Goal: Task Accomplishment & Management: Contribute content

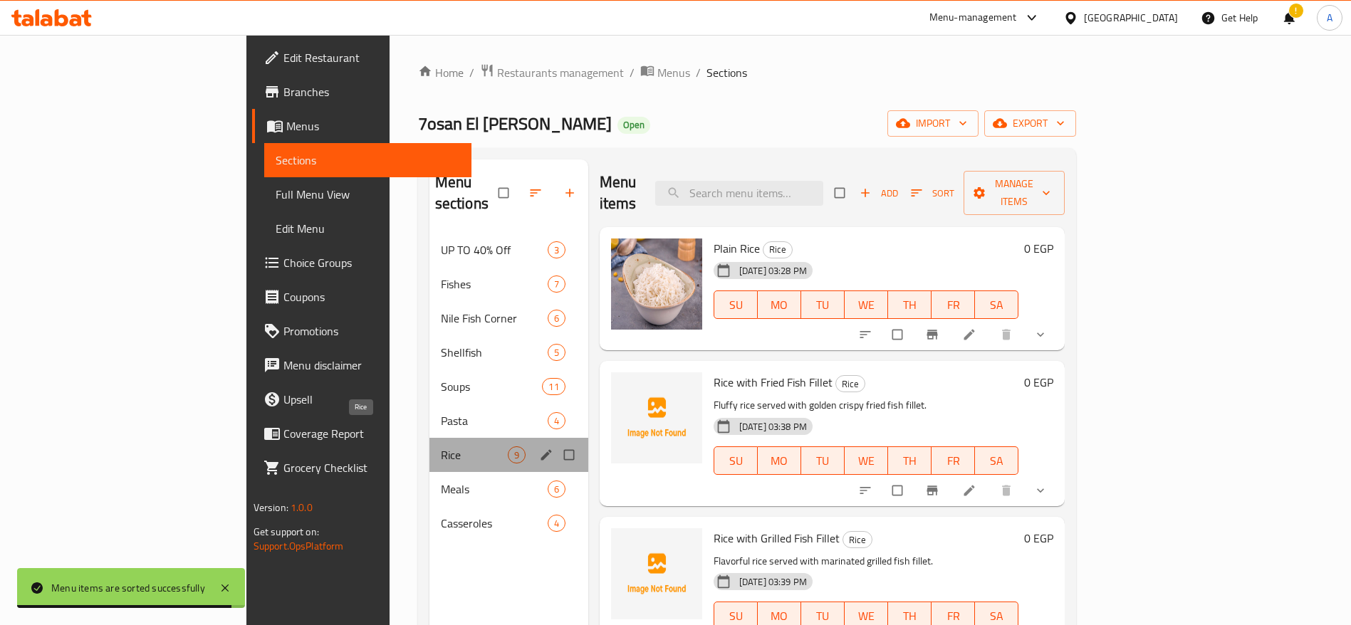
click at [441, 447] on span "Rice" at bounding box center [474, 455] width 67 height 17
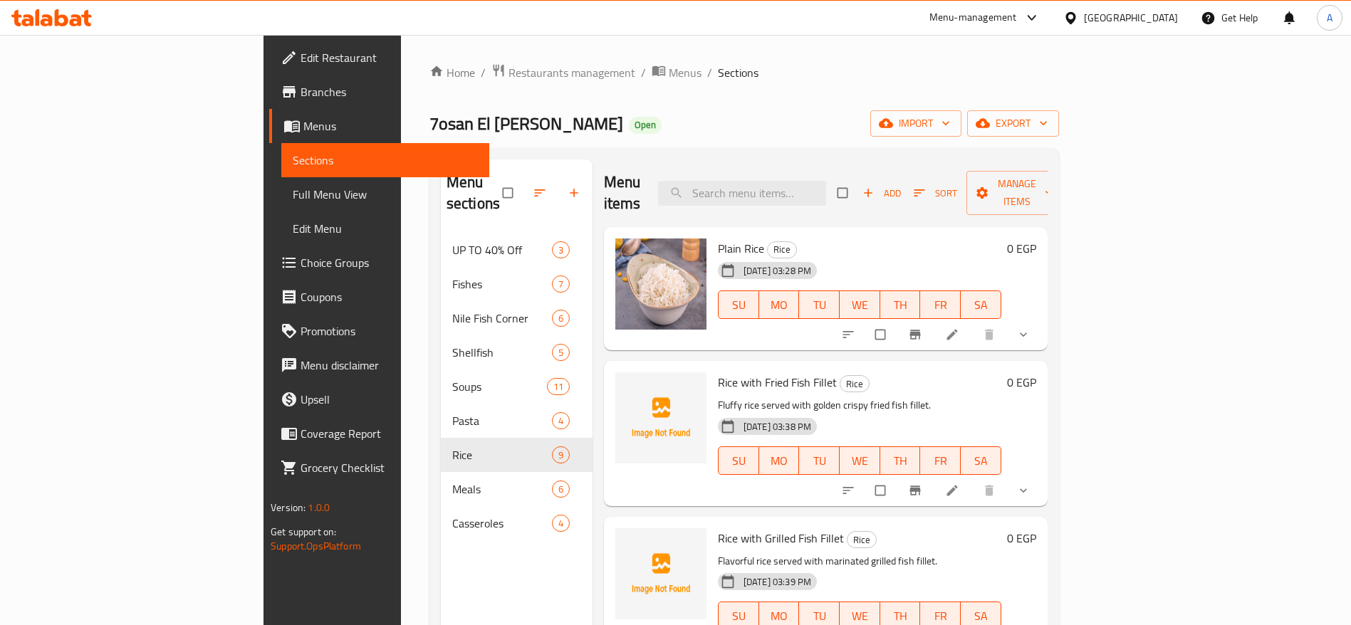
click at [935, 227] on div "Plain Rice Rice 18-09-2025 03:28 PM SU MO TU WE TH FR SA 0 EGP" at bounding box center [826, 289] width 444 height 124
click at [927, 187] on icon "button" at bounding box center [919, 193] width 14 height 14
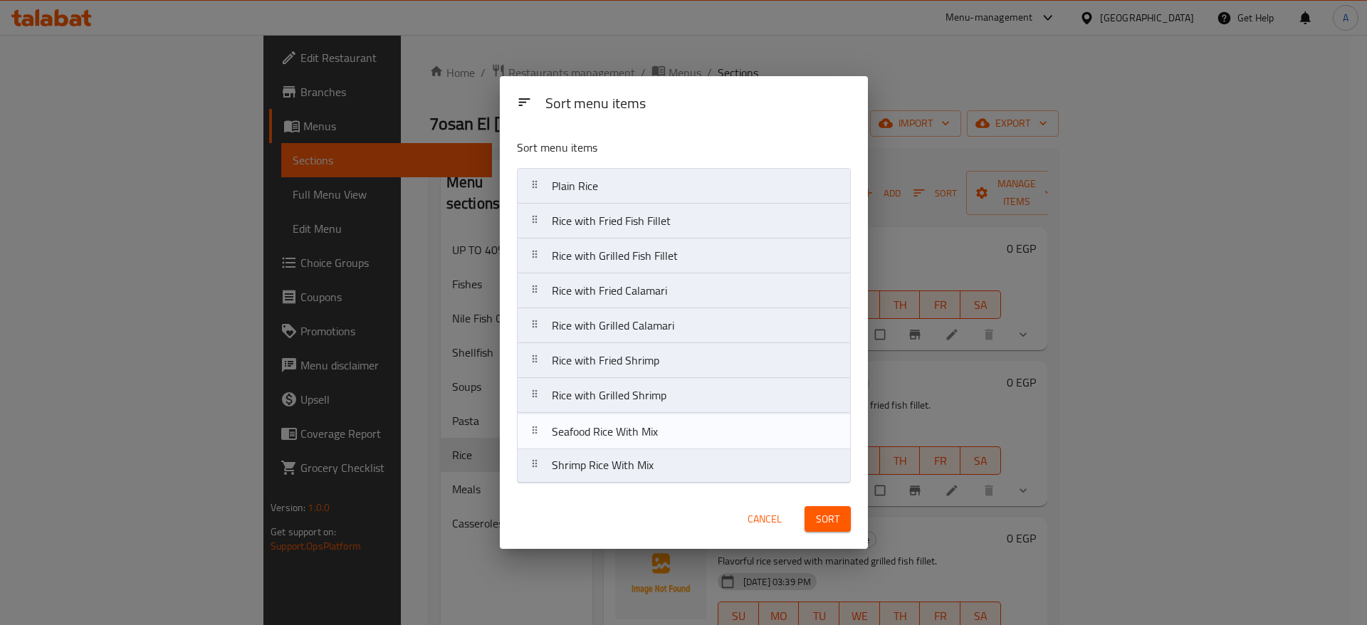
drag, startPoint x: 536, startPoint y: 467, endPoint x: 536, endPoint y: 425, distance: 41.3
click at [536, 425] on nav "Plain Rice Rice with Fried Fish Fillet Rice with Grilled Fish Fillet Rice with …" at bounding box center [684, 326] width 334 height 316
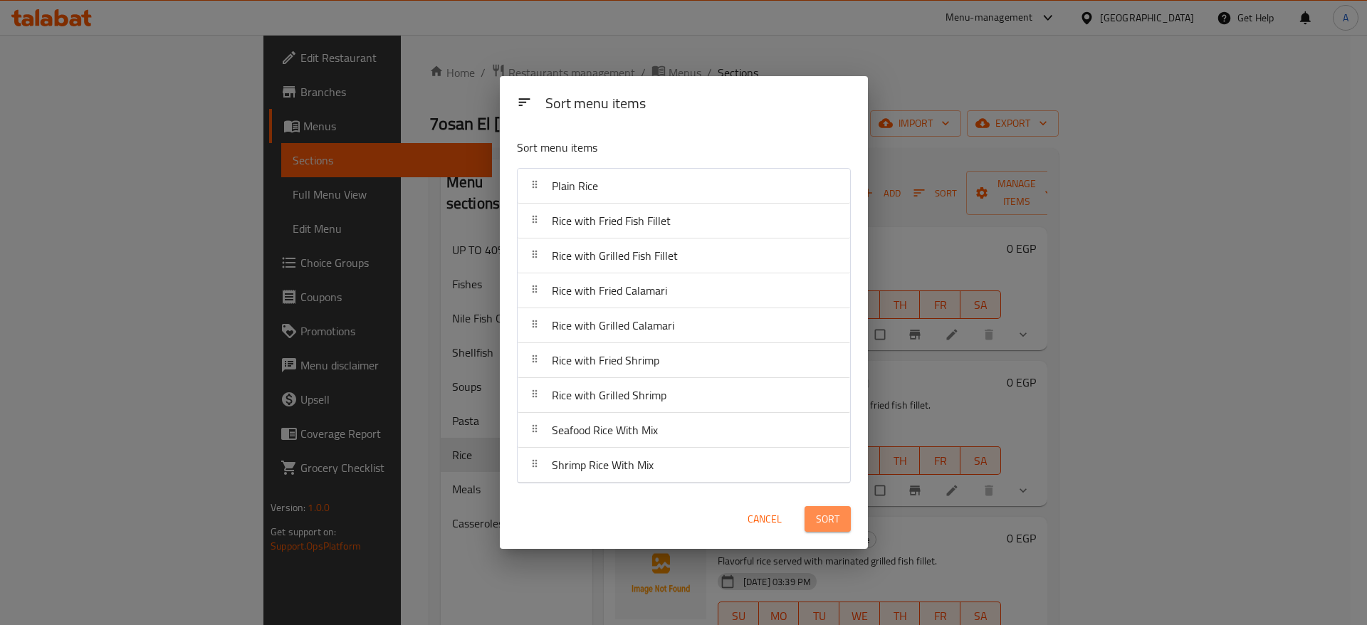
click at [823, 518] on span "Sort" at bounding box center [828, 520] width 24 height 18
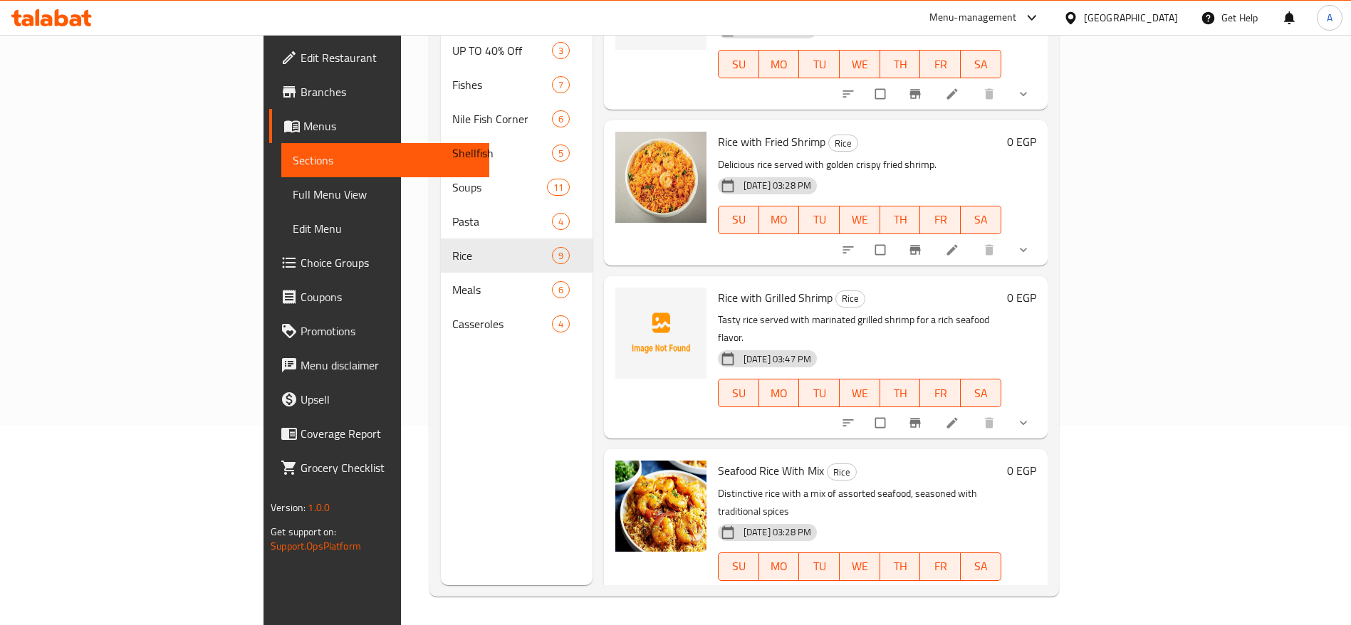
scroll to position [789, 0]
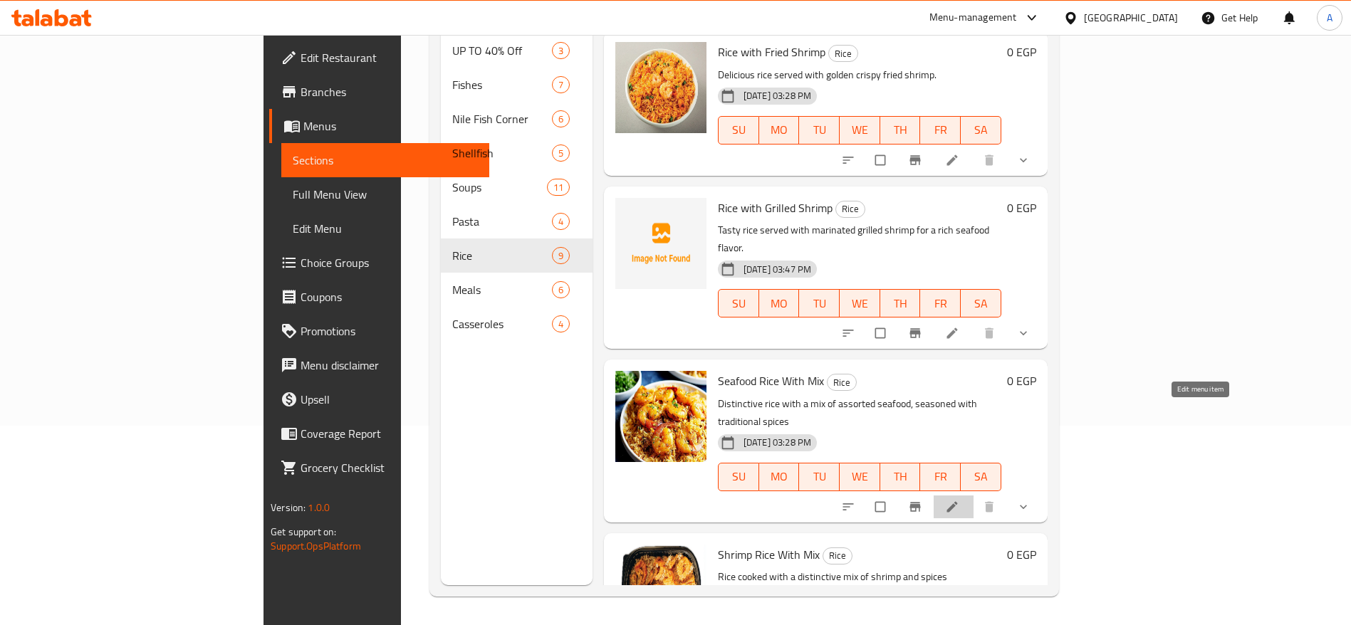
click at [959, 500] on icon at bounding box center [952, 507] width 14 height 14
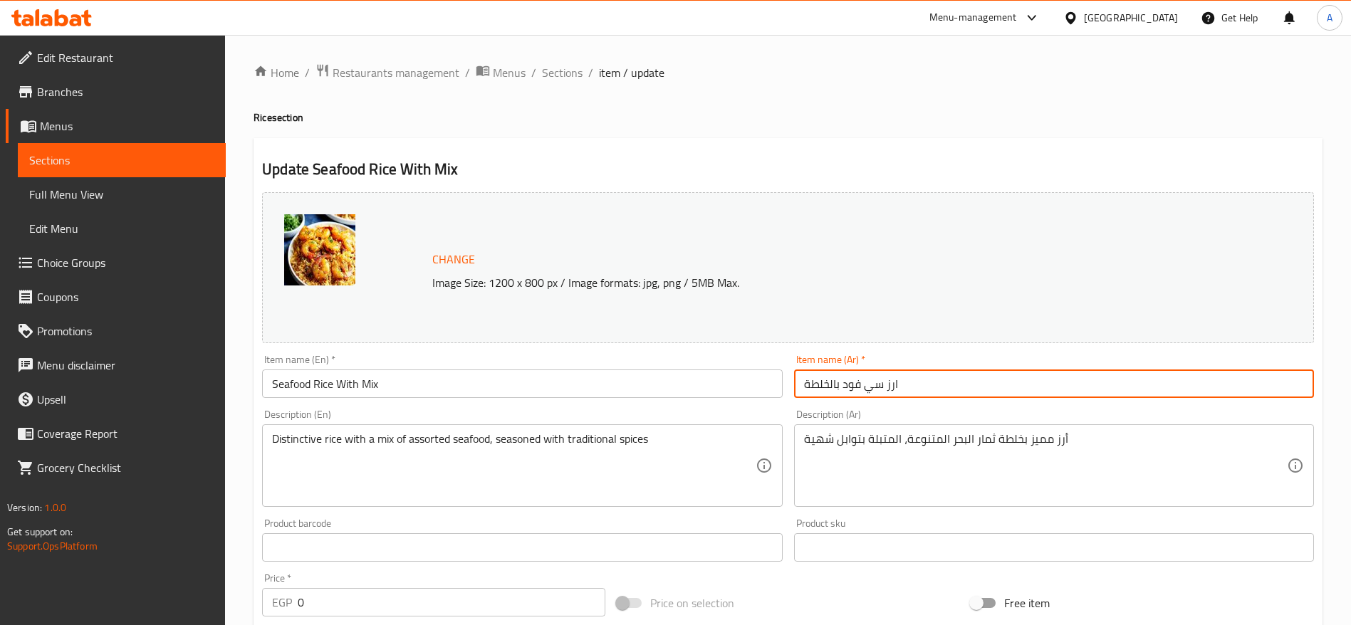
click at [977, 383] on input "ارز سي فود بالخلطة" at bounding box center [1054, 384] width 520 height 28
paste input "رز سي فود"
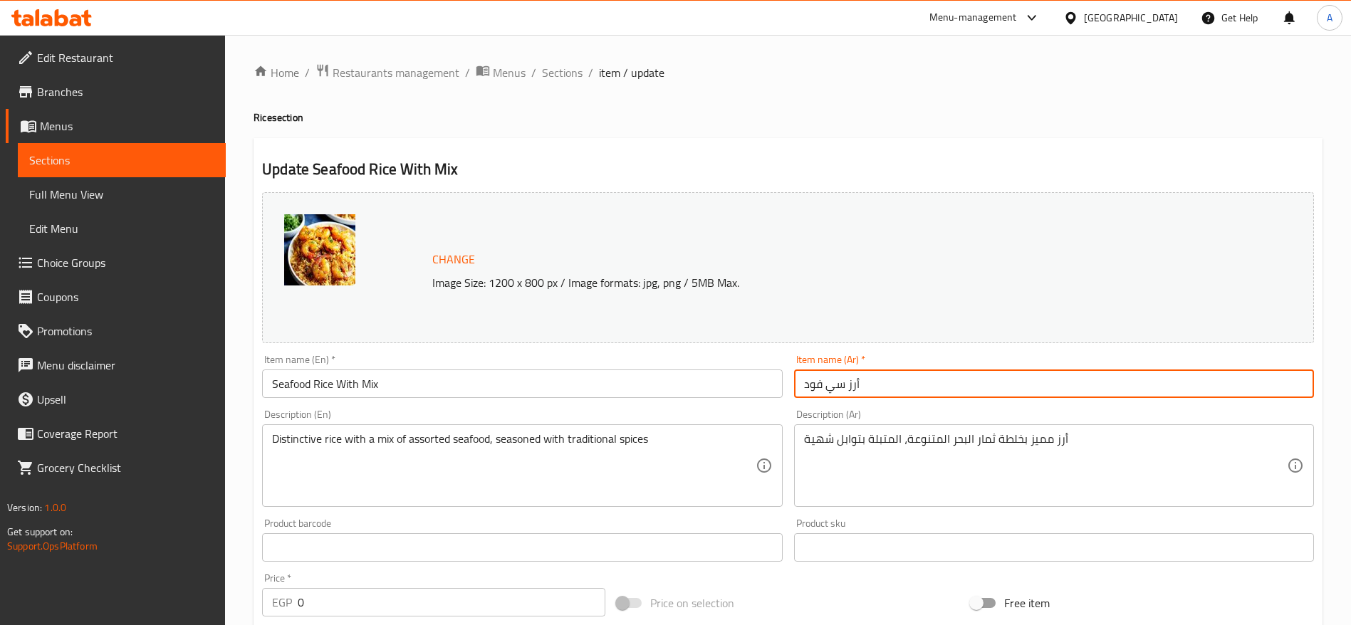
type input "أرز سي فود"
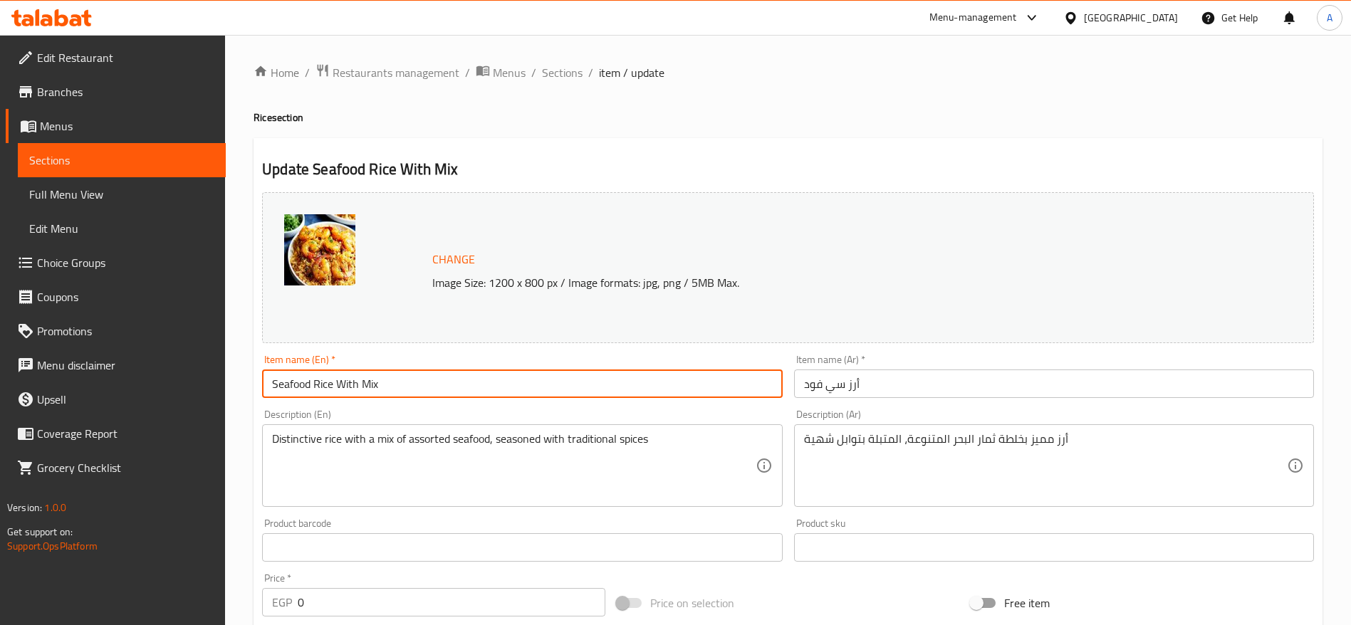
click at [647, 388] on input "Seafood Rice With Mix" at bounding box center [522, 384] width 520 height 28
click at [578, 387] on input "Seafood Rice With Mix" at bounding box center [522, 384] width 520 height 28
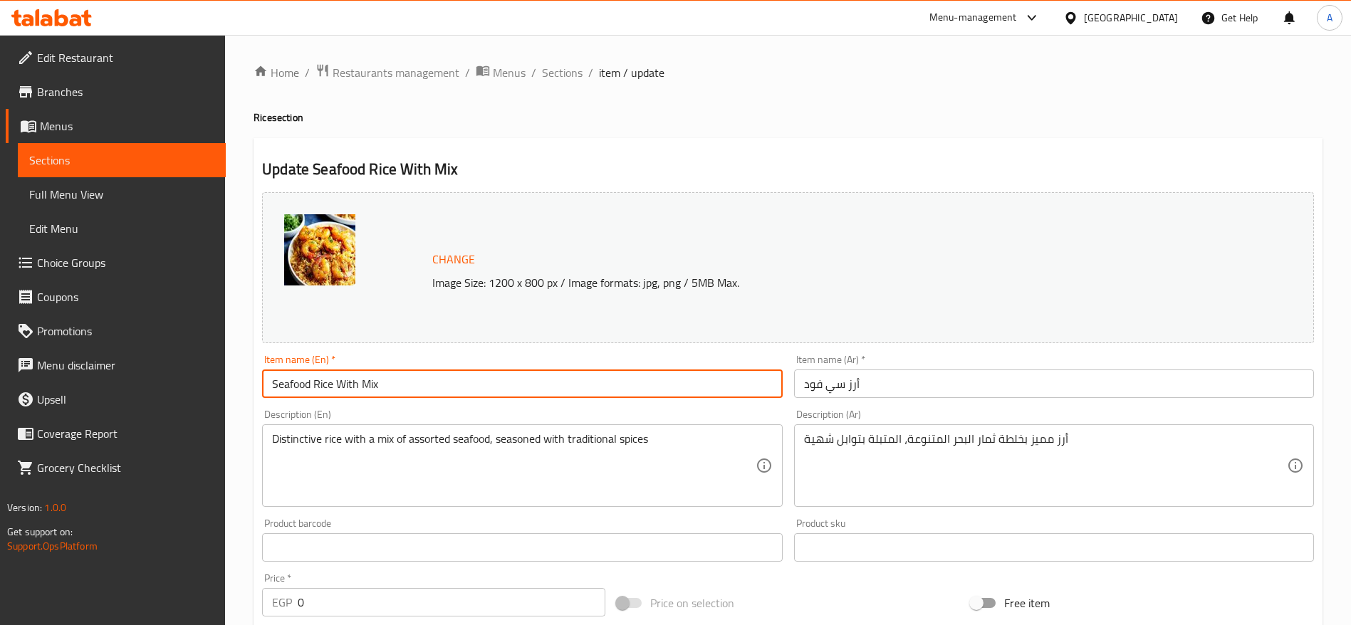
paste input "text"
type input "Seafood Rice"
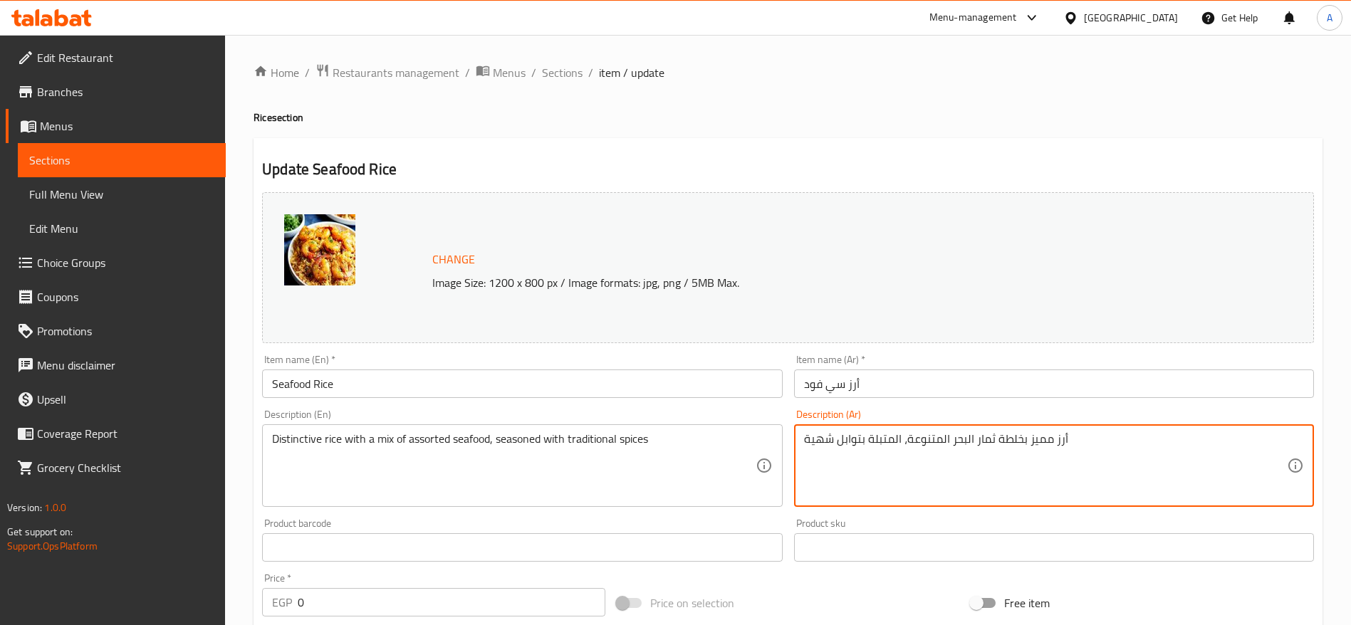
paste textarea "شهي مطهو مع تشكيلة من المأكولات البحرية الطازجة."
type textarea "أرز شهي مطهو مع تشكيلة من المأكولات البحرية الطازجة."
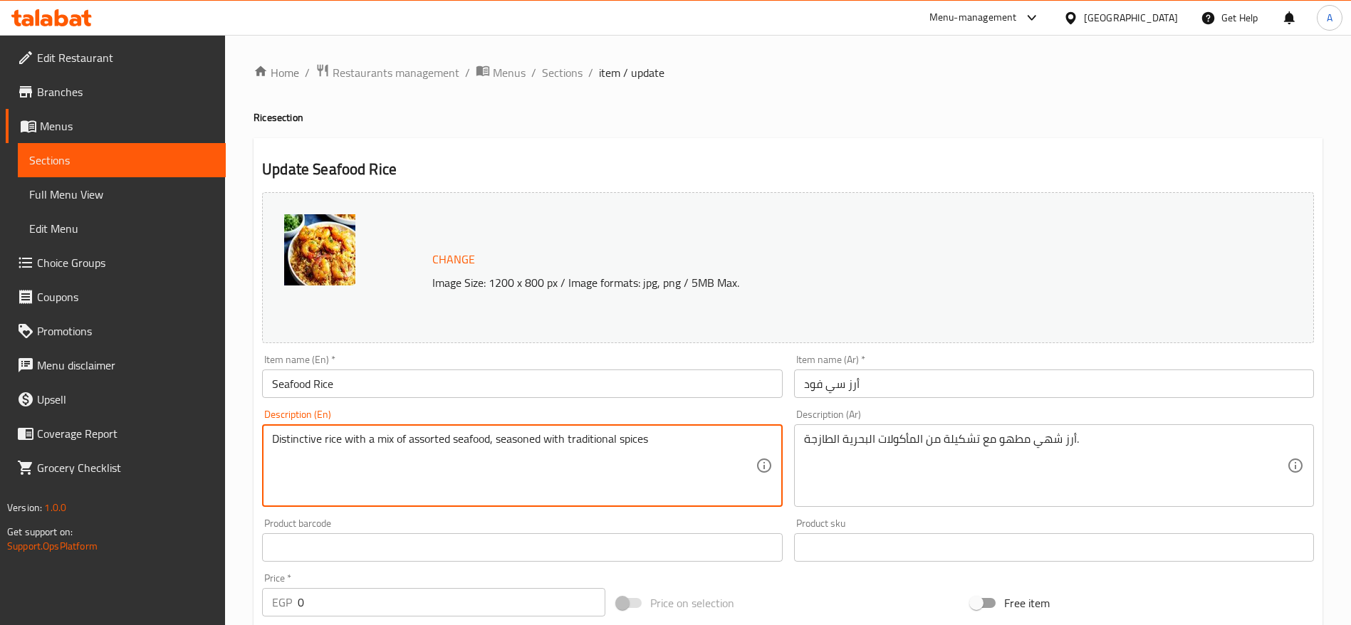
paste textarea "elicious rice cooked with a mix of fresh seafood."
type textarea "Delicious rice cooked with a mix of fresh seafood."
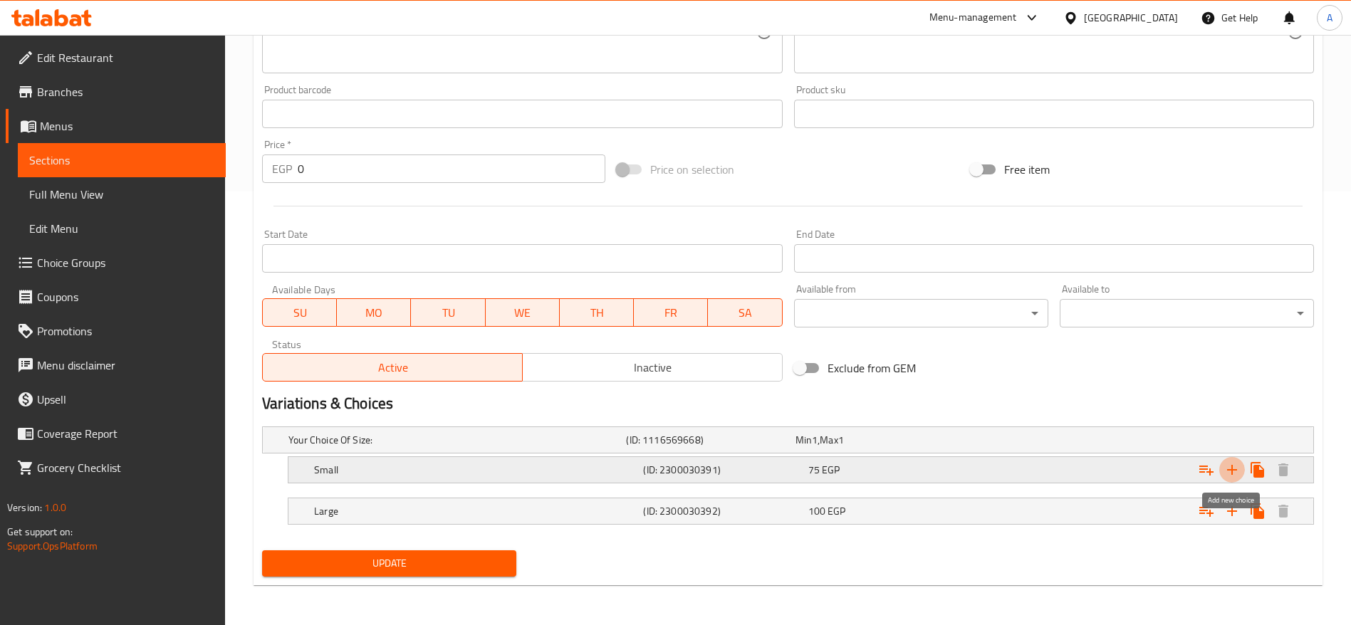
click at [1229, 474] on icon "Expand" at bounding box center [1232, 470] width 17 height 17
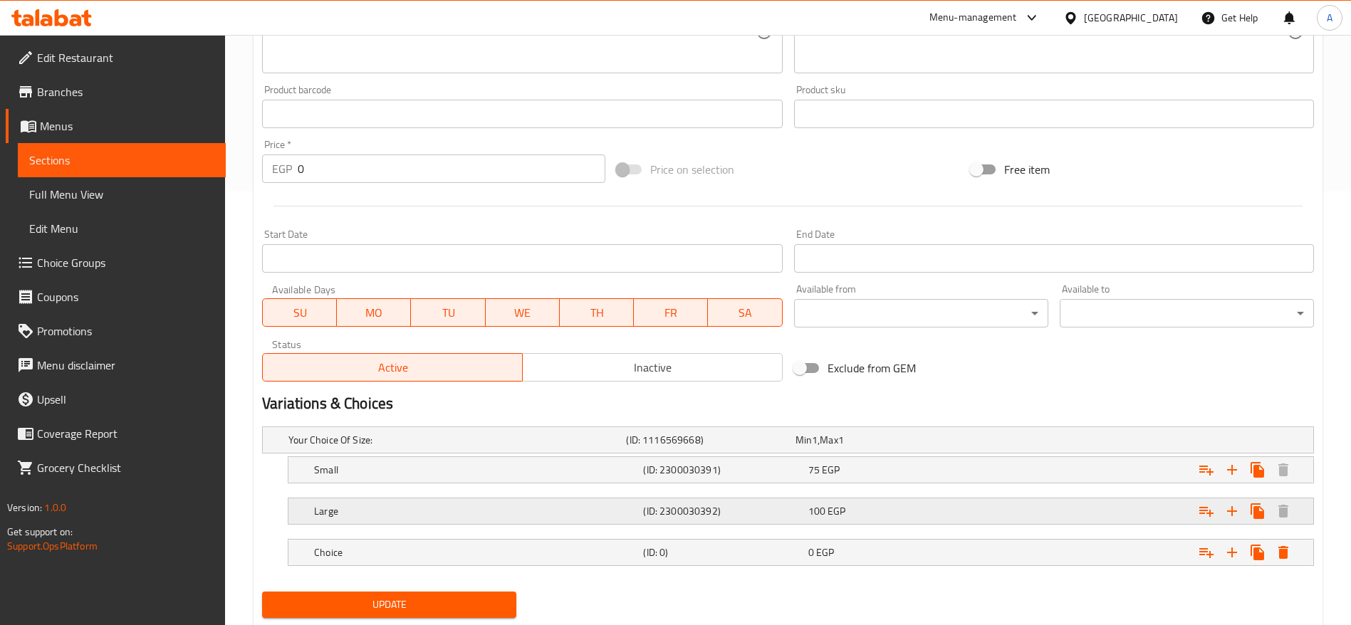
click at [499, 513] on h5 "Large" at bounding box center [475, 511] width 323 height 14
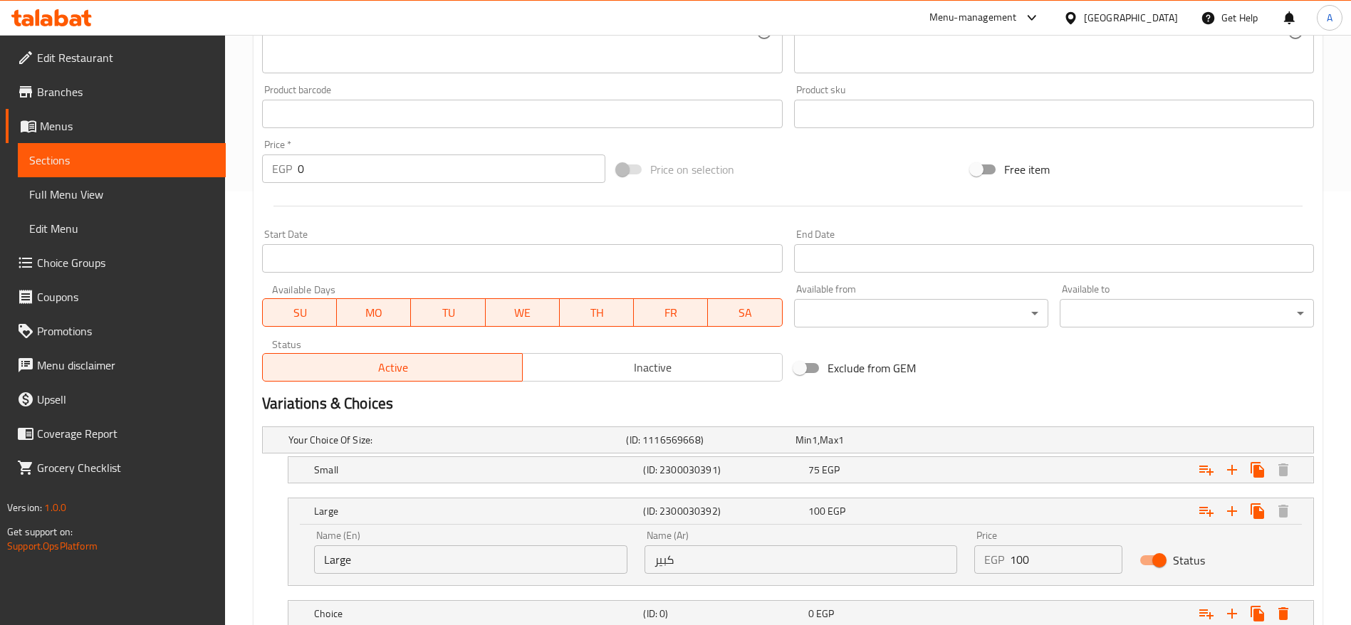
click at [422, 563] on input "Large" at bounding box center [470, 560] width 313 height 28
type input "Medium"
type input "وسط"
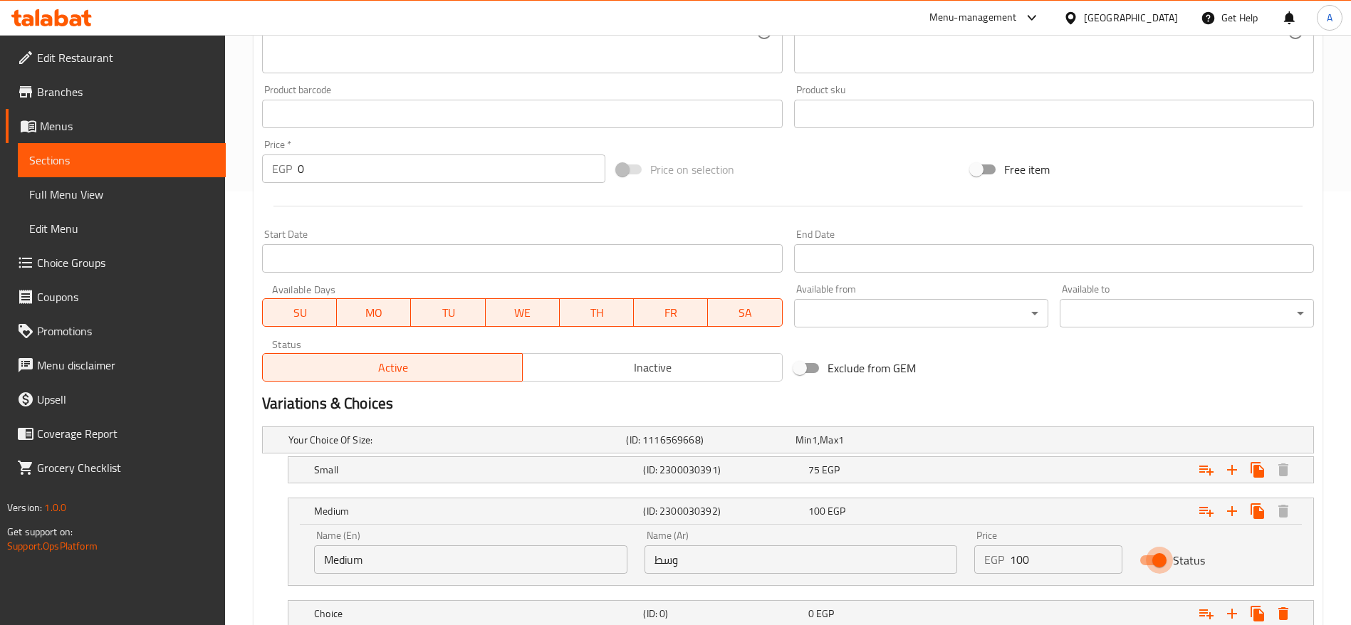
scroll to position [536, 0]
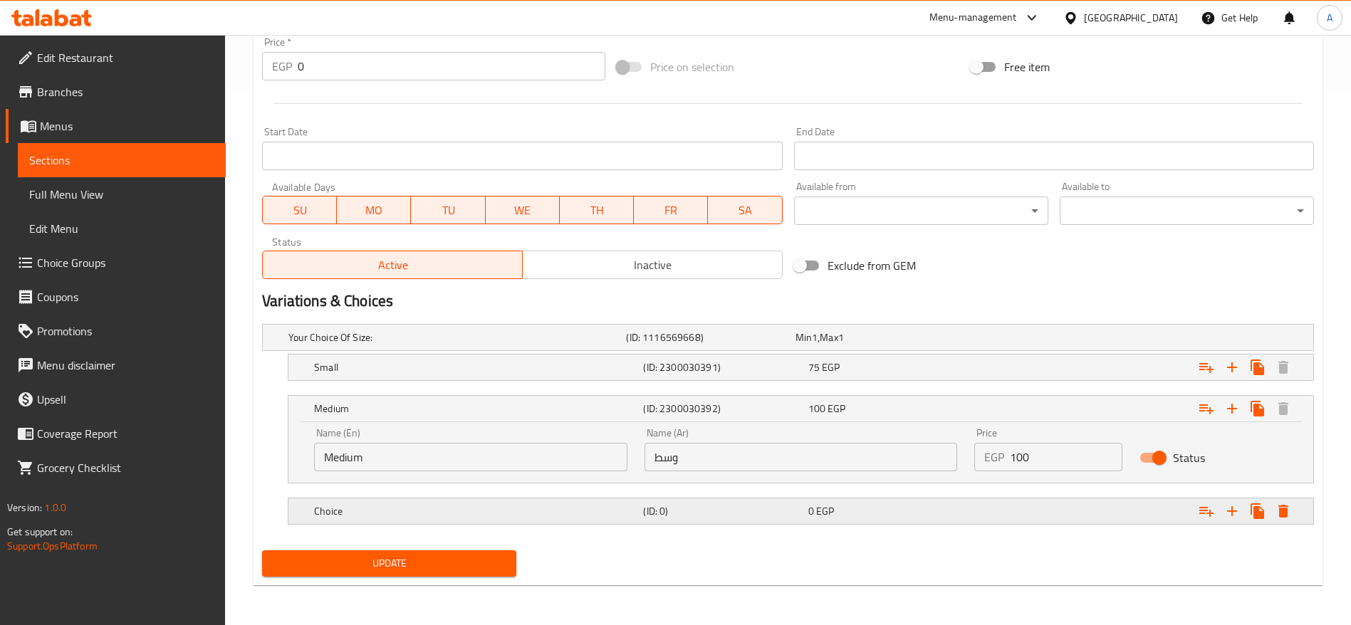
click at [489, 504] on h5 "Choice" at bounding box center [475, 511] width 323 height 14
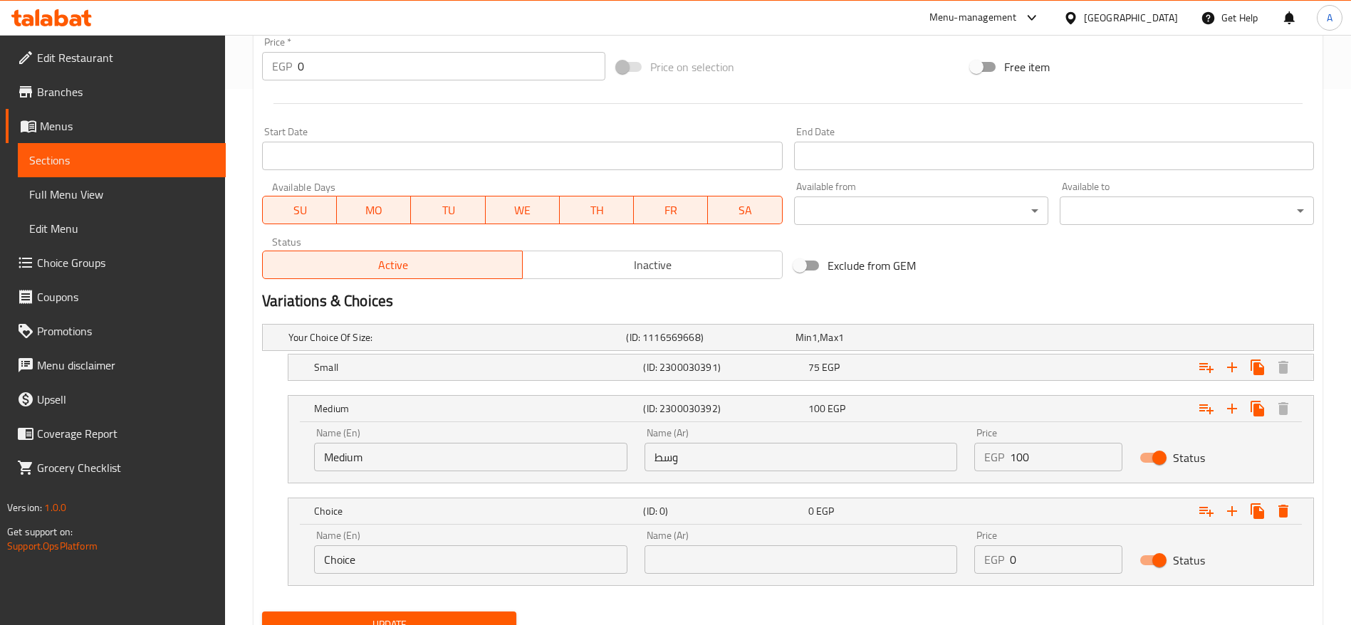
click at [447, 560] on input "Choice" at bounding box center [470, 560] width 313 height 28
type input "م"
type input "Large"
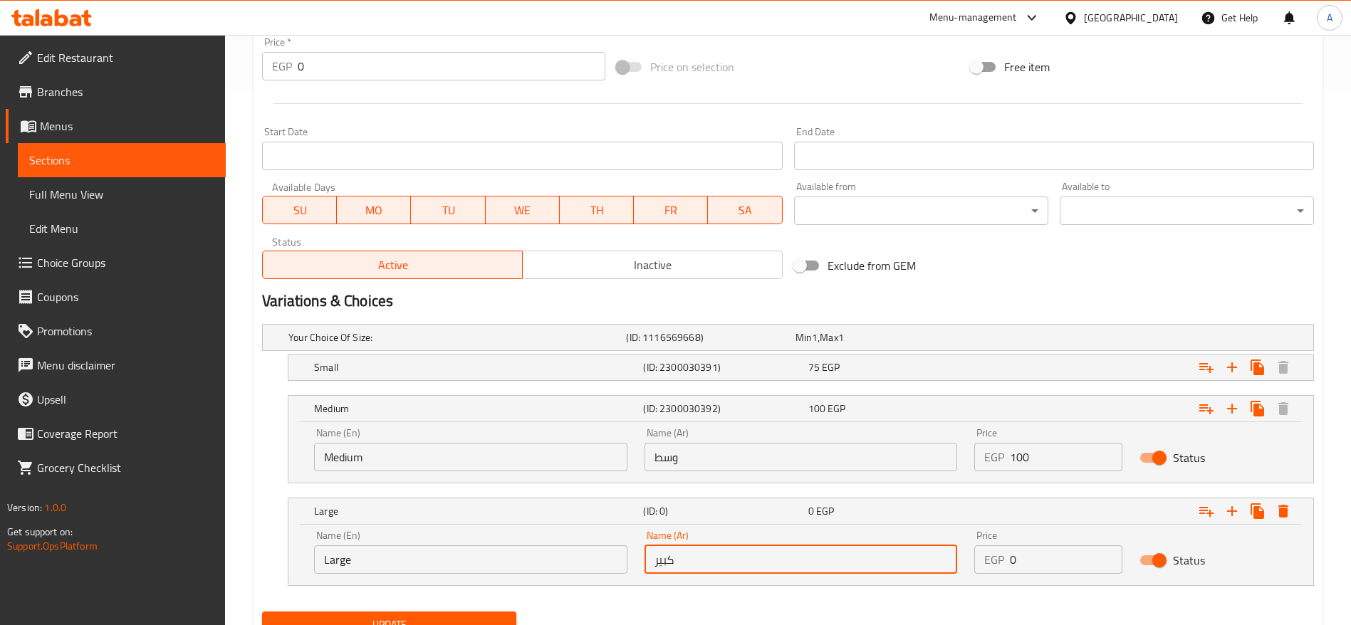
type input "كبير"
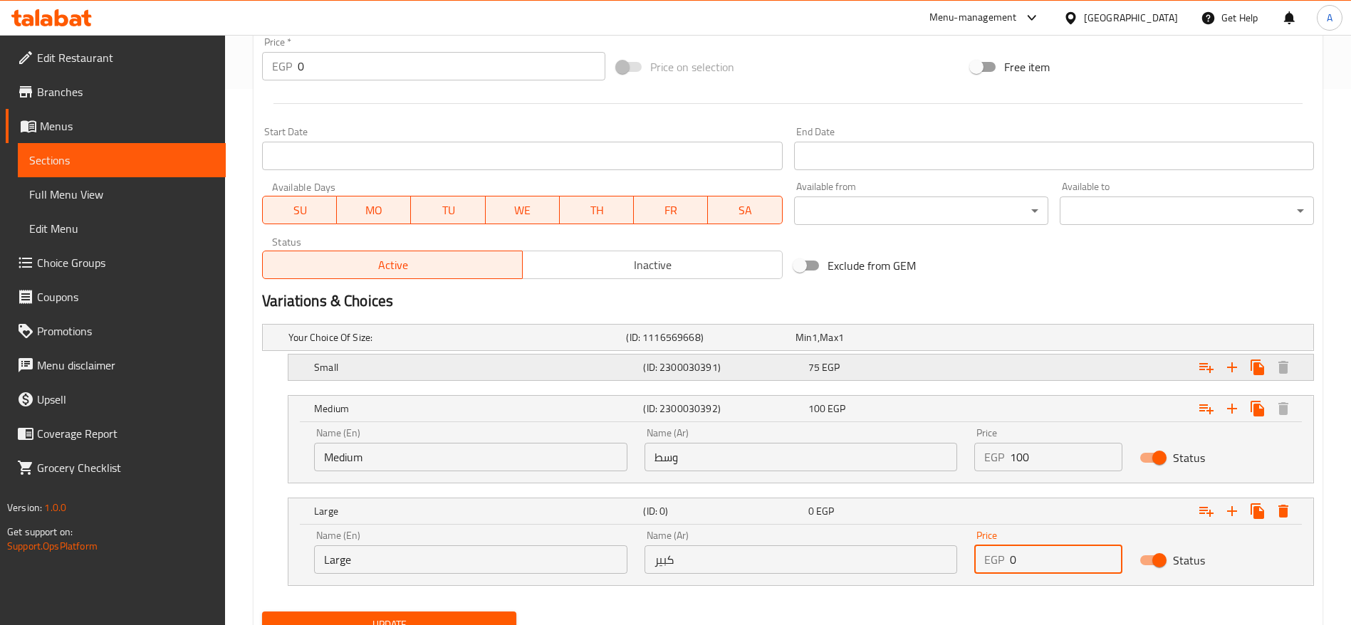
click at [865, 358] on div "75 EGP" at bounding box center [888, 368] width 165 height 20
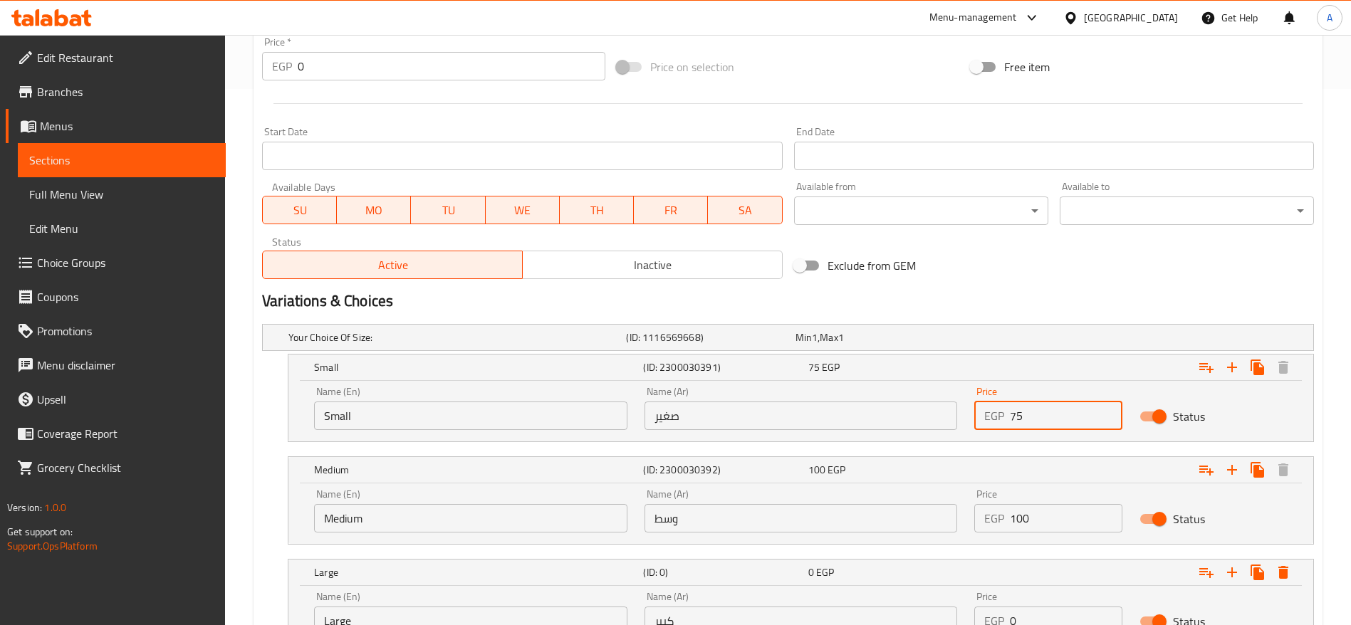
click at [1021, 419] on input "75" at bounding box center [1066, 416] width 113 height 28
click at [1021, 419] on input "1" at bounding box center [1066, 416] width 113 height 28
type input "120"
click at [1058, 518] on input "100" at bounding box center [1066, 518] width 113 height 28
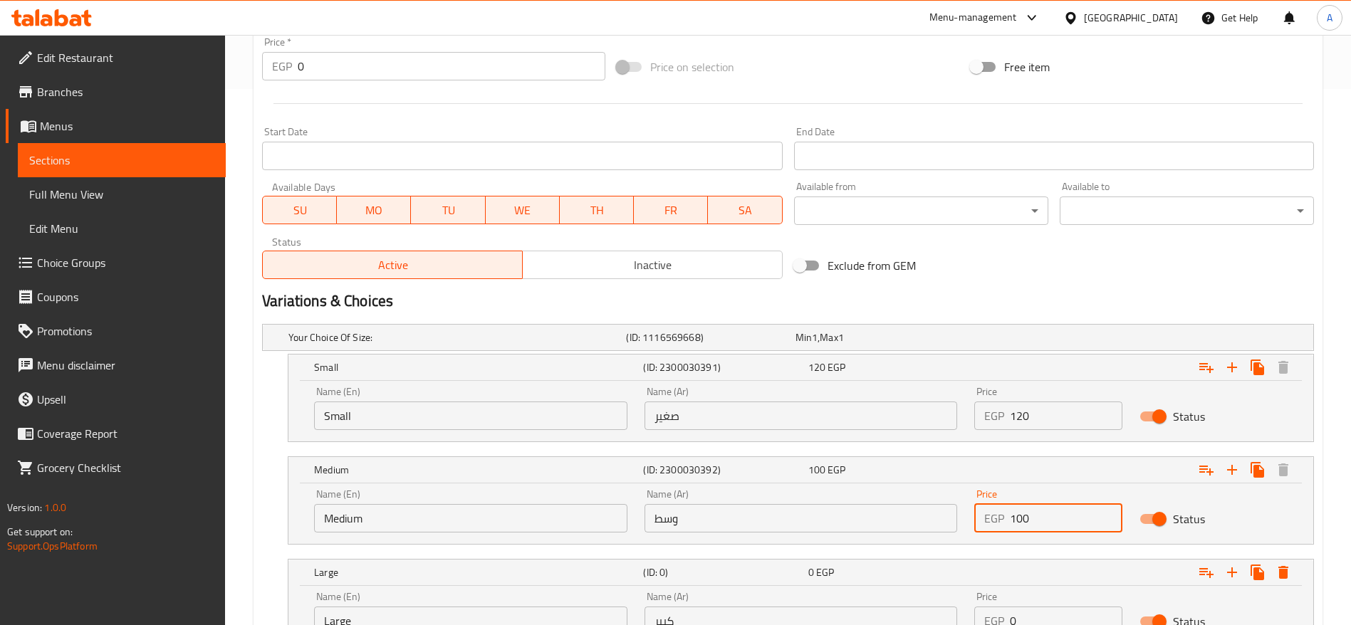
click at [1058, 518] on input "100" at bounding box center [1066, 518] width 113 height 28
click at [1058, 518] on input "1" at bounding box center [1066, 518] width 113 height 28
type input "150"
click at [1057, 622] on input "0" at bounding box center [1066, 621] width 113 height 28
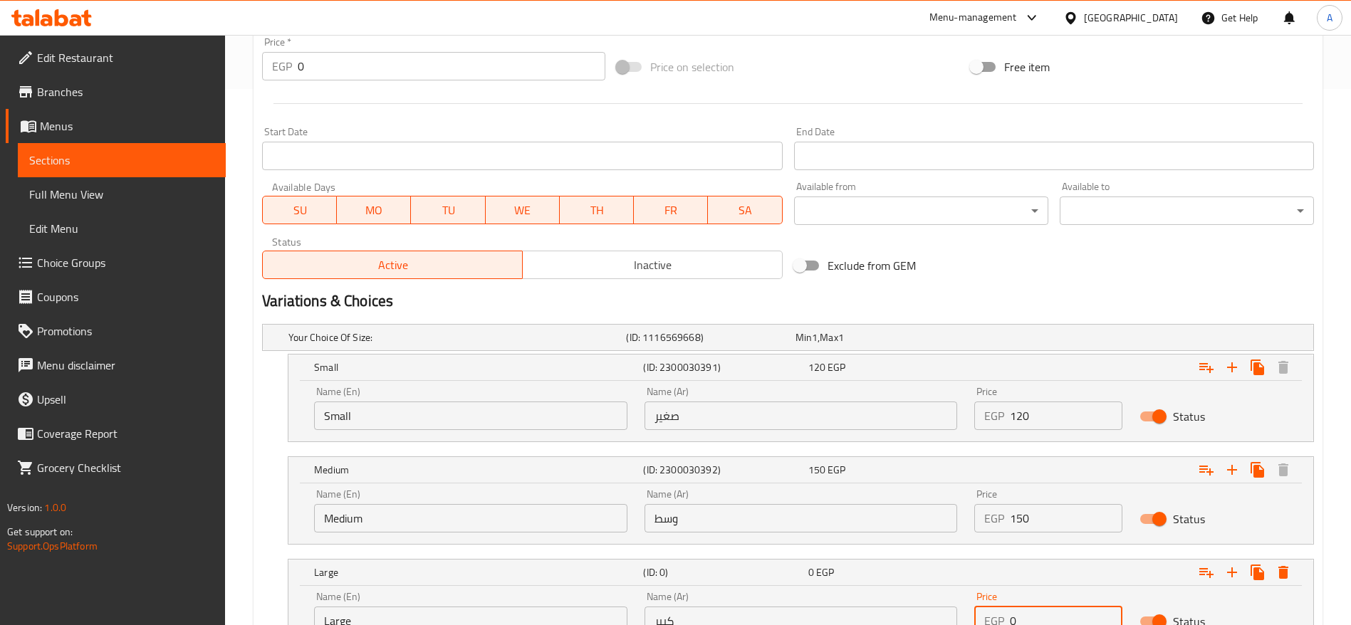
click at [1057, 622] on input "0" at bounding box center [1066, 621] width 113 height 28
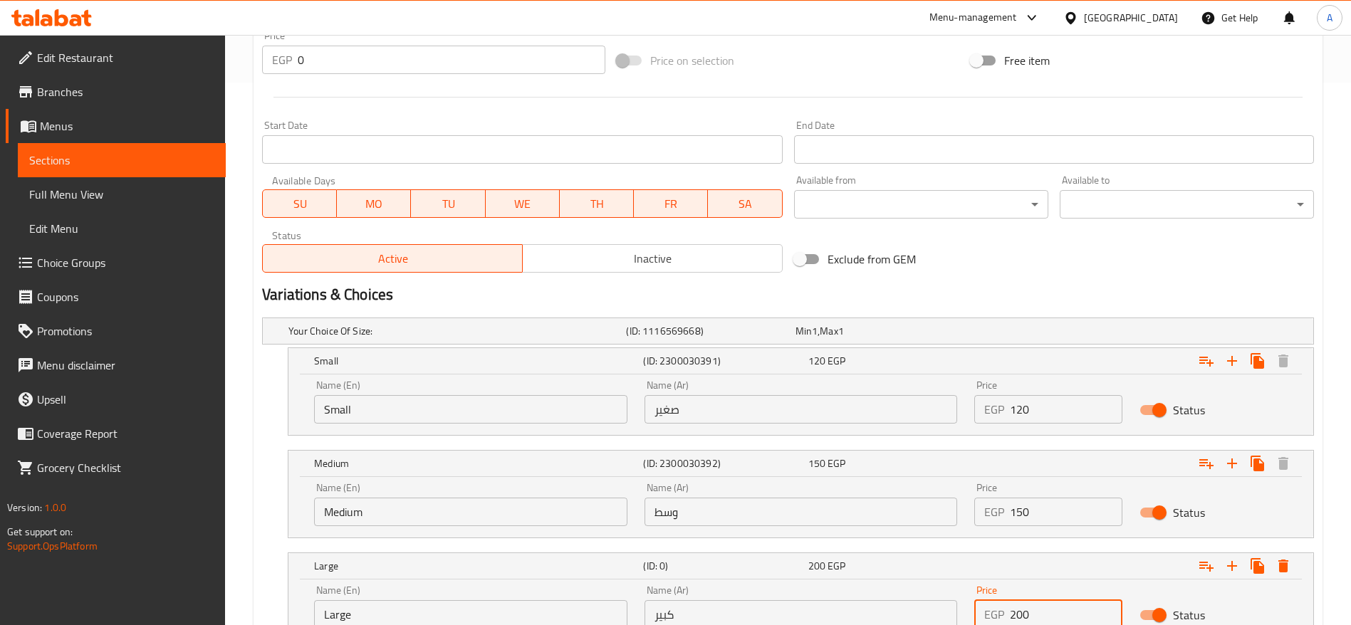
scroll to position [659, 0]
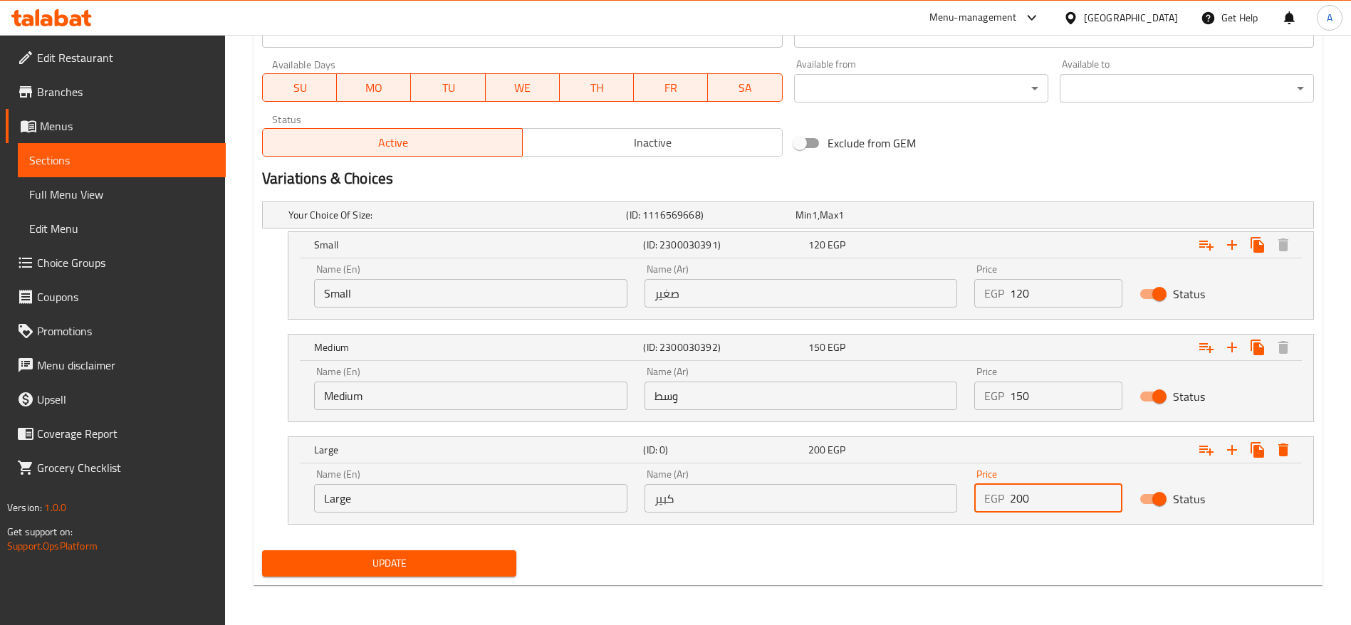
type input "200"
click at [262, 551] on button "Update" at bounding box center [389, 564] width 254 height 26
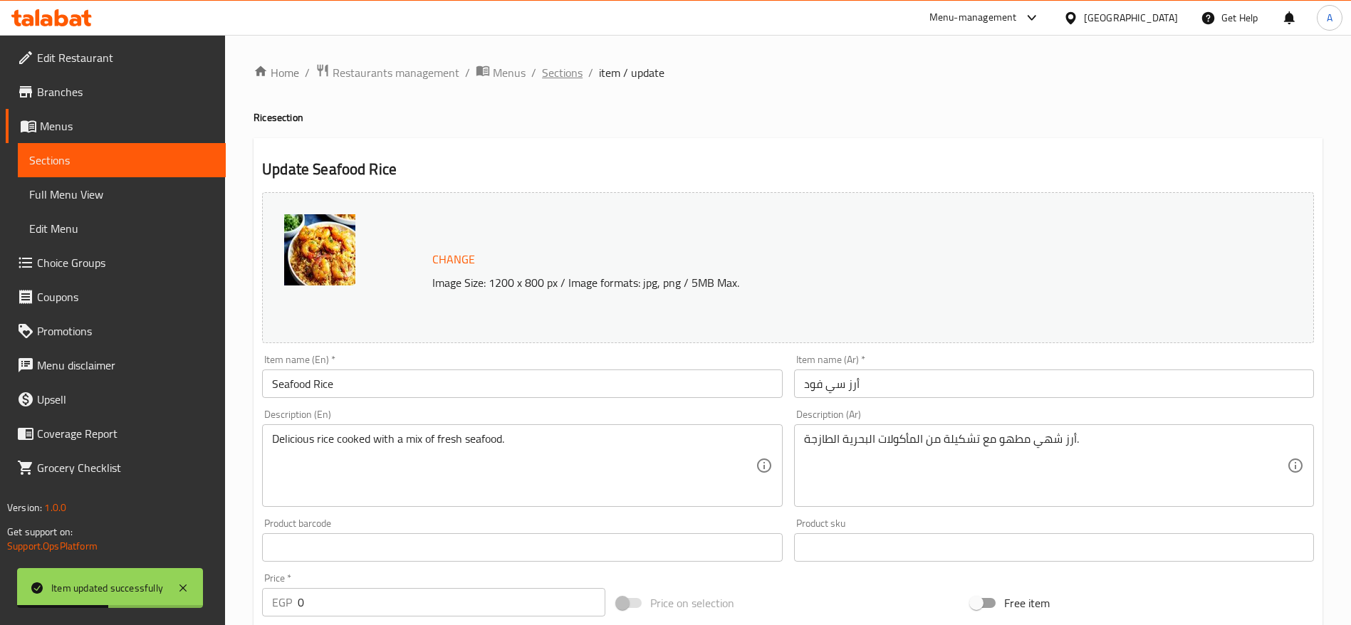
click at [568, 73] on span "Sections" at bounding box center [562, 72] width 41 height 17
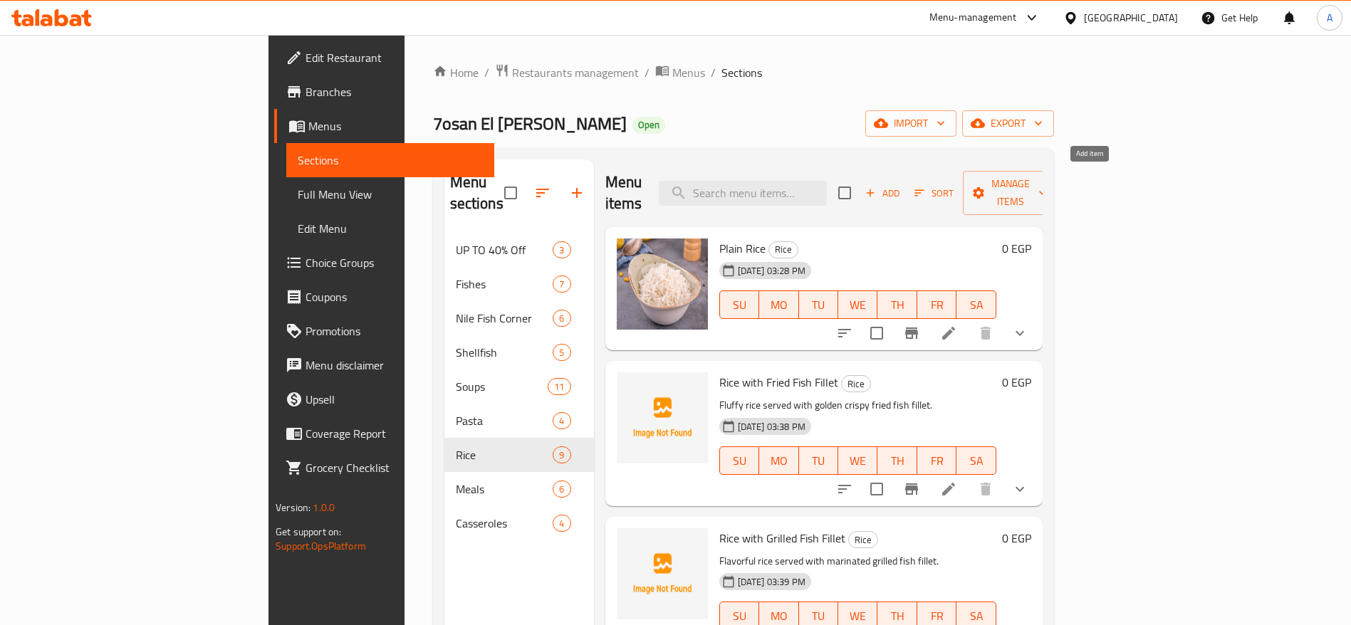
click at [902, 185] on span "Add" at bounding box center [882, 193] width 38 height 16
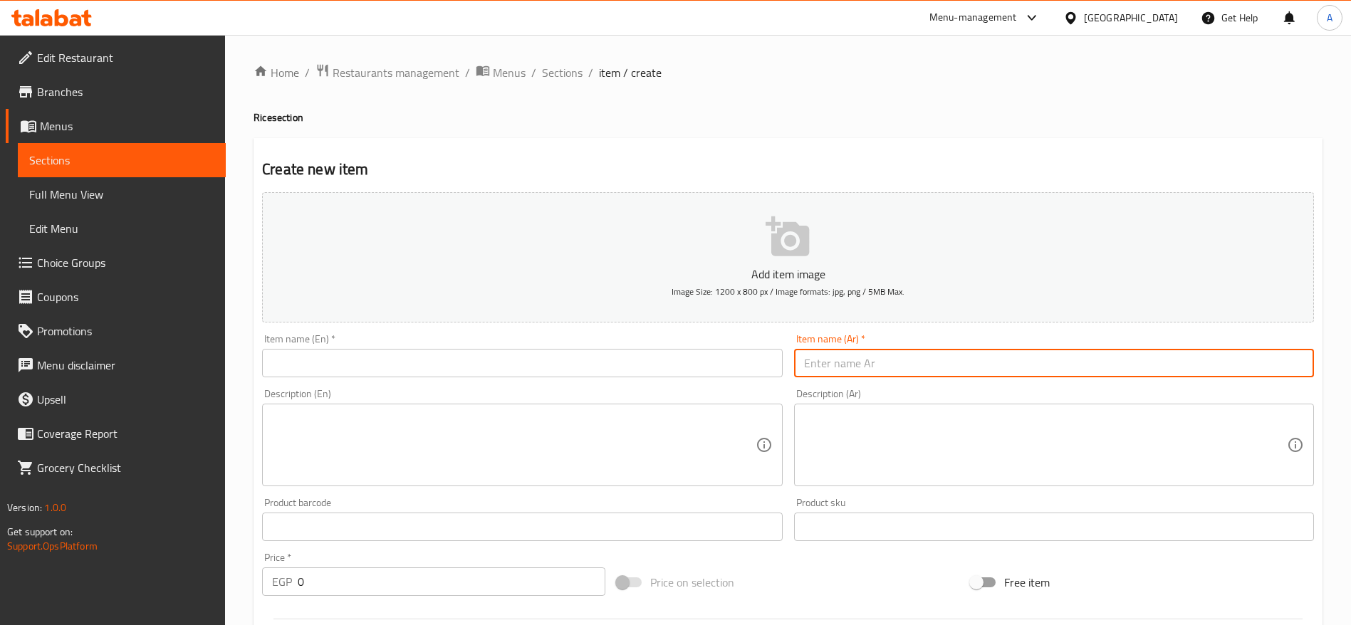
click at [1030, 355] on input "text" at bounding box center [1054, 363] width 520 height 28
paste input "أرز بالجمبري بالموتزاريلا"
type input "أرز بالجمبري بالموتزاريلا"
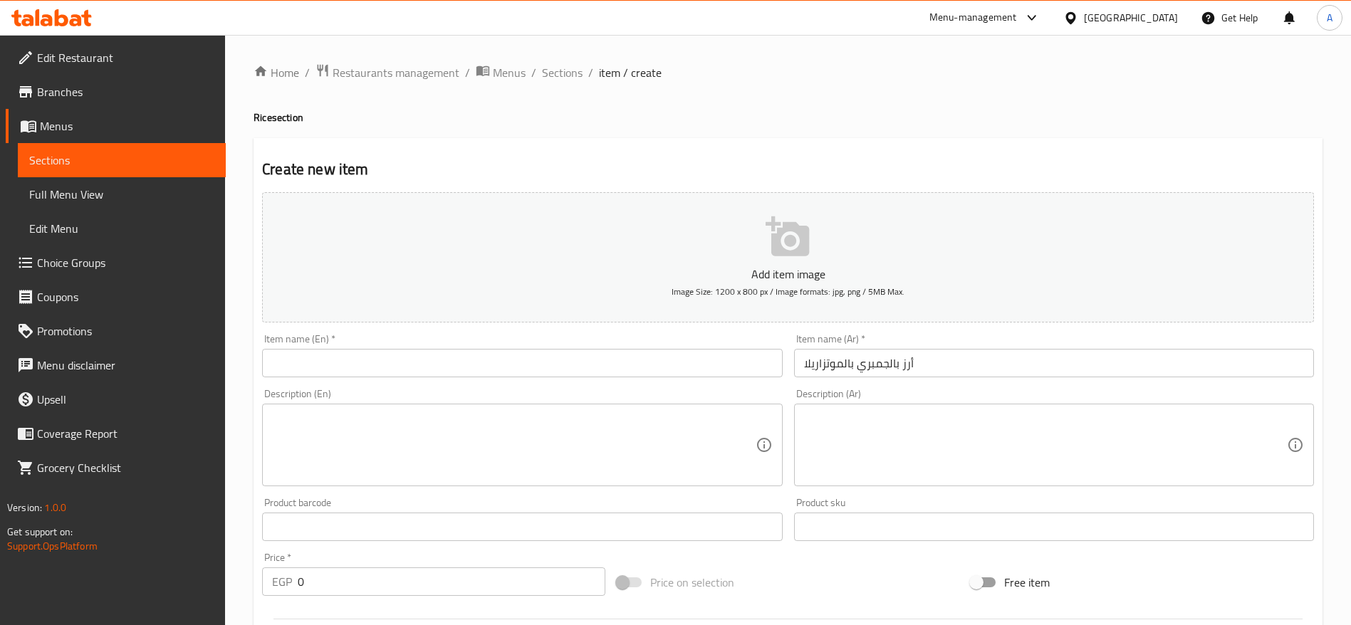
click at [919, 410] on div "Description (Ar)" at bounding box center [1054, 445] width 520 height 83
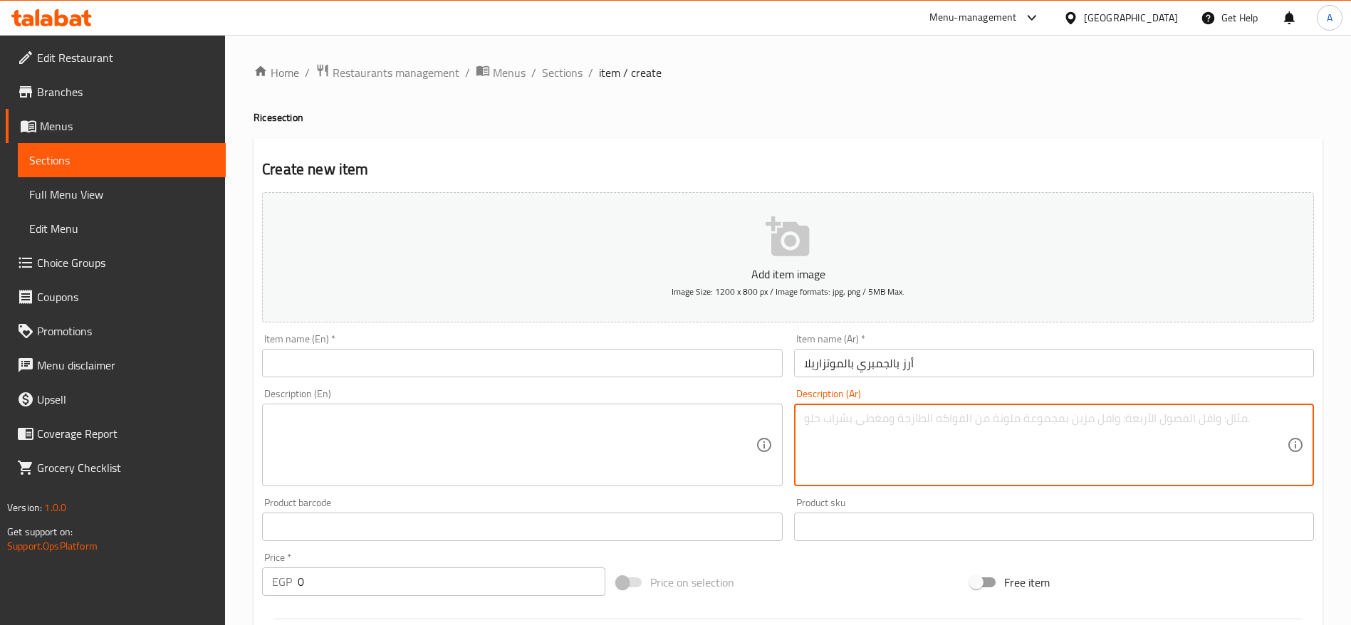
paste textarea "أرز شهي بالجمبري الطازج مغطى بطبقة موتزاريلا ذائبة لذيذة."
type textarea "أرز شهي بالجمبري الطازج مغطى بطبقة موتزاريلا ذائبة لذيذة."
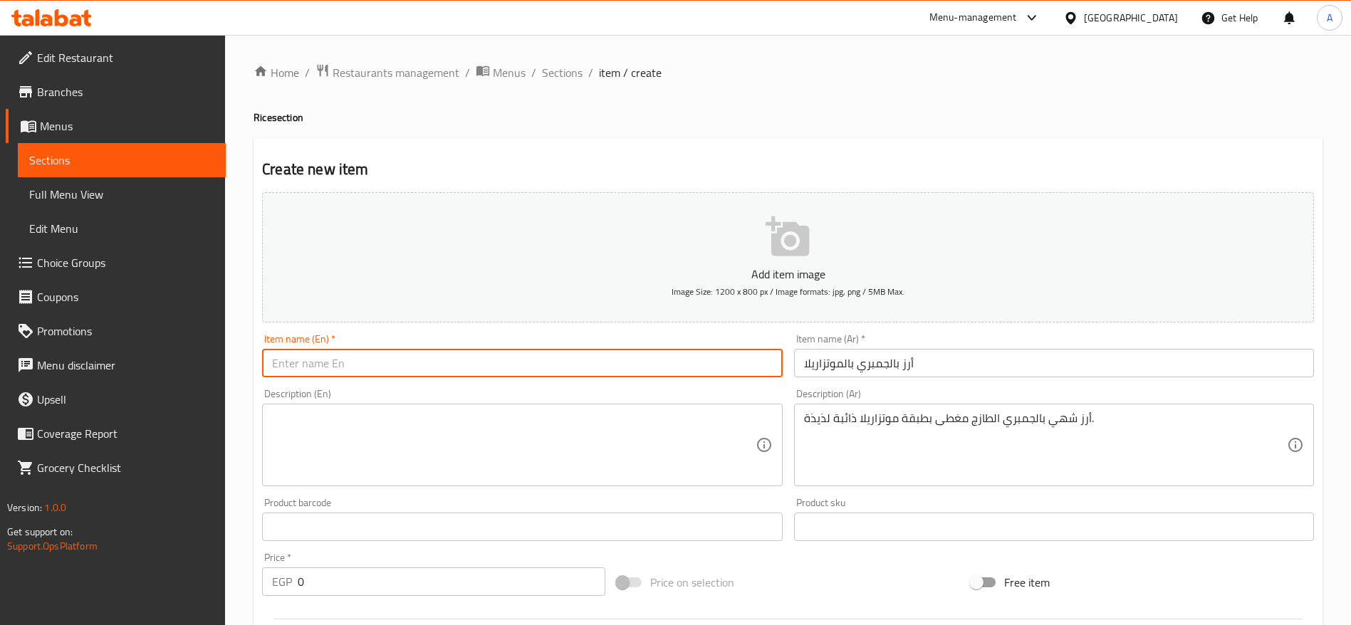
click at [595, 367] on input "text" at bounding box center [522, 363] width 520 height 28
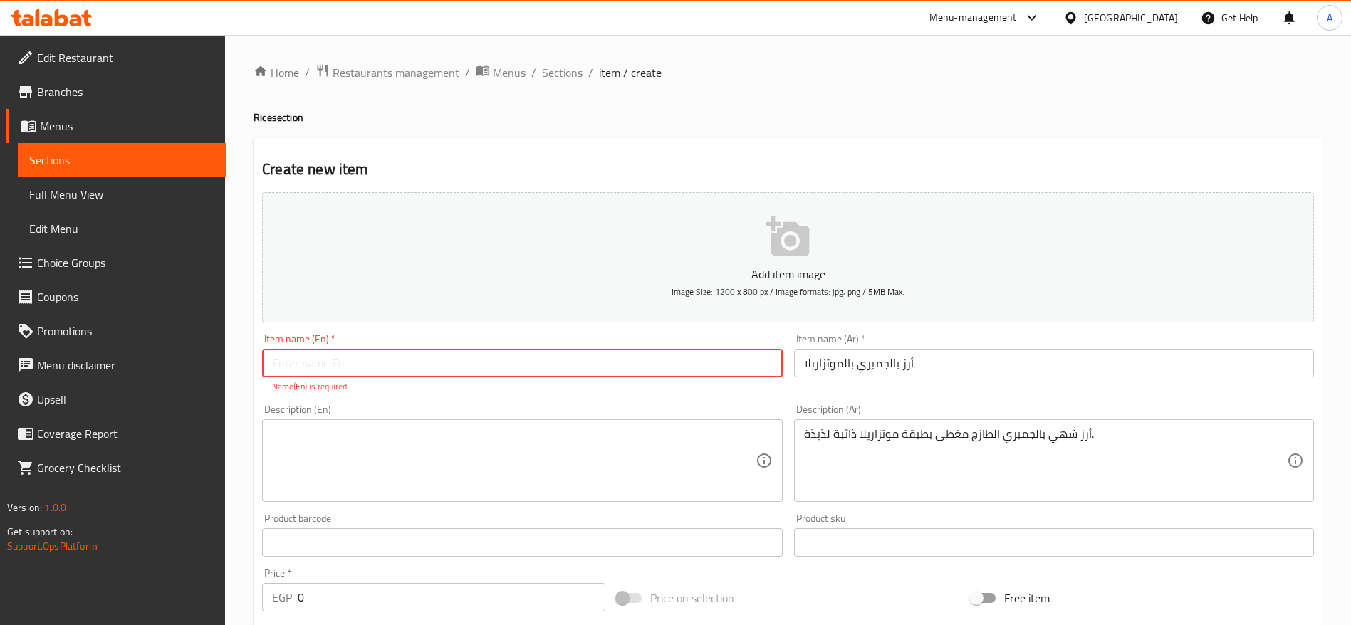
paste input "Rice with Shrimp & Mozzarella"
type input "Rice with Shrimp & Mozzarella"
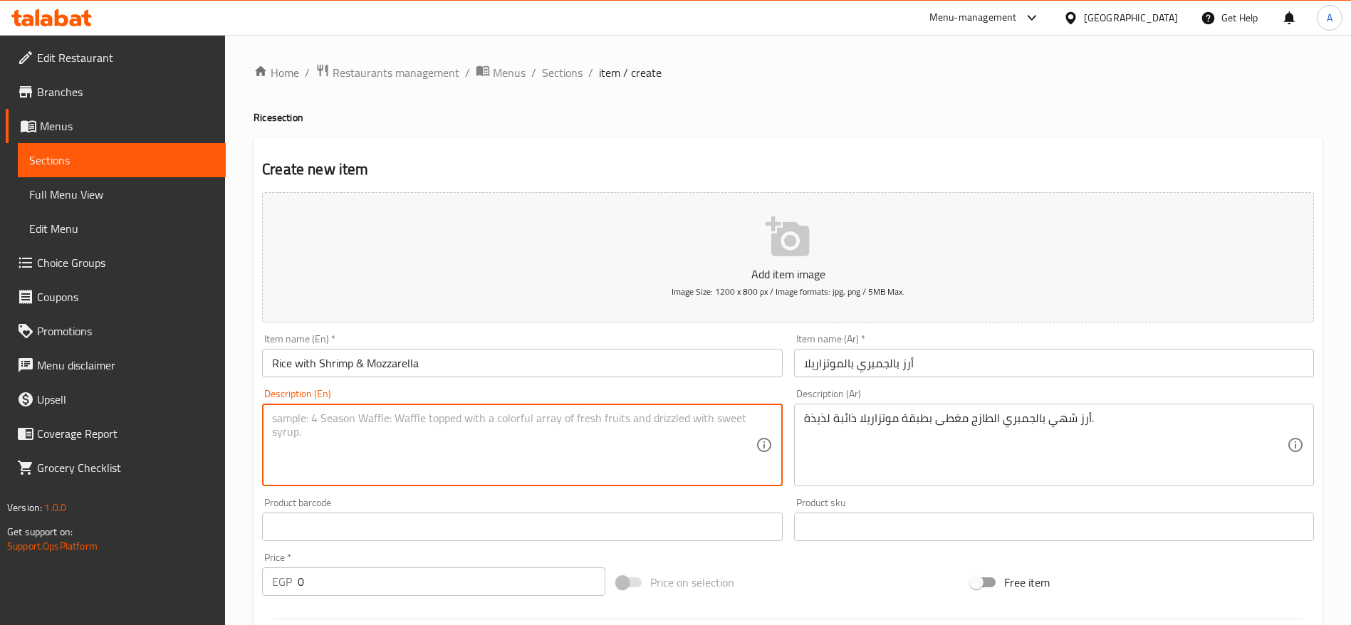
click at [409, 449] on textarea at bounding box center [513, 446] width 483 height 68
paste textarea "Delicious rice with fresh shrimp topped with melted mozzarella cheese."
type textarea "Delicious rice with fresh shrimp topped with melted mozzarella cheese."
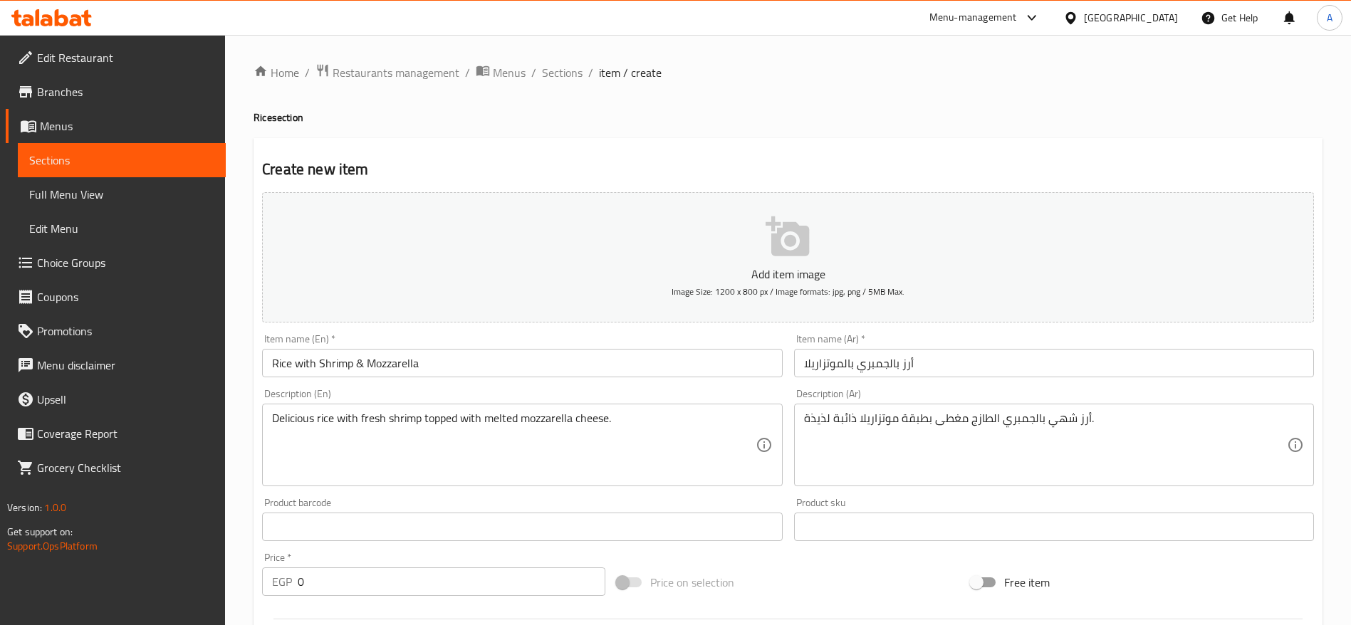
click at [537, 596] on div "Price   * EGP 0 Price *" at bounding box center [433, 574] width 355 height 55
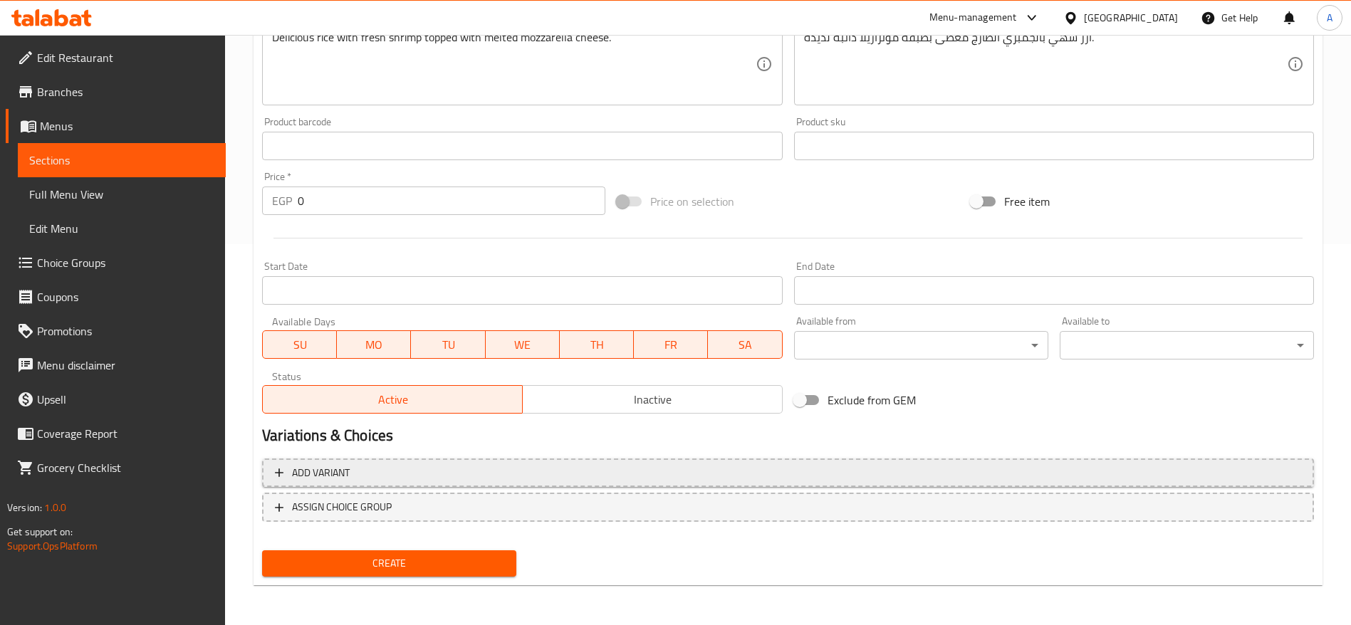
click at [815, 473] on span "Add variant" at bounding box center [788, 473] width 1026 height 18
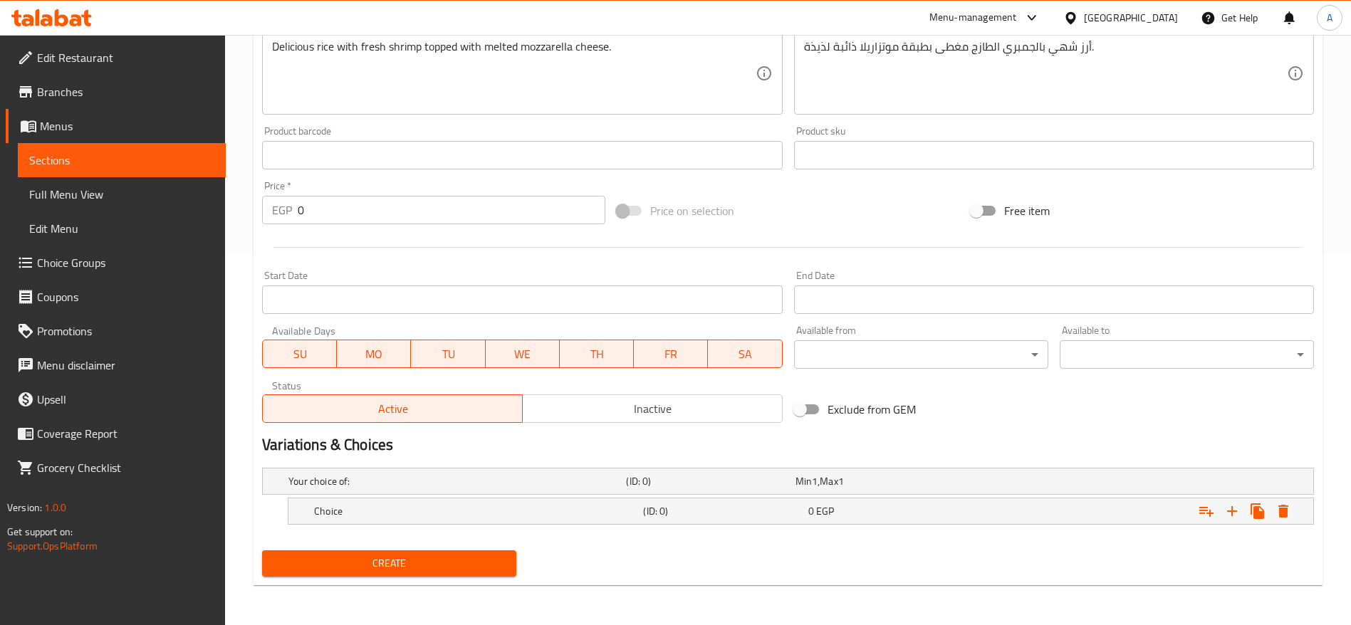
scroll to position [372, 0]
click at [1013, 523] on div "Expand" at bounding box center [1134, 511] width 329 height 31
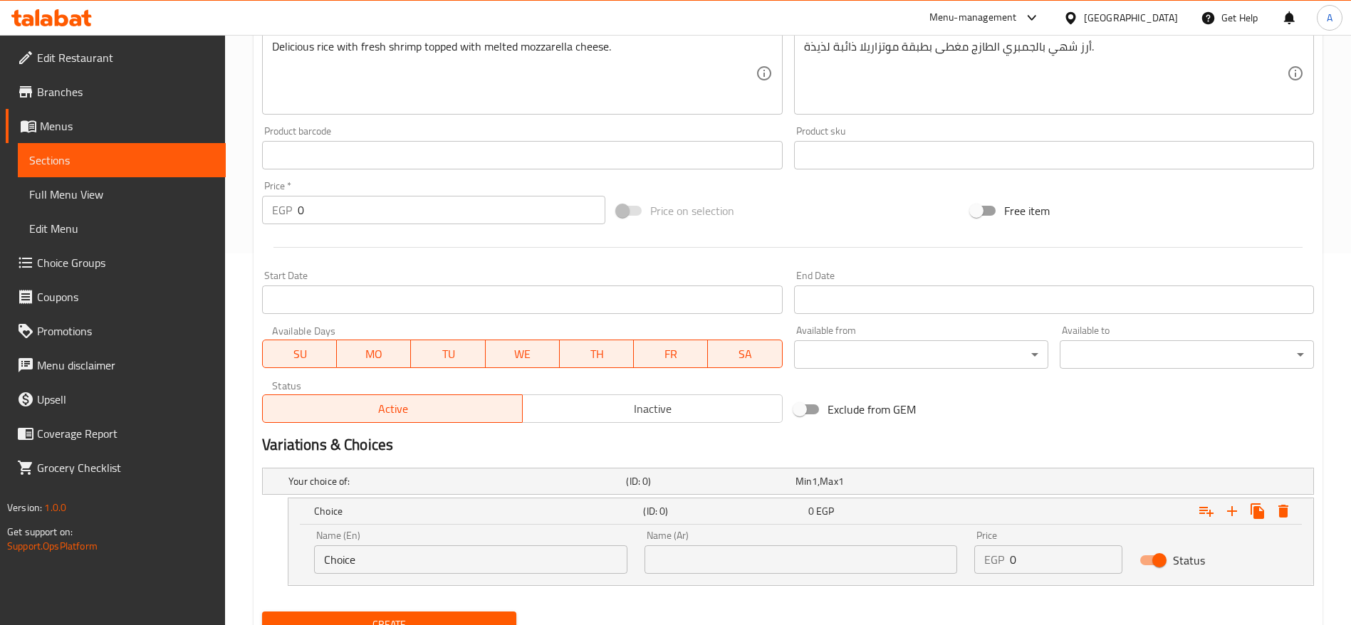
drag, startPoint x: 552, startPoint y: 578, endPoint x: 537, endPoint y: 562, distance: 22.2
click at [537, 562] on div "Name (En) Choice Name (En)" at bounding box center [471, 552] width 330 height 61
click at [537, 562] on input "Choice" at bounding box center [470, 560] width 313 height 28
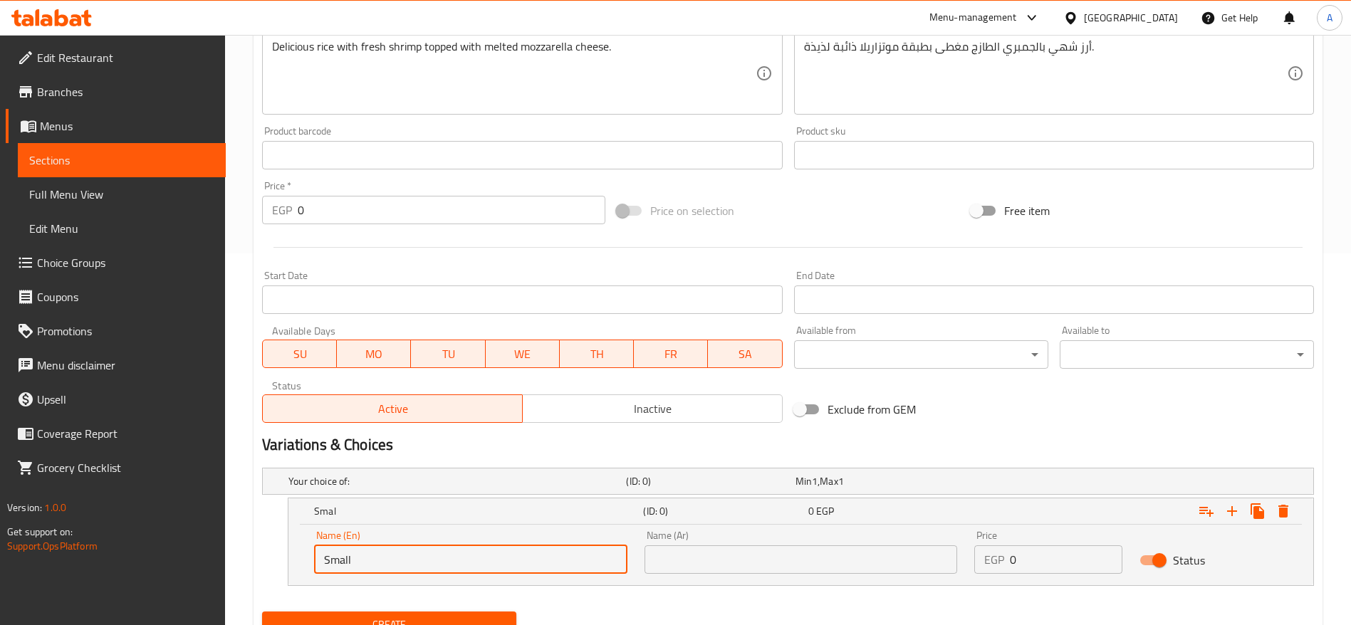
type input "Small"
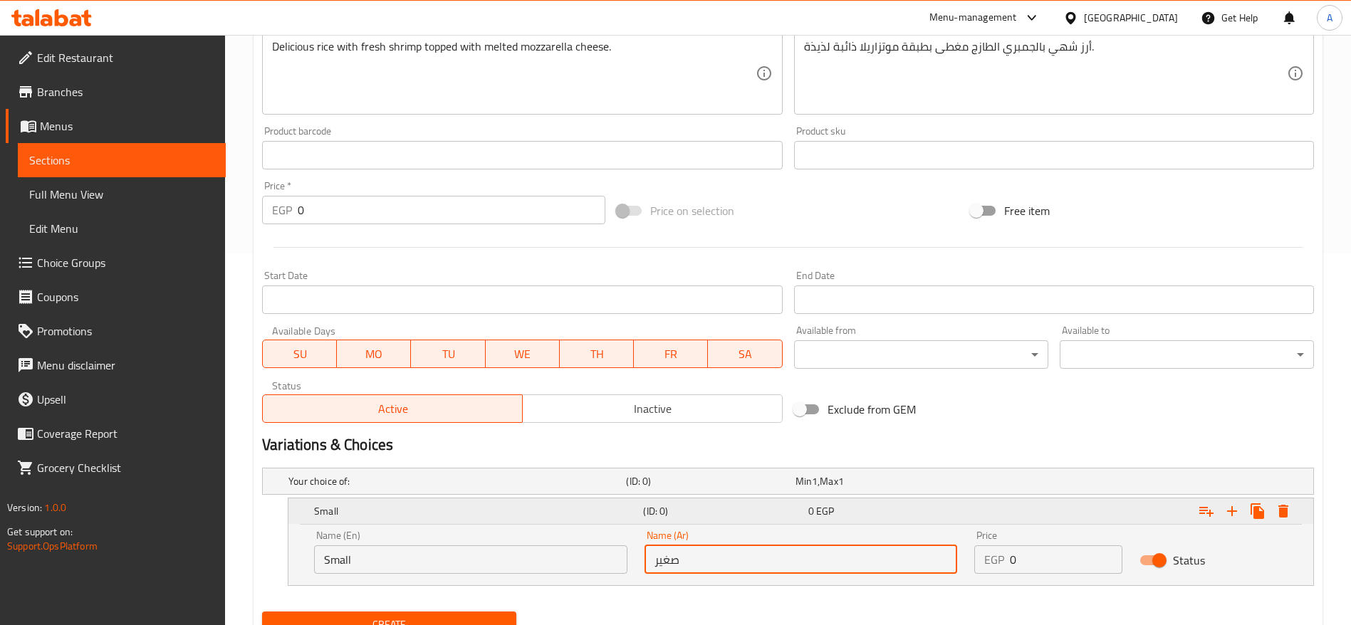
type input "صغير"
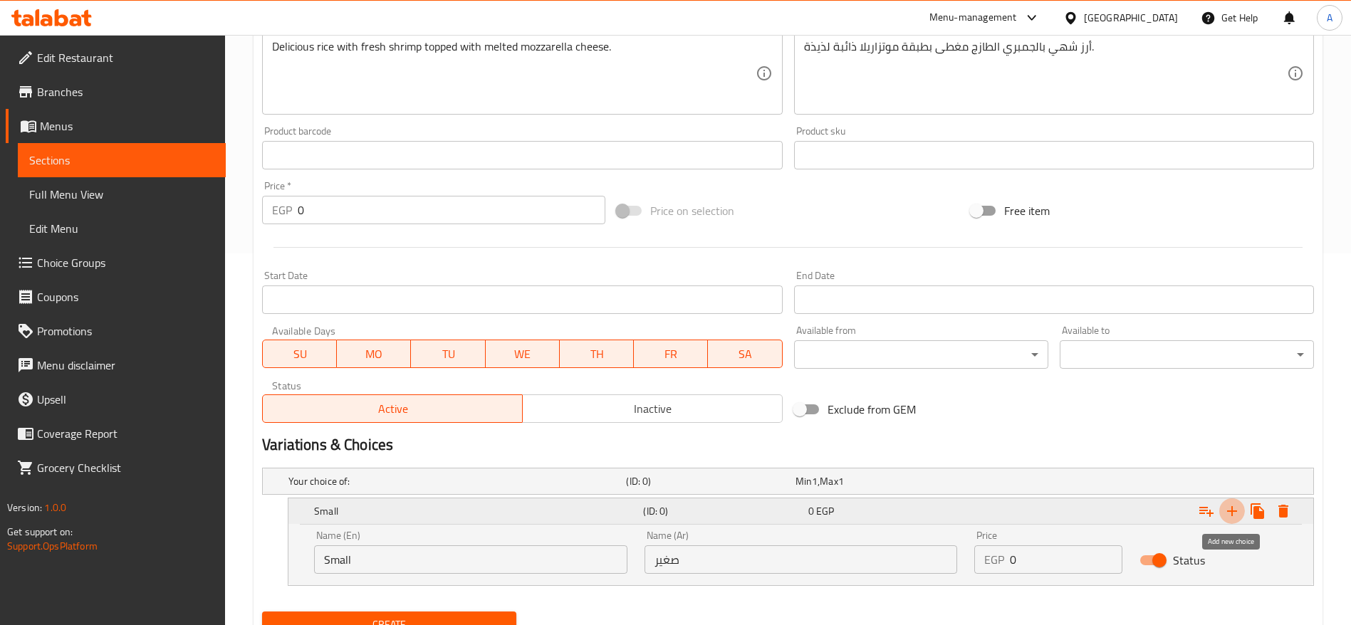
click at [1234, 514] on icon "Expand" at bounding box center [1232, 511] width 17 height 17
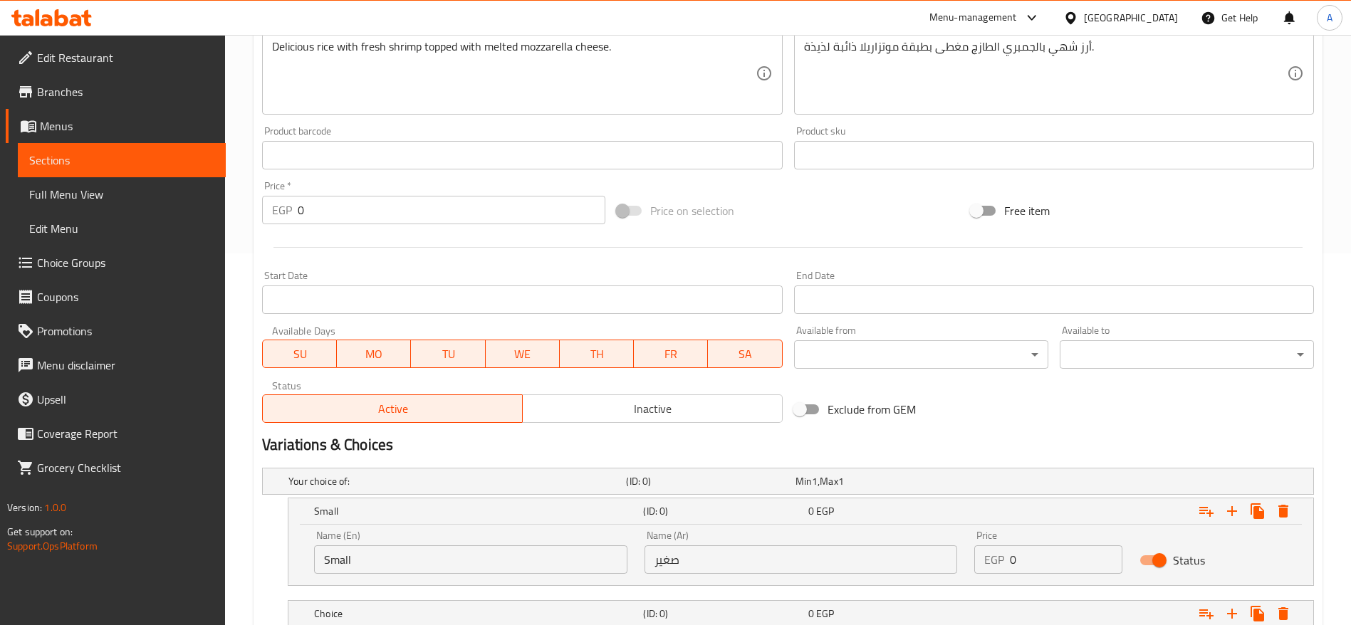
scroll to position [474, 0]
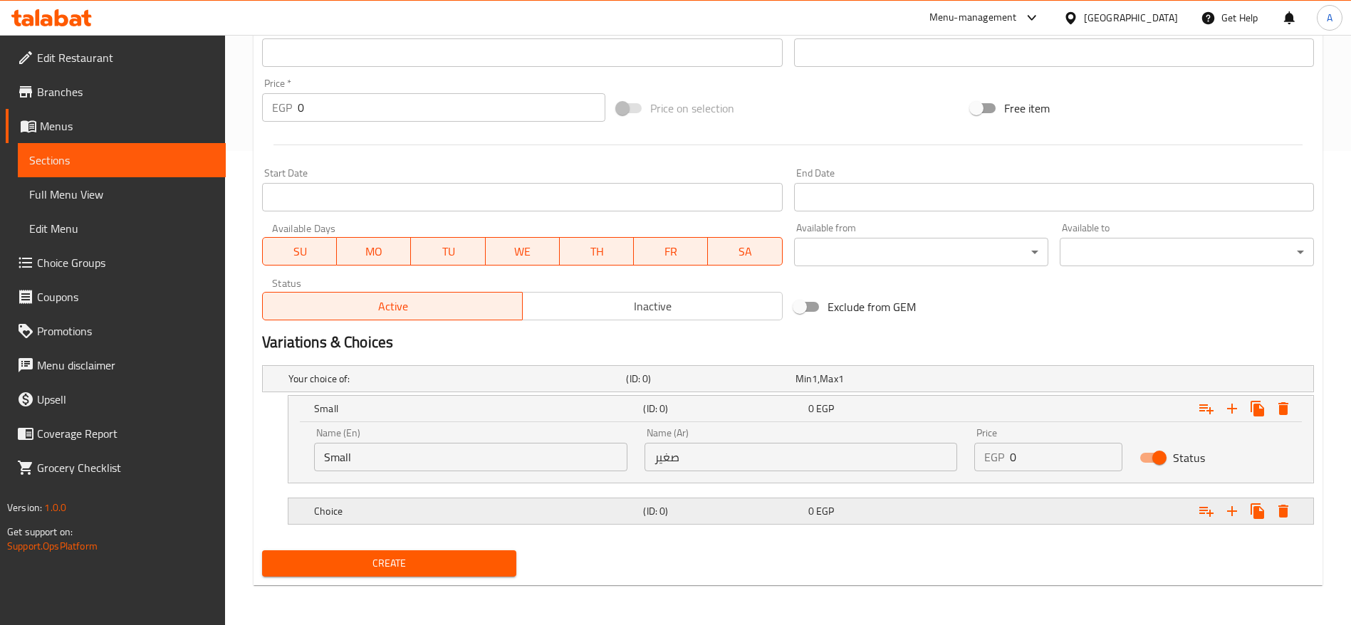
drag, startPoint x: 575, startPoint y: 506, endPoint x: 452, endPoint y: 509, distance: 123.2
click at [452, 509] on h5 "Choice" at bounding box center [475, 511] width 323 height 14
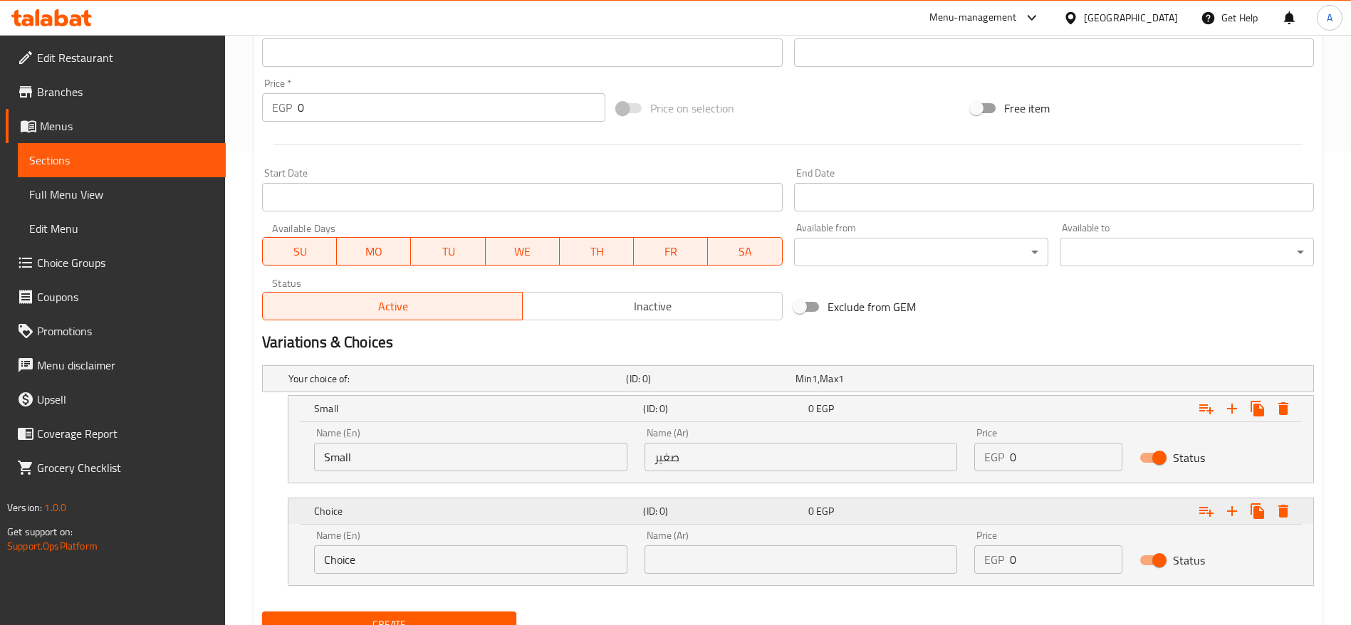
click at [452, 509] on h5 "Choice" at bounding box center [475, 511] width 323 height 14
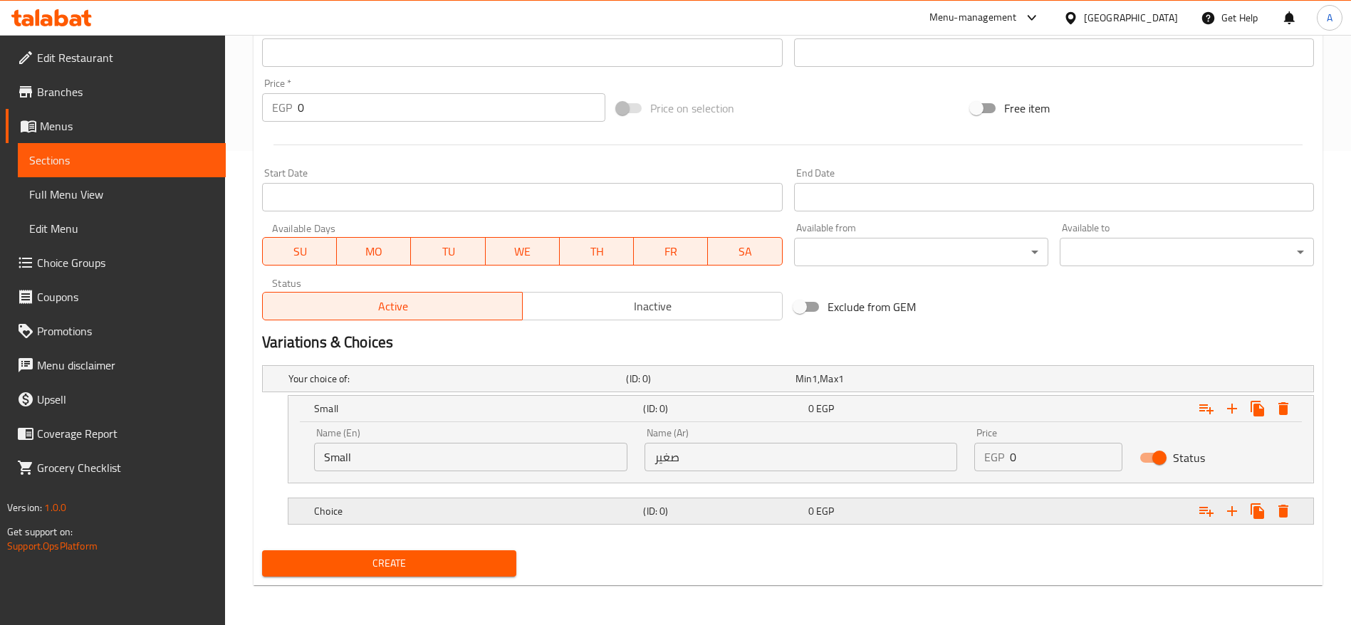
click at [429, 512] on h5 "Choice" at bounding box center [475, 511] width 323 height 14
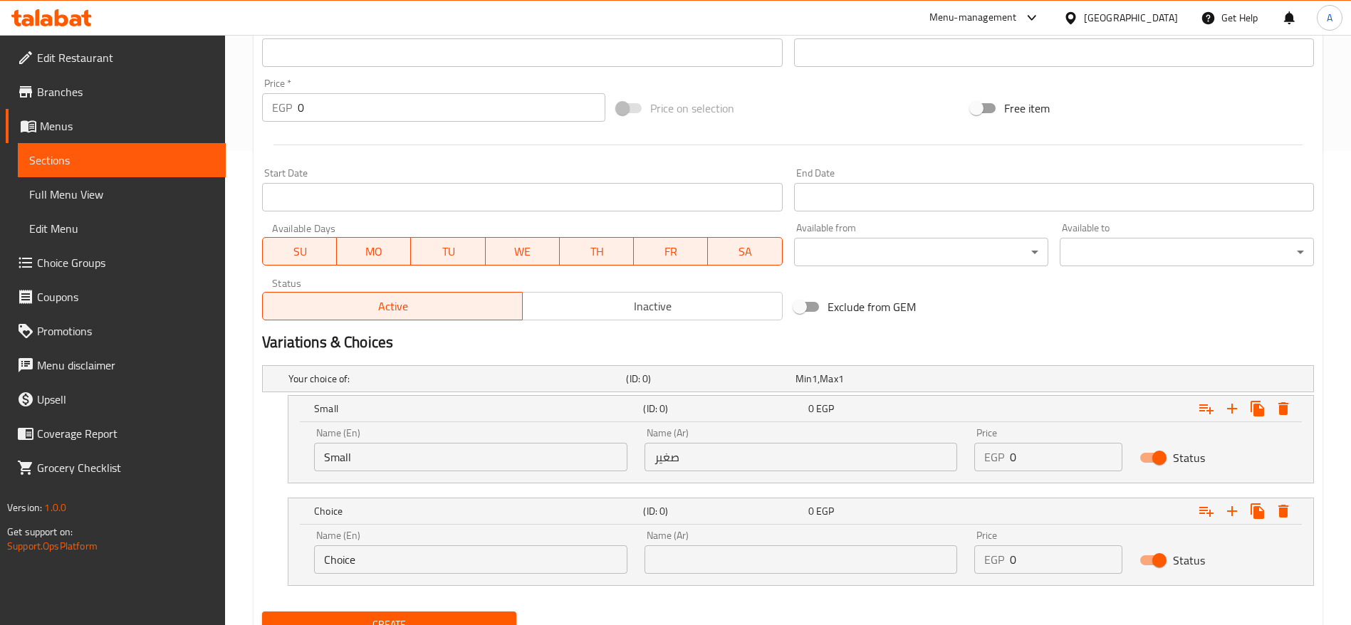
click at [400, 559] on input "Choice" at bounding box center [470, 560] width 313 height 28
type input "Medium"
type input "وسط"
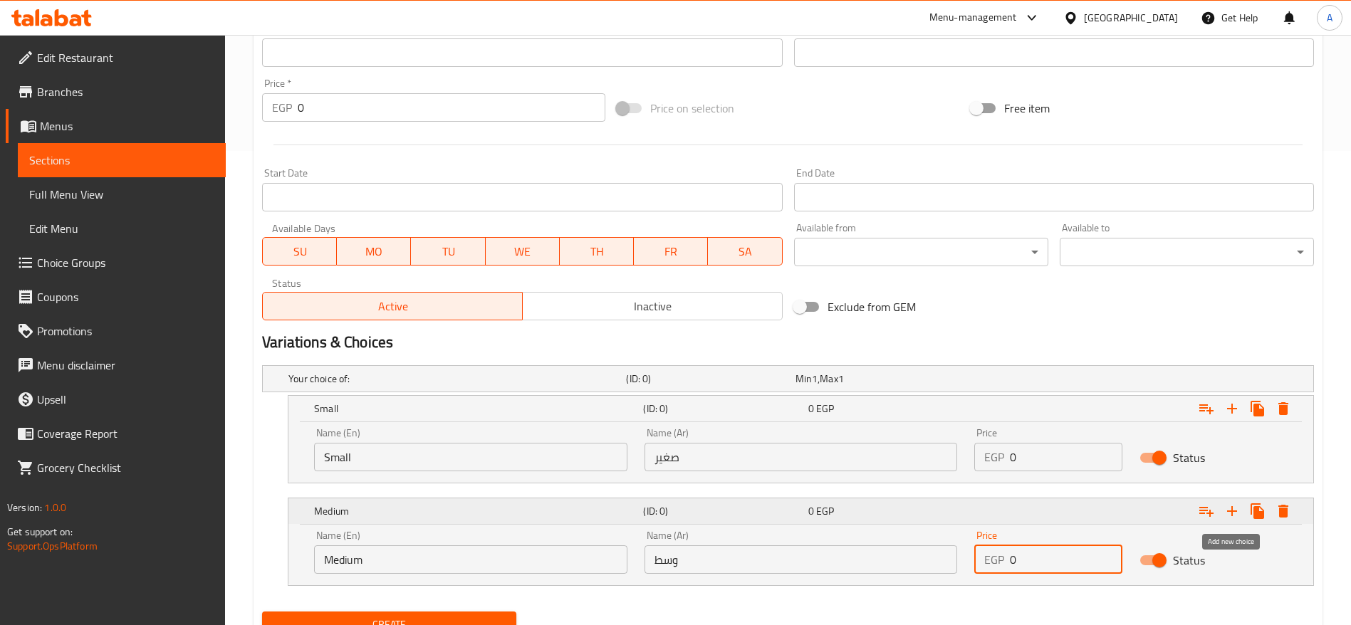
click at [1229, 516] on icon "Expand" at bounding box center [1232, 511] width 17 height 17
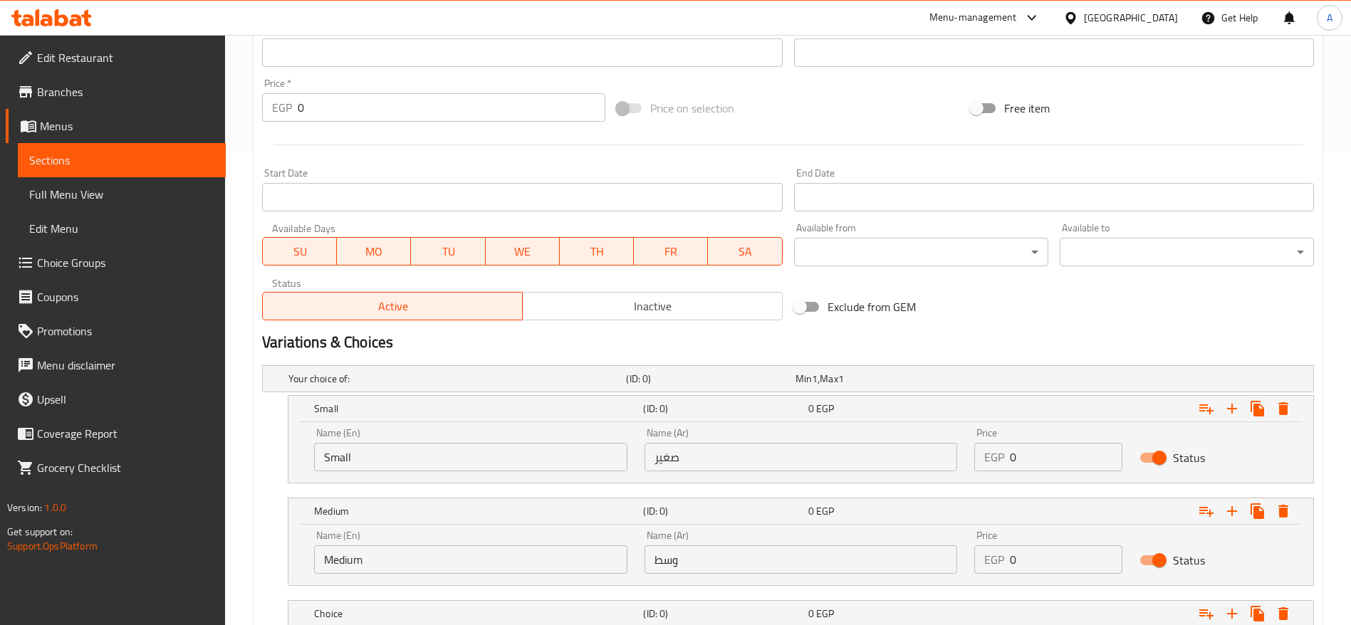
scroll to position [577, 0]
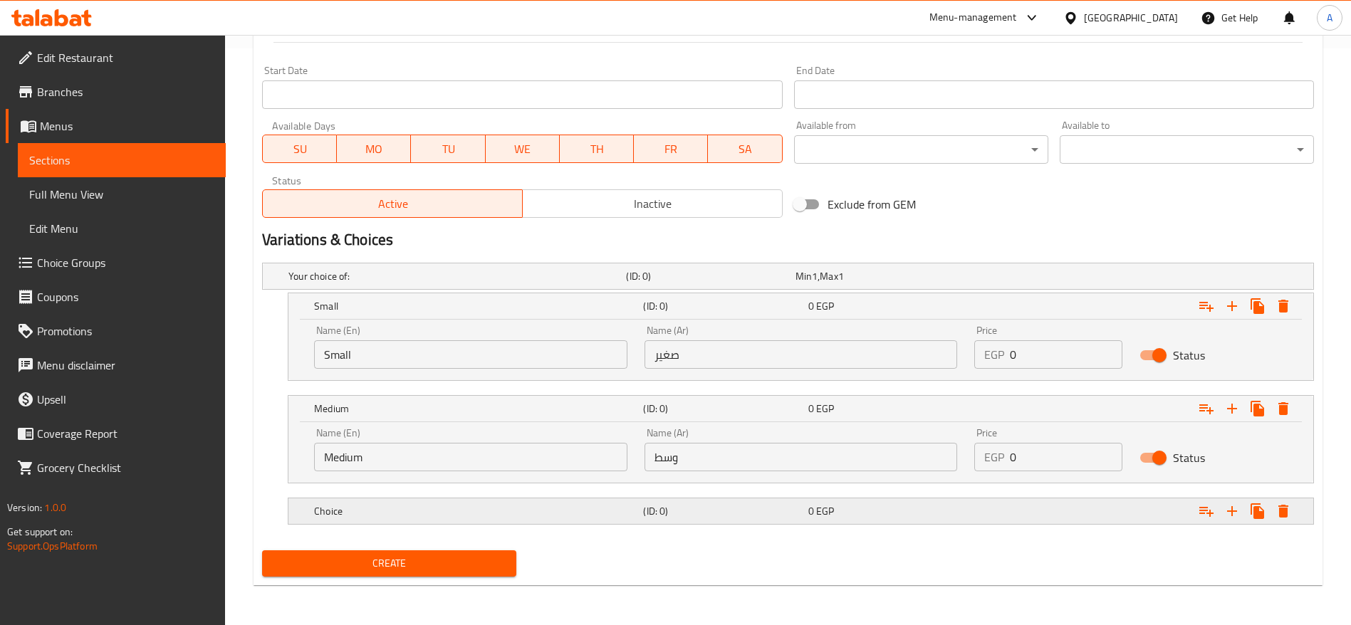
click at [944, 501] on div "0 EGP" at bounding box center [888, 511] width 165 height 20
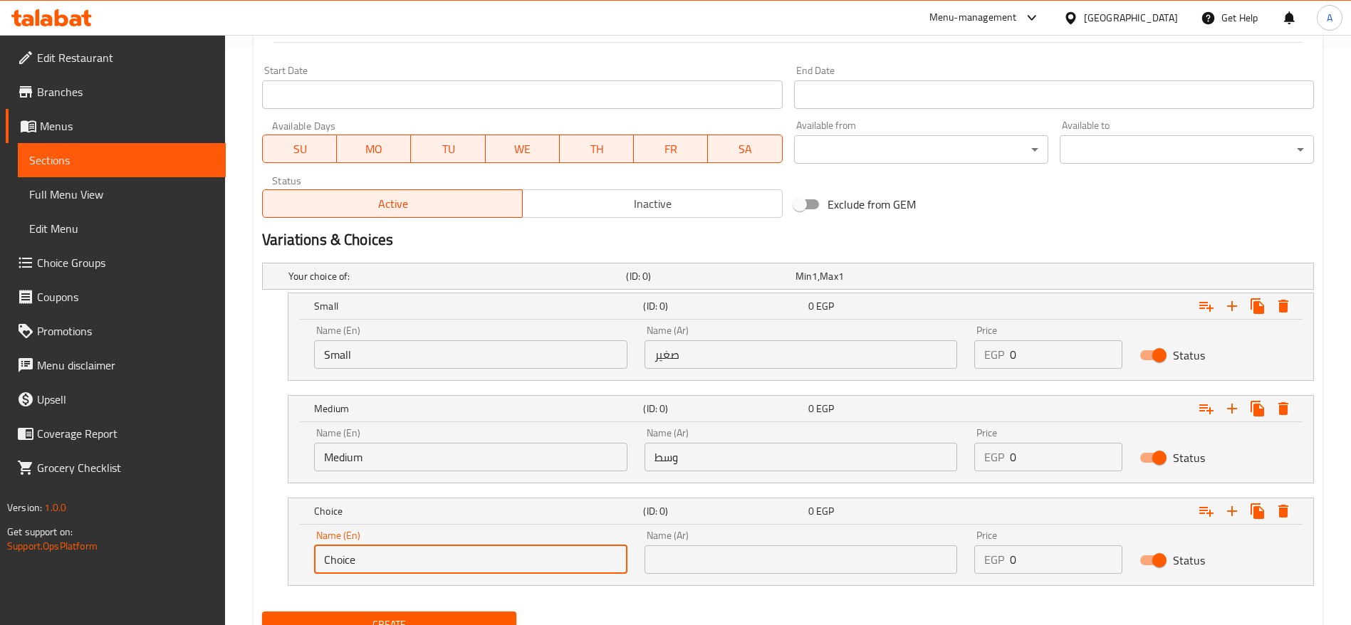
click at [401, 563] on input "Choice" at bounding box center [470, 560] width 313 height 28
type input "Large"
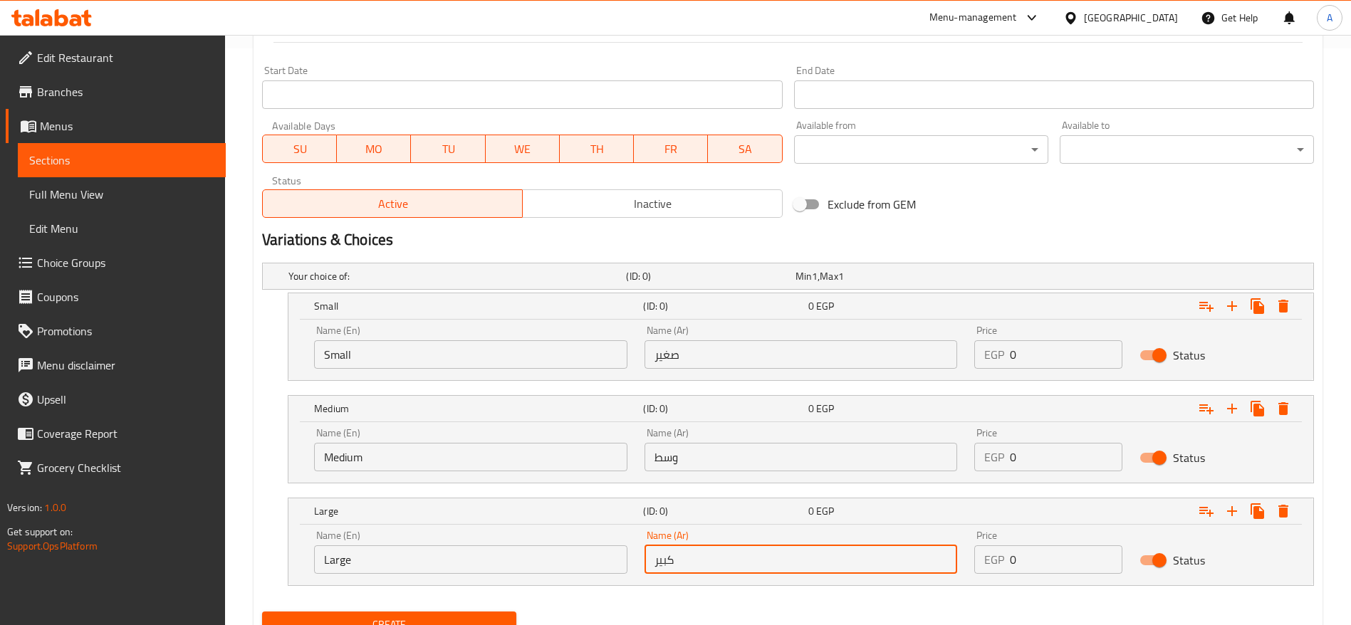
type input "كبير"
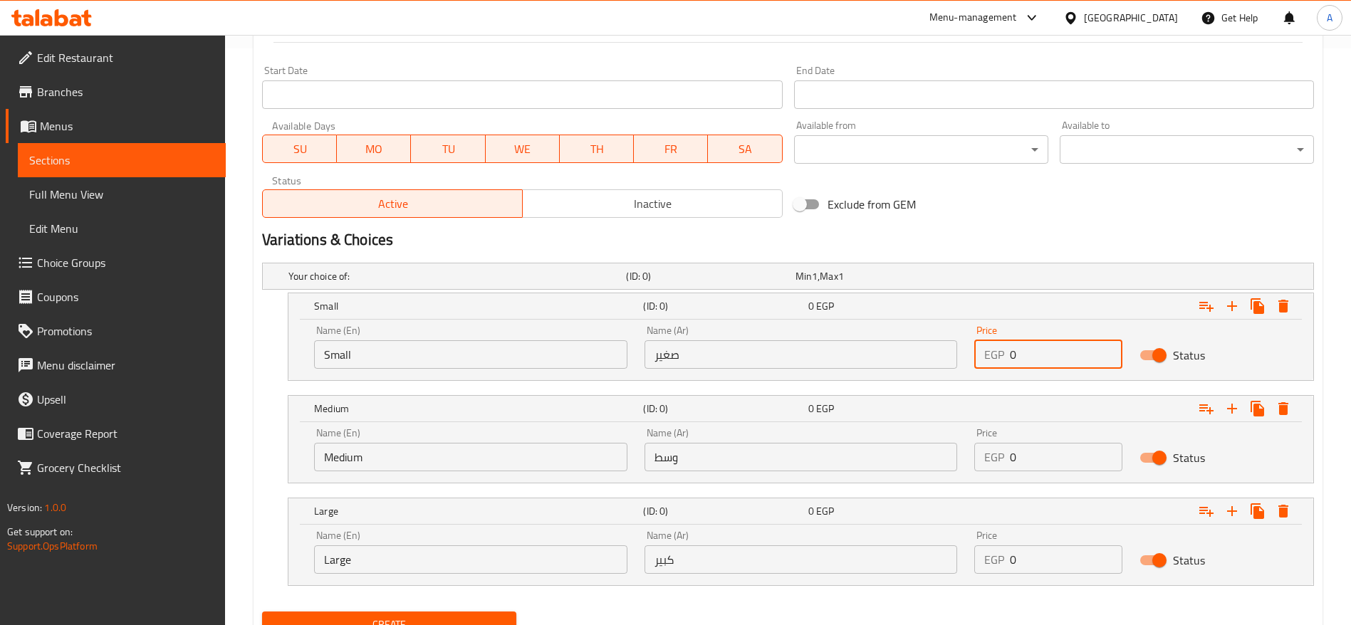
click at [1019, 348] on input "0" at bounding box center [1066, 354] width 113 height 28
type input "150"
click at [1031, 451] on input "0" at bounding box center [1066, 457] width 113 height 28
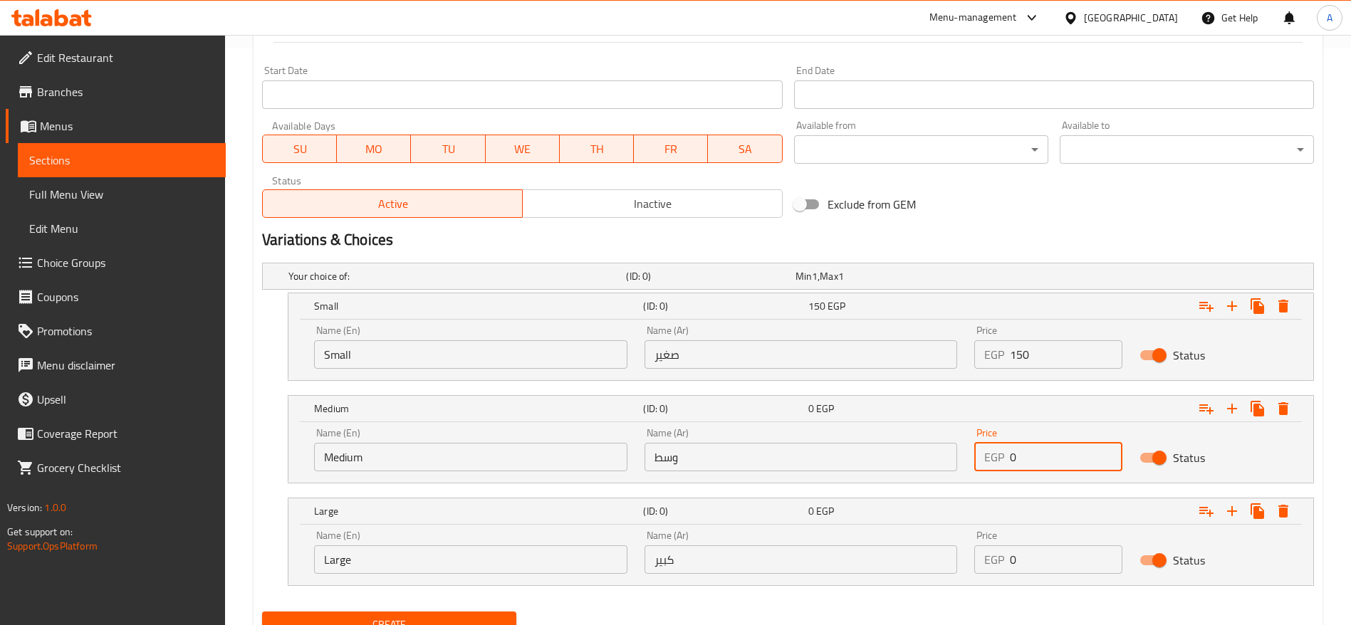
click at [1031, 451] on input "0" at bounding box center [1066, 457] width 113 height 28
type input "180"
click at [1033, 560] on input "0" at bounding box center [1066, 560] width 113 height 28
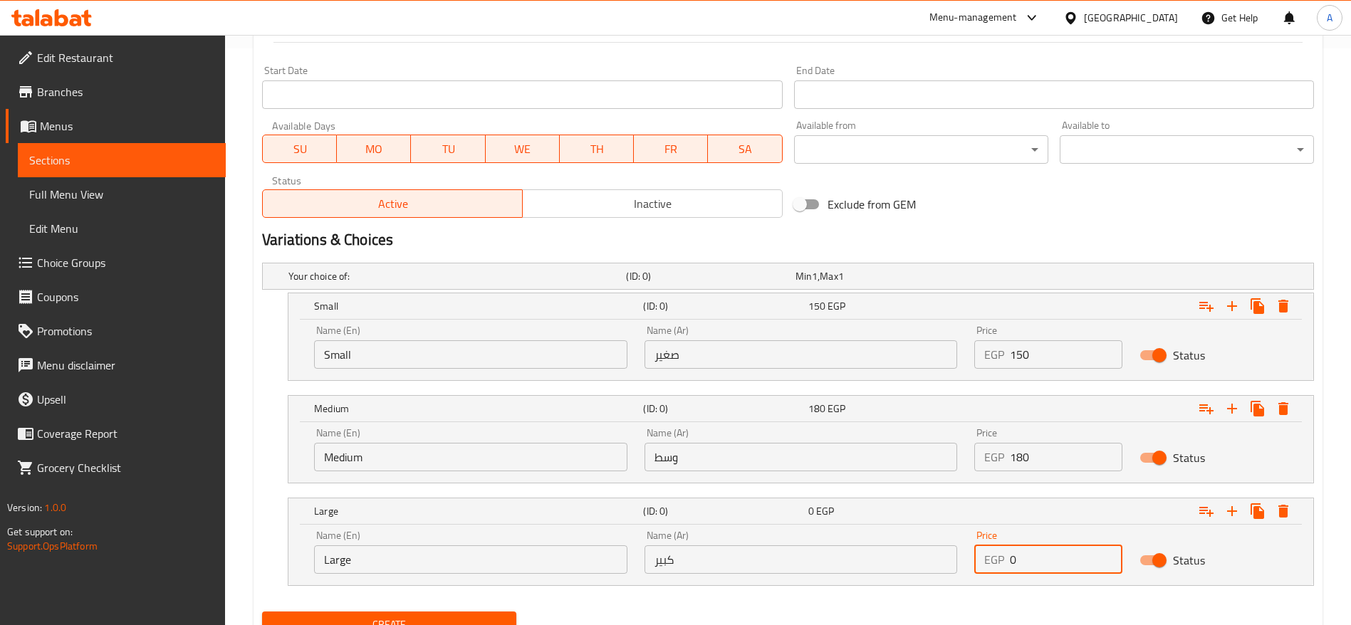
click at [1033, 560] on input "0" at bounding box center [1066, 560] width 113 height 28
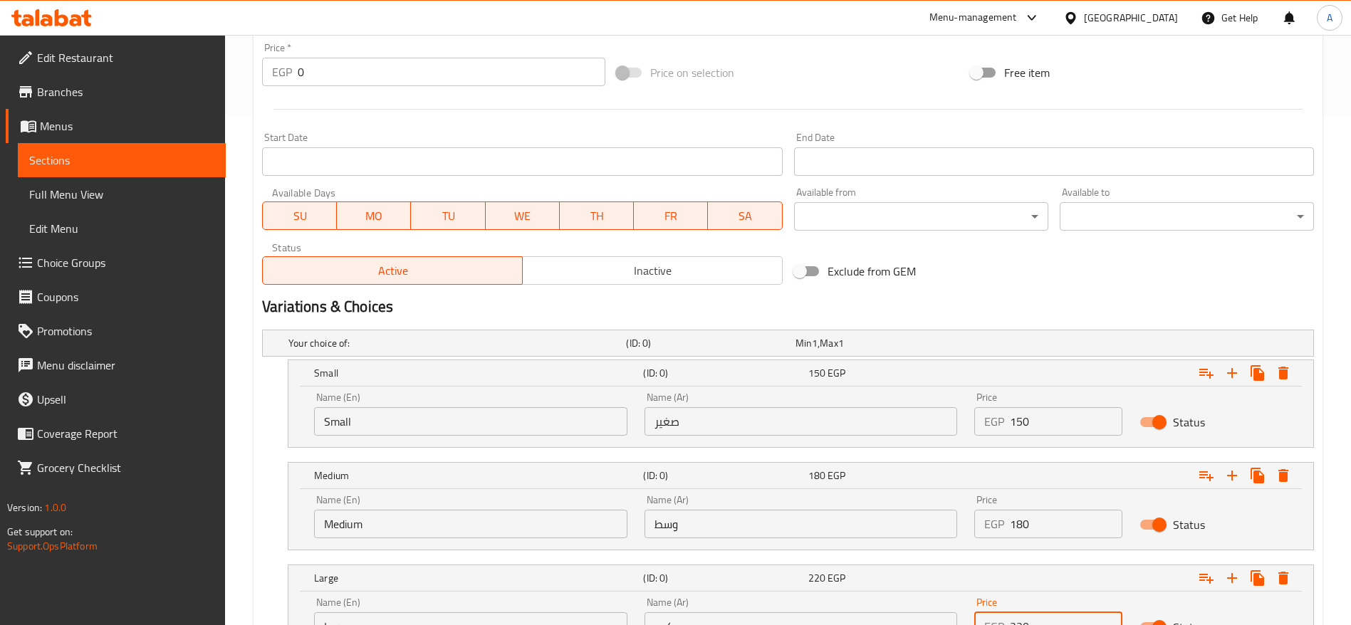
scroll to position [638, 0]
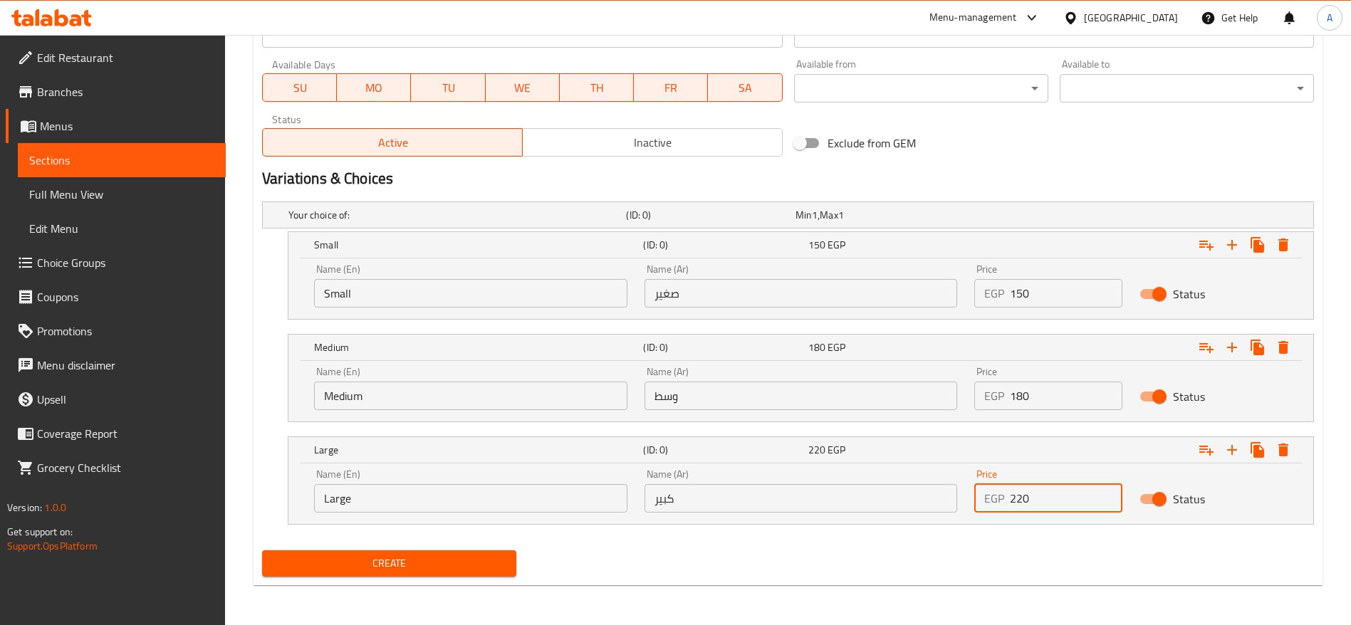
type input "220"
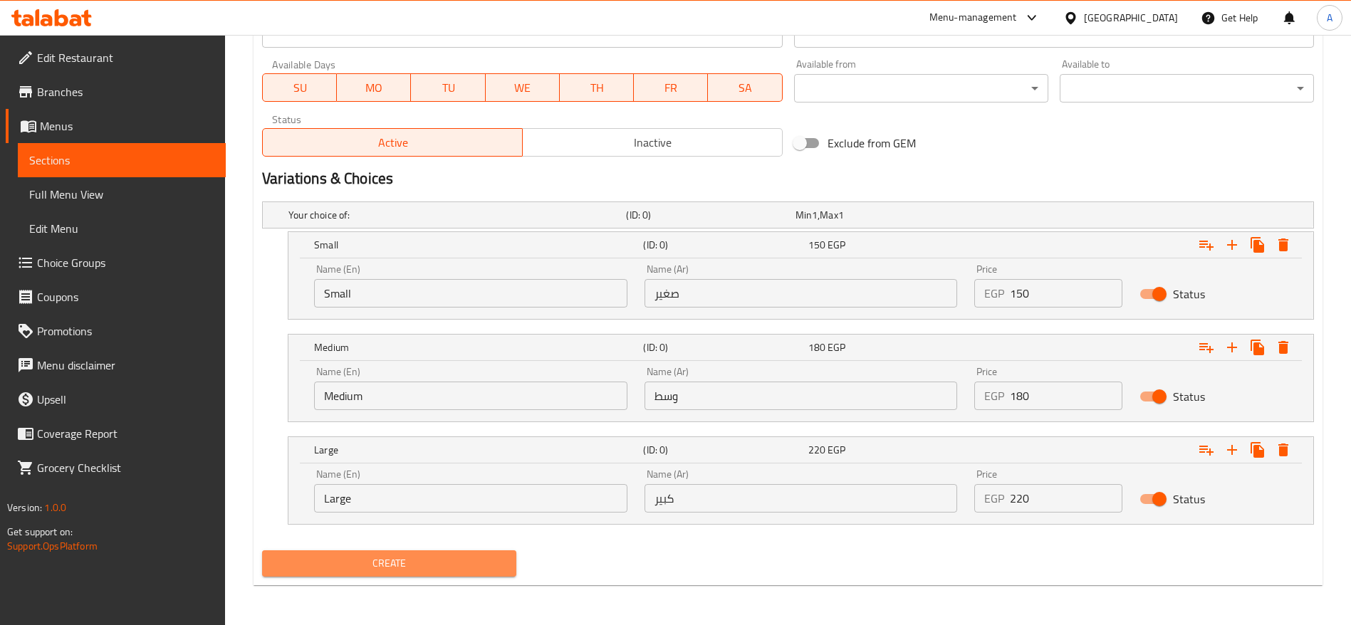
click at [469, 573] on button "Create" at bounding box center [389, 564] width 254 height 26
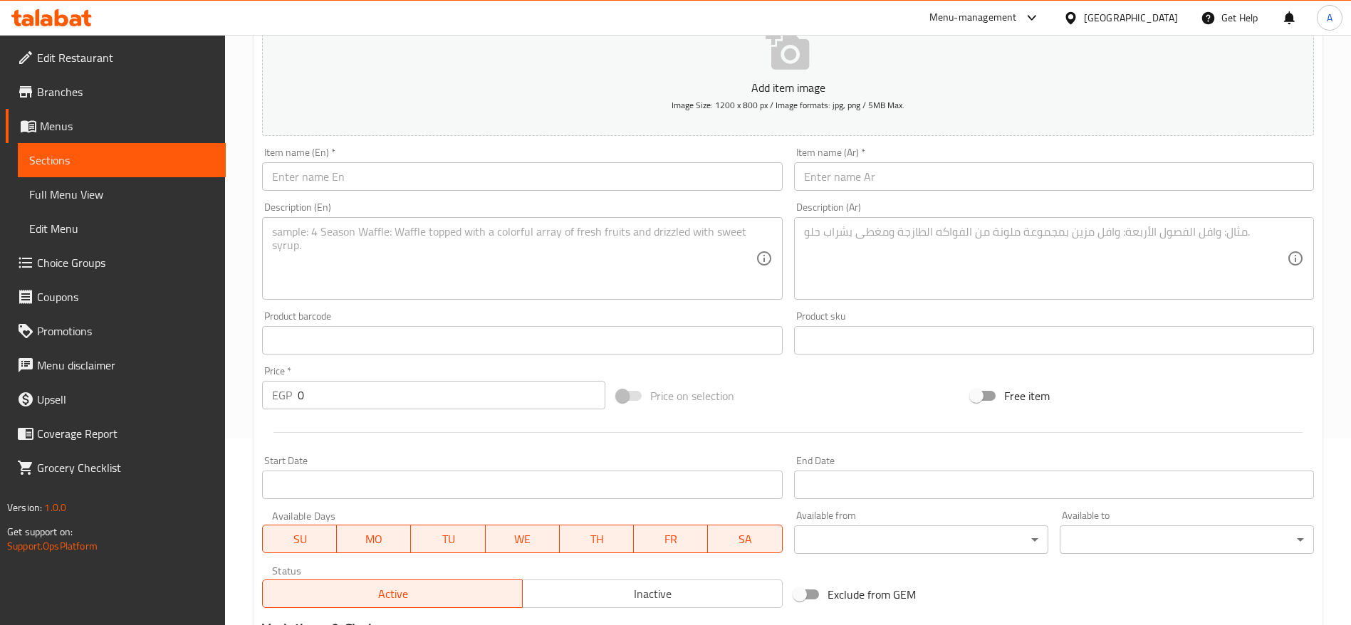
scroll to position [1, 0]
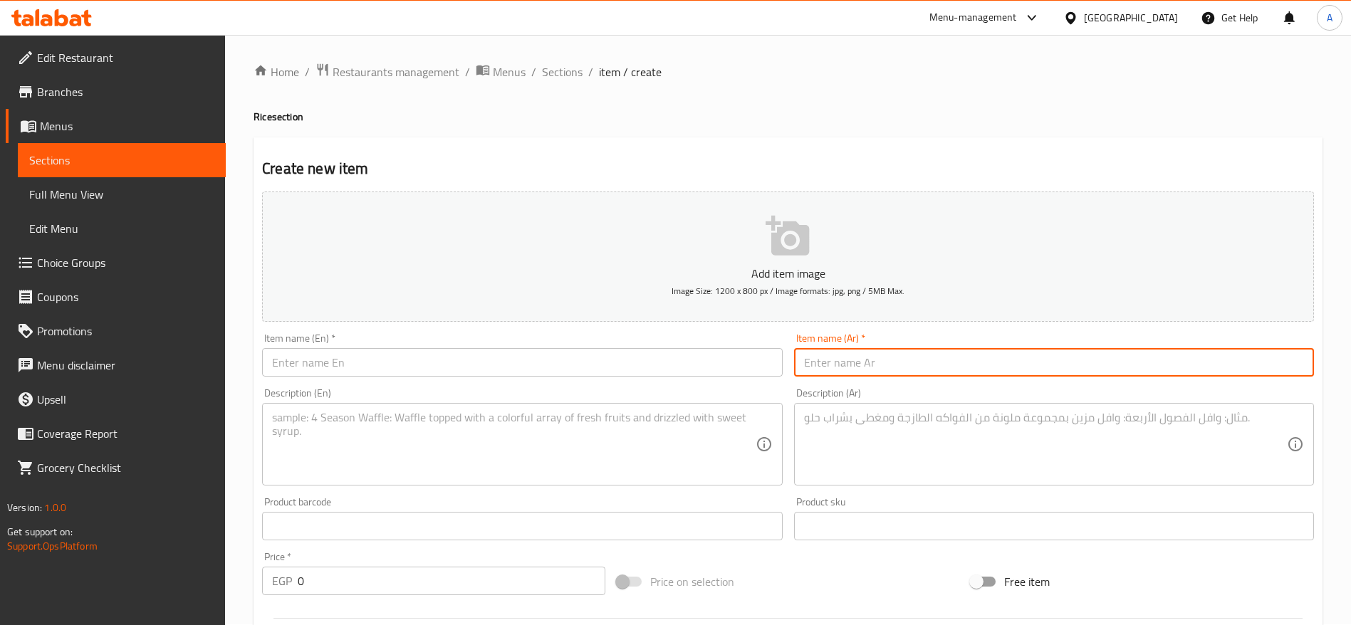
click at [940, 363] on input "text" at bounding box center [1054, 362] width 520 height 28
paste input "أرز بالخلطة"
type input "أرز بالخلطة"
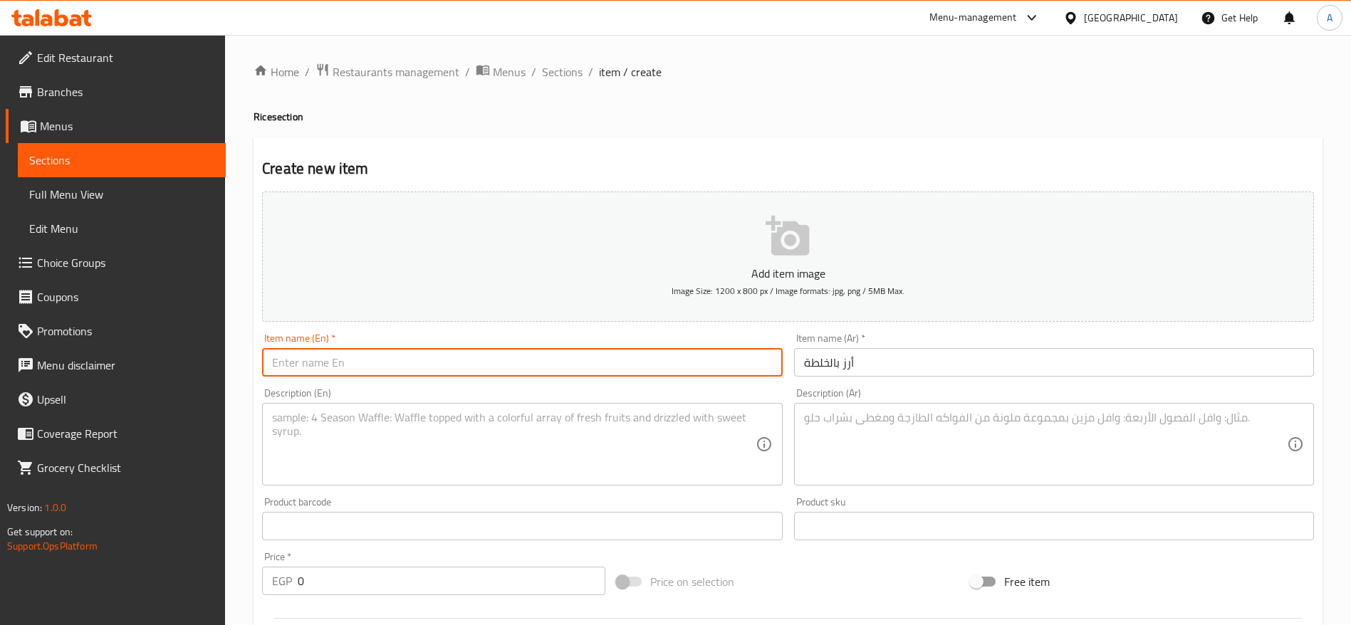
click at [610, 365] on input "text" at bounding box center [522, 362] width 520 height 28
paste input "Mixed Rice"
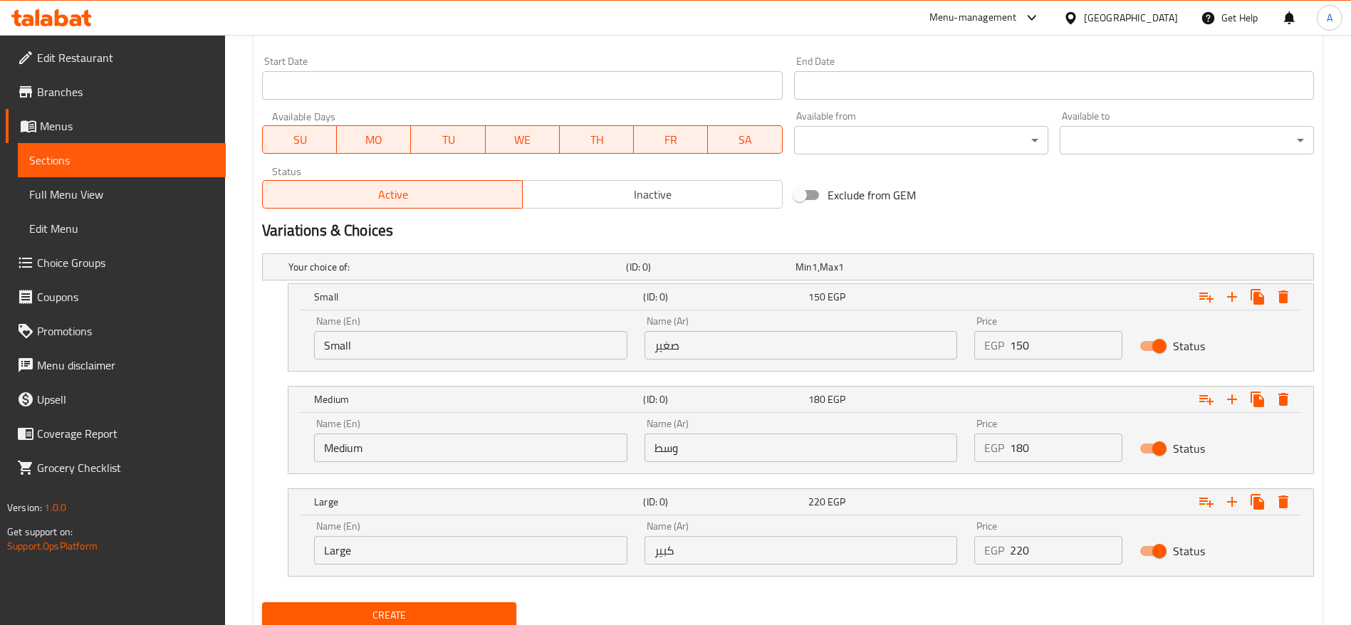
scroll to position [638, 0]
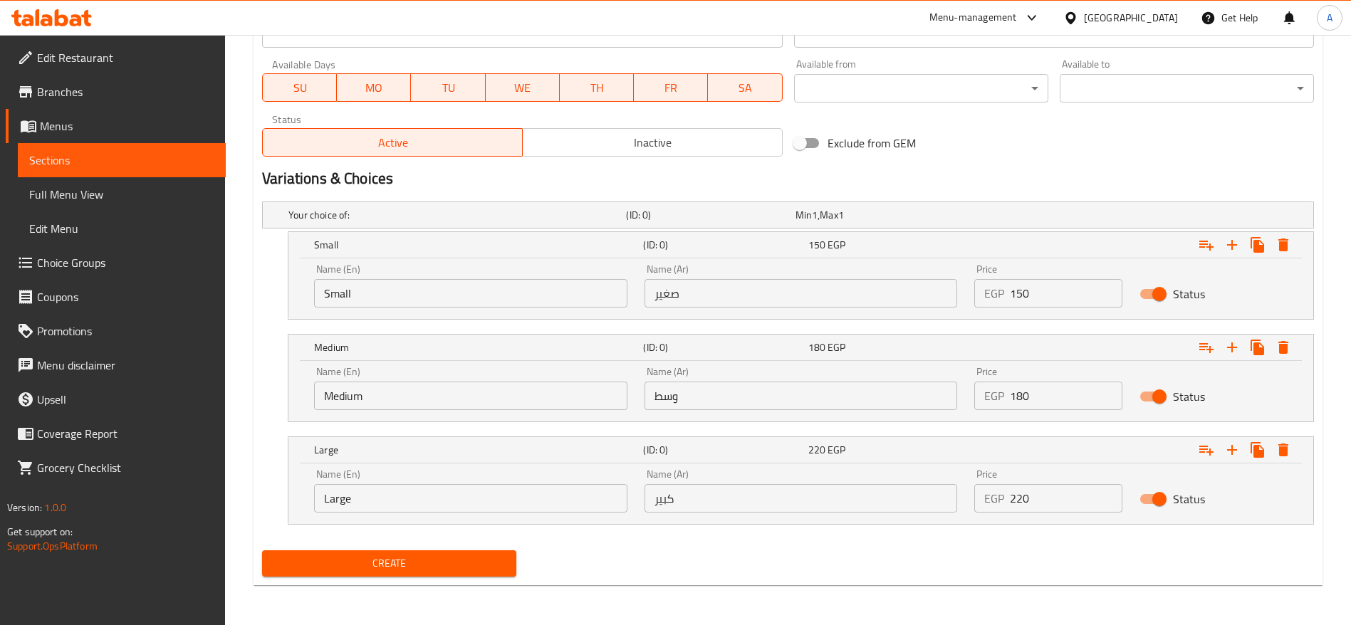
type input "Mixed Rice"
click at [1069, 291] on input "150" at bounding box center [1066, 293] width 113 height 28
click at [1050, 293] on input "030" at bounding box center [1066, 293] width 113 height 28
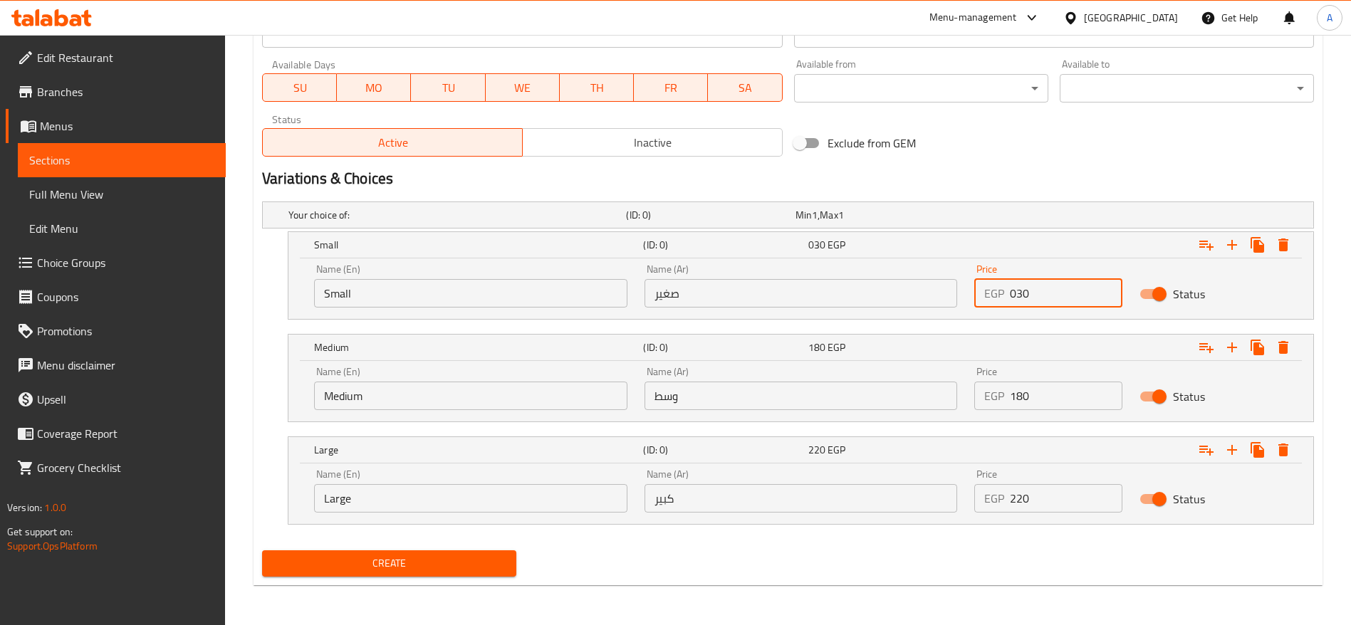
click at [1050, 293] on input "030" at bounding box center [1066, 293] width 113 height 28
type input "30"
click at [1026, 393] on input "180" at bounding box center [1066, 396] width 113 height 28
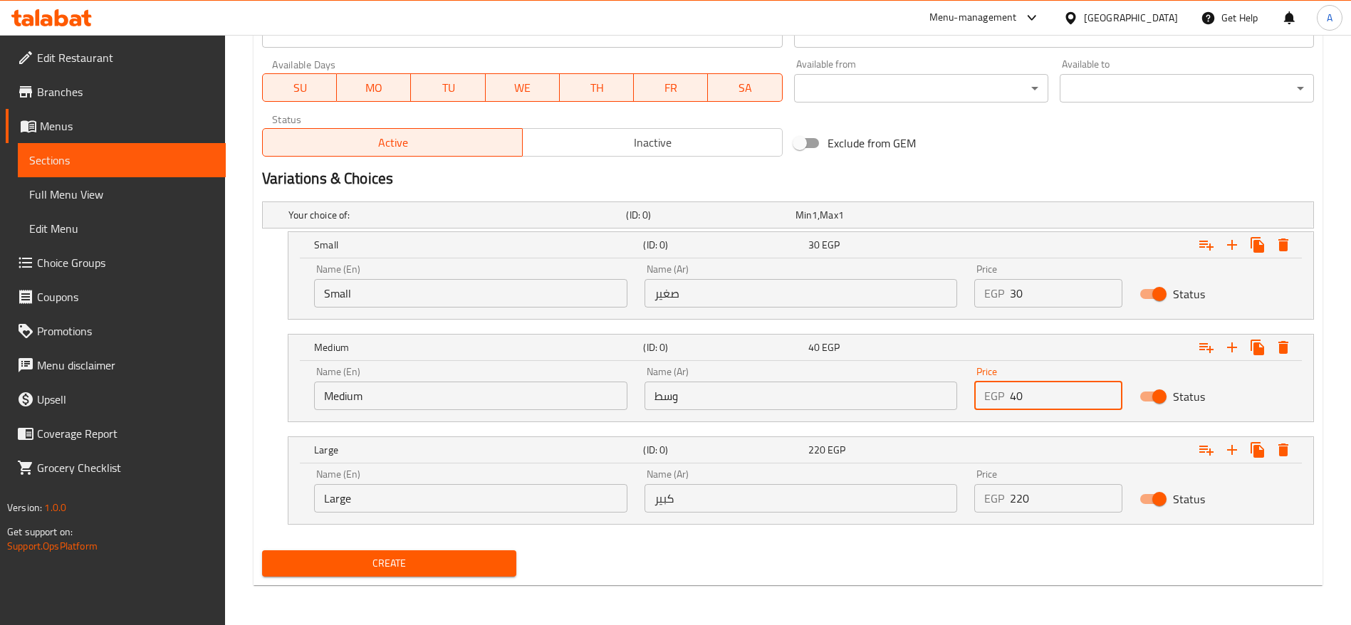
type input "40"
click at [1036, 499] on input "220" at bounding box center [1066, 498] width 113 height 28
type input "50"
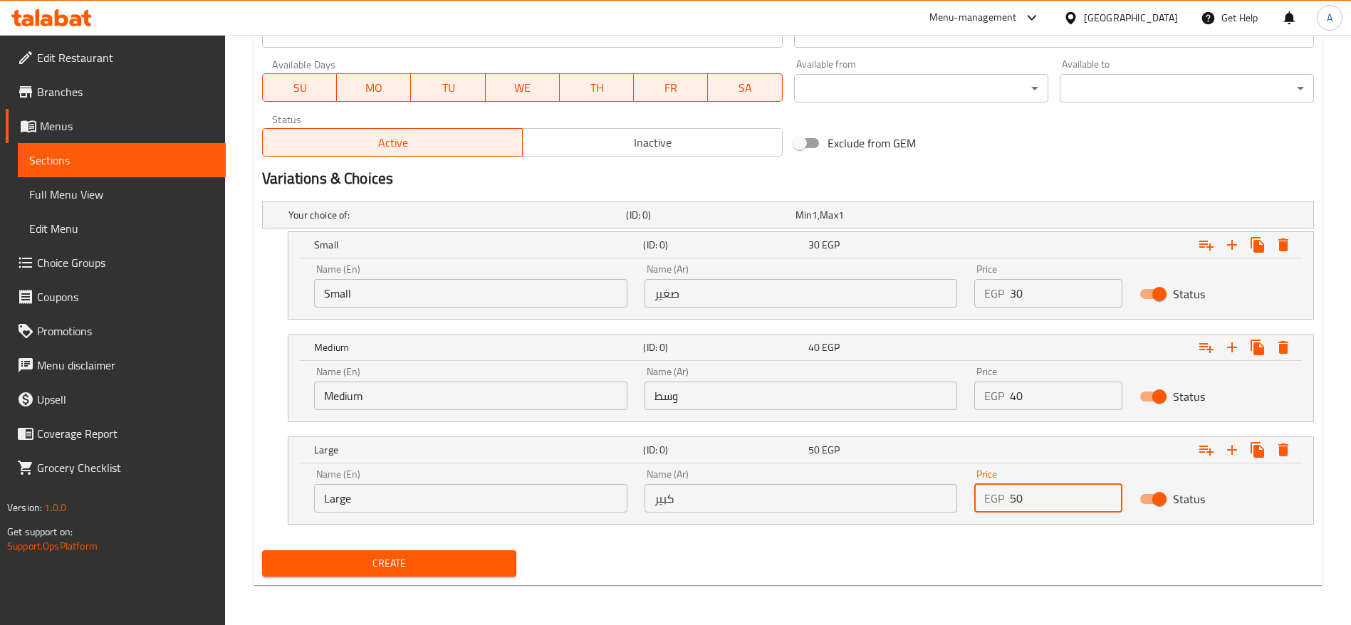
click at [262, 551] on button "Create" at bounding box center [389, 564] width 254 height 26
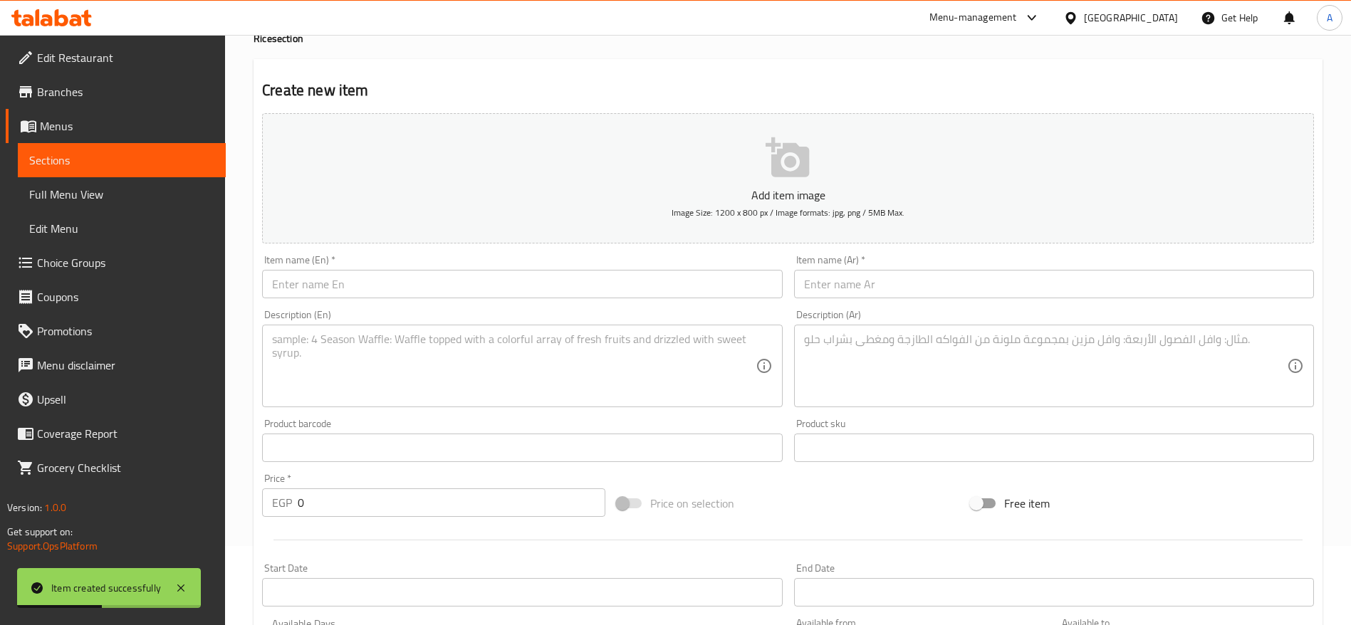
scroll to position [0, 0]
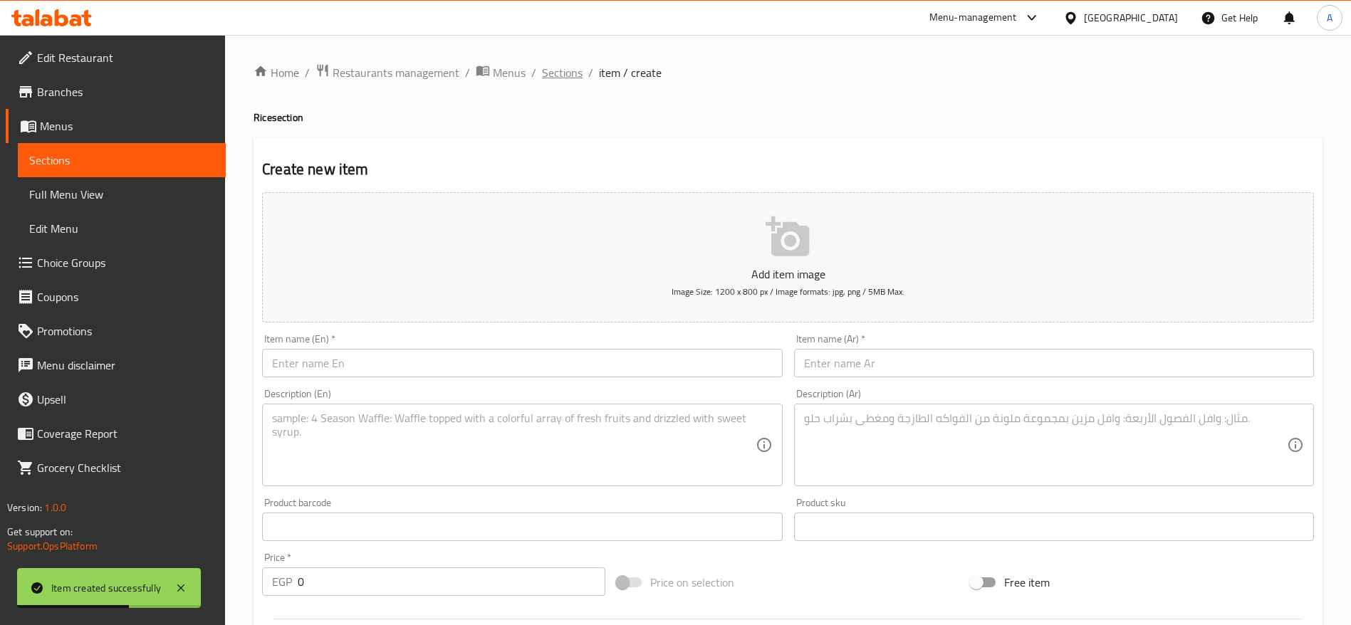
click at [561, 73] on span "Sections" at bounding box center [562, 72] width 41 height 17
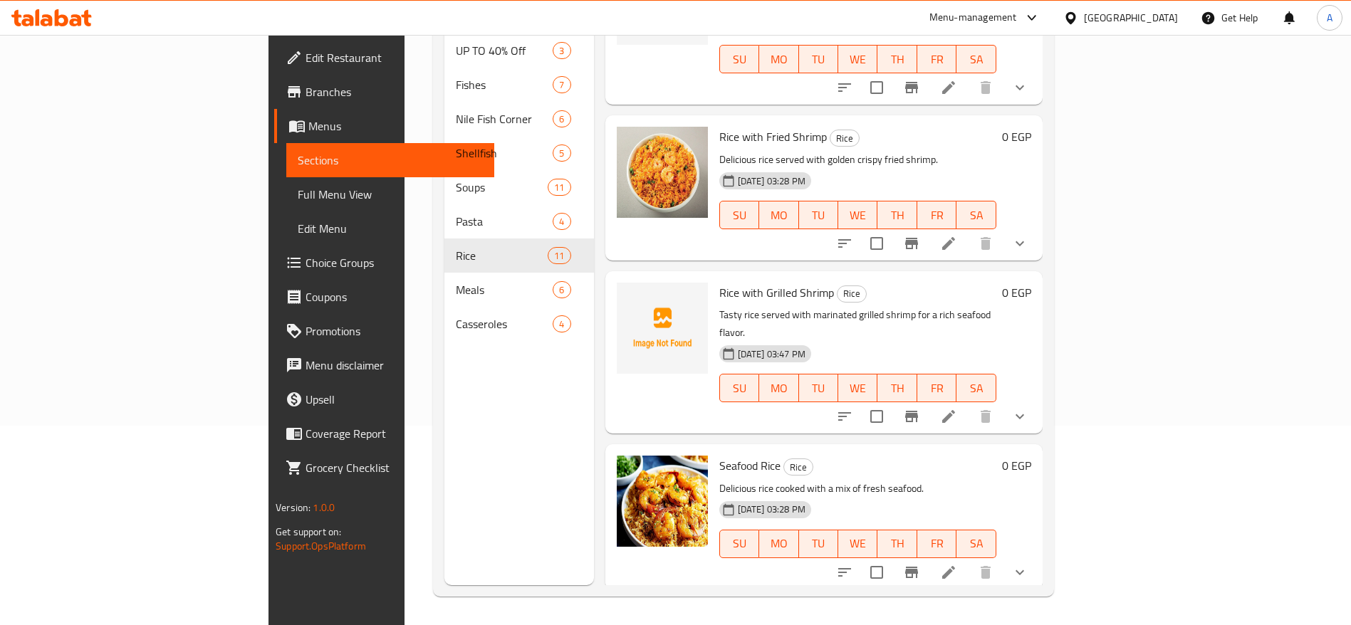
scroll to position [1079, 0]
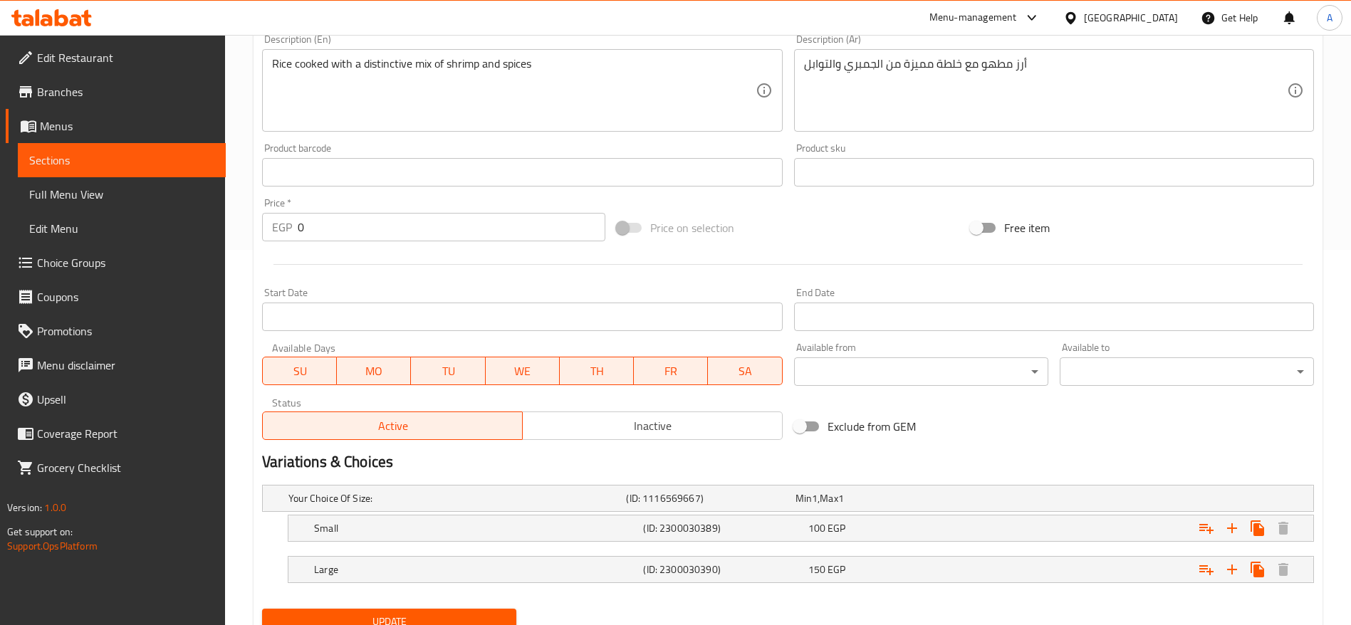
scroll to position [434, 0]
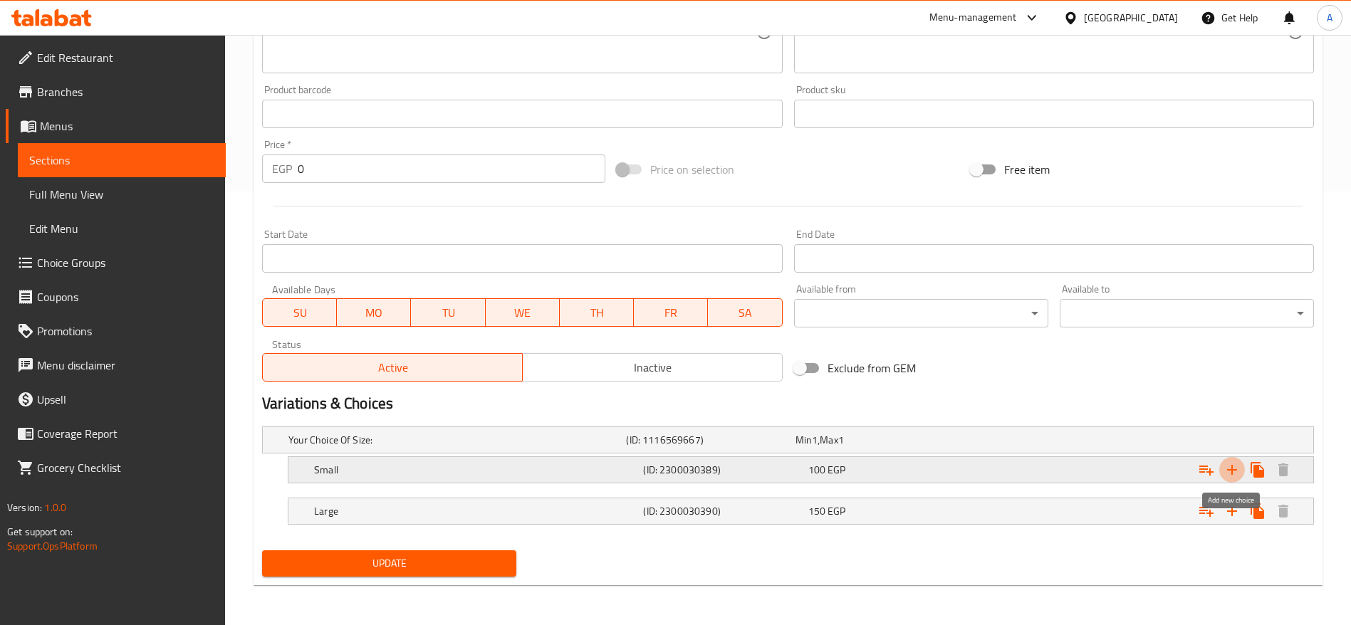
click at [1234, 479] on button "Expand" at bounding box center [1232, 470] width 26 height 26
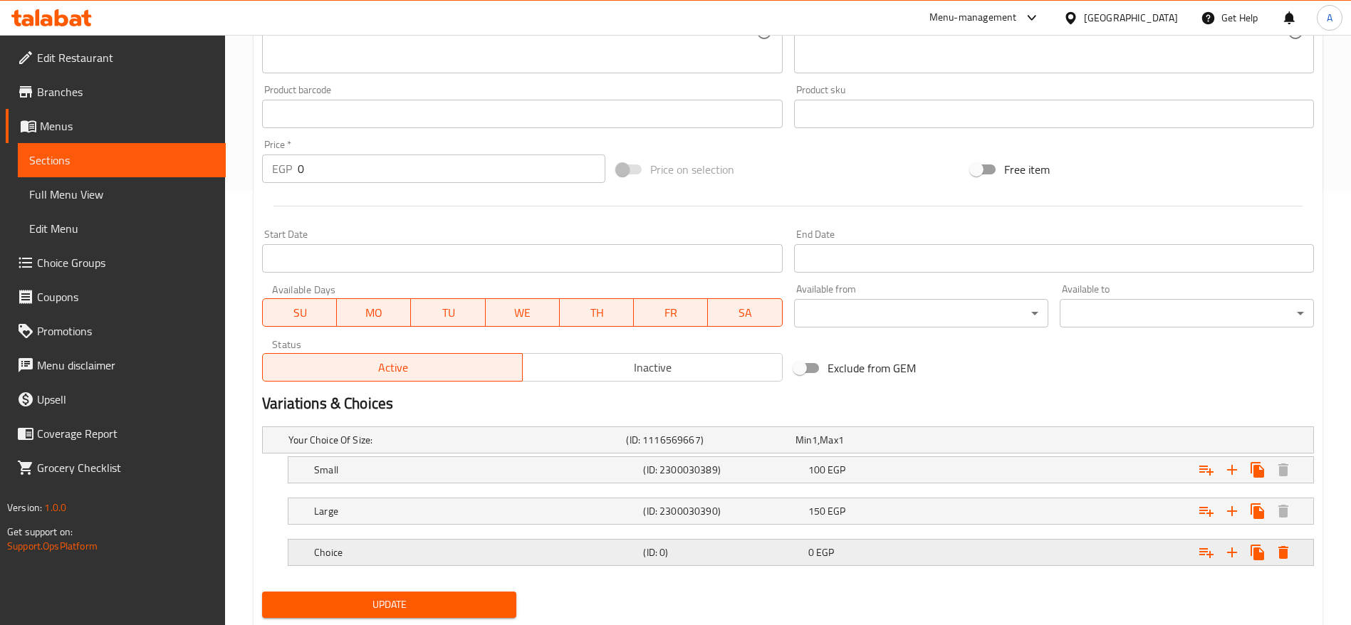
click at [612, 560] on div "Choice" at bounding box center [475, 553] width 329 height 20
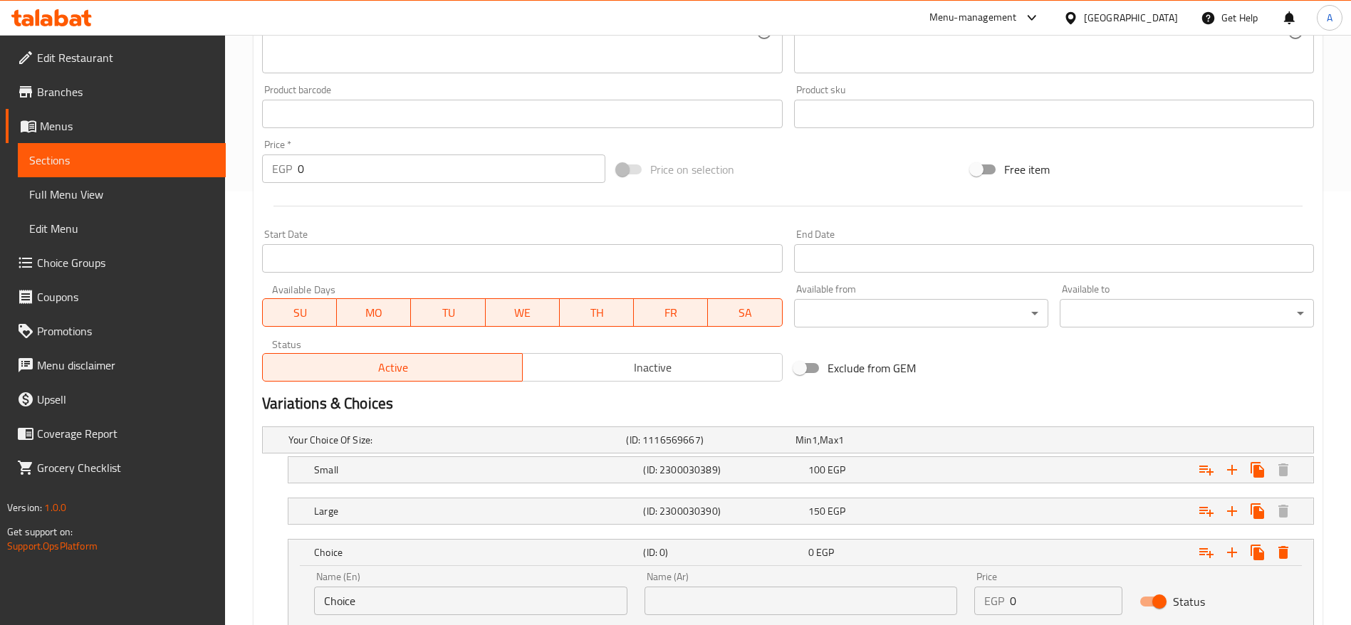
click at [434, 585] on div "Name (En) Choice Name (En)" at bounding box center [470, 593] width 313 height 43
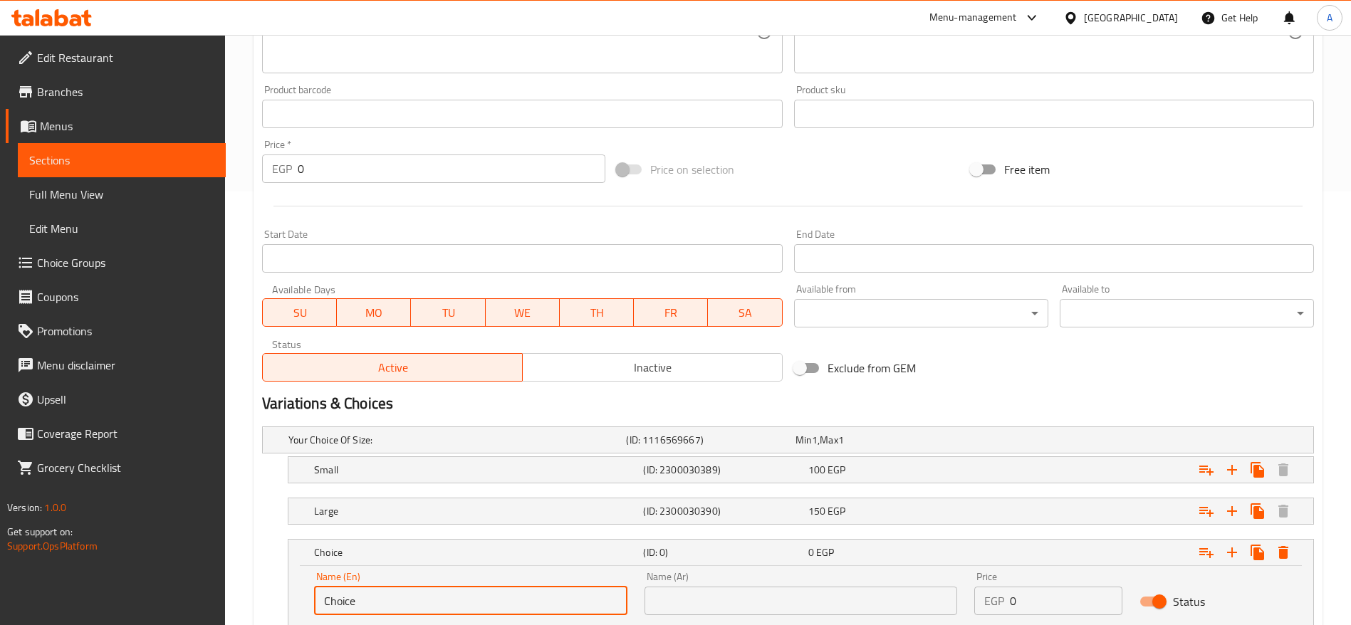
click at [412, 601] on input "Choice" at bounding box center [470, 601] width 313 height 28
type input "م"
type input "Large"
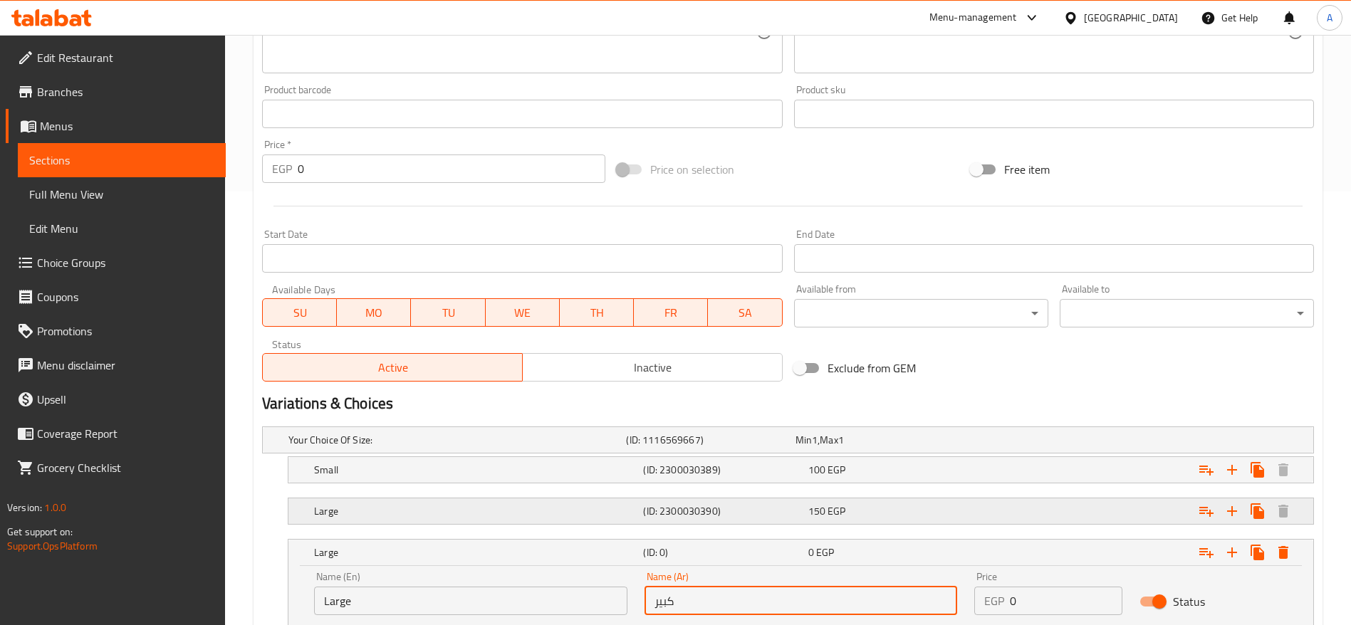
type input "كبير"
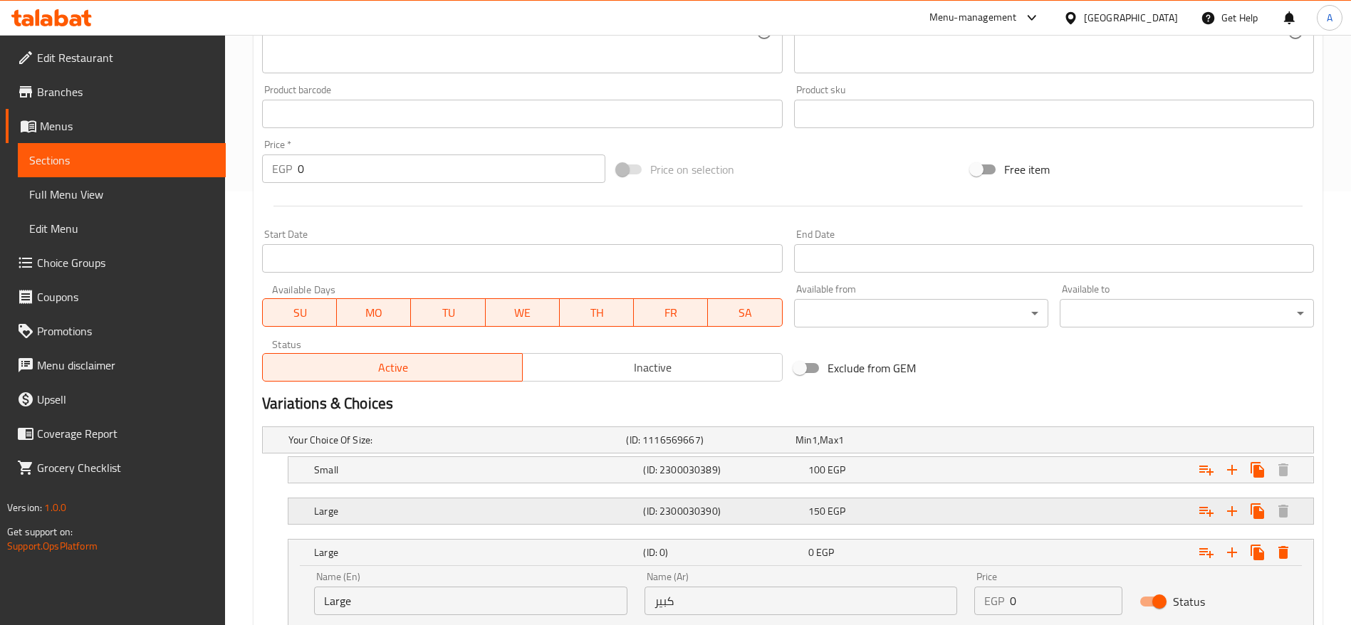
click at [415, 504] on h5 "Large" at bounding box center [475, 511] width 323 height 14
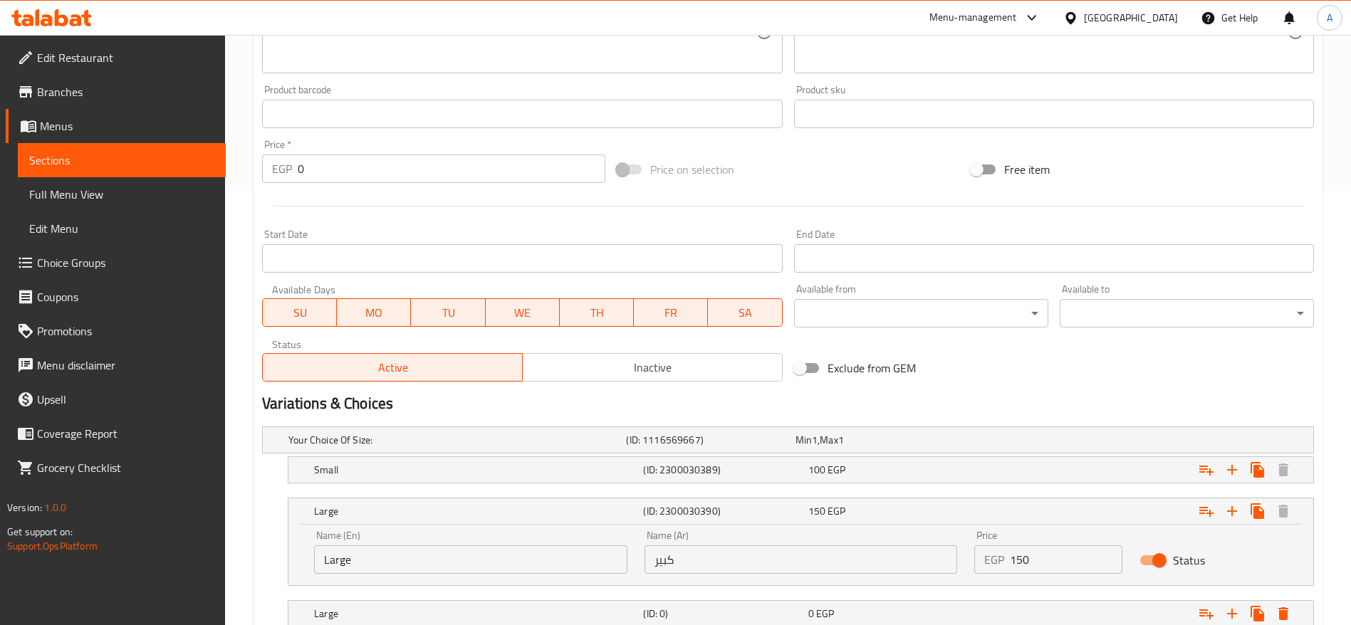
click at [412, 555] on input "Large" at bounding box center [470, 560] width 313 height 28
type input "m"
type input "Medium"
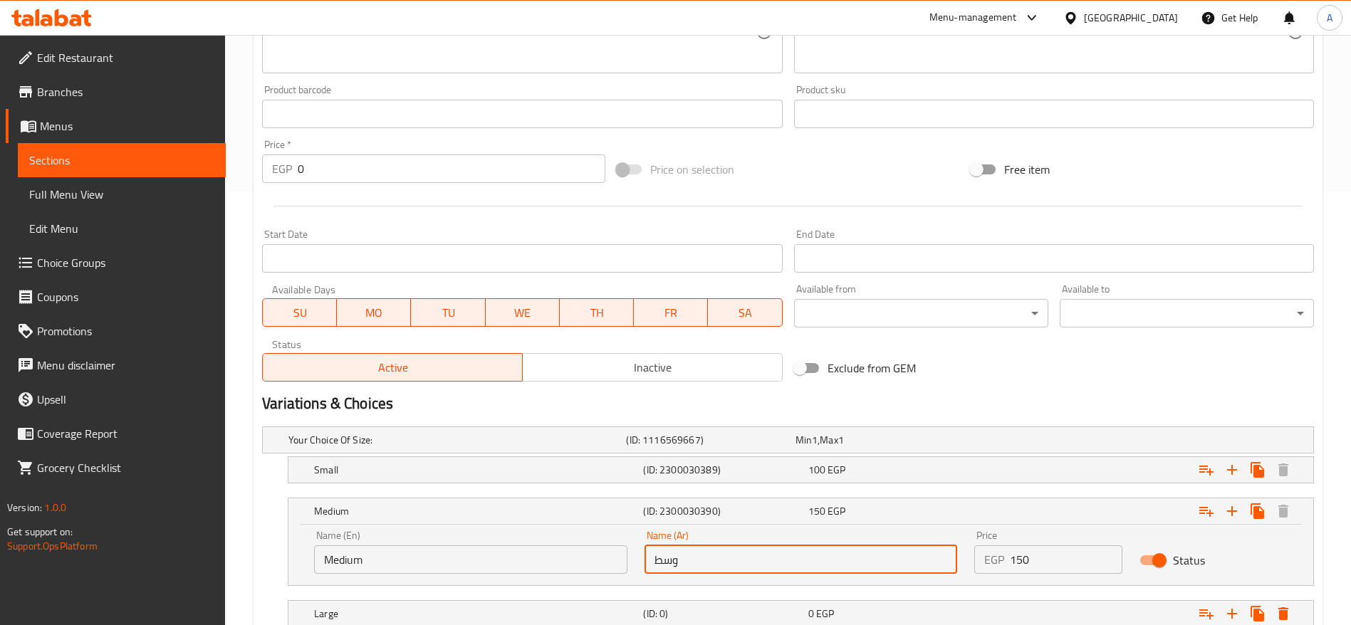
type input "وسط"
click at [808, 467] on span "100" at bounding box center [816, 470] width 17 height 19
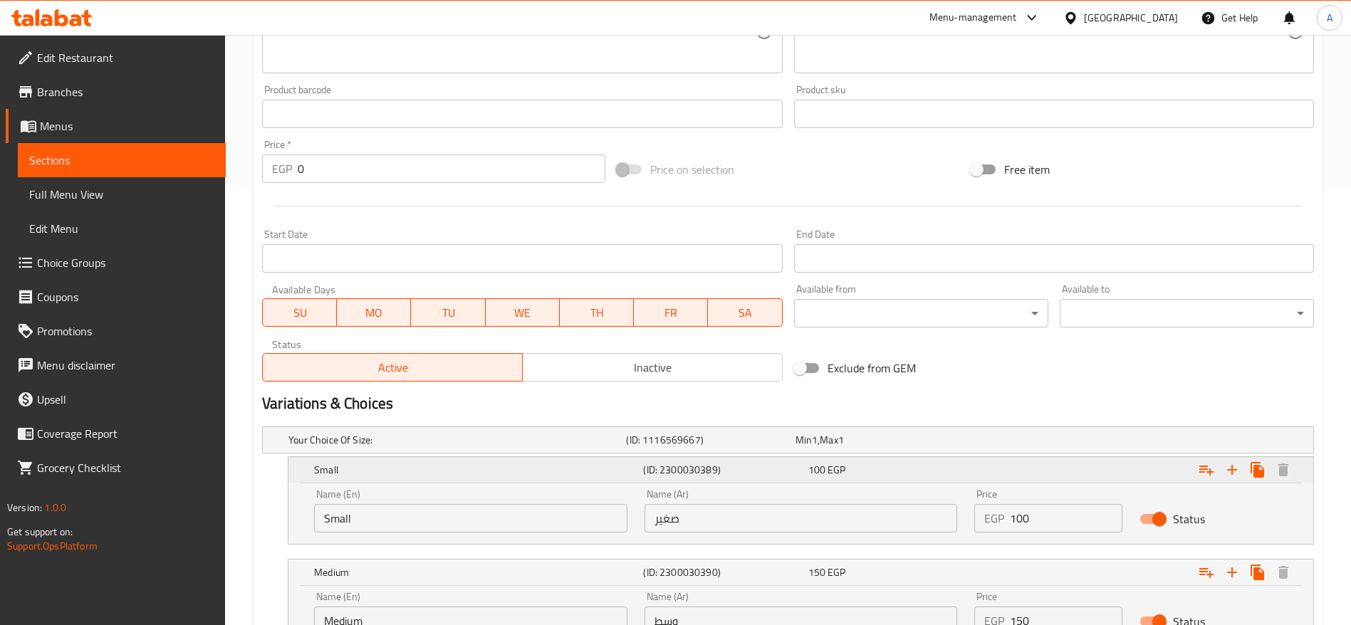
click at [970, 466] on div "Expand" at bounding box center [1134, 469] width 329 height 31
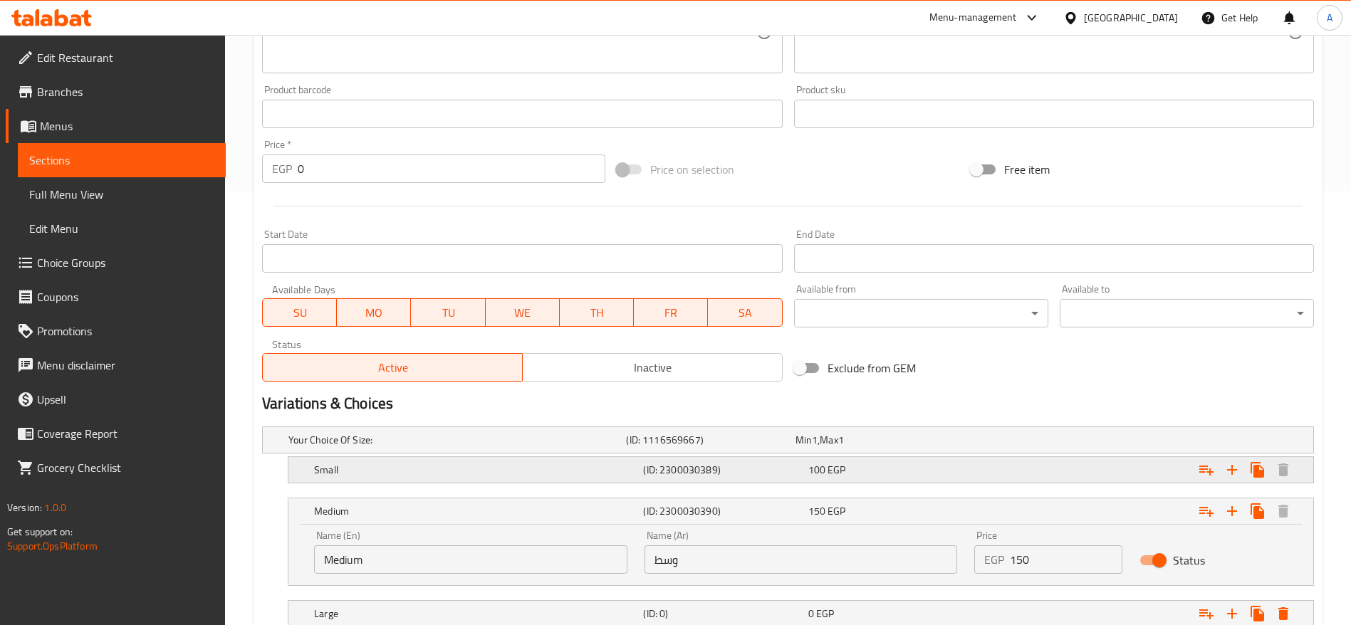
drag, startPoint x: 1001, startPoint y: 468, endPoint x: 1019, endPoint y: 459, distance: 20.1
click at [1019, 459] on div "Expand" at bounding box center [1134, 469] width 329 height 31
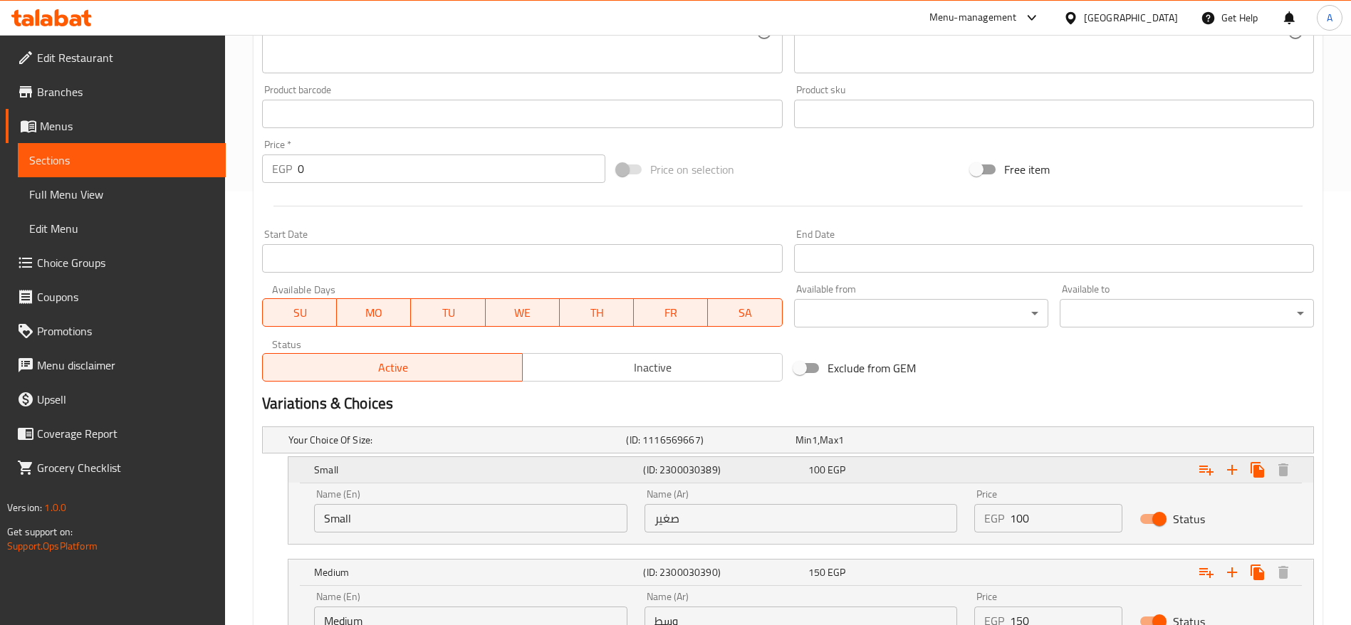
click at [1019, 459] on div "Expand" at bounding box center [1134, 469] width 329 height 31
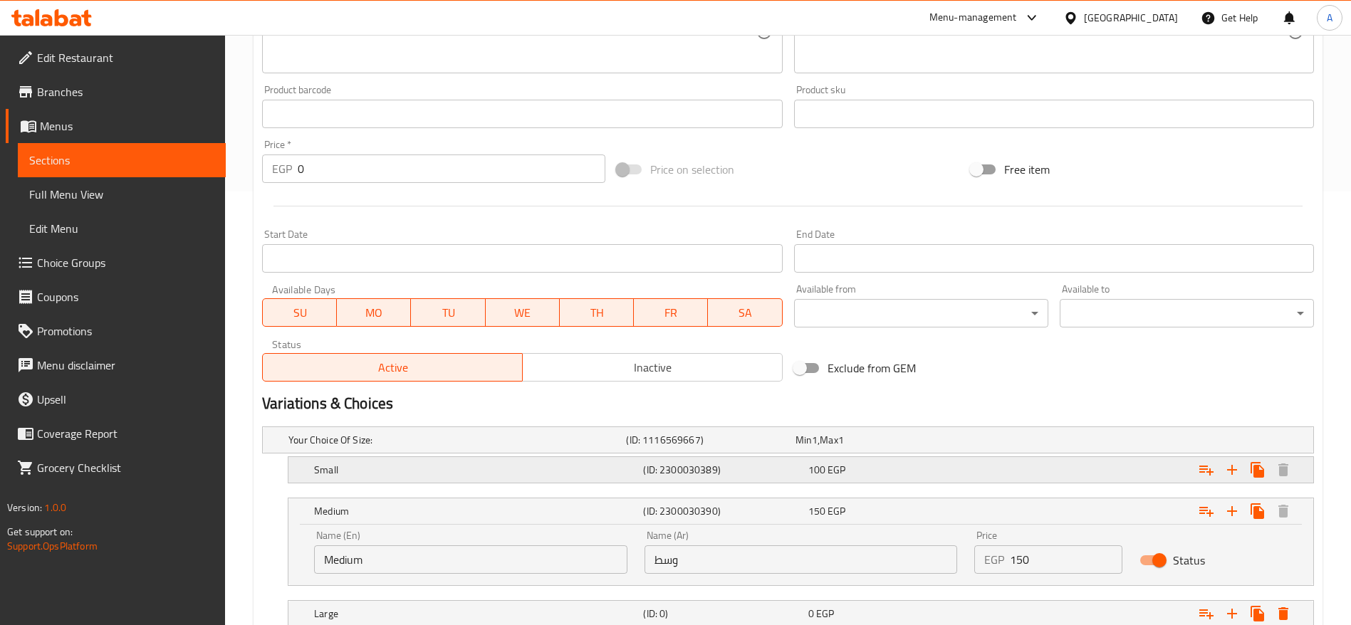
click at [1022, 467] on div "Expand" at bounding box center [1134, 469] width 329 height 31
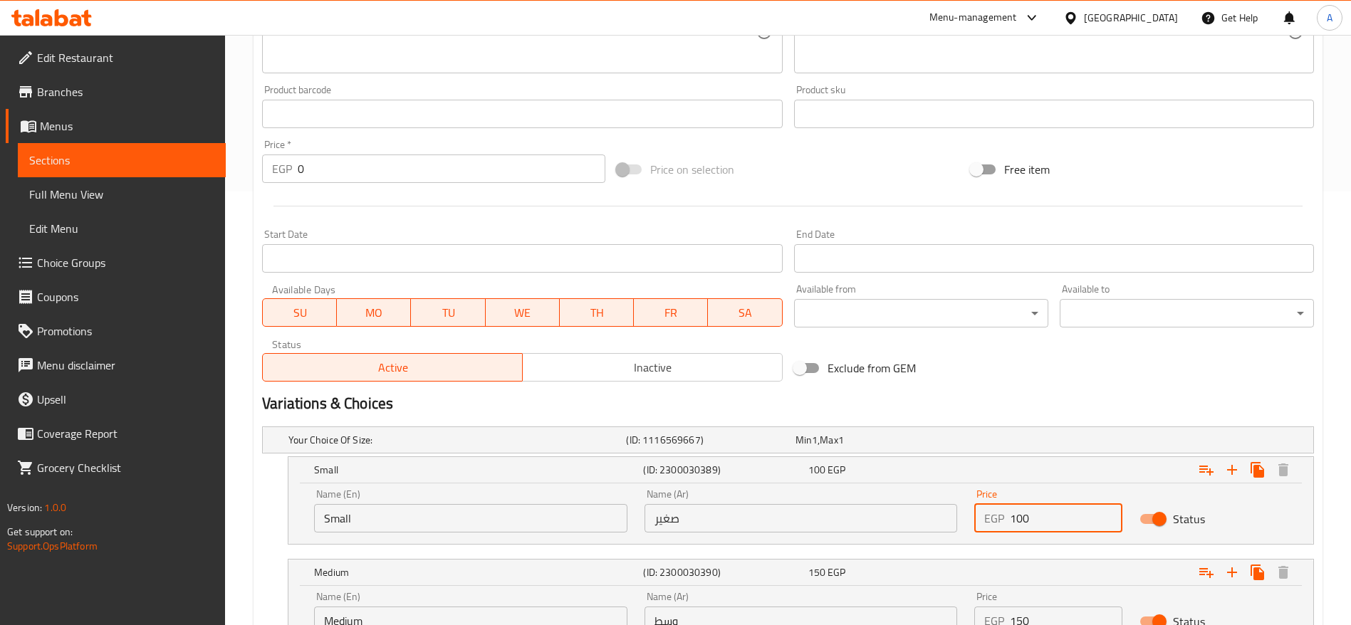
click at [1017, 519] on input "100" at bounding box center [1066, 518] width 113 height 28
click at [1017, 519] on input "1" at bounding box center [1066, 518] width 113 height 28
type input "150"
click at [1068, 608] on input "150" at bounding box center [1066, 621] width 113 height 28
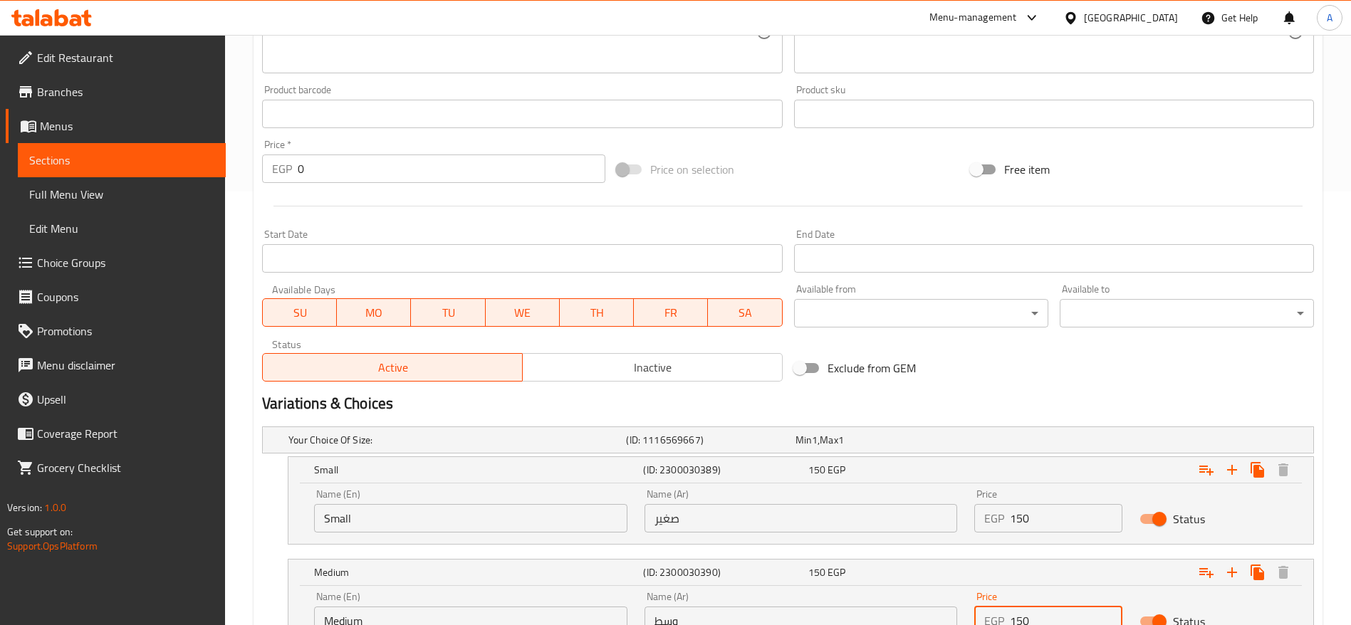
click at [1068, 608] on input "150" at bounding box center [1066, 621] width 113 height 28
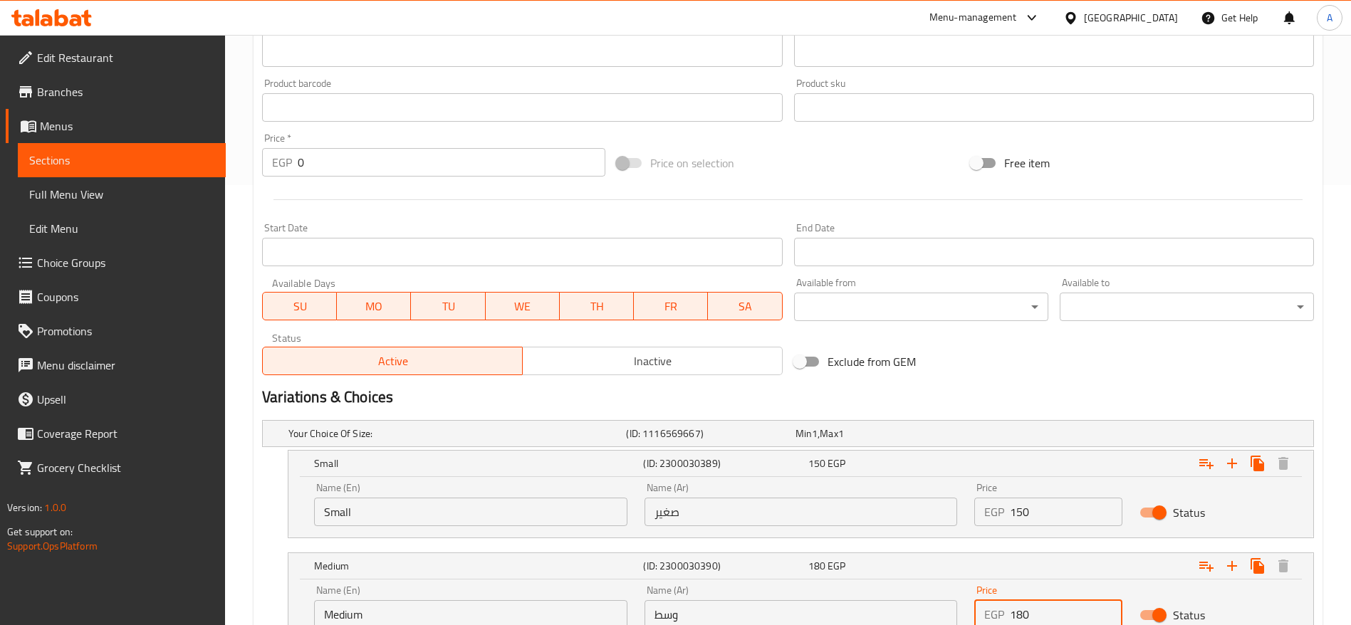
scroll to position [659, 0]
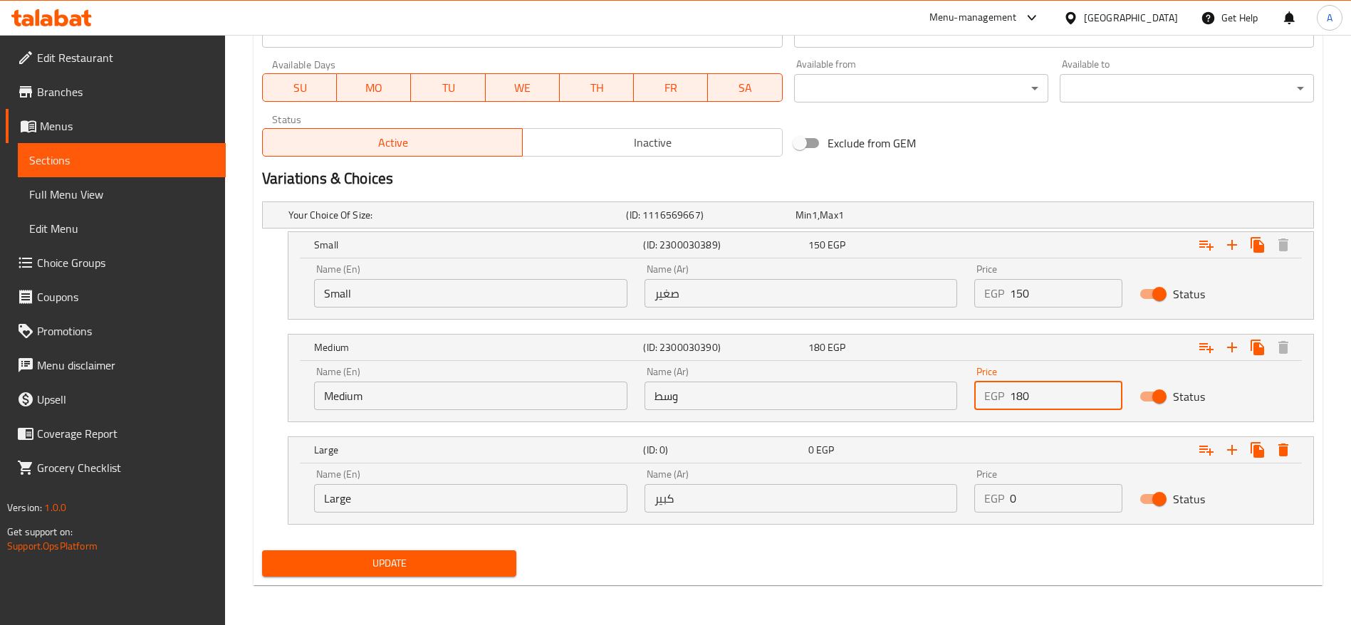
type input "180"
click at [1053, 504] on input "0" at bounding box center [1066, 498] width 113 height 28
type input "220"
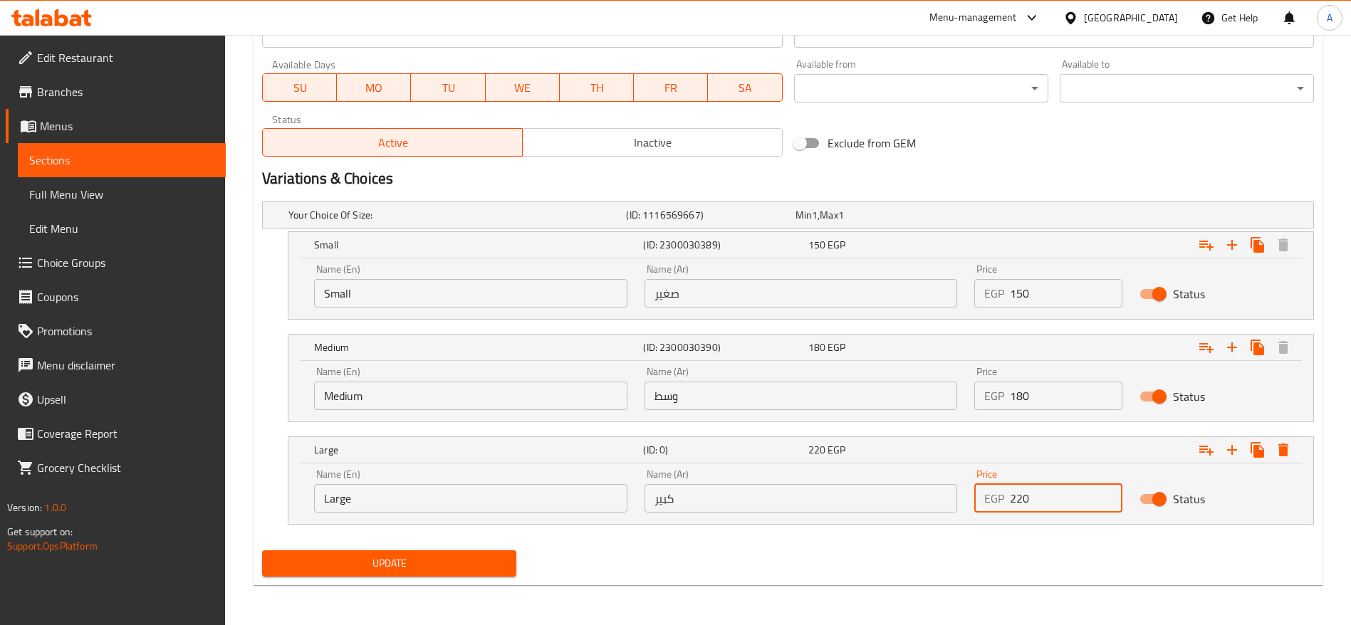
click at [262, 551] on button "Update" at bounding box center [389, 564] width 254 height 26
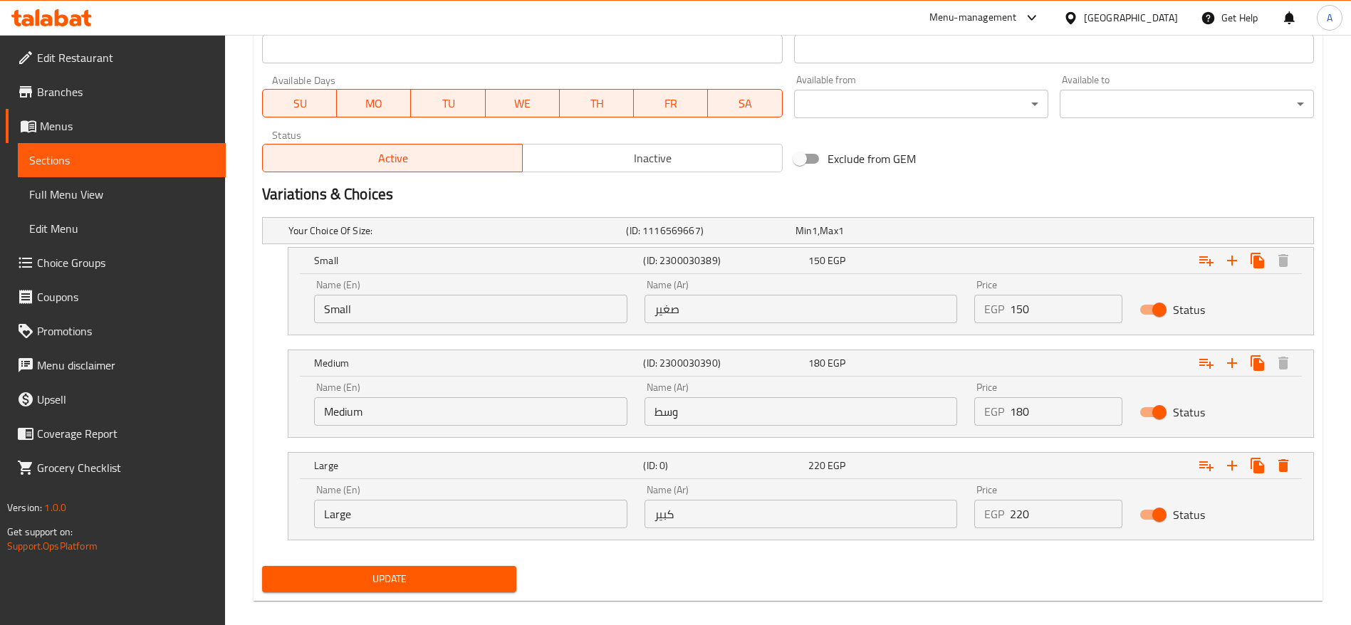
scroll to position [128, 0]
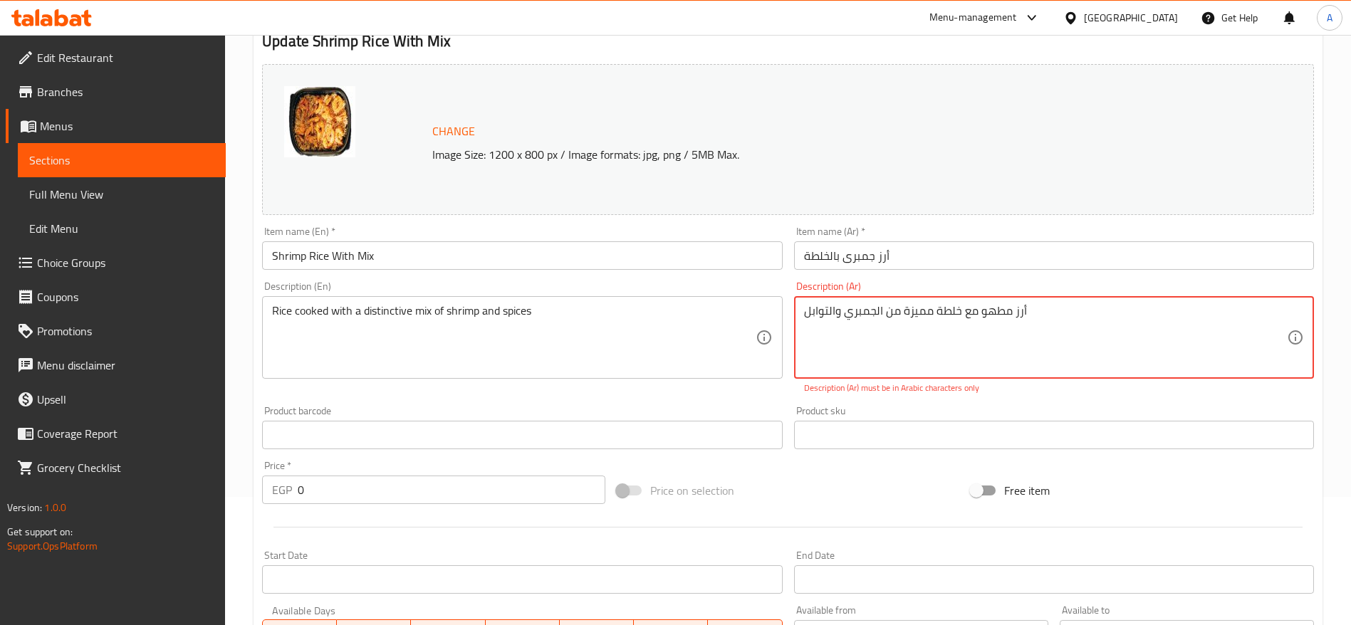
click at [1030, 319] on textarea "أرز مطھو مع خلطة ممیزة من الجمبري والتوابل" at bounding box center [1045, 338] width 483 height 68
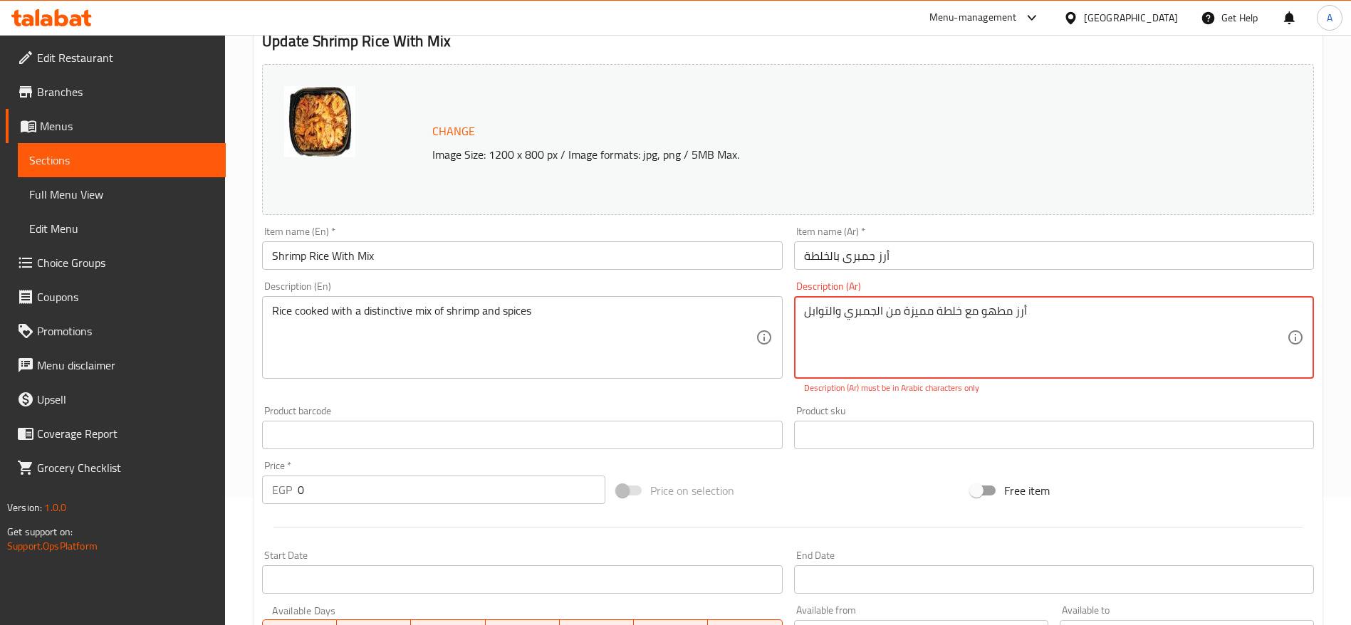
click at [1030, 319] on textarea "أرز مطھو مع خلطة ممیزة من الجمبري والتوابل" at bounding box center [1045, 338] width 483 height 68
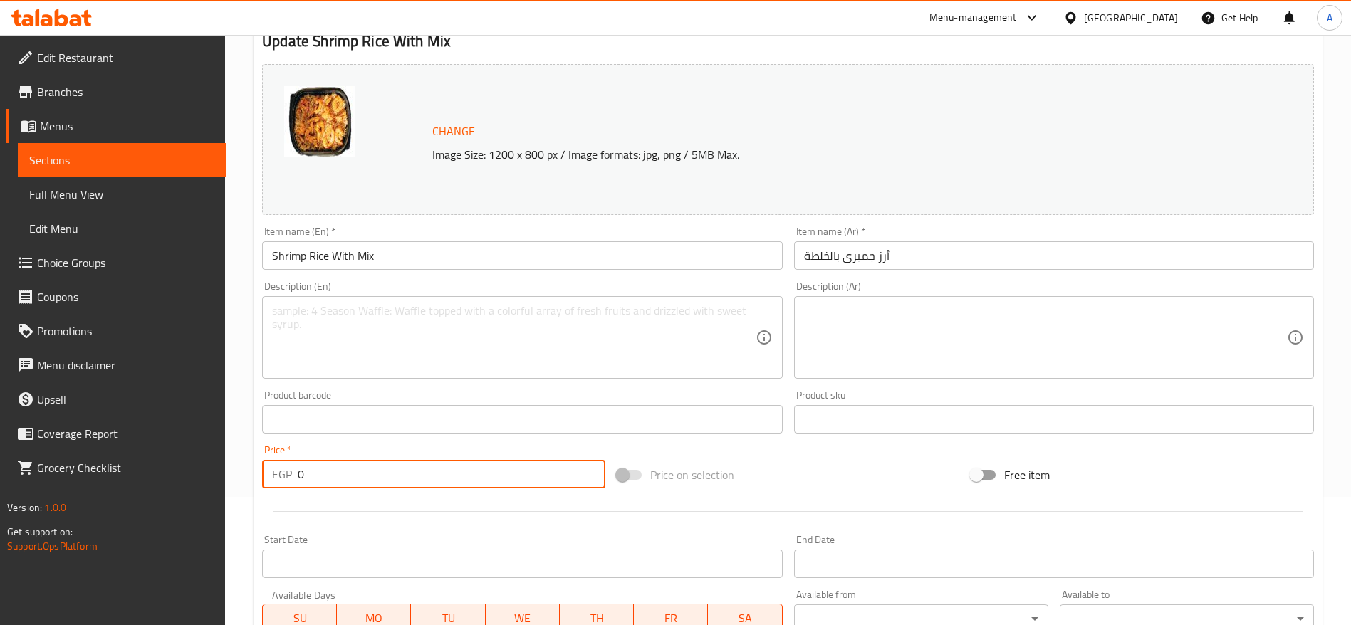
click at [408, 466] on input "0" at bounding box center [452, 474] width 308 height 28
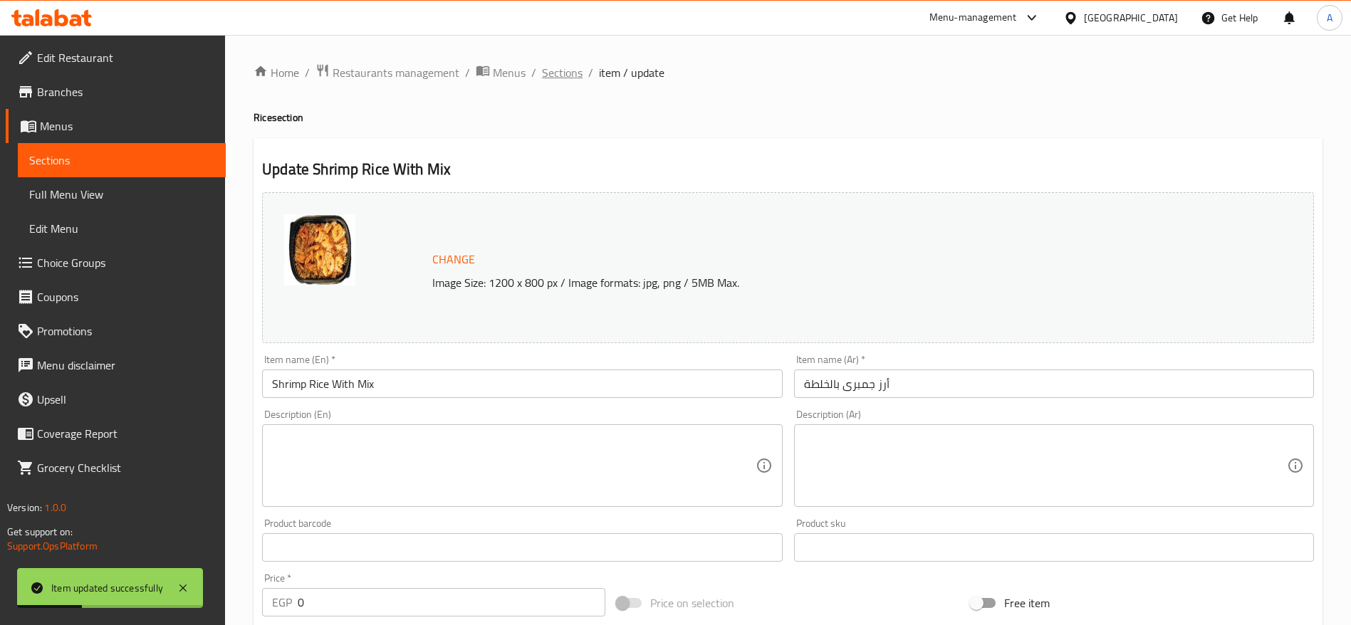
click at [576, 77] on span "Sections" at bounding box center [562, 72] width 41 height 17
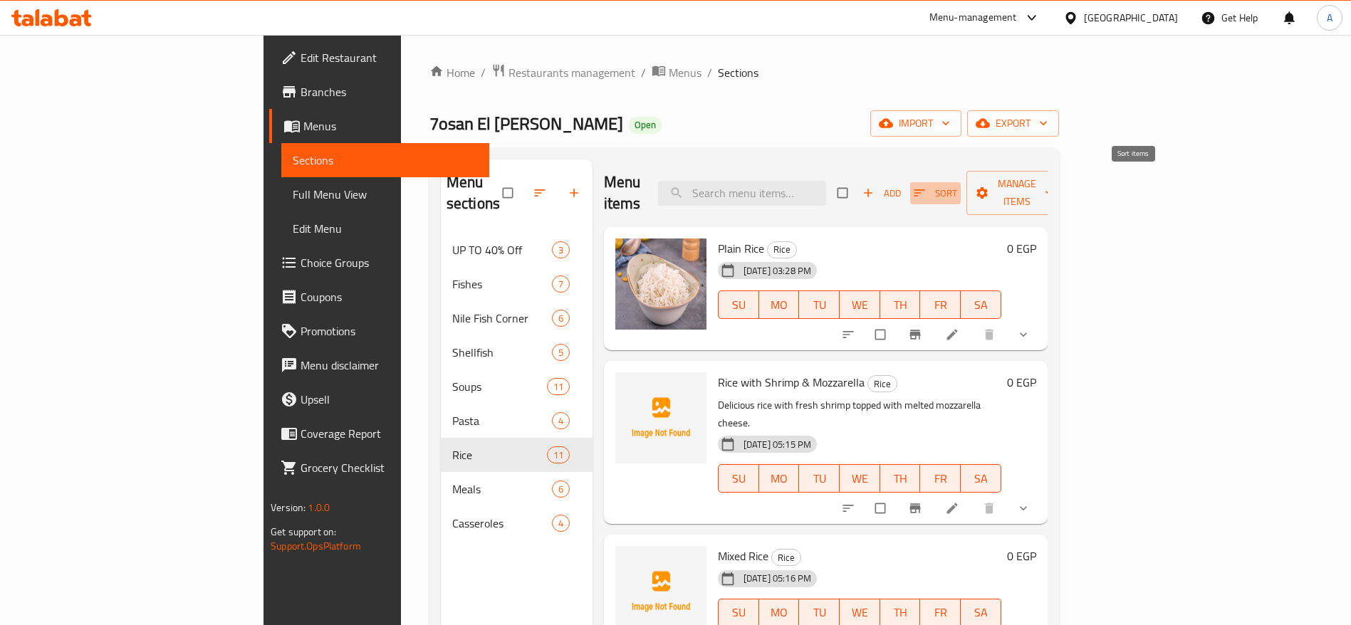
click at [927, 186] on icon "button" at bounding box center [919, 193] width 14 height 14
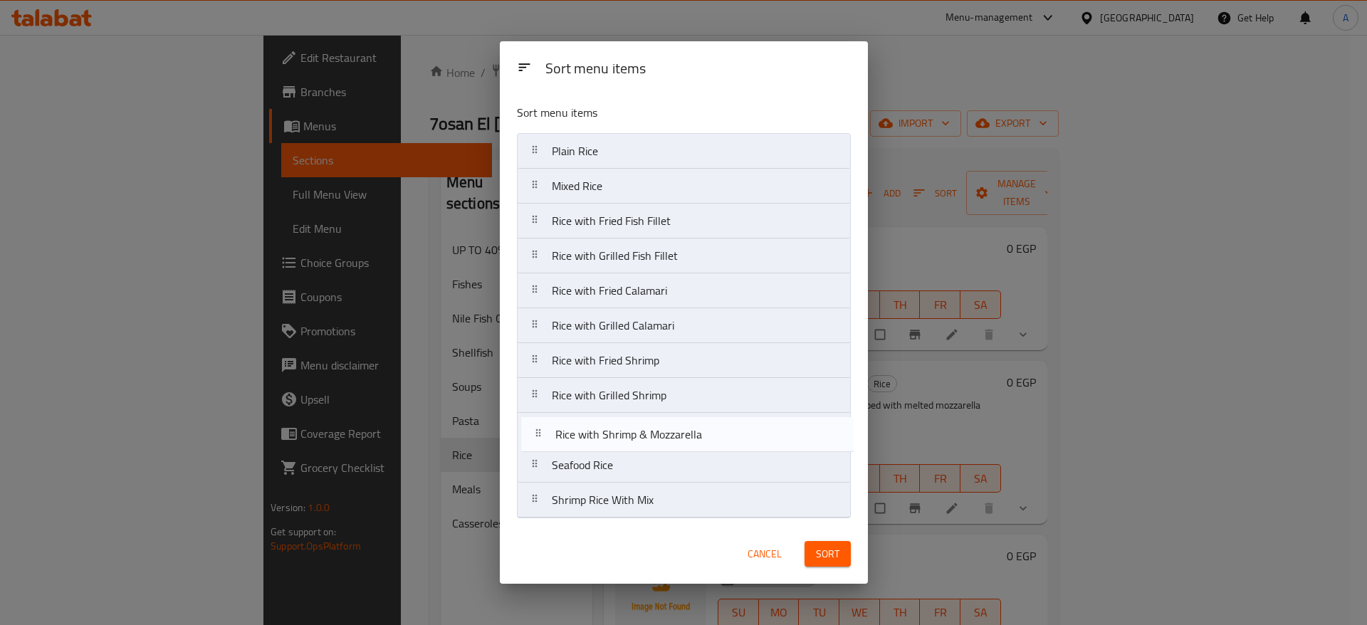
drag, startPoint x: 537, startPoint y: 194, endPoint x: 540, endPoint y: 447, distance: 252.9
click at [540, 447] on nav "Plain Rice Rice with Shrimp & Mozzarella Mixed Rice Rice with Fried Fish Fillet…" at bounding box center [684, 325] width 334 height 385
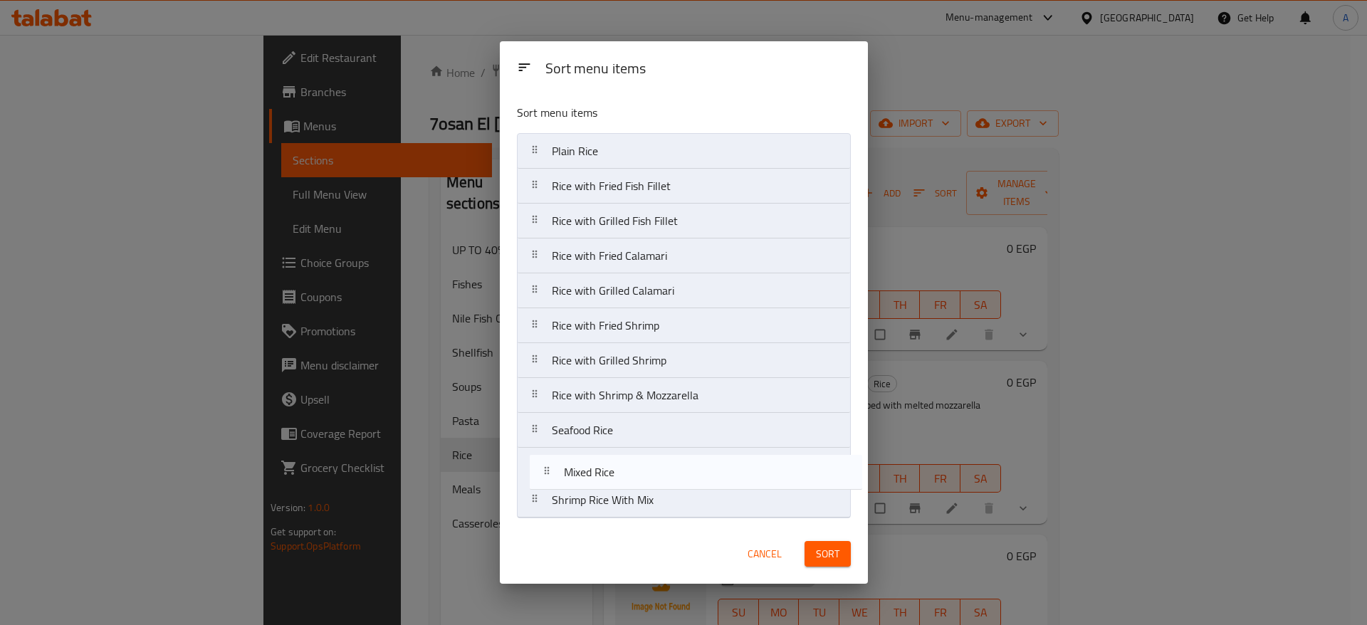
drag, startPoint x: 546, startPoint y: 188, endPoint x: 558, endPoint y: 486, distance: 298.0
click at [558, 486] on nav "Plain Rice Mixed Rice Rice with Fried Fish Fillet Rice with Grilled Fish Fillet…" at bounding box center [684, 325] width 334 height 385
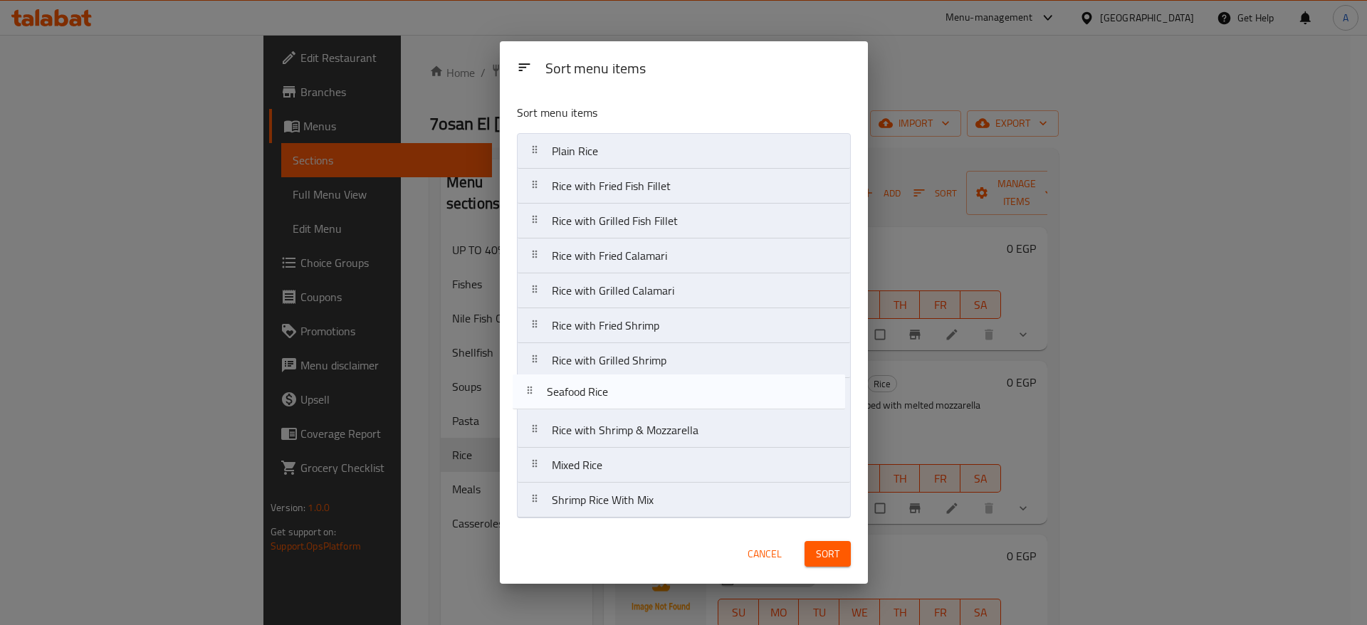
drag, startPoint x: 539, startPoint y: 438, endPoint x: 534, endPoint y: 397, distance: 41.6
click at [534, 397] on nav "Plain Rice Rice with Fried Fish Fillet Rice with Grilled Fish Fillet Rice with …" at bounding box center [684, 325] width 334 height 385
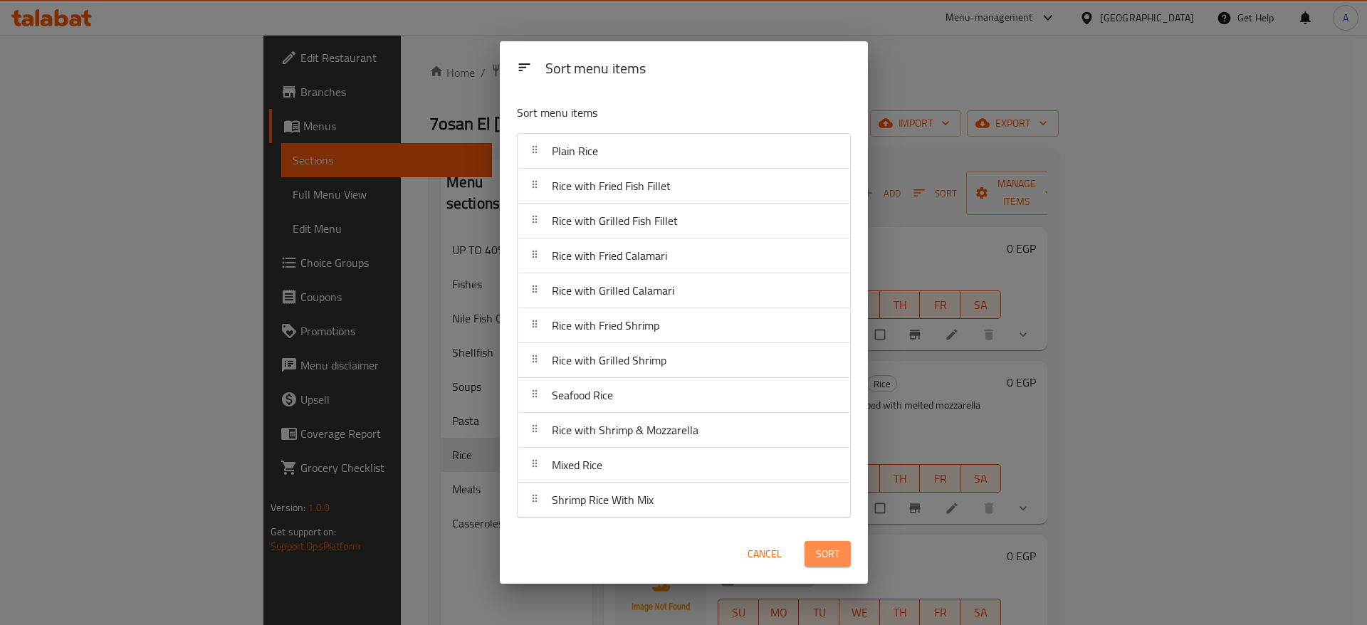
click at [828, 556] on span "Sort" at bounding box center [828, 555] width 24 height 18
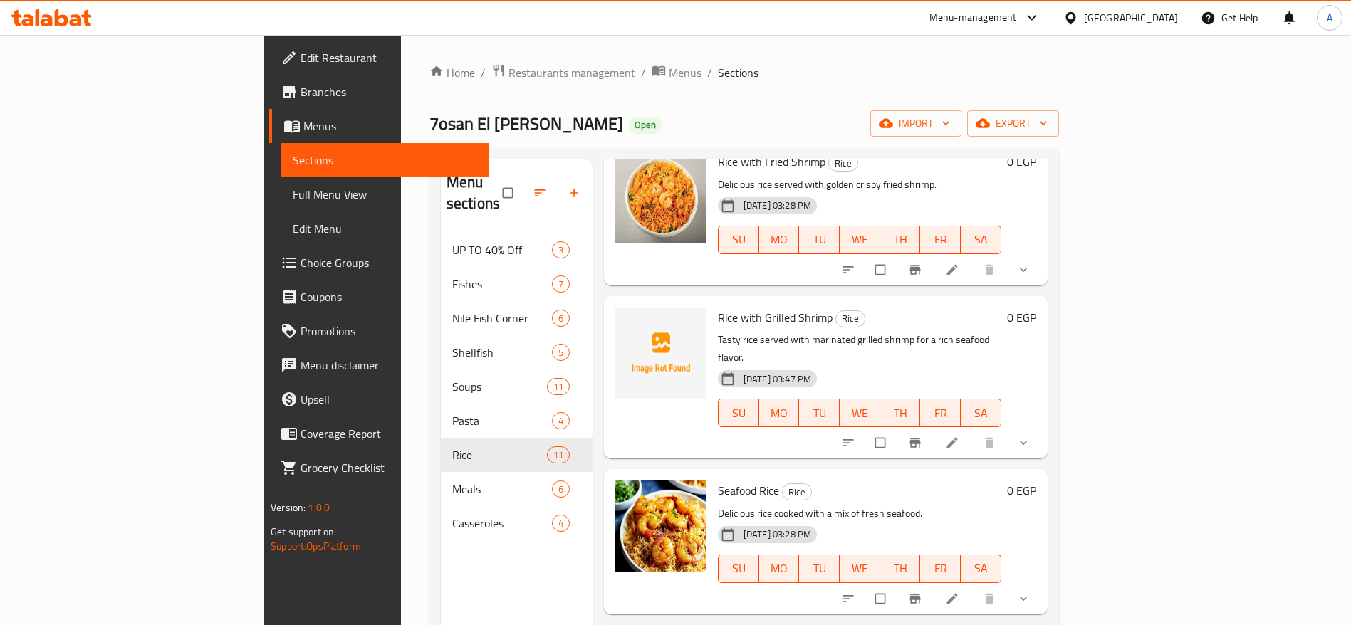
scroll to position [1058, 0]
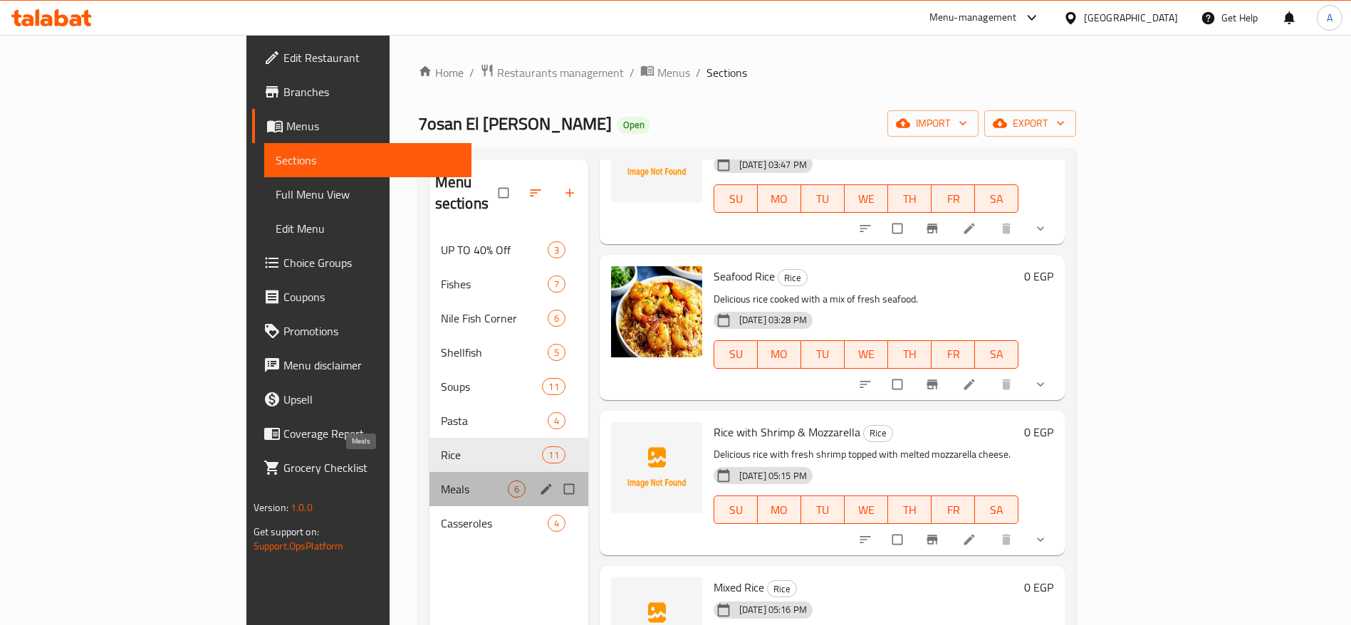
click at [441, 481] on span "Meals" at bounding box center [474, 489] width 67 height 17
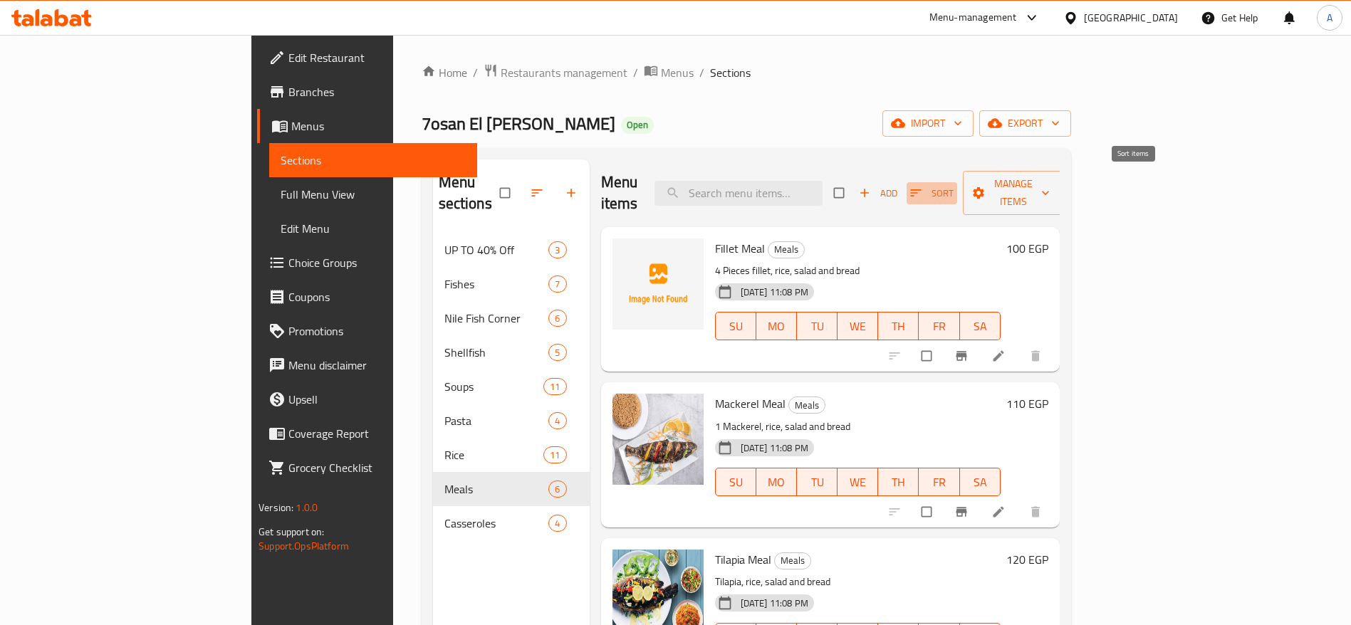
click at [954, 185] on span "Sort" at bounding box center [931, 193] width 43 height 16
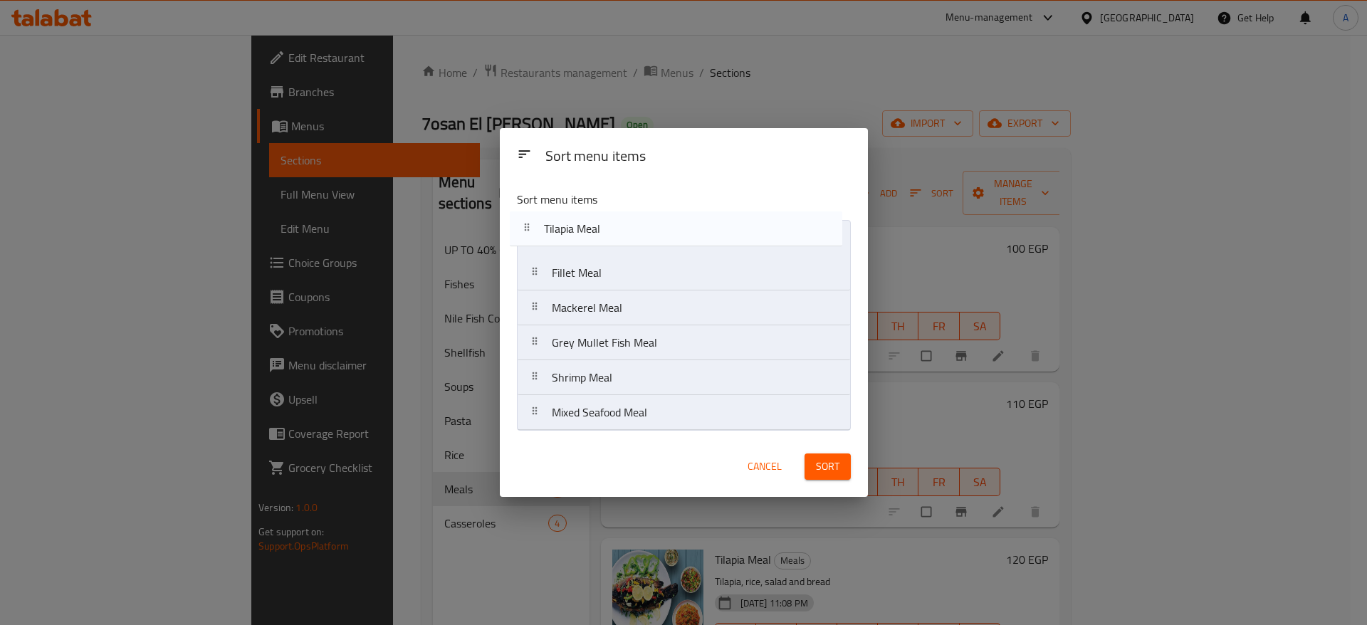
drag, startPoint x: 539, startPoint y: 313, endPoint x: 531, endPoint y: 231, distance: 83.0
click at [531, 231] on nav "Fillet Meal Mackerel Meal Tilapia Meal Grey Mullet Fish Meal Shrimp Meal Mixed …" at bounding box center [684, 325] width 334 height 211
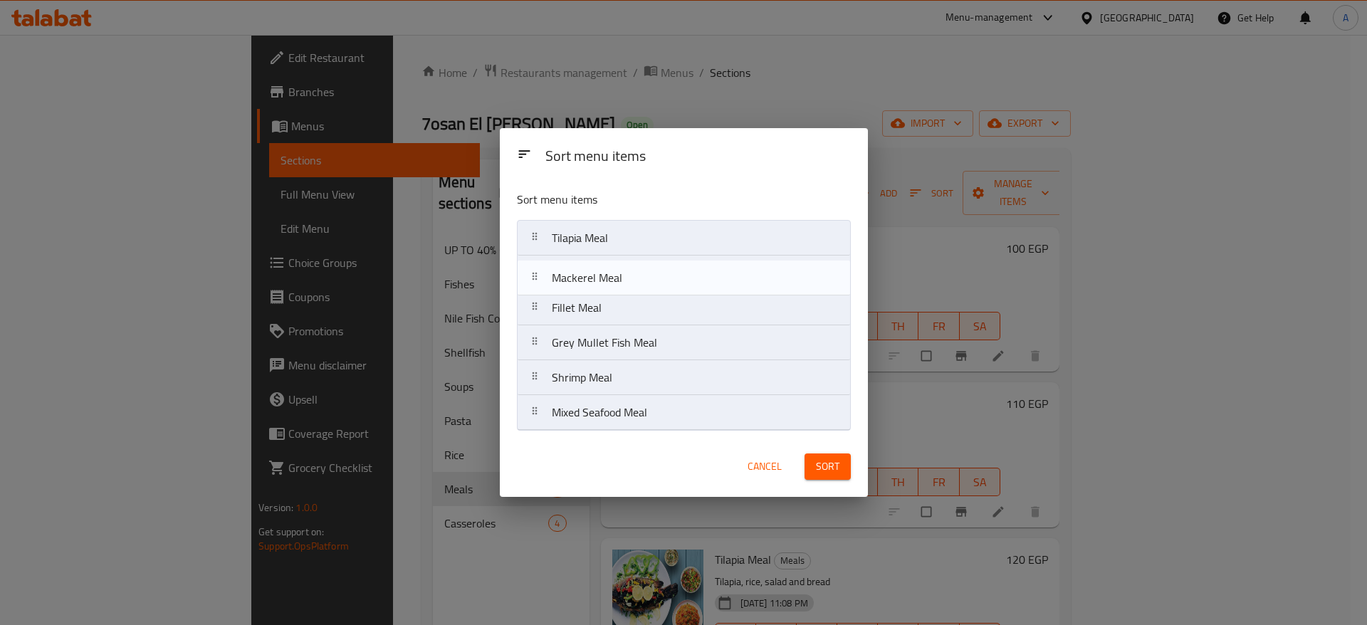
drag, startPoint x: 533, startPoint y: 310, endPoint x: 532, endPoint y: 273, distance: 36.3
click at [532, 273] on nav "Tilapia Meal Fillet Meal Mackerel Meal Grey Mullet Fish Meal Shrimp Meal Mixed …" at bounding box center [684, 325] width 334 height 211
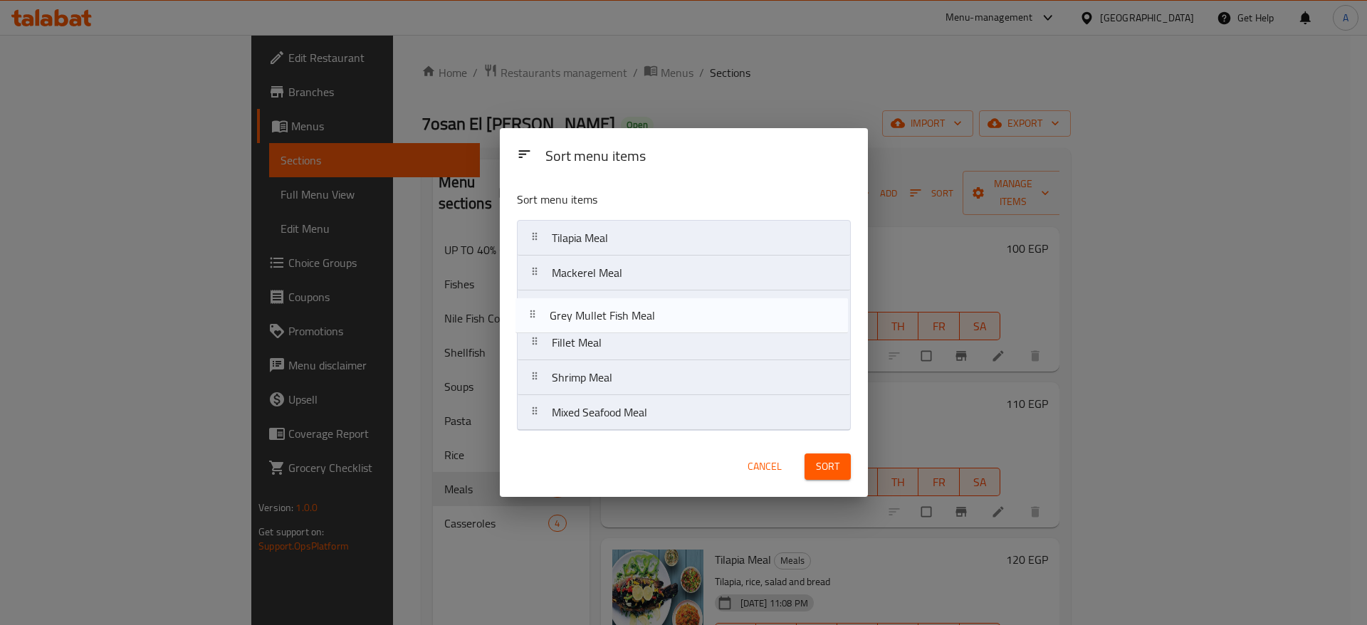
drag, startPoint x: 541, startPoint y: 349, endPoint x: 538, endPoint y: 316, distance: 32.9
click at [538, 316] on nav "Tilapia Meal Mackerel Meal Fillet Meal Grey Mullet Fish Meal Shrimp Meal Mixed …" at bounding box center [684, 325] width 334 height 211
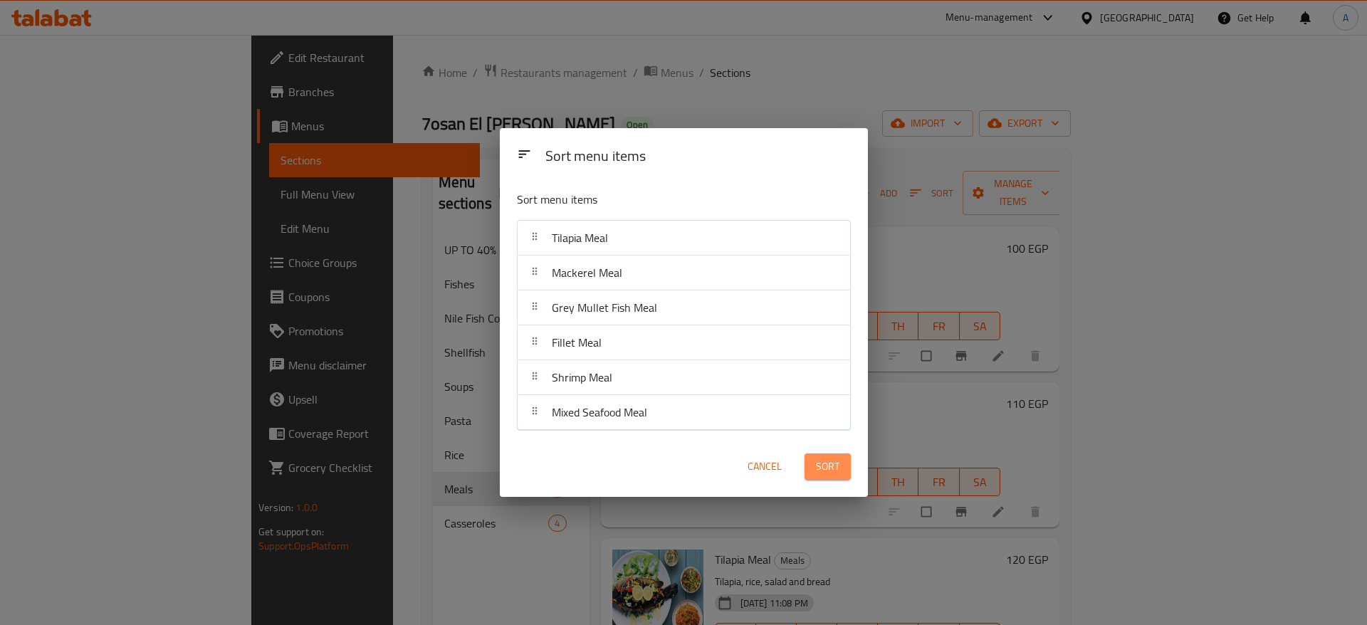
click at [826, 474] on span "Sort" at bounding box center [828, 467] width 24 height 18
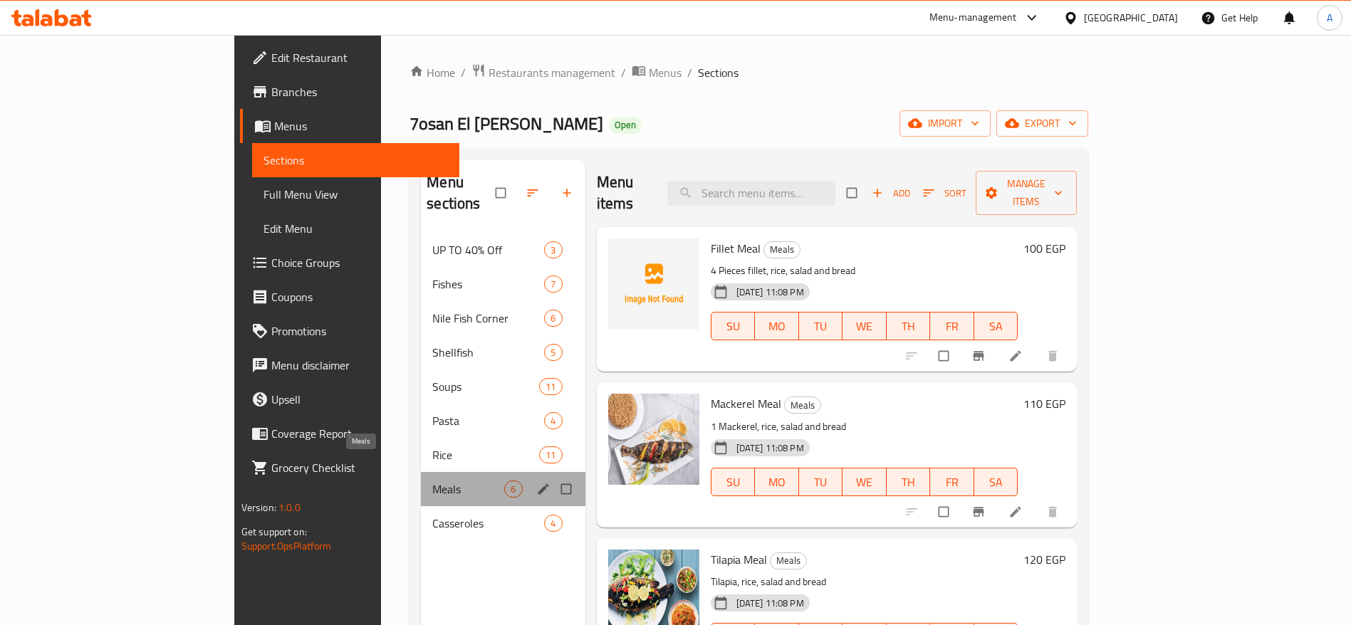
click at [432, 481] on span "Meals" at bounding box center [468, 489] width 72 height 17
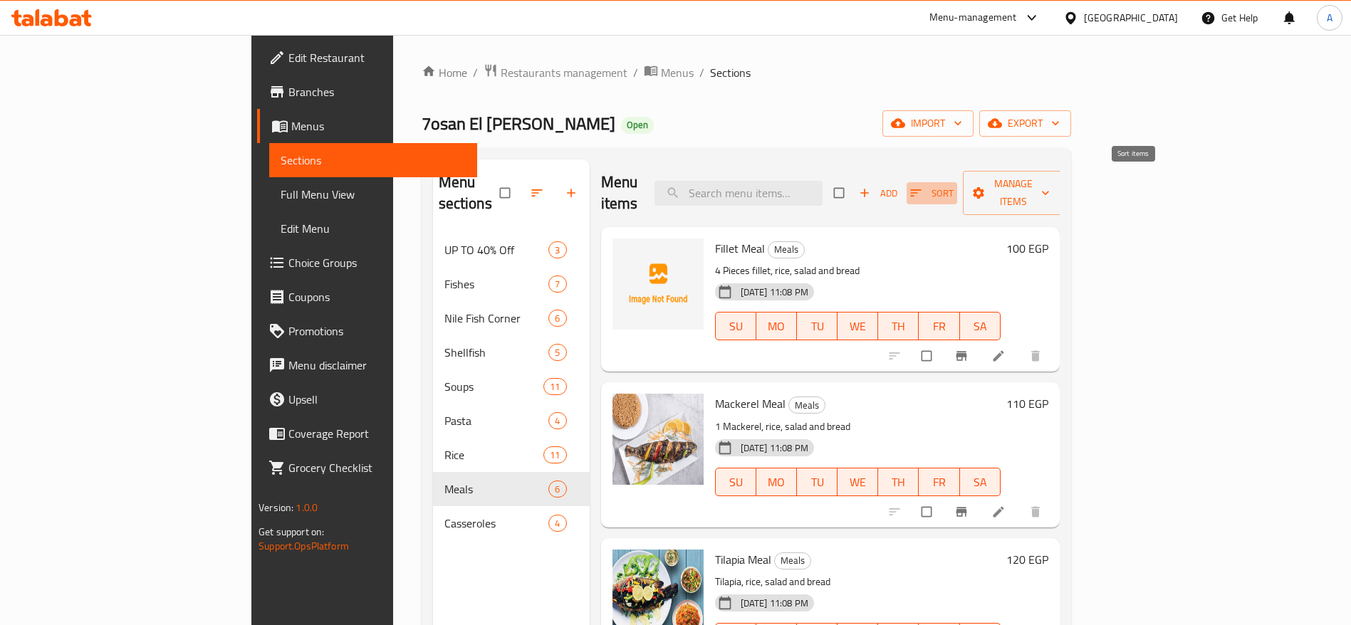
click at [926, 186] on span "button" at bounding box center [917, 193] width 17 height 14
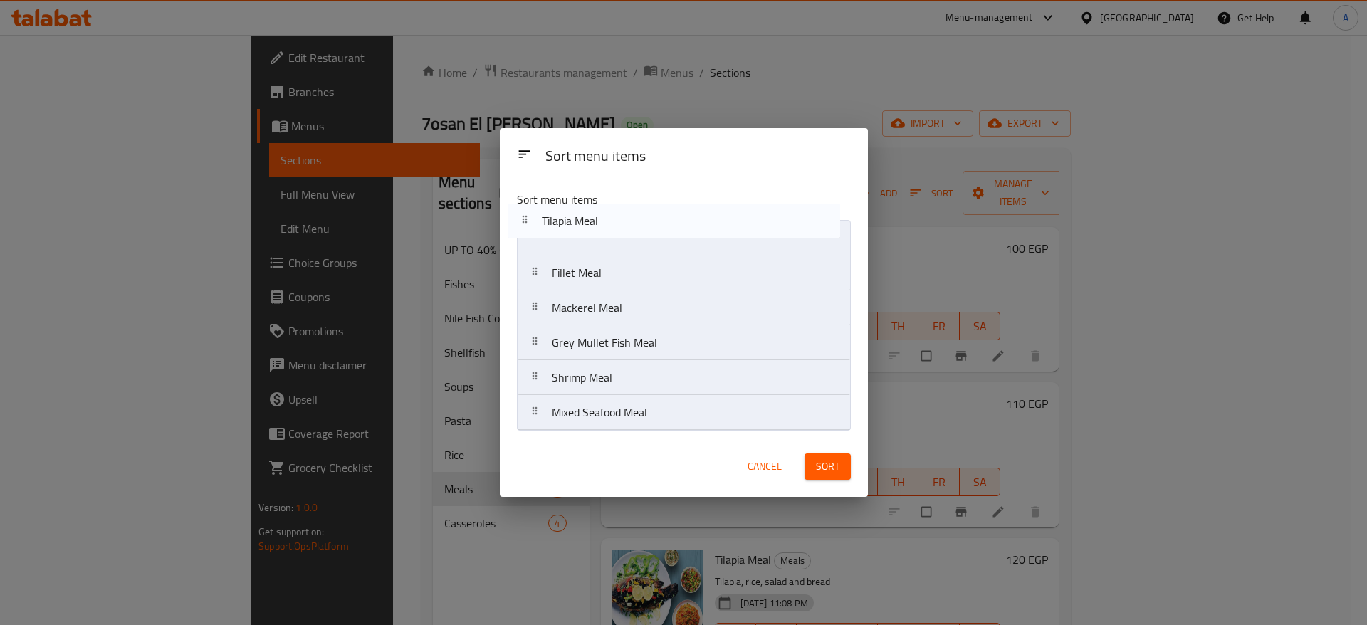
drag, startPoint x: 531, startPoint y: 310, endPoint x: 523, endPoint y: 217, distance: 92.9
click at [523, 217] on div "Sort menu items Fillet Meal Mackerel Meal Tilapia Meal Grey Mullet Fish Meal Sh…" at bounding box center [684, 307] width 368 height 257
drag, startPoint x: 537, startPoint y: 310, endPoint x: 533, endPoint y: 266, distance: 43.6
click at [533, 266] on nav "Tilapia Meal Fillet Meal Mackerel Meal Grey Mullet Fish Meal Shrimp Meal Mixed …" at bounding box center [684, 325] width 334 height 211
drag, startPoint x: 542, startPoint y: 353, endPoint x: 541, endPoint y: 320, distance: 32.8
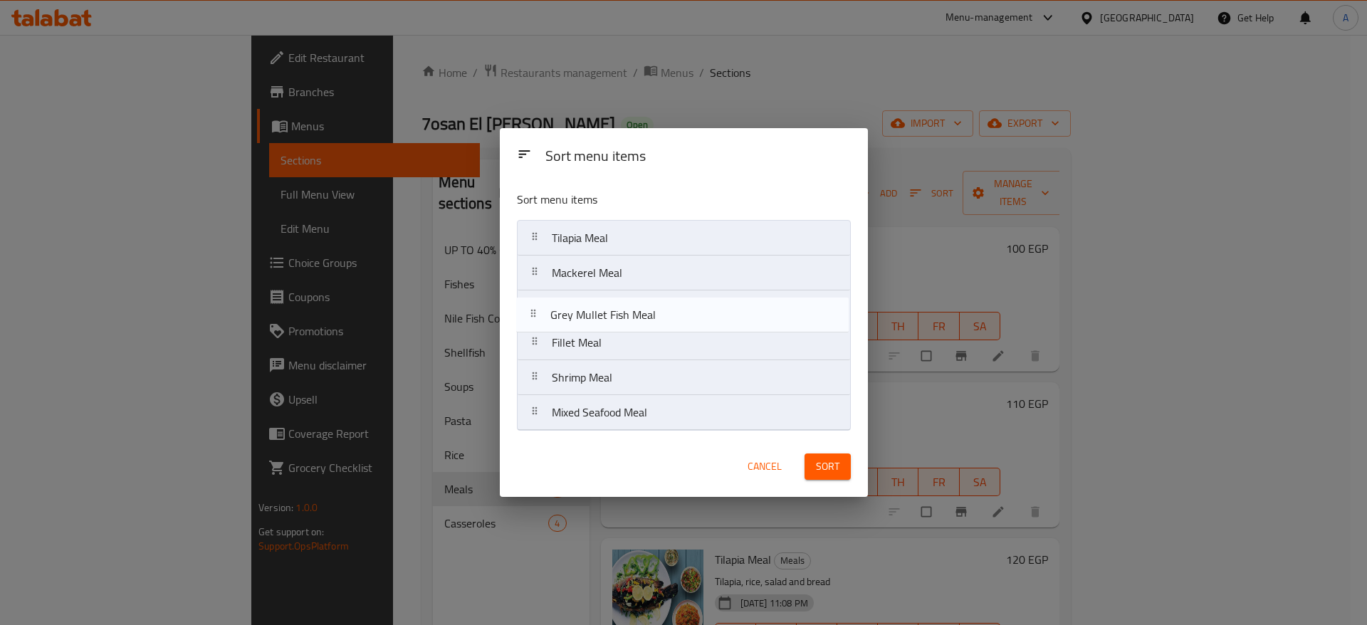
click at [541, 320] on nav "Tilapia Meal Mackerel Meal Fillet Meal Grey Mullet Fish Meal Shrimp Meal Mixed …" at bounding box center [684, 325] width 334 height 211
drag, startPoint x: 543, startPoint y: 380, endPoint x: 542, endPoint y: 343, distance: 37.0
click at [542, 343] on nav "Tilapia Meal Mackerel Meal Grey Mullet Fish Meal Fillet Meal Shrimp Meal Mixed …" at bounding box center [684, 325] width 334 height 211
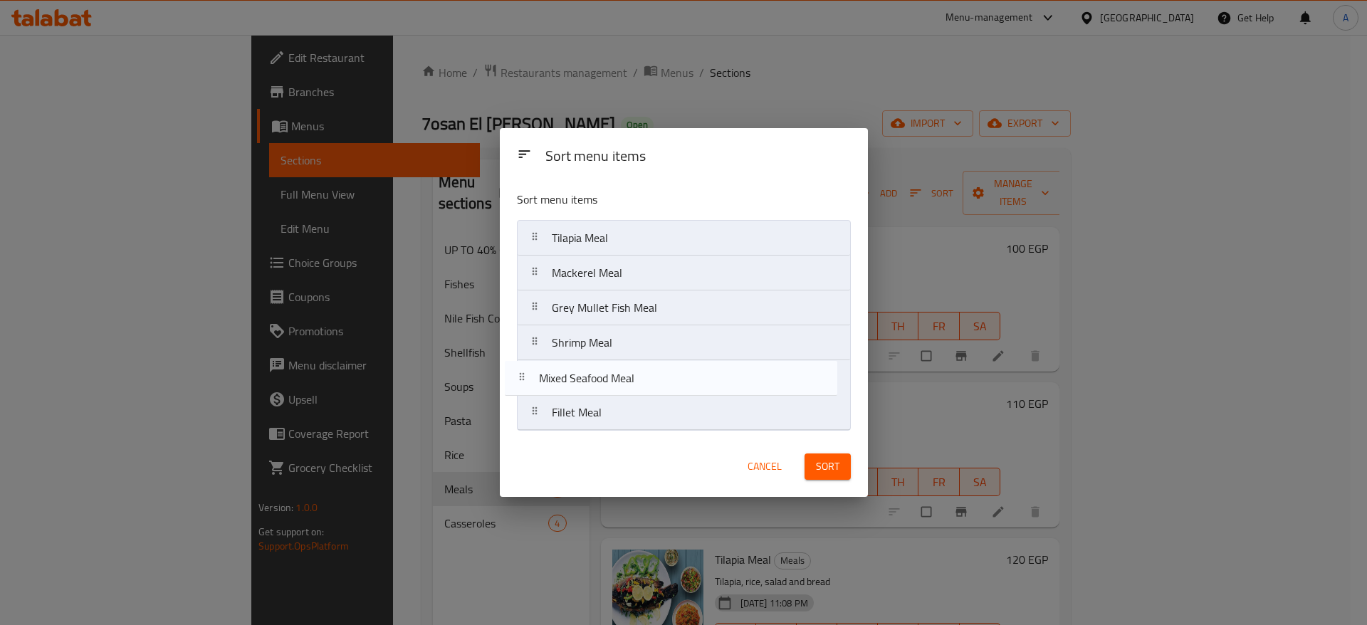
drag, startPoint x: 542, startPoint y: 425, endPoint x: 528, endPoint y: 382, distance: 44.8
click at [528, 382] on nav "Tilapia Meal Mackerel Meal Grey Mullet Fish Meal Shrimp Meal Fillet Meal Mixed …" at bounding box center [684, 325] width 334 height 211
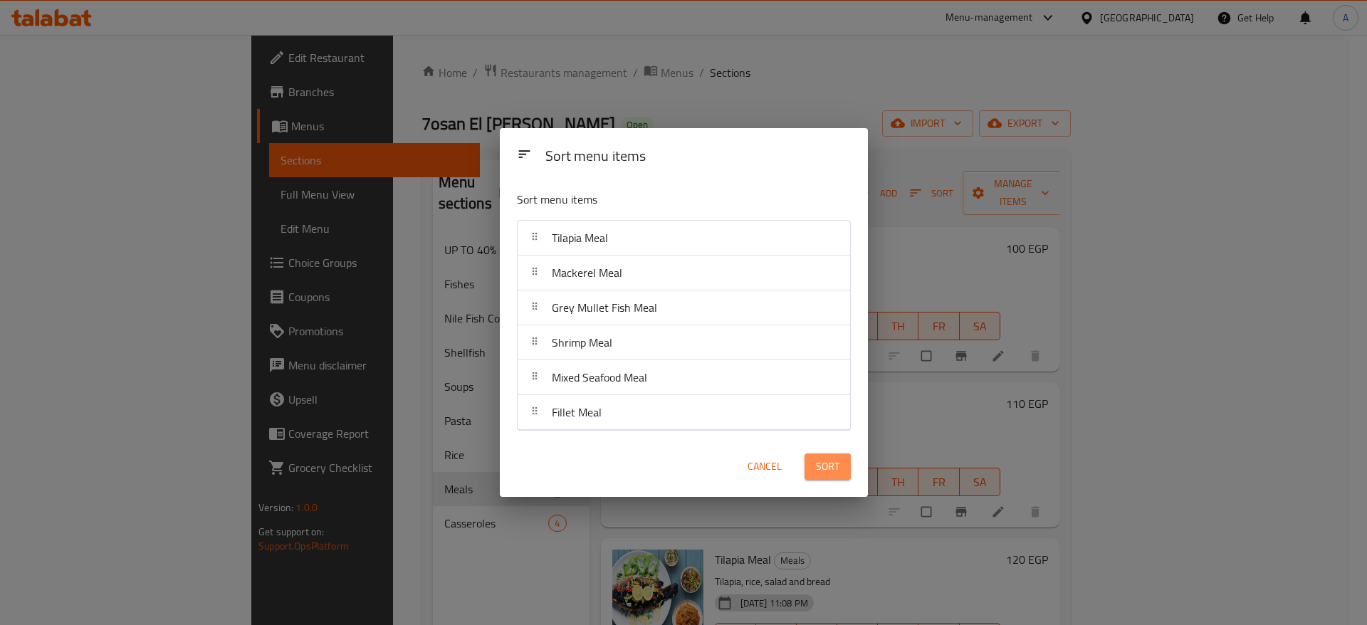
click at [816, 467] on span "Sort" at bounding box center [828, 467] width 24 height 18
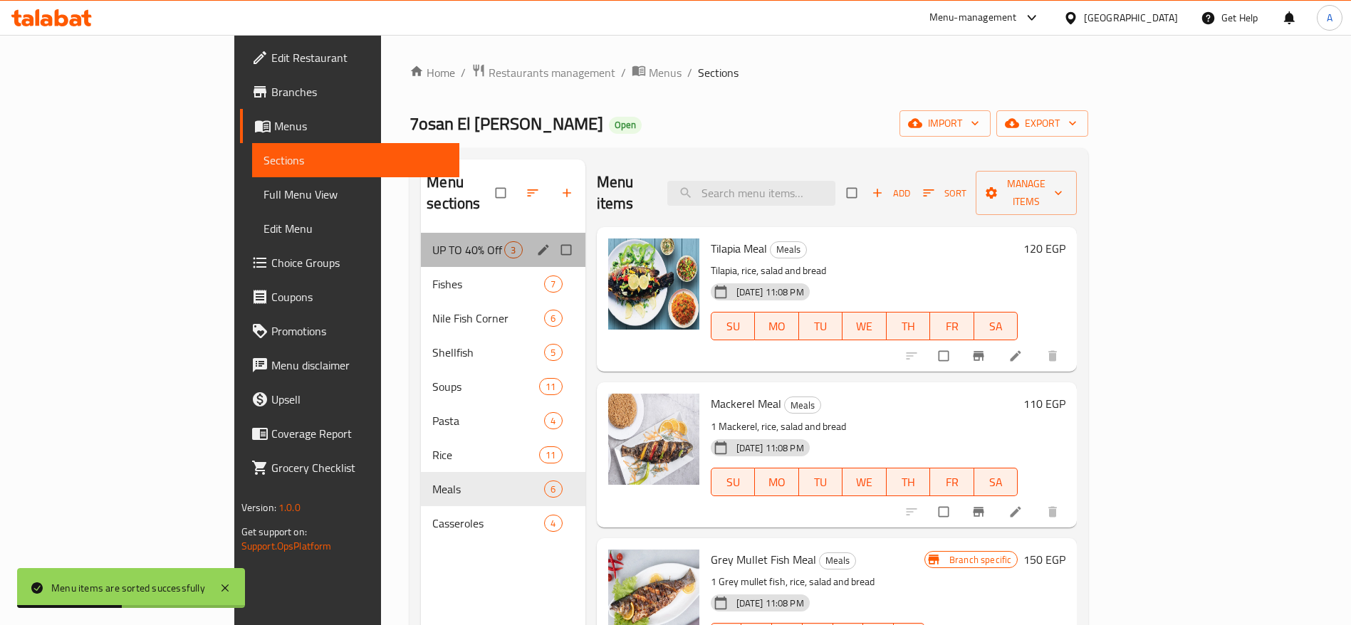
click at [421, 239] on div "UP TO 40% Off 3" at bounding box center [503, 250] width 164 height 34
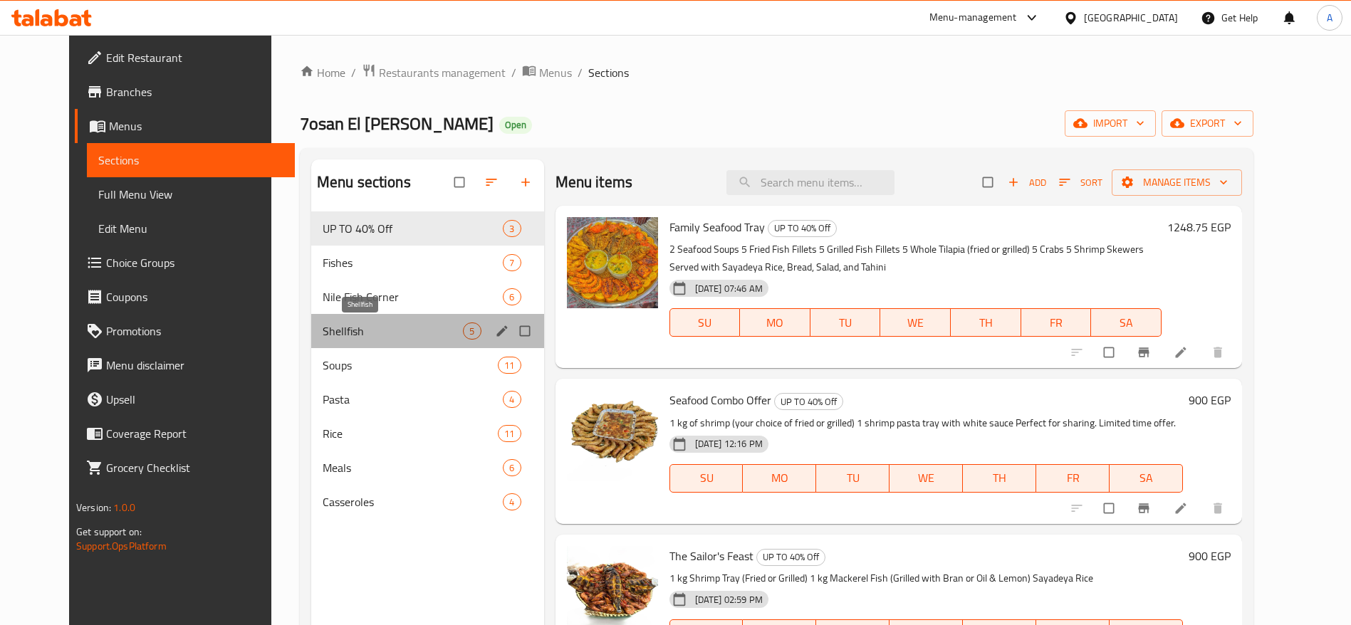
click at [361, 326] on span "Shellfish" at bounding box center [393, 331] width 141 height 17
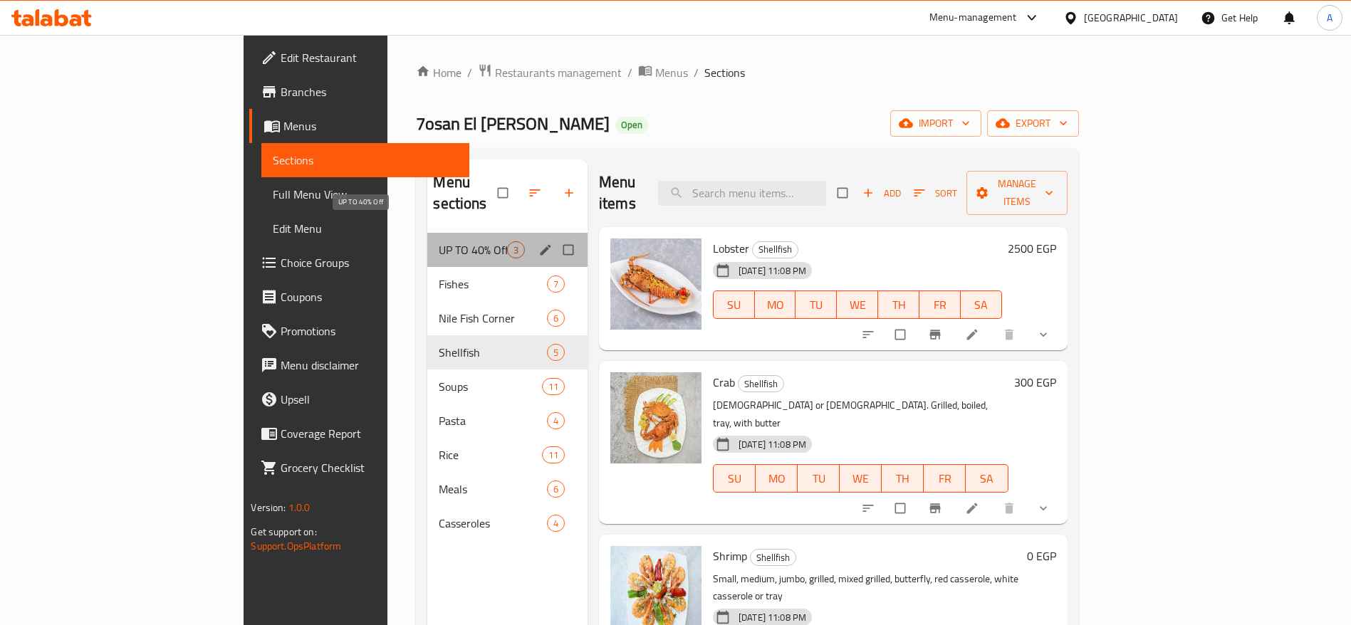
click at [439, 241] on span "UP TO 40% Off" at bounding box center [473, 249] width 68 height 17
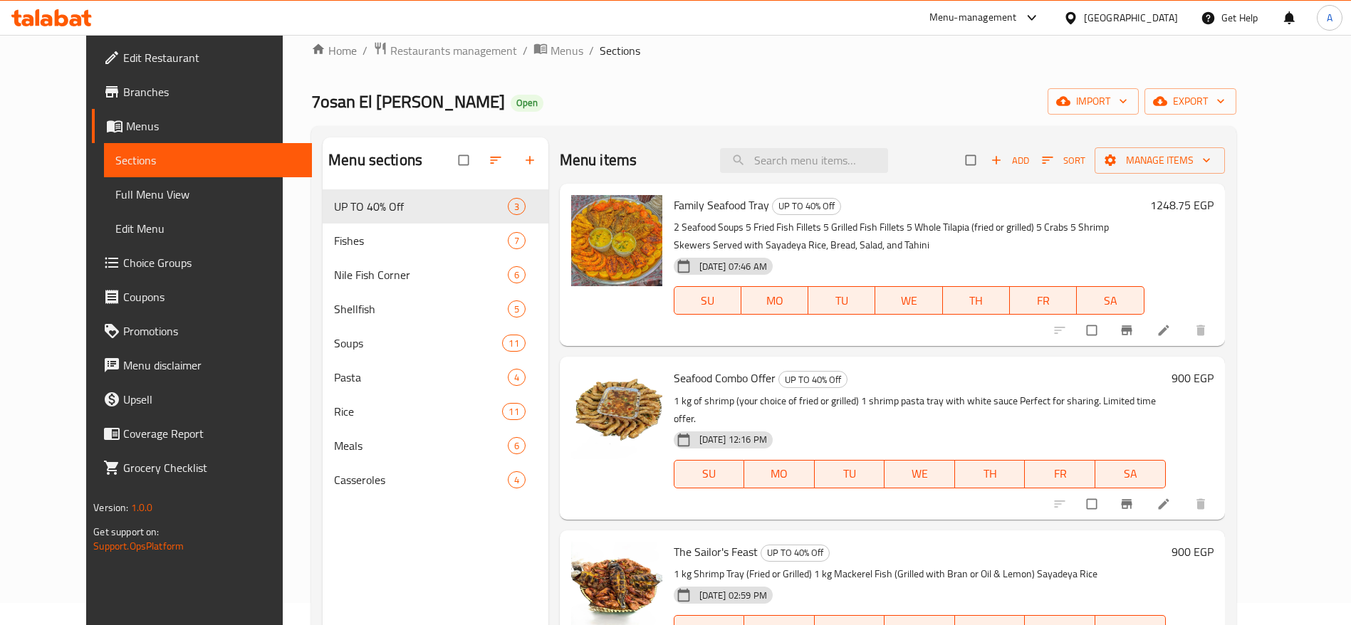
scroll to position [25, 0]
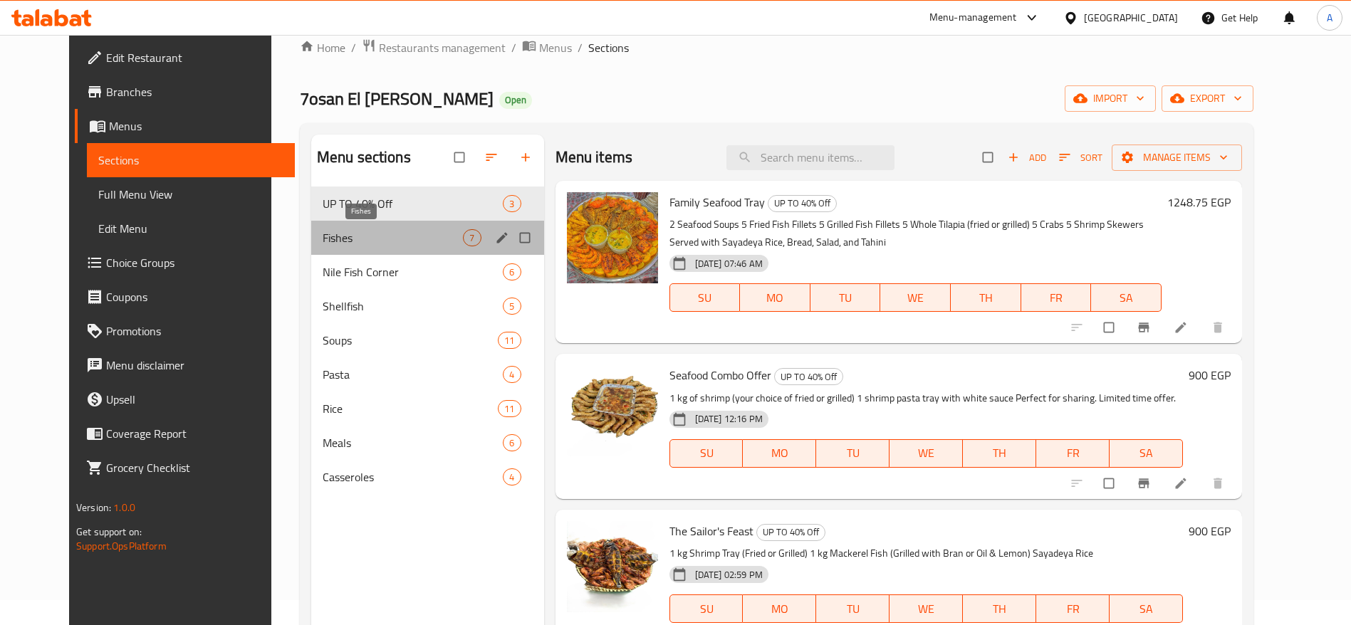
click at [401, 246] on span "Fishes" at bounding box center [393, 237] width 141 height 17
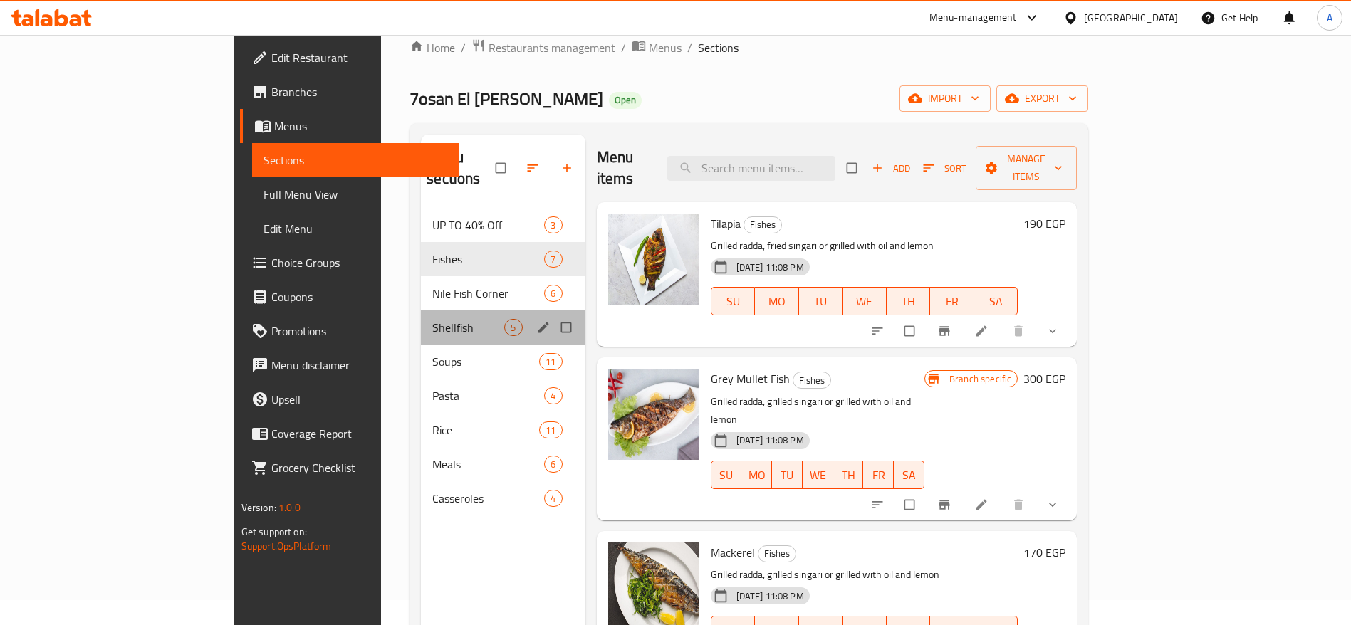
click at [421, 316] on div "Shellfish 5" at bounding box center [503, 328] width 164 height 34
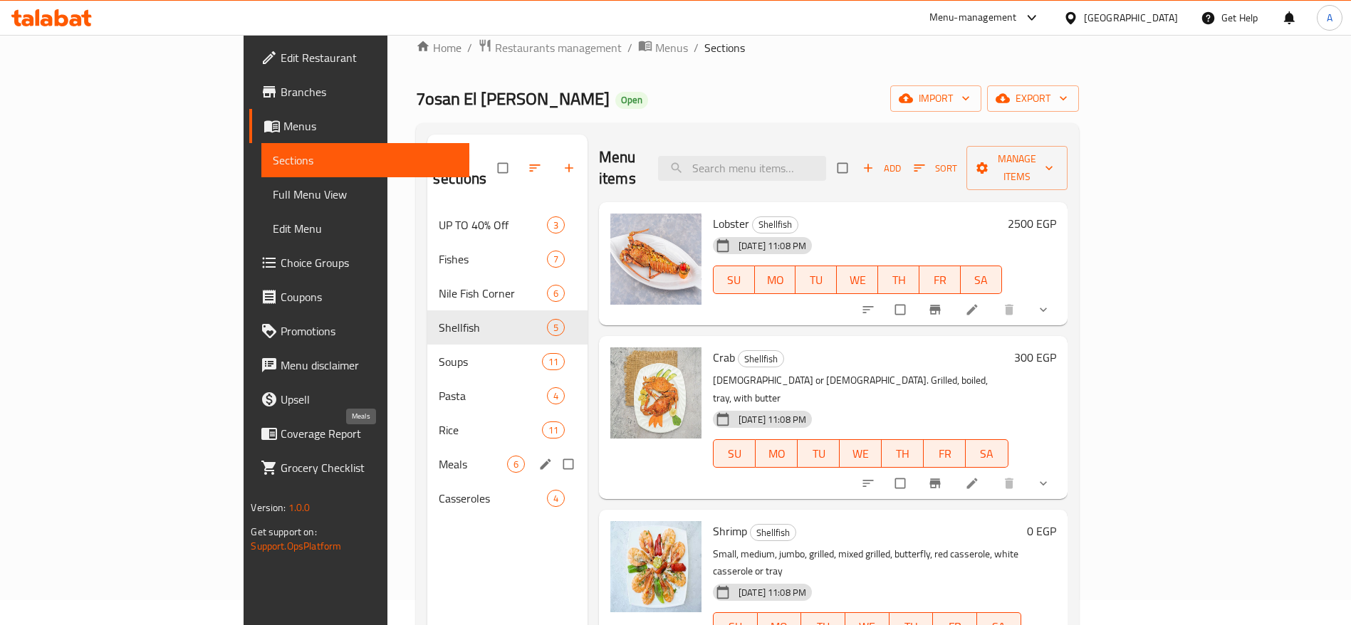
click at [439, 456] on span "Meals" at bounding box center [473, 464] width 68 height 17
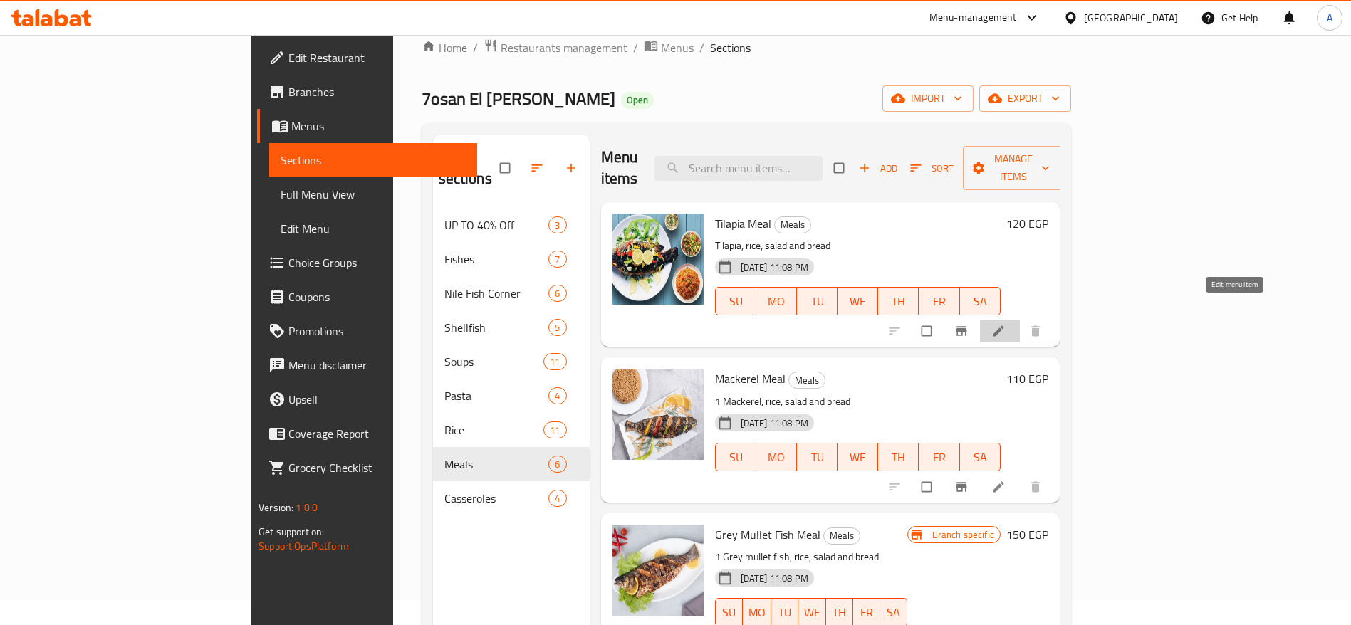
click at [1009, 324] on link at bounding box center [999, 331] width 17 height 14
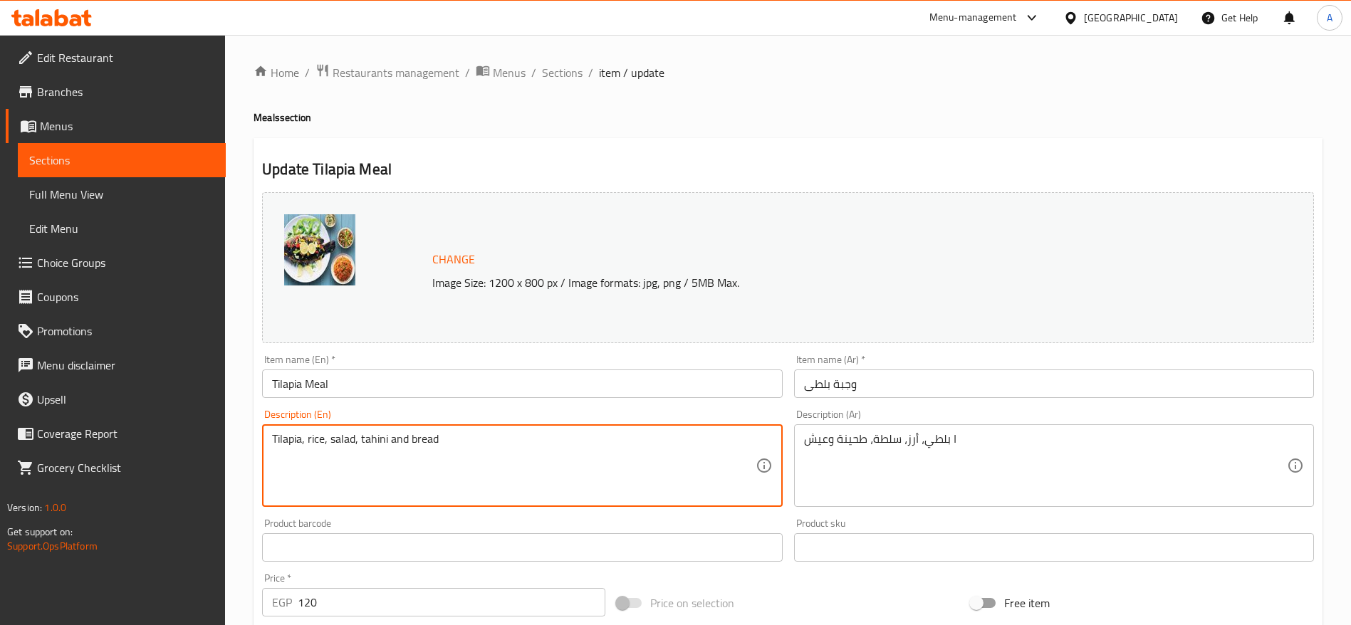
type textarea "Tilapia, rice, salad, tahini and bread"
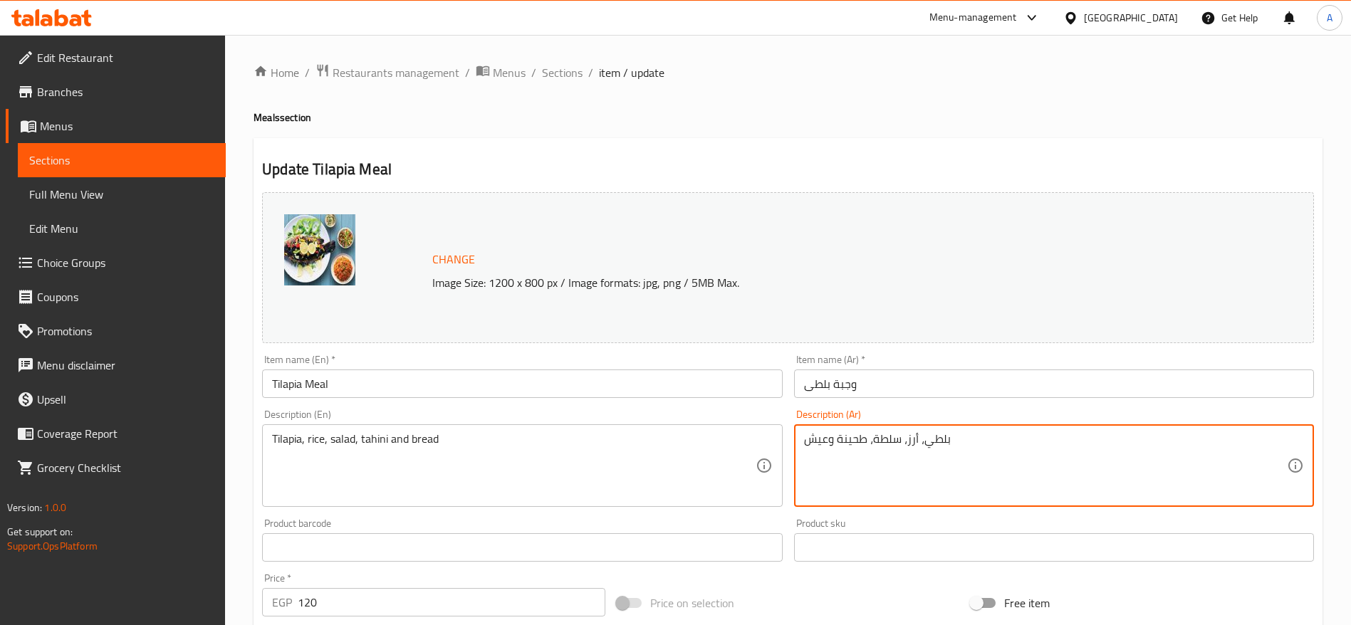
type textarea "بلطي، أرز، سلطة، طحينة وعيش"
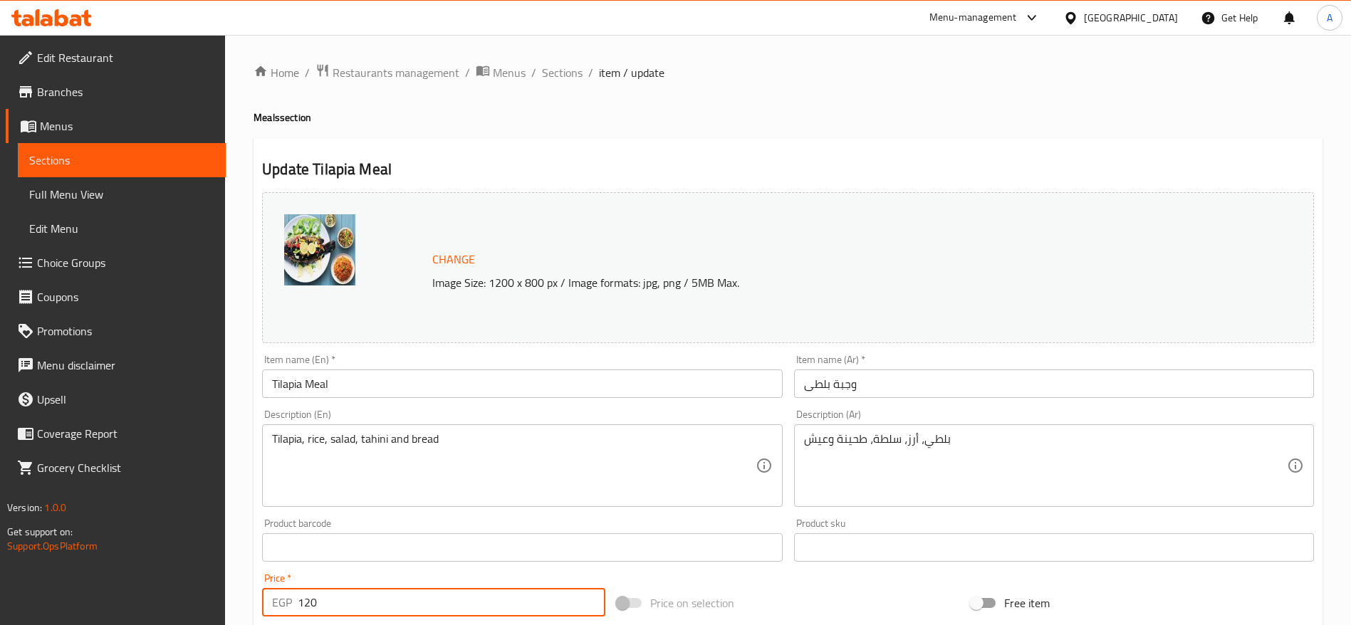
click at [474, 603] on input "120" at bounding box center [452, 602] width 308 height 28
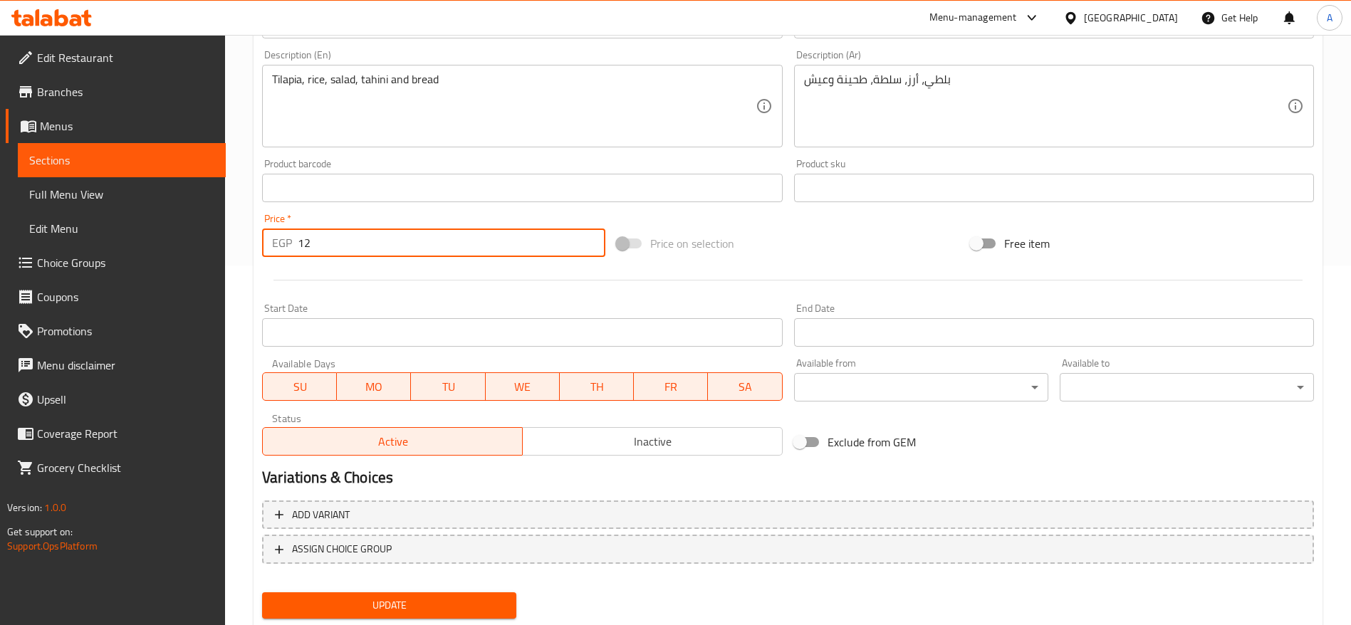
type input "1"
type input "0"
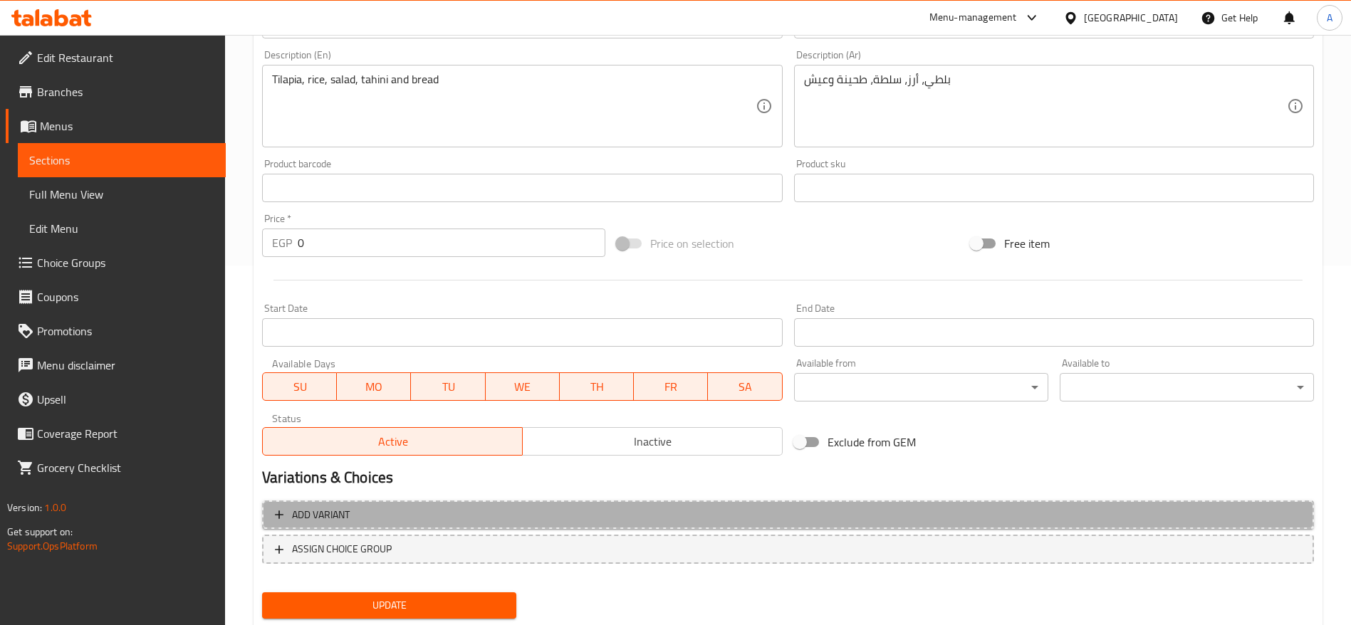
click at [966, 510] on span "Add variant" at bounding box center [788, 515] width 1026 height 18
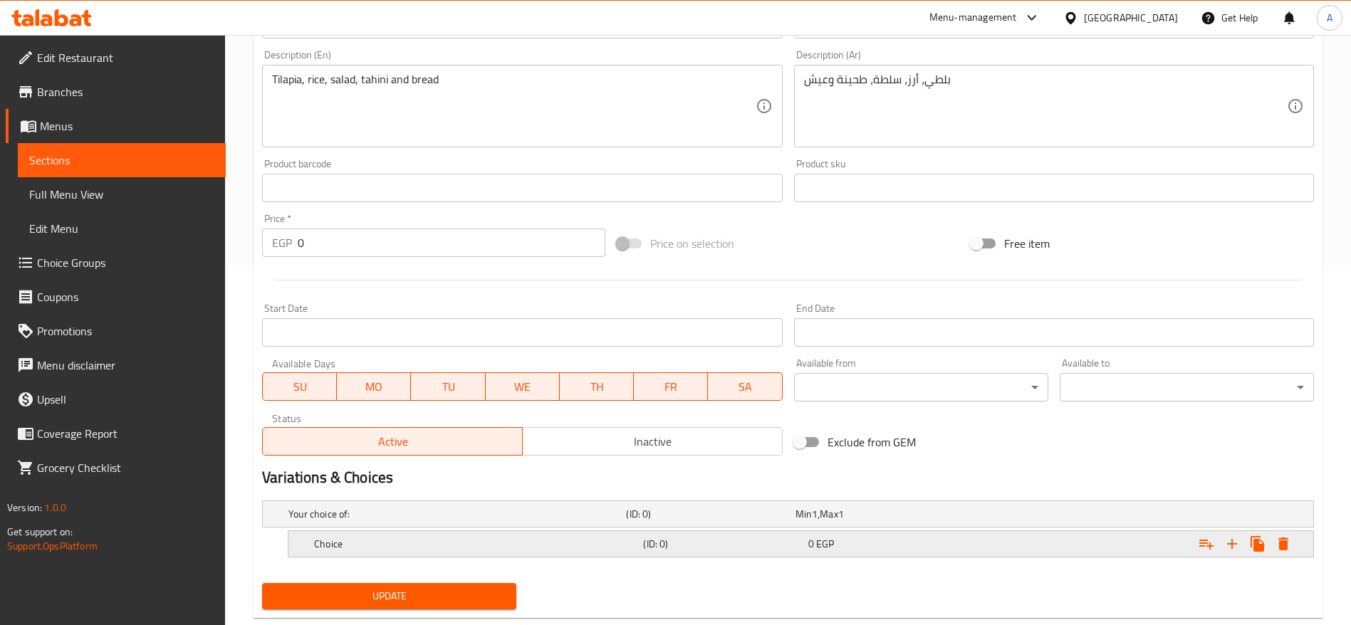
click at [813, 555] on div "Choice (ID: 0) 0 EGP" at bounding box center [805, 543] width 988 height 31
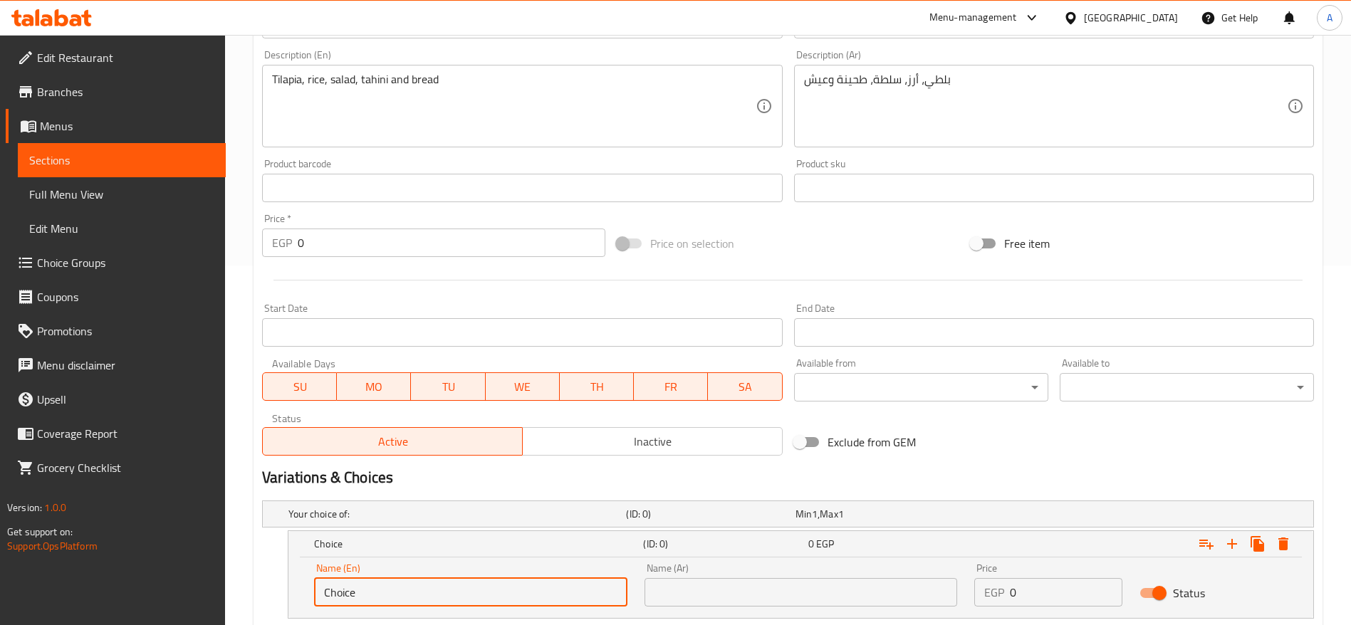
click at [492, 595] on input "Choice" at bounding box center [470, 592] width 313 height 28
type input "س"
type input "s"
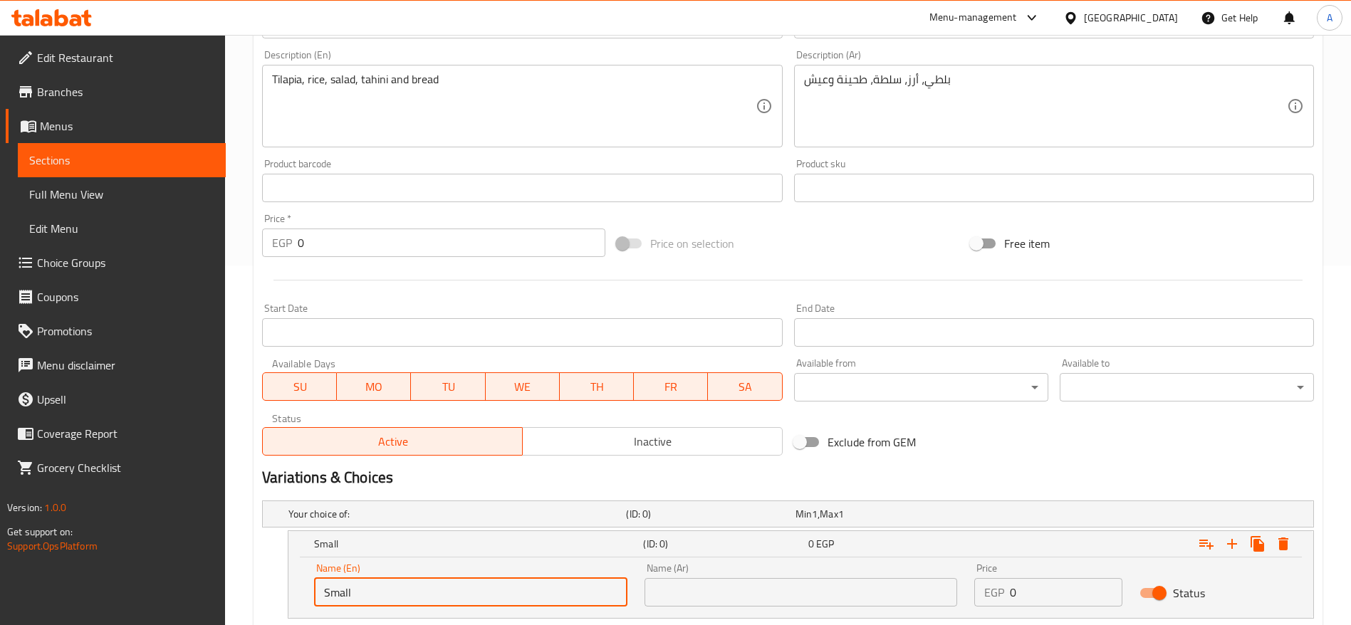
type input "Small"
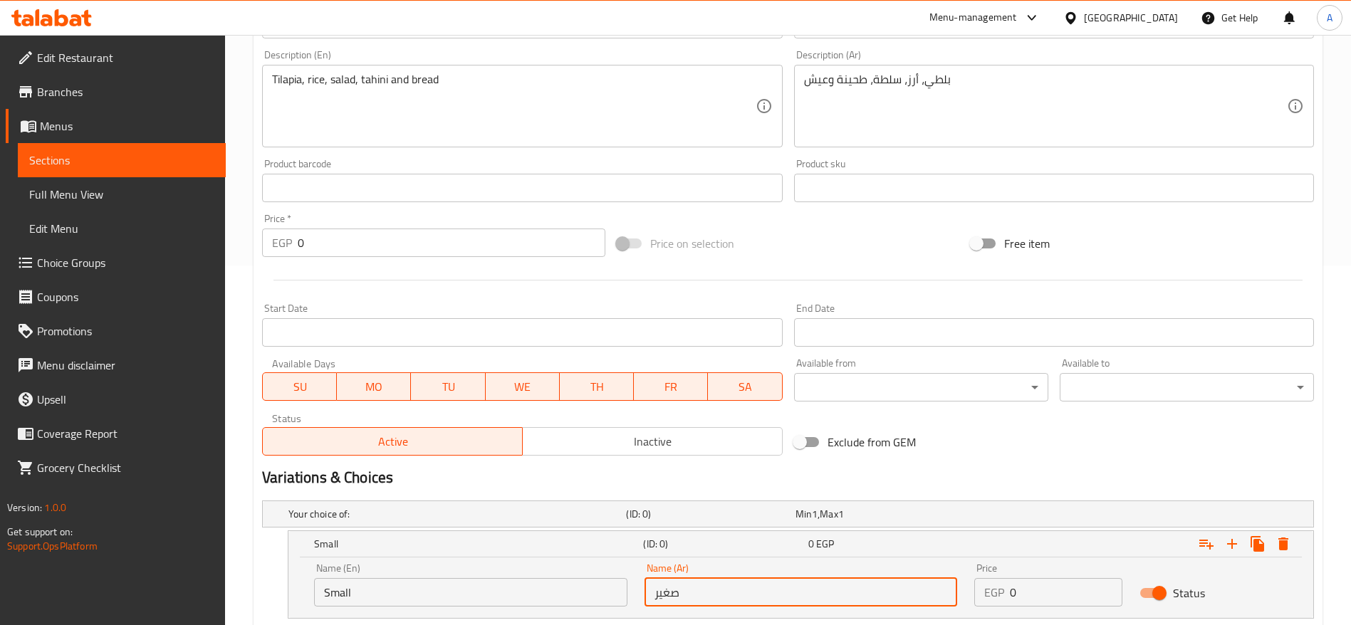
type input "صغير"
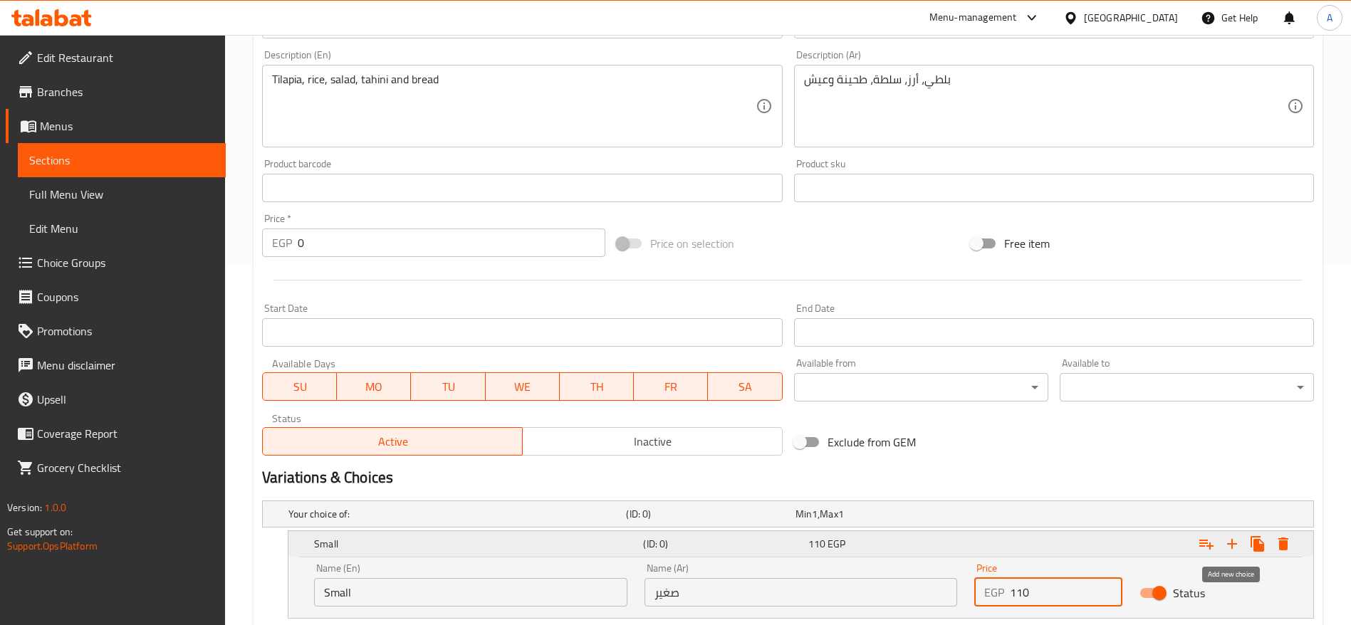
type input "110"
click at [1231, 545] on icon "Expand" at bounding box center [1232, 544] width 10 height 10
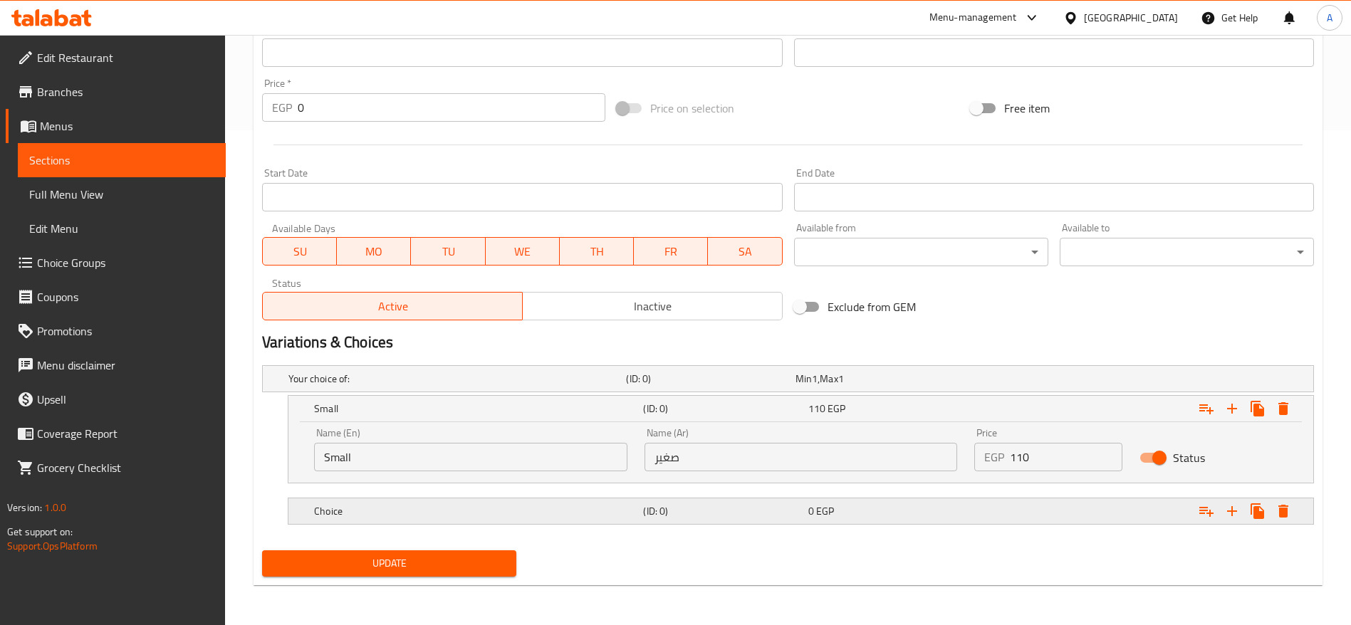
click at [696, 516] on h5 "(ID: 0)" at bounding box center [722, 511] width 159 height 14
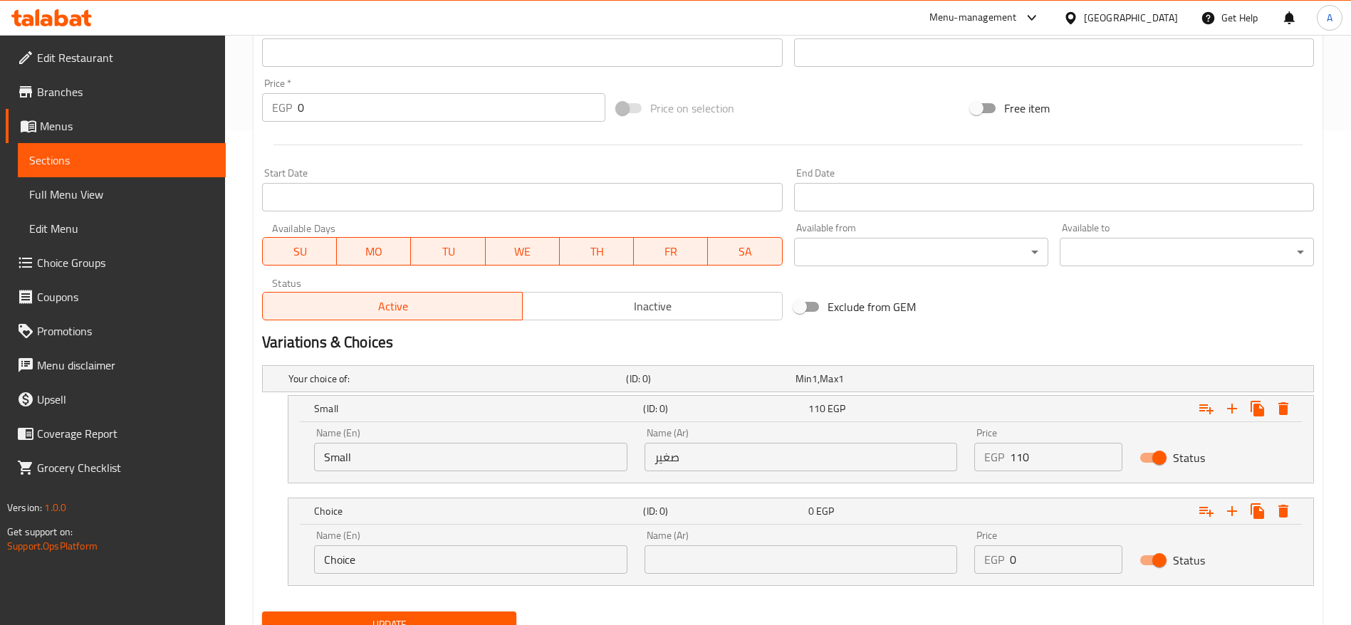
click at [410, 556] on input "Choice" at bounding box center [470, 560] width 313 height 28
type input "Large"
type input "كبير"
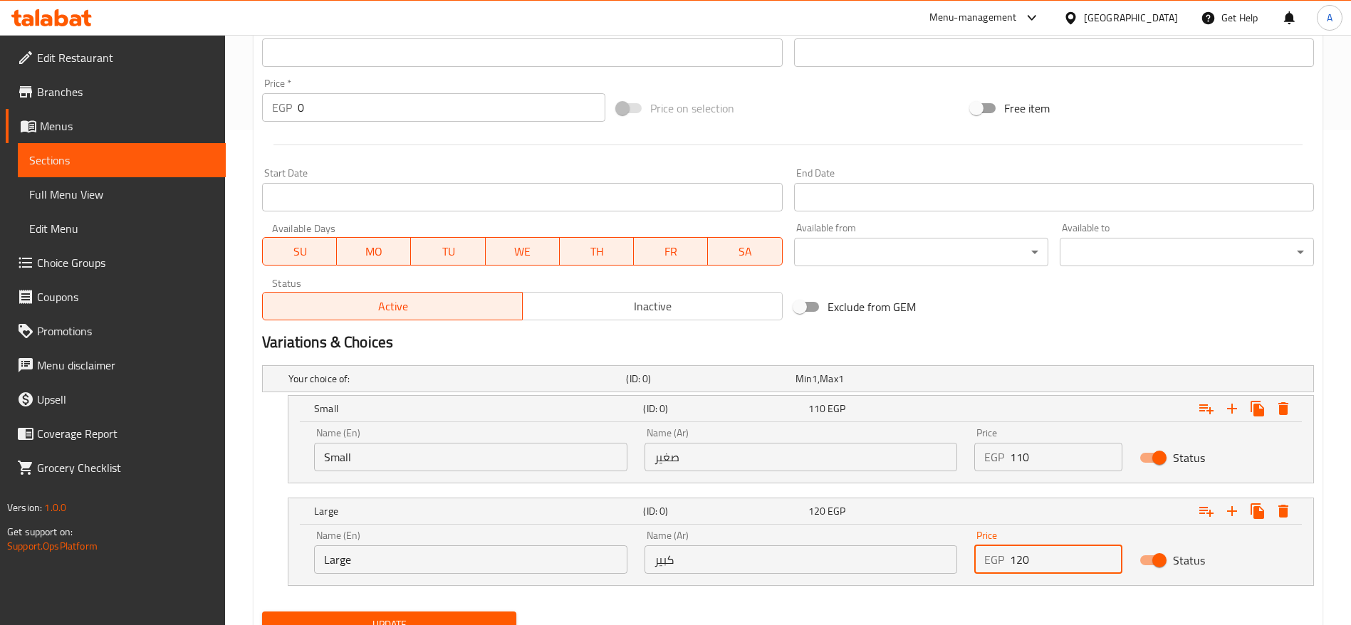
type input "120"
click at [262, 612] on button "Update" at bounding box center [389, 625] width 254 height 26
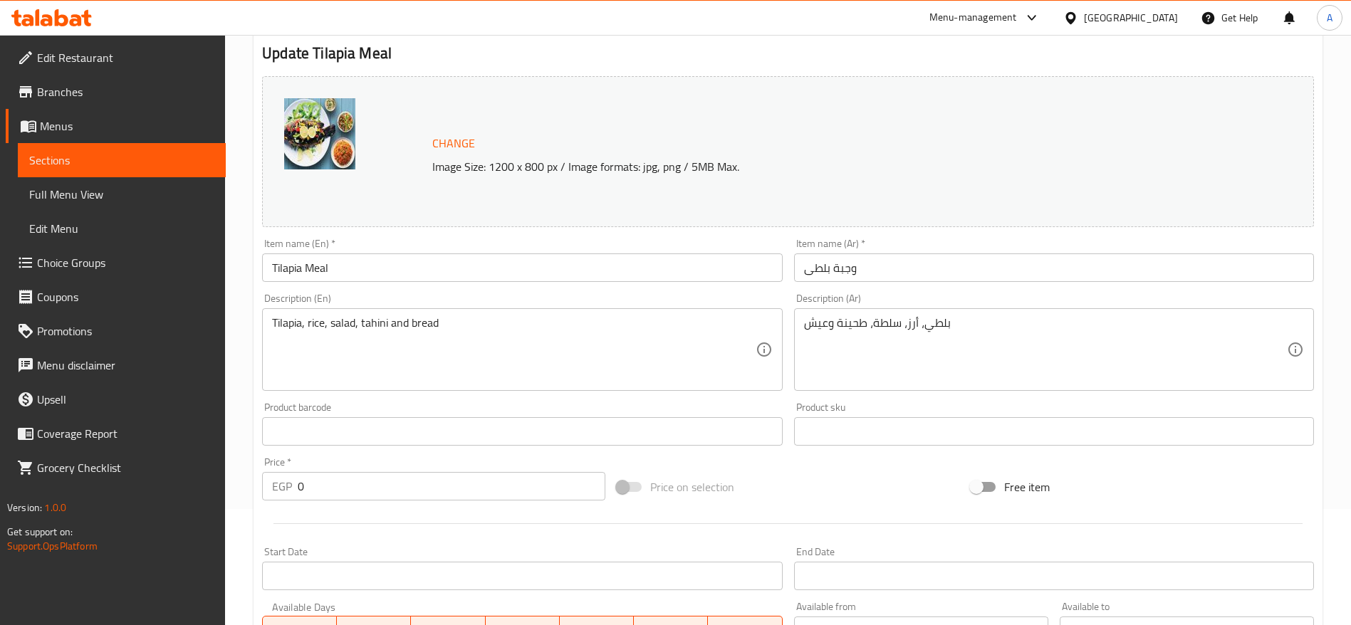
scroll to position [0, 0]
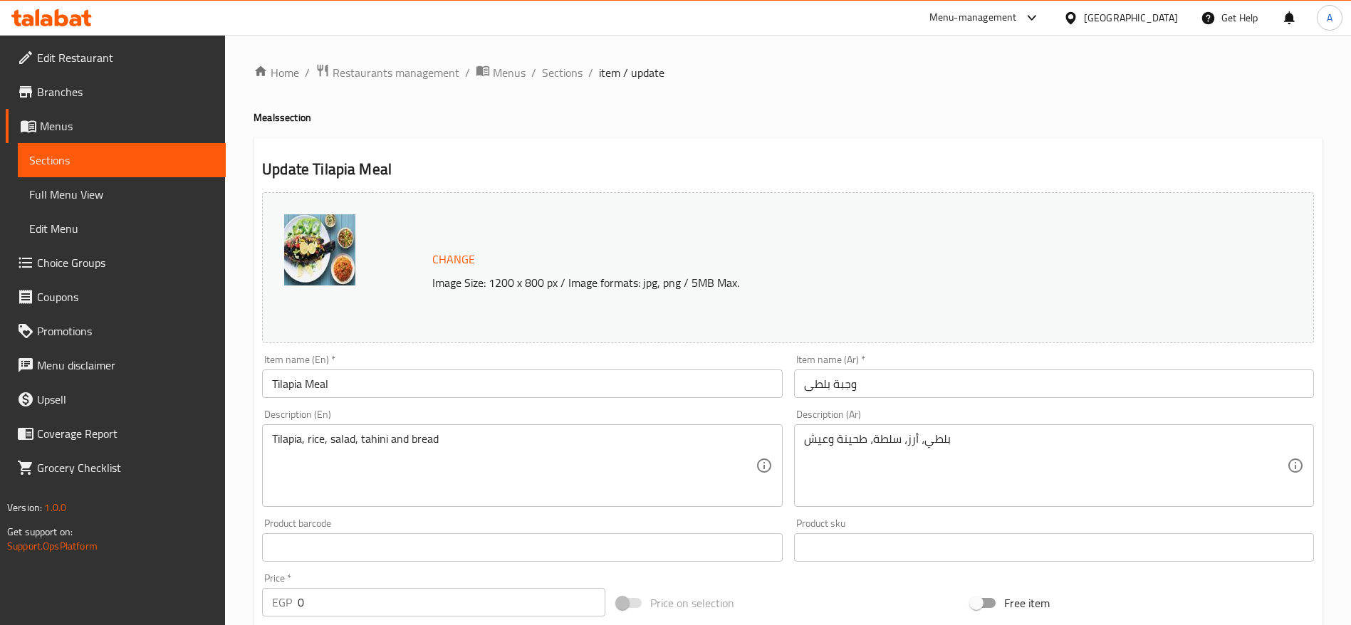
click at [583, 73] on ol "Home / Restaurants management / Menus / Sections / item / update" at bounding box center [788, 72] width 1069 height 19
click at [566, 77] on span "Sections" at bounding box center [562, 72] width 41 height 17
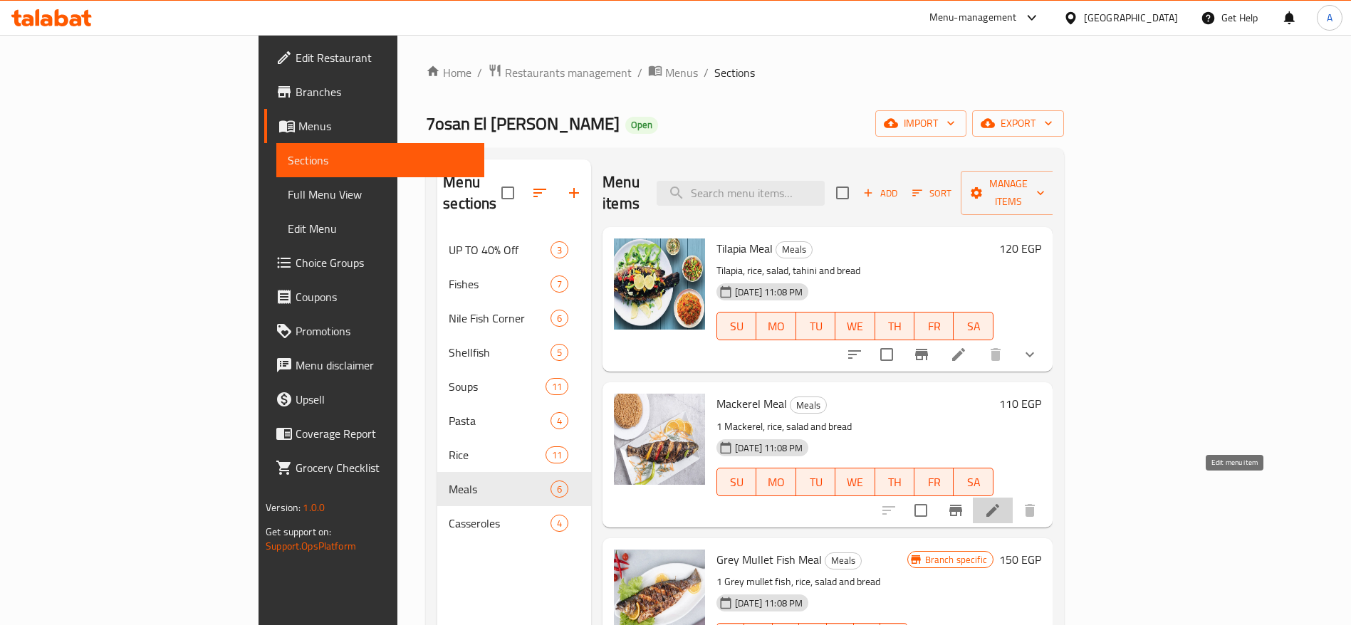
click at [1001, 502] on icon at bounding box center [992, 510] width 17 height 17
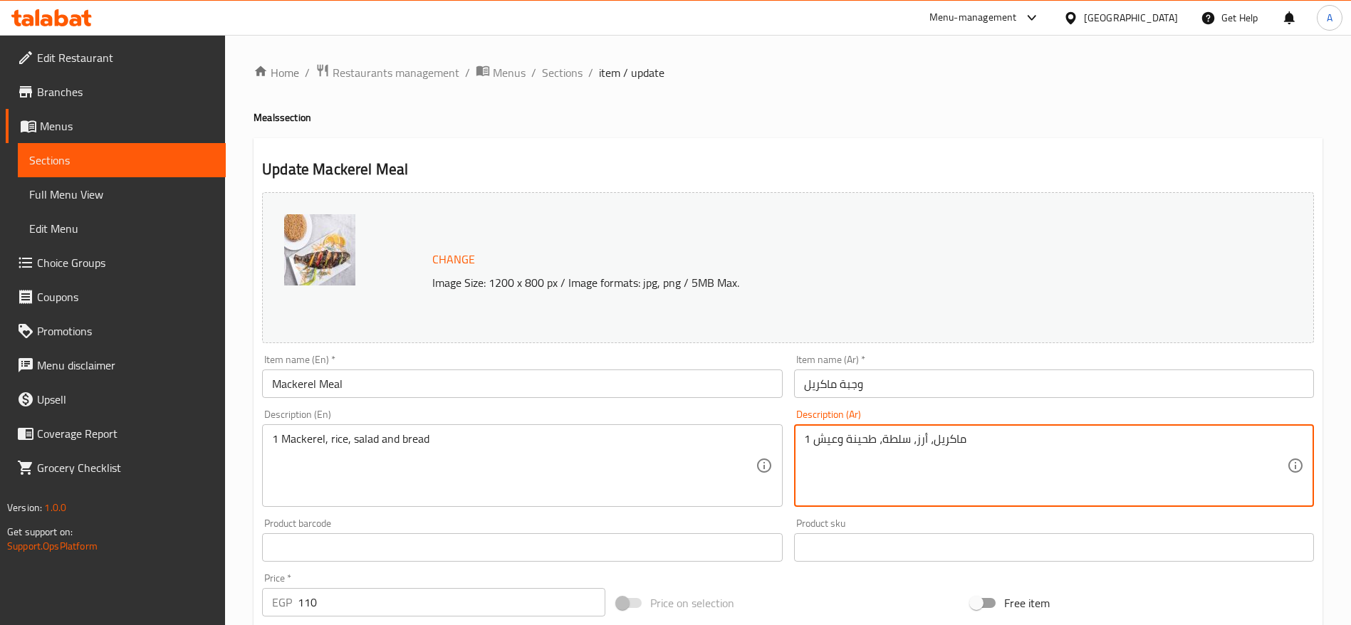
drag, startPoint x: 817, startPoint y: 440, endPoint x: 820, endPoint y: 537, distance: 96.9
click at [815, 441] on textarea "1 ماكريل، أرز، سلطة، طحينة وعيش" at bounding box center [1045, 466] width 483 height 68
type textarea "ماكريل، أرز، سلطة، طحينة وعيش"
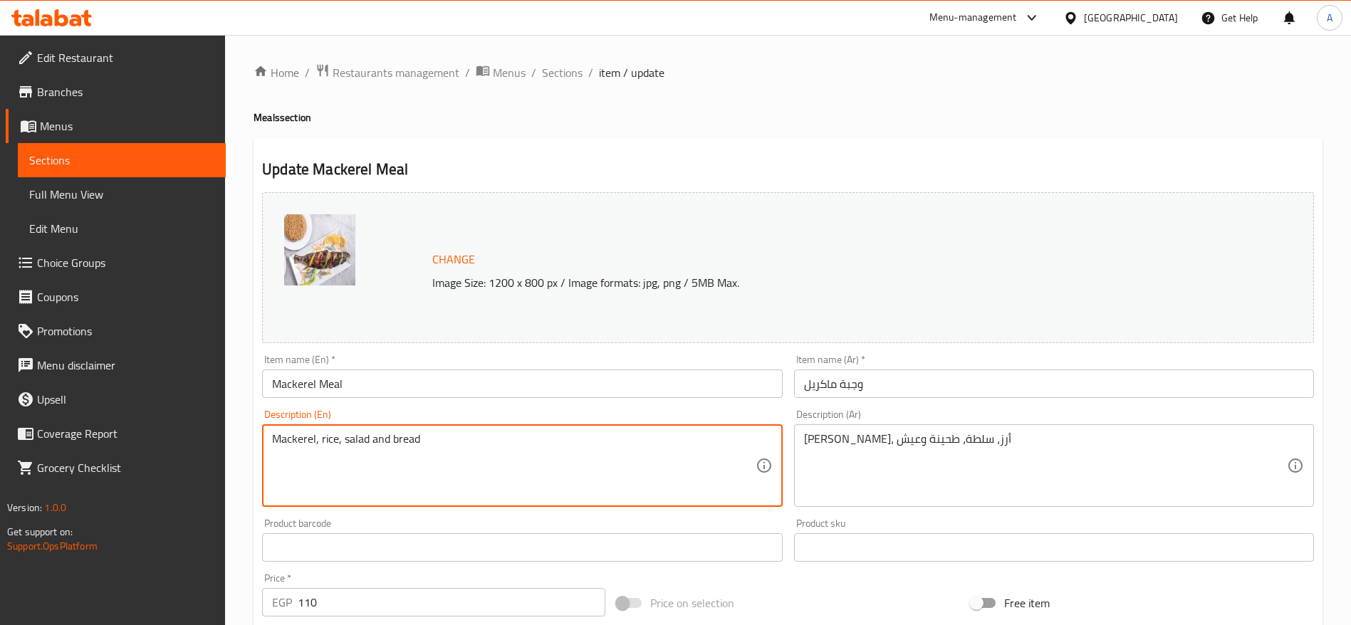
type textarea "Mackerel, rice, salad and bread"
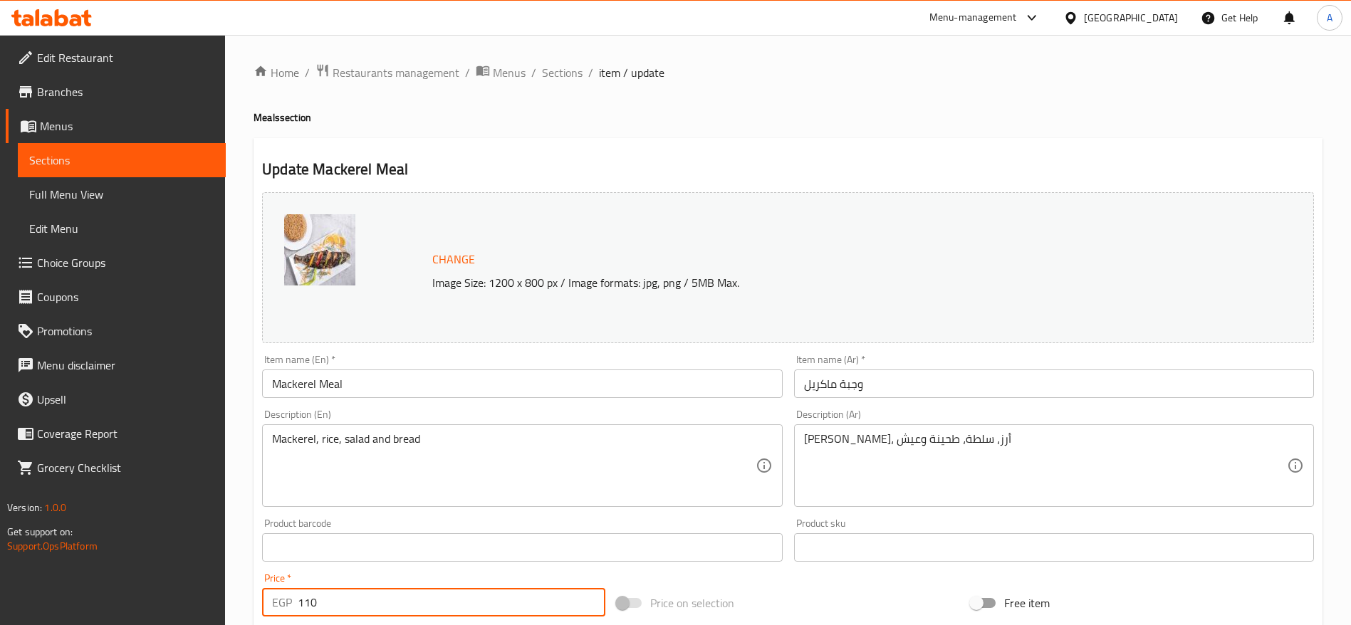
click at [348, 598] on input "110" at bounding box center [452, 602] width 308 height 28
type input "1"
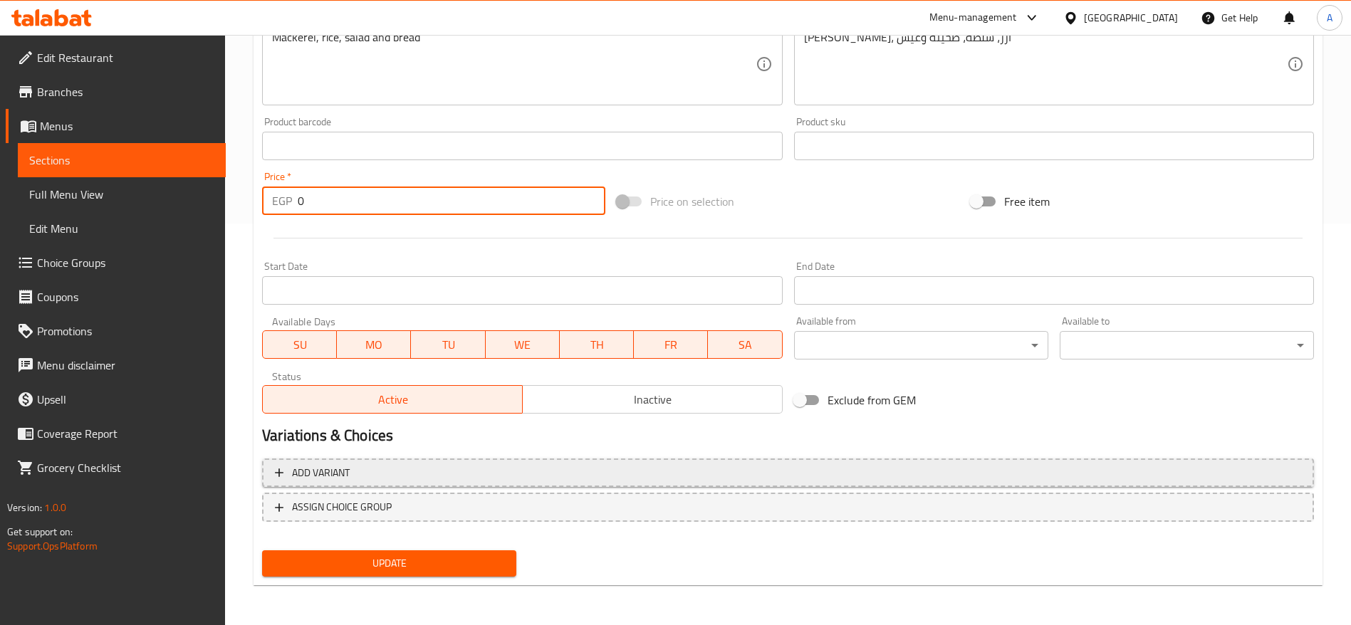
type input "0"
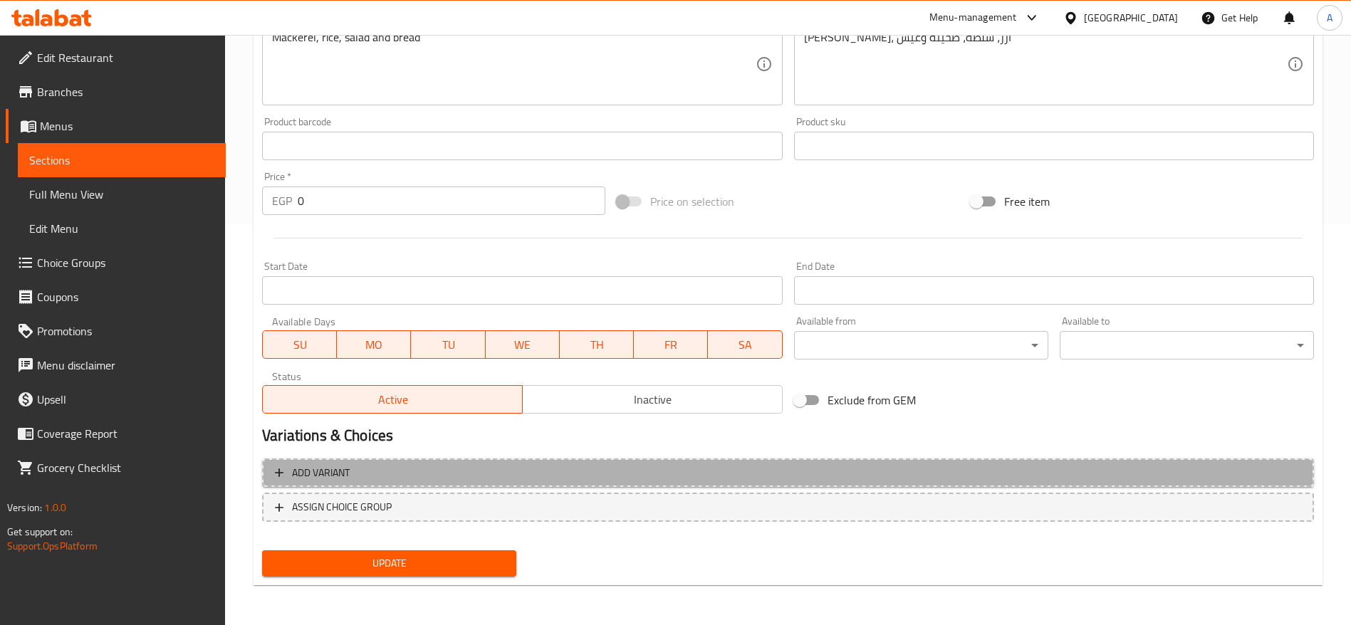
click at [442, 467] on span "Add variant" at bounding box center [788, 473] width 1026 height 18
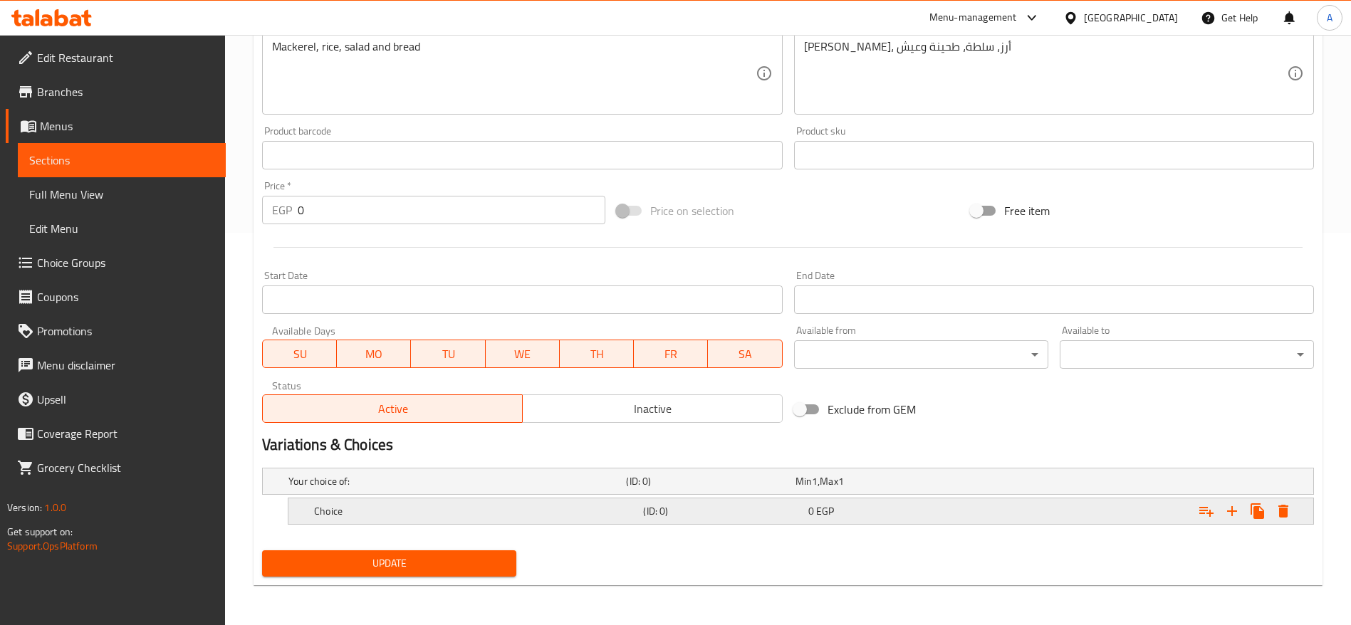
click at [448, 516] on h5 "Choice" at bounding box center [475, 511] width 323 height 14
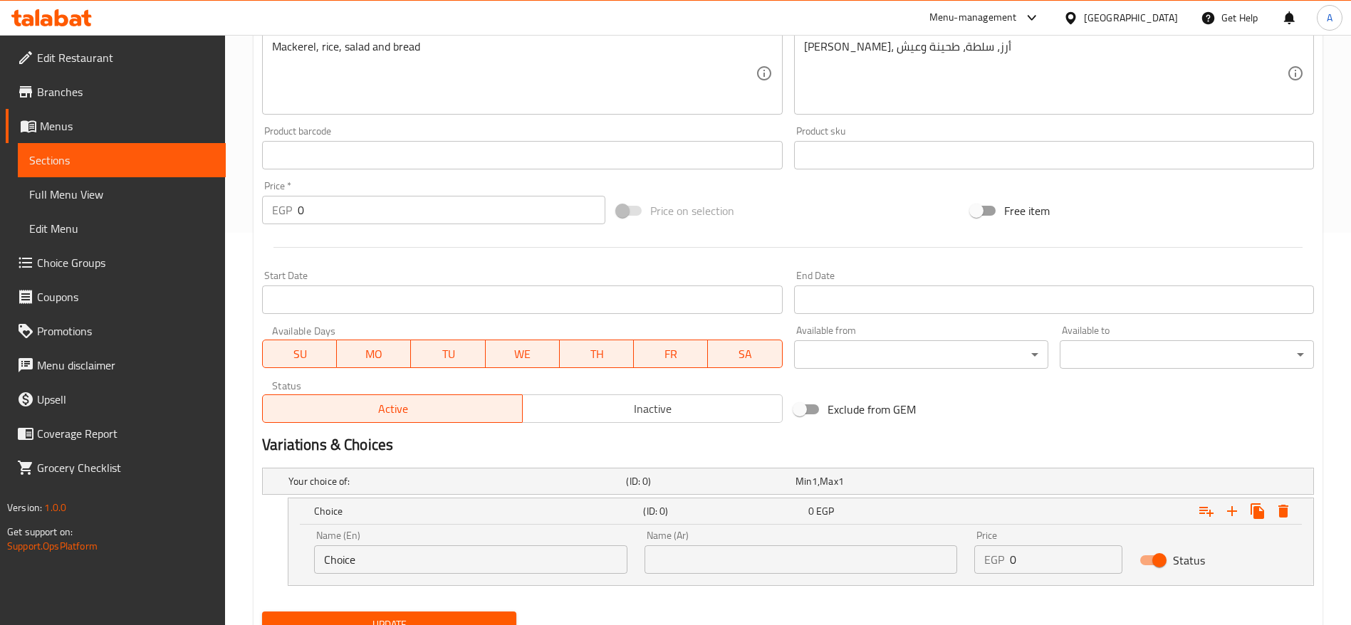
click at [387, 557] on input "Choice" at bounding box center [470, 560] width 313 height 28
type input "Small"
type input "صغير"
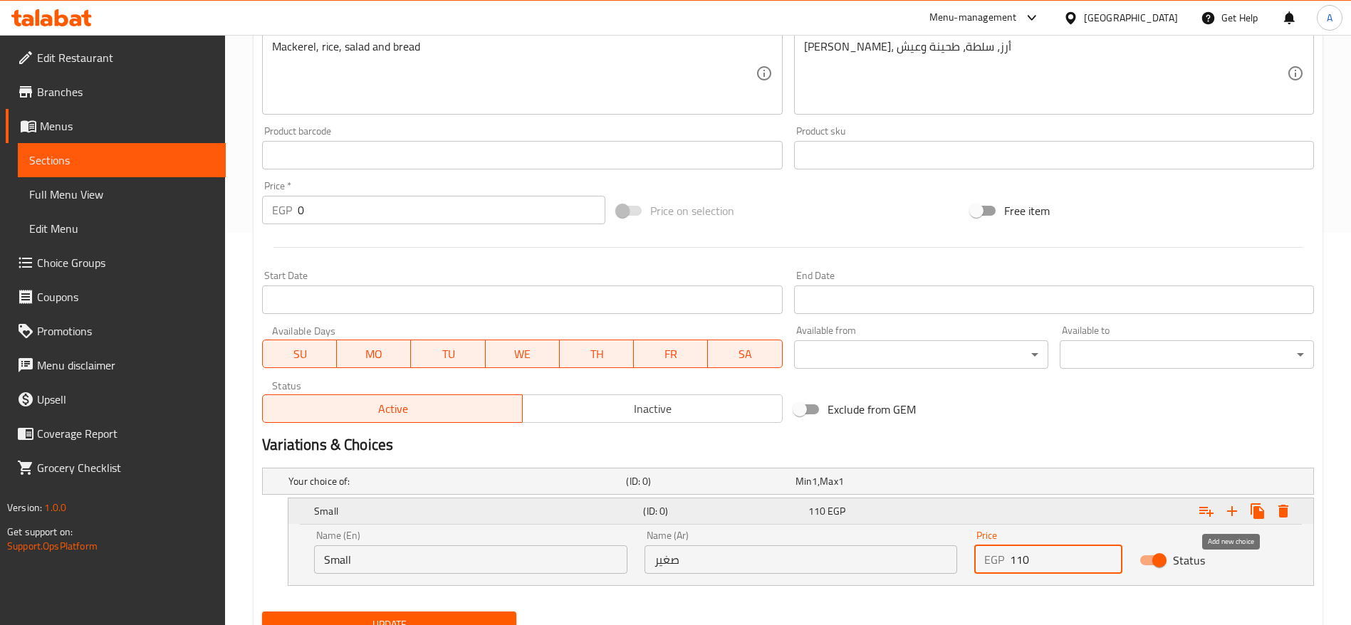
type input "110"
click at [1226, 509] on icon "Expand" at bounding box center [1232, 511] width 17 height 17
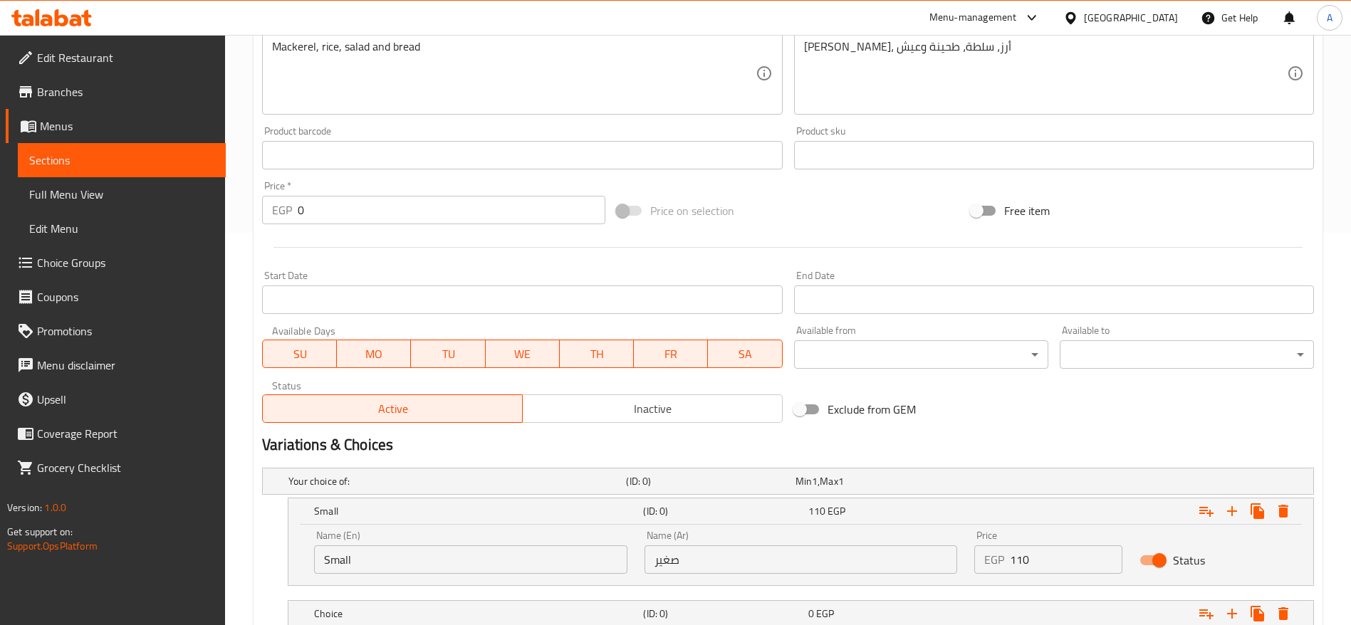
scroll to position [495, 0]
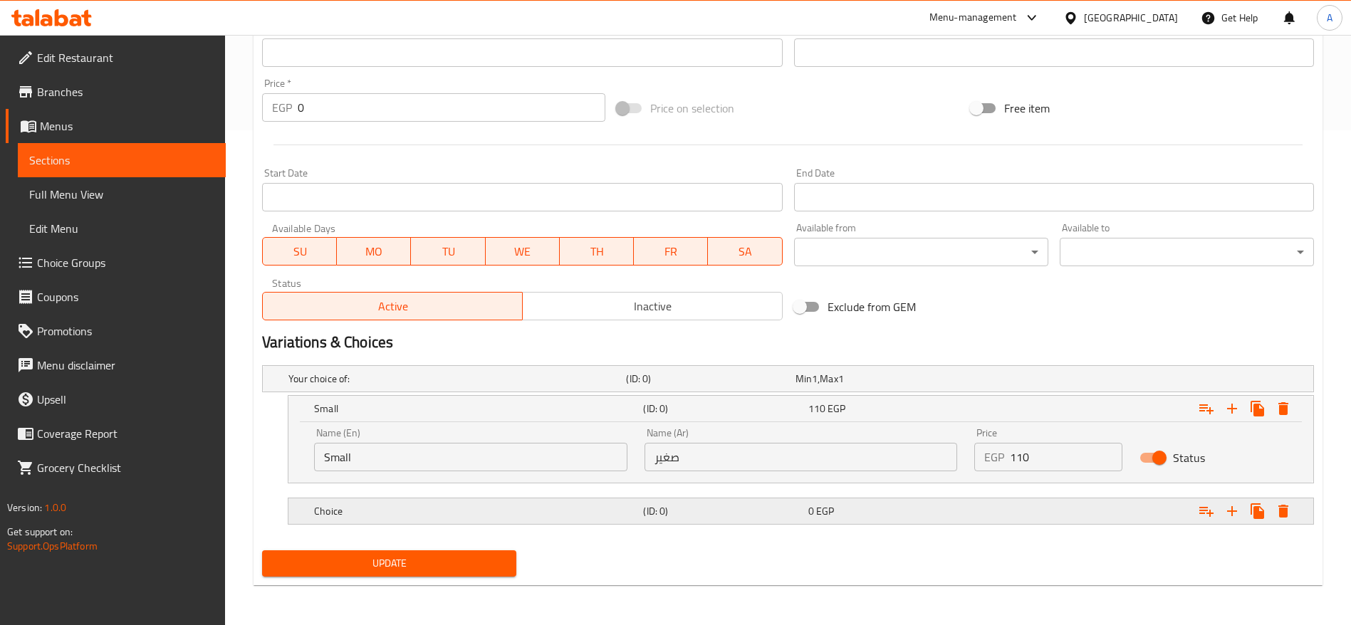
click at [449, 506] on h5 "Choice" at bounding box center [475, 511] width 323 height 14
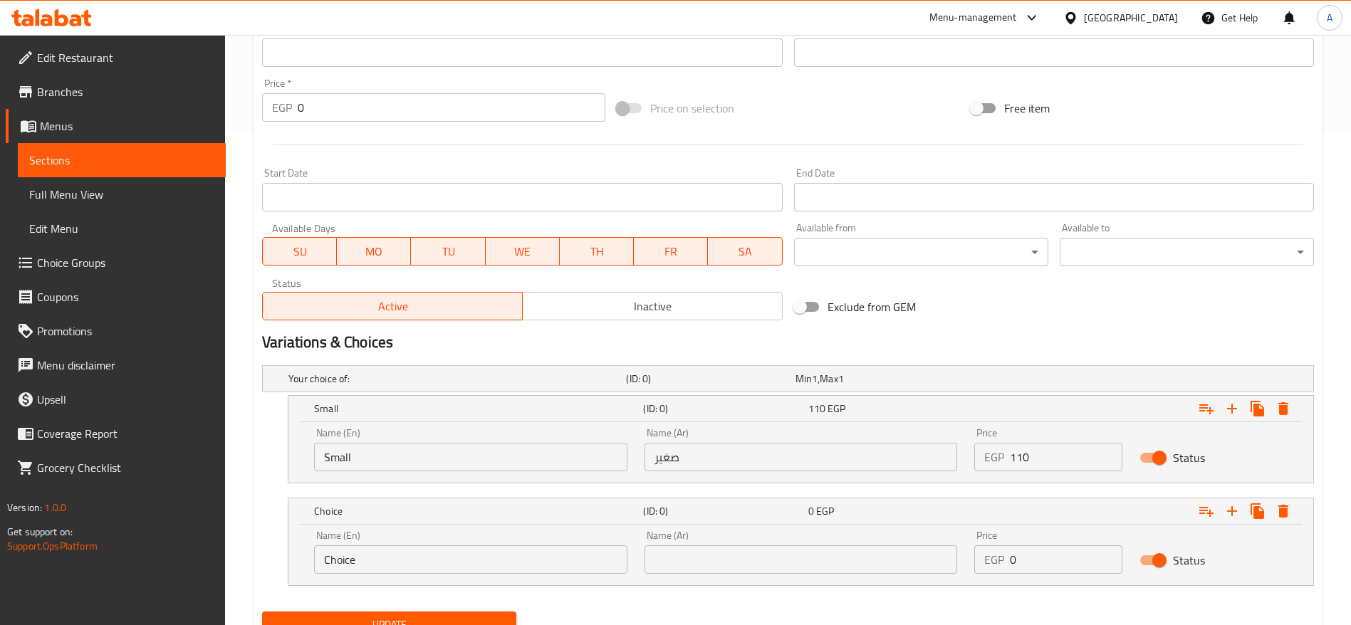
click at [421, 558] on input "Choice" at bounding box center [470, 560] width 313 height 28
type input "Large"
type input "كبير"
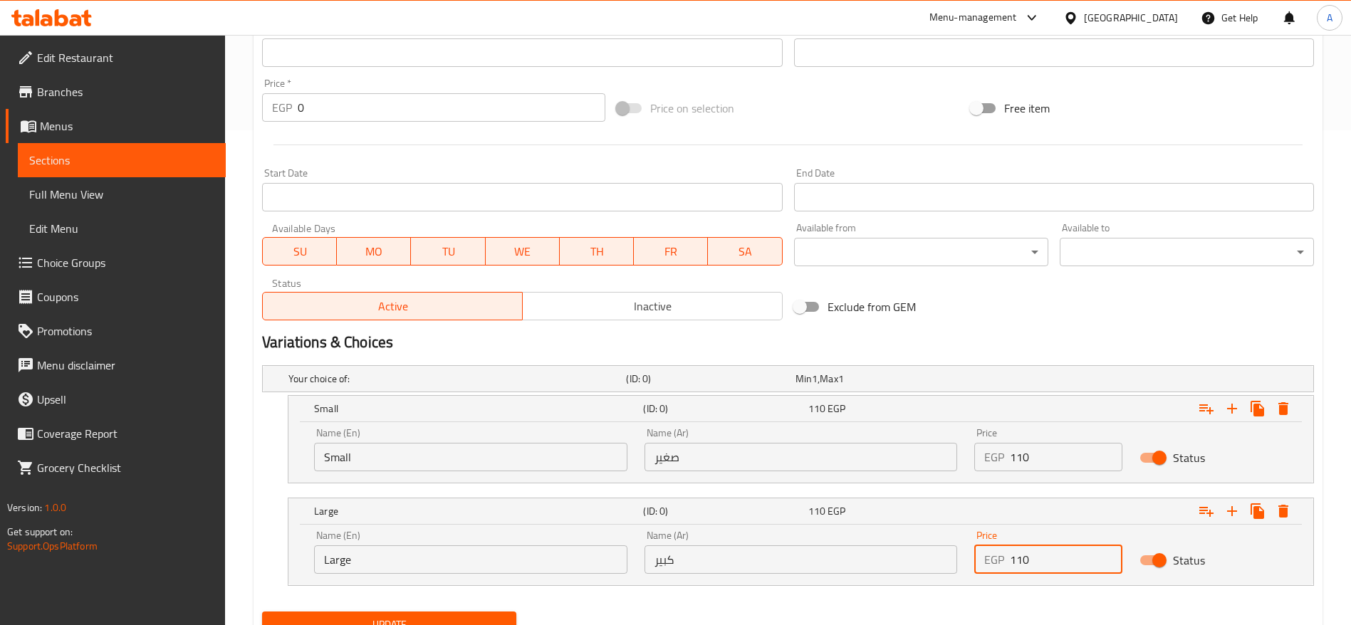
type input "110"
click at [262, 612] on button "Update" at bounding box center [389, 625] width 254 height 26
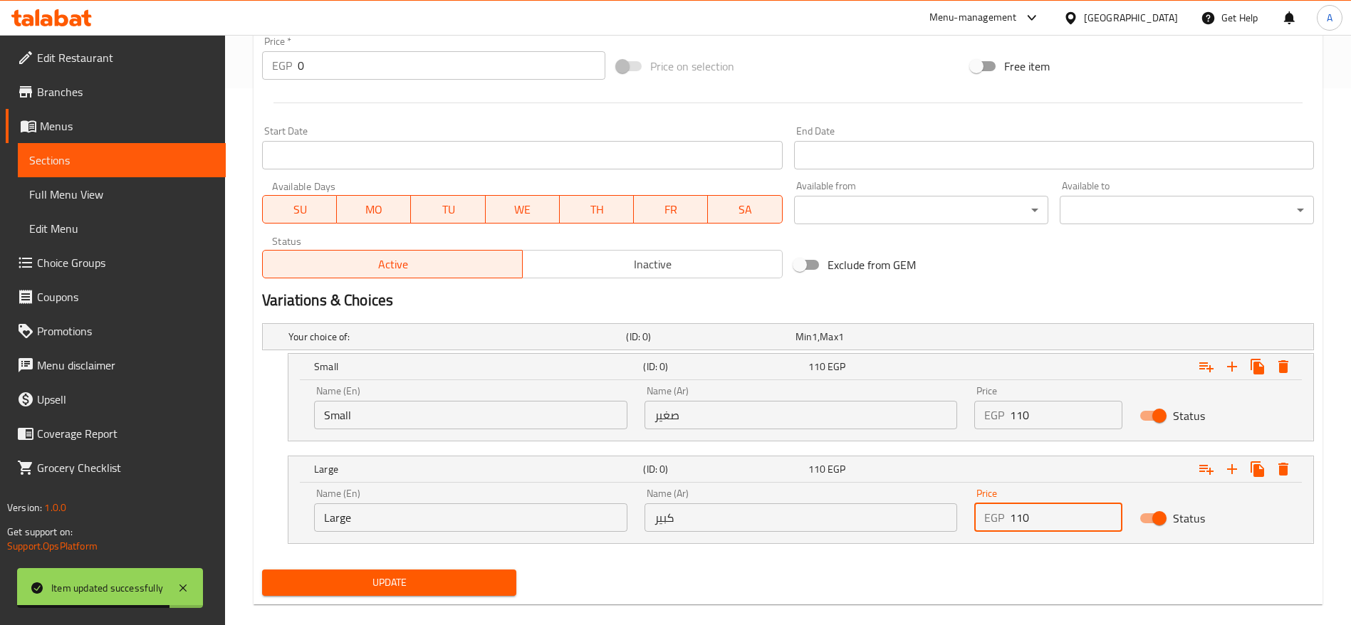
scroll to position [556, 0]
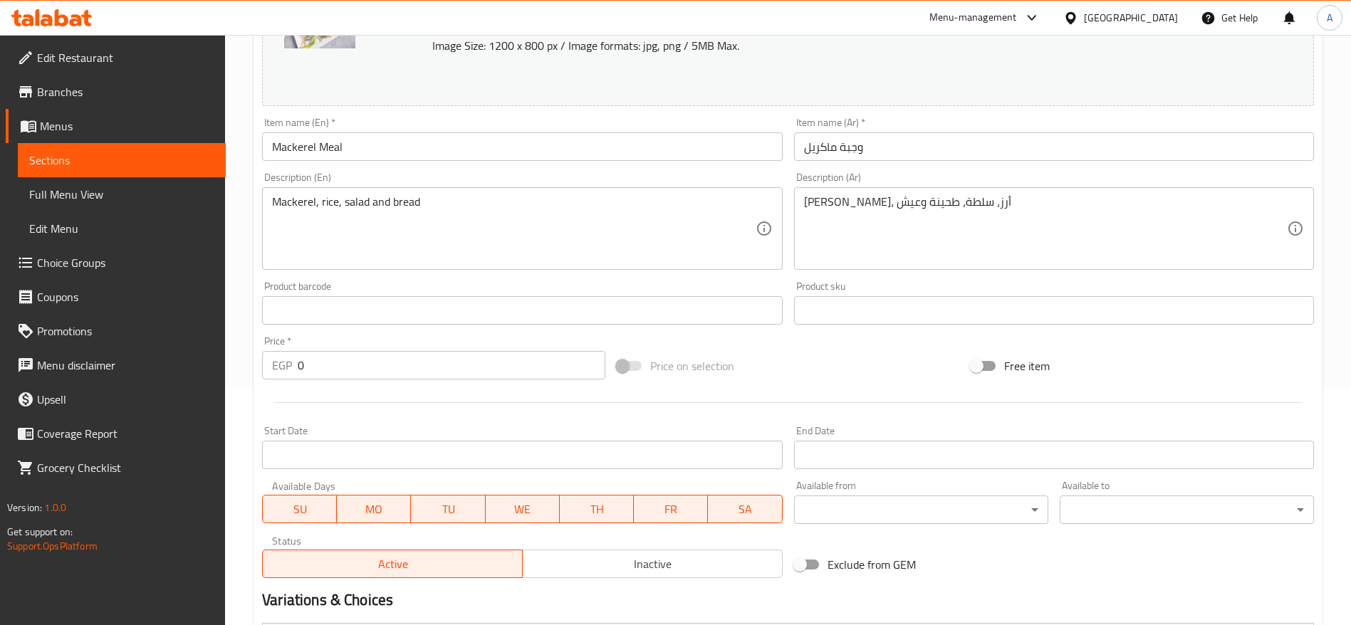
scroll to position [434, 0]
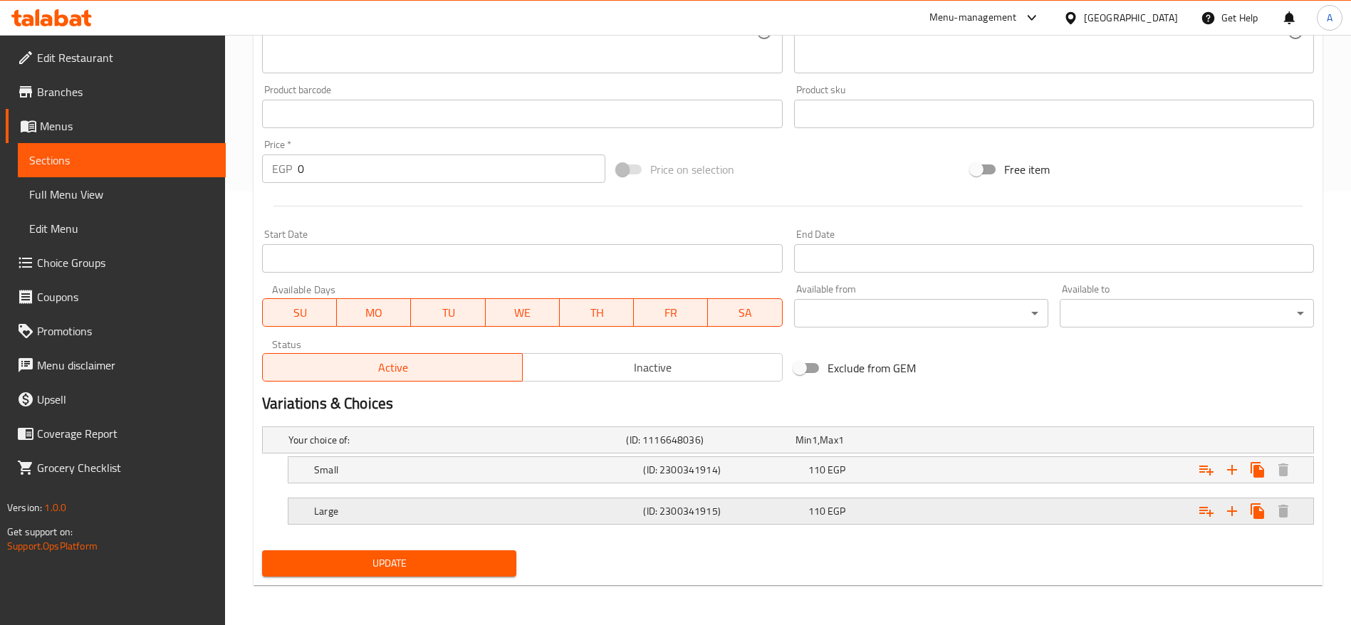
click at [949, 500] on div "Large (ID: 2300341915) 110 EGP" at bounding box center [805, 511] width 988 height 31
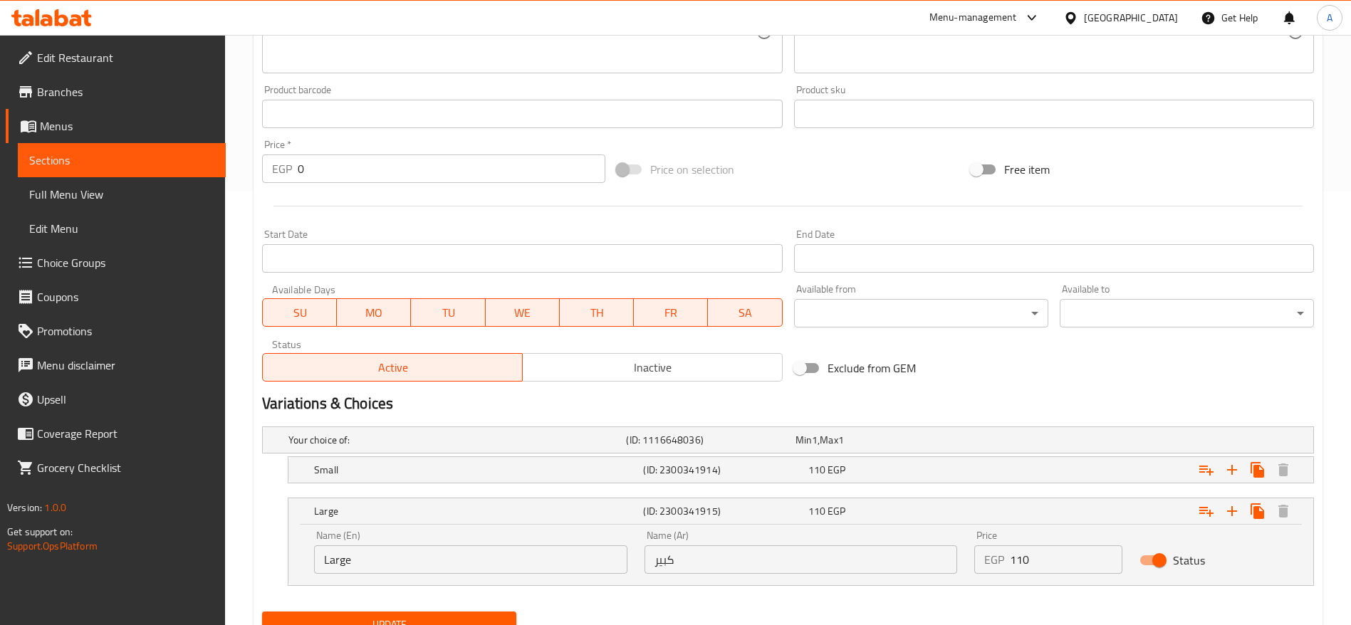
click at [1046, 553] on input "110" at bounding box center [1066, 560] width 113 height 28
click at [1046, 553] on input "1101" at bounding box center [1066, 560] width 113 height 28
type input "2"
type input "120"
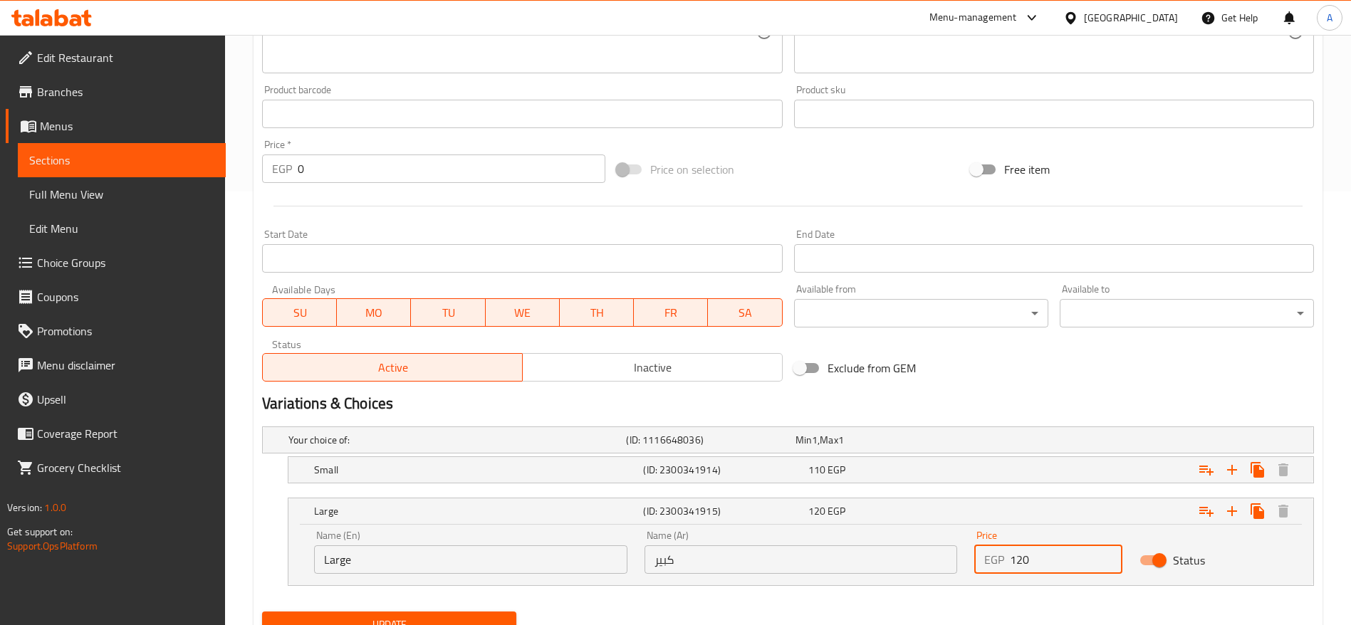
click at [262, 612] on button "Update" at bounding box center [389, 625] width 254 height 26
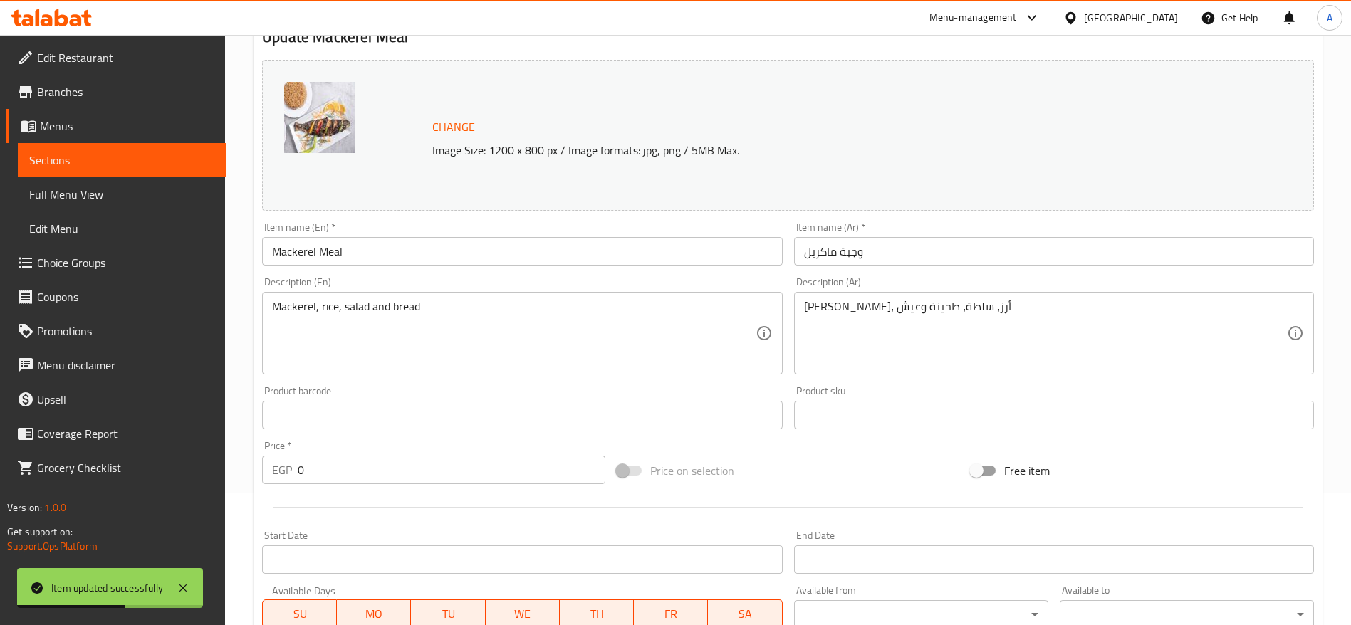
scroll to position [0, 0]
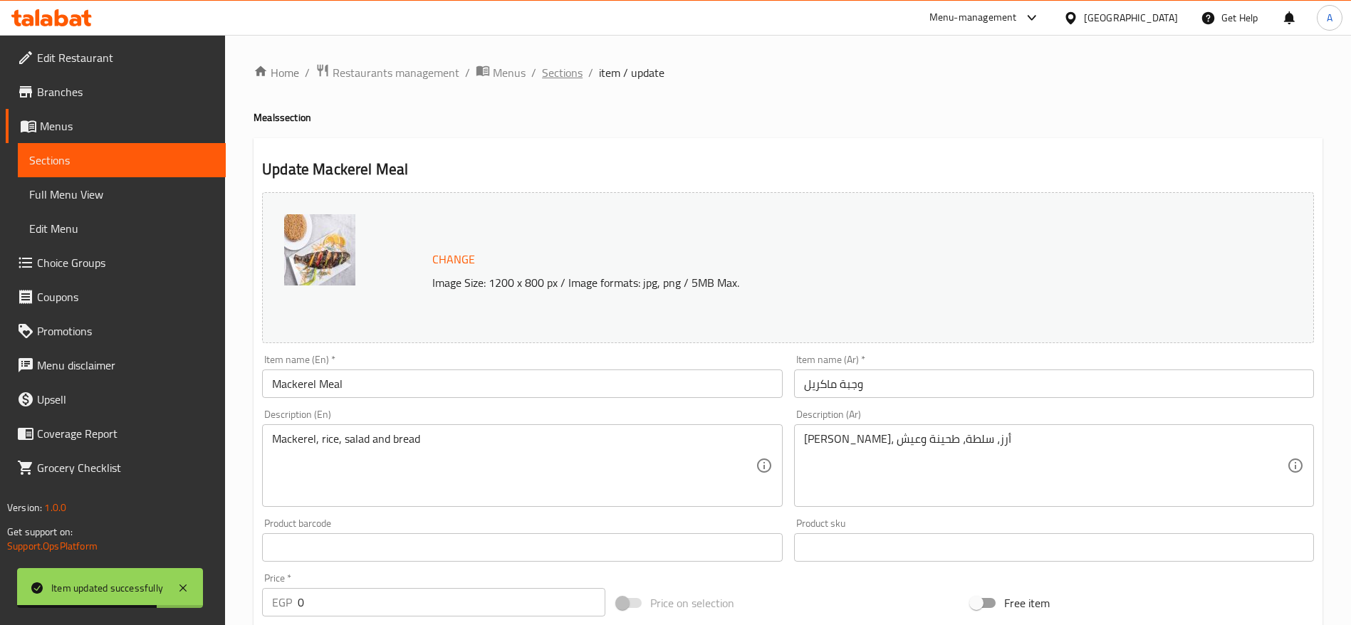
click at [561, 75] on span "Sections" at bounding box center [562, 72] width 41 height 17
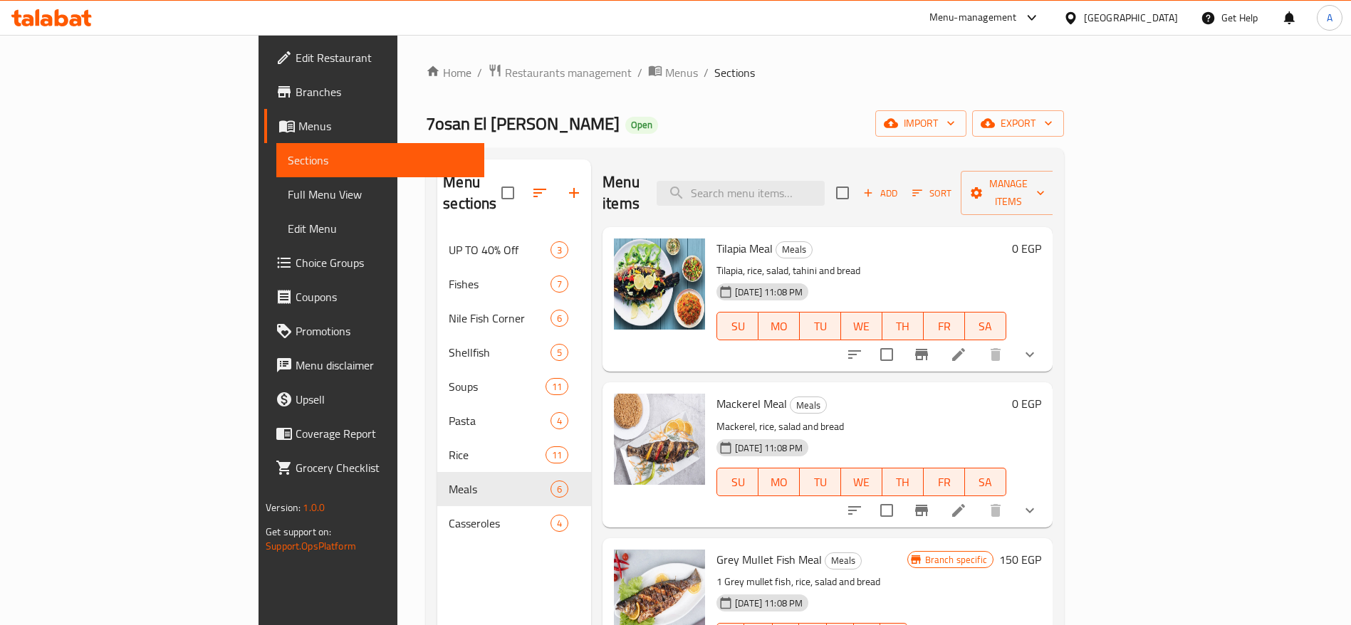
scroll to position [204, 0]
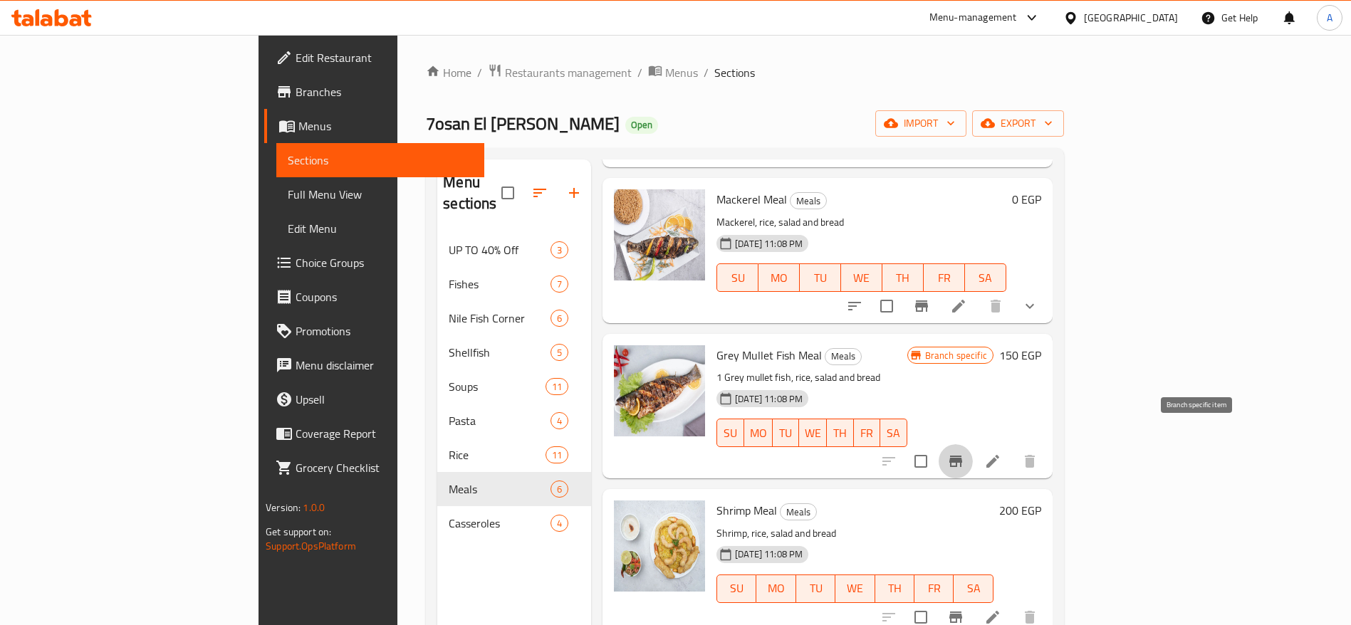
click at [964, 453] on icon "Branch-specific-item" at bounding box center [955, 461] width 17 height 17
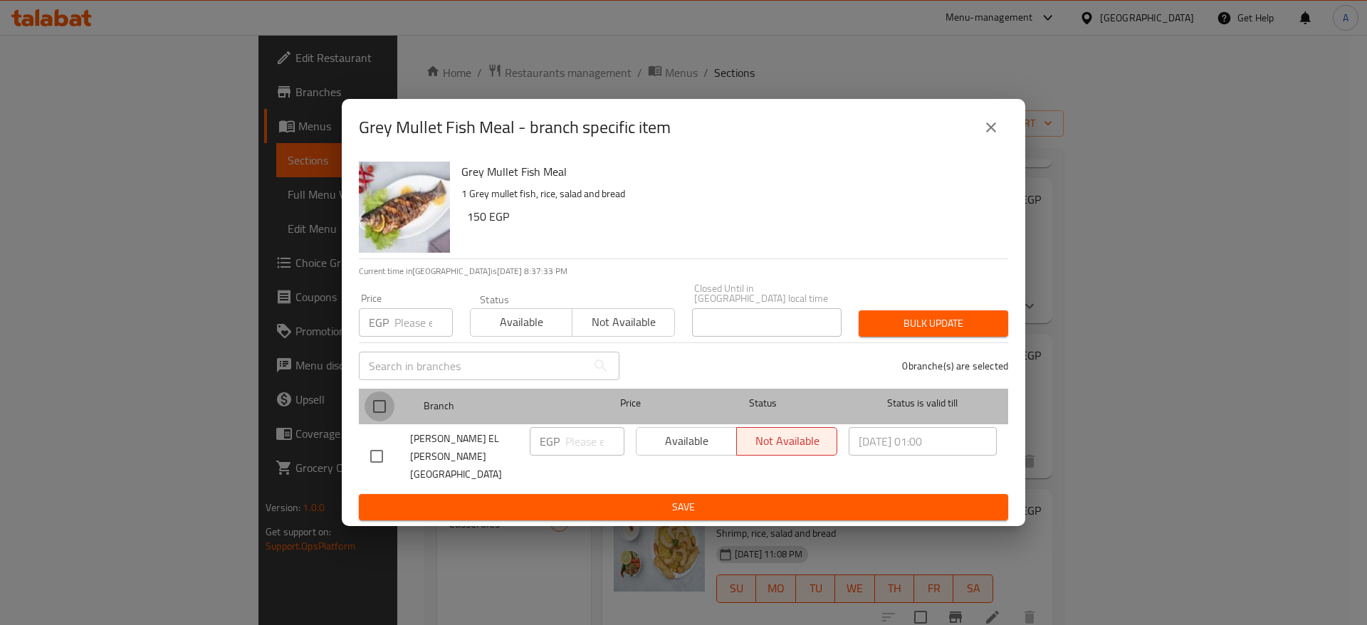
click at [380, 417] on input "checkbox" at bounding box center [380, 407] width 30 height 30
checkbox input "true"
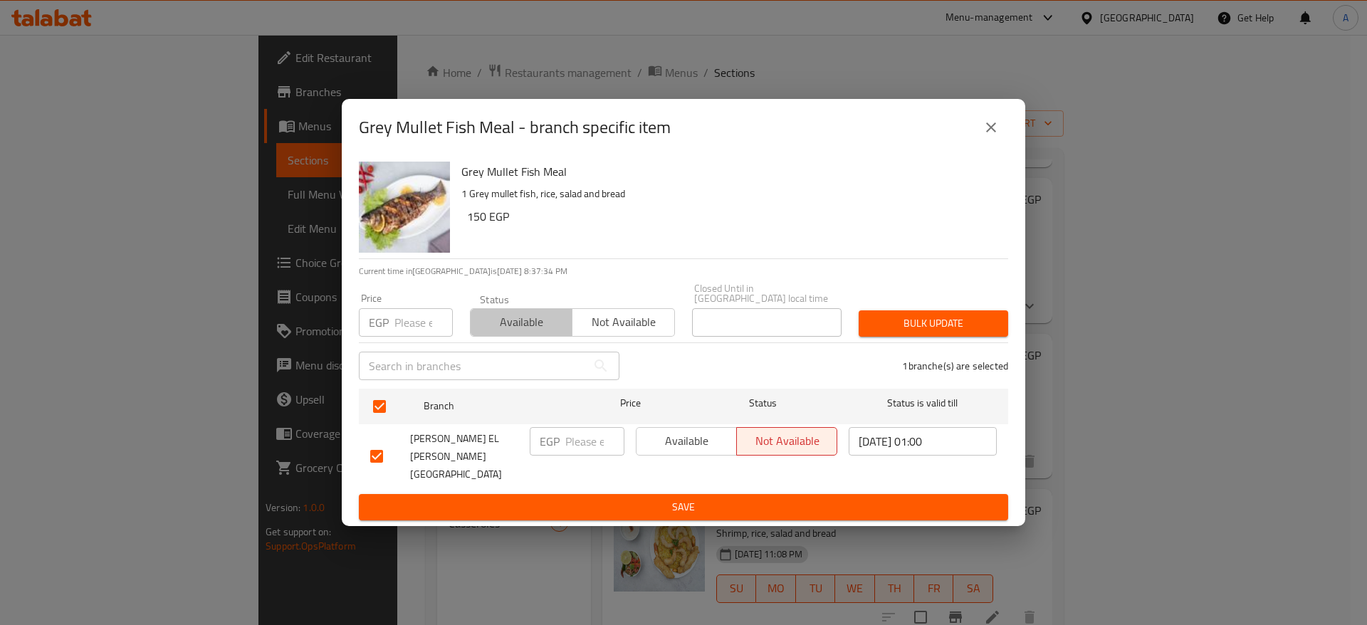
click at [525, 330] on span "Available" at bounding box center [521, 322] width 90 height 21
click at [937, 333] on span "Bulk update" at bounding box center [933, 324] width 127 height 18
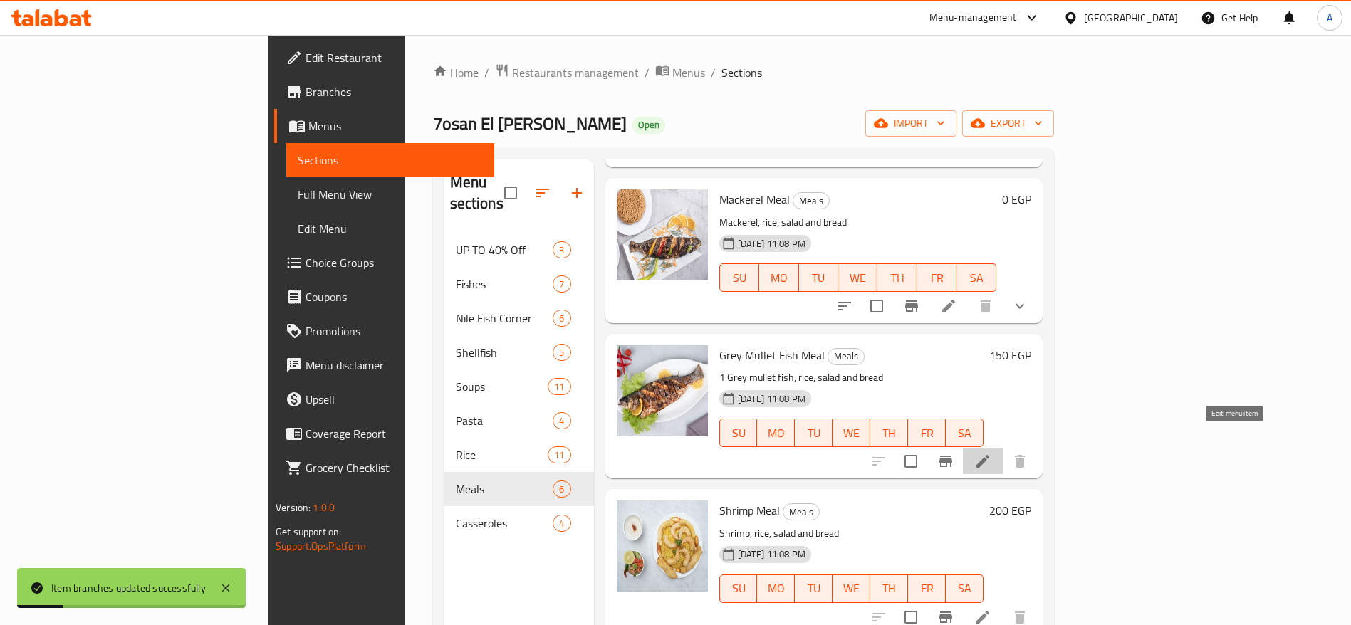
click at [989, 455] on icon at bounding box center [982, 461] width 13 height 13
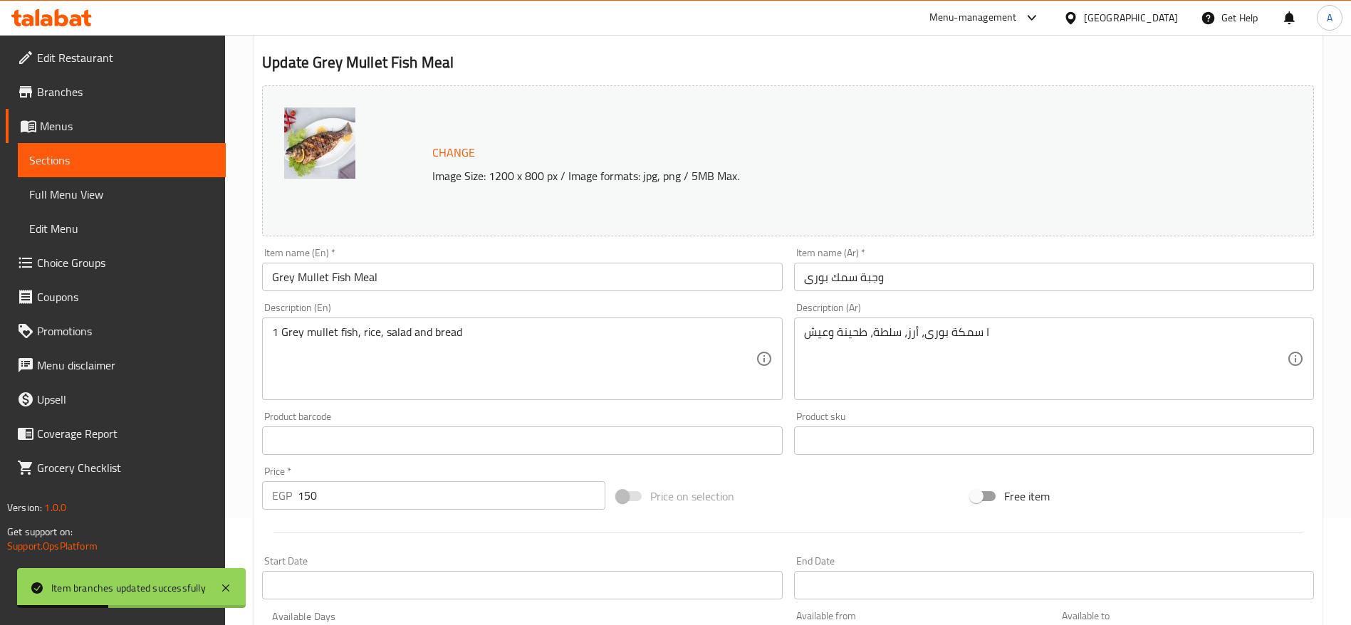
scroll to position [402, 0]
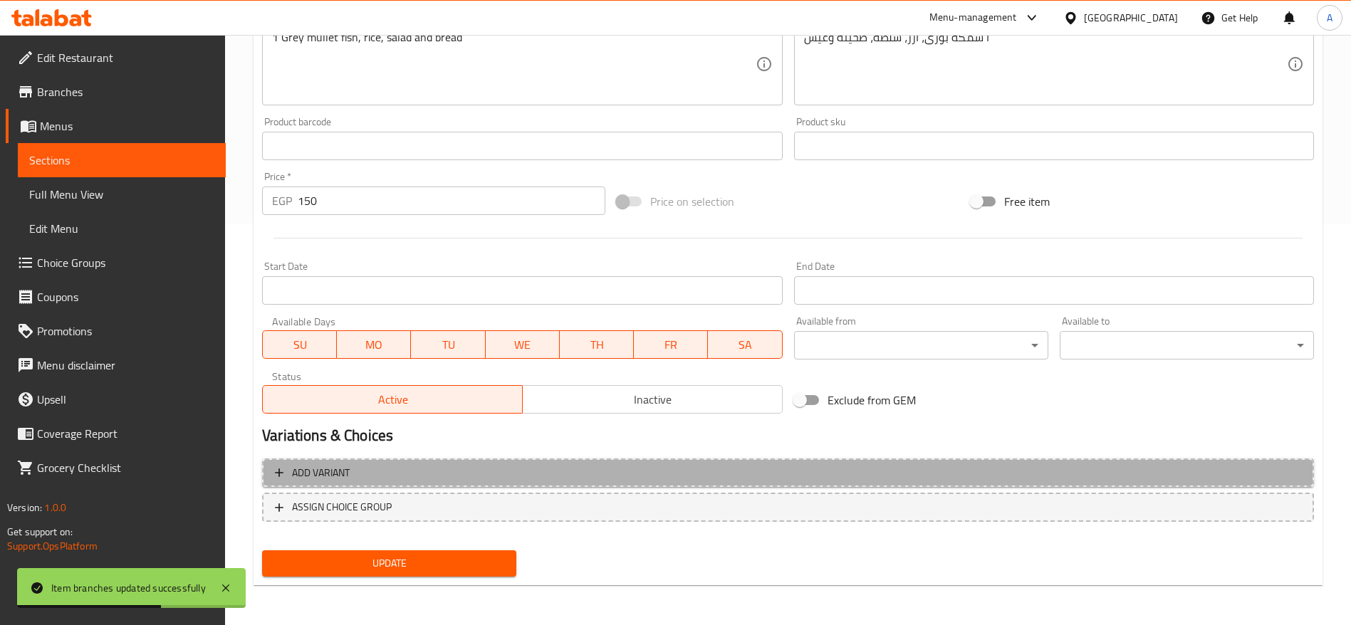
click at [504, 467] on span "Add variant" at bounding box center [788, 473] width 1026 height 18
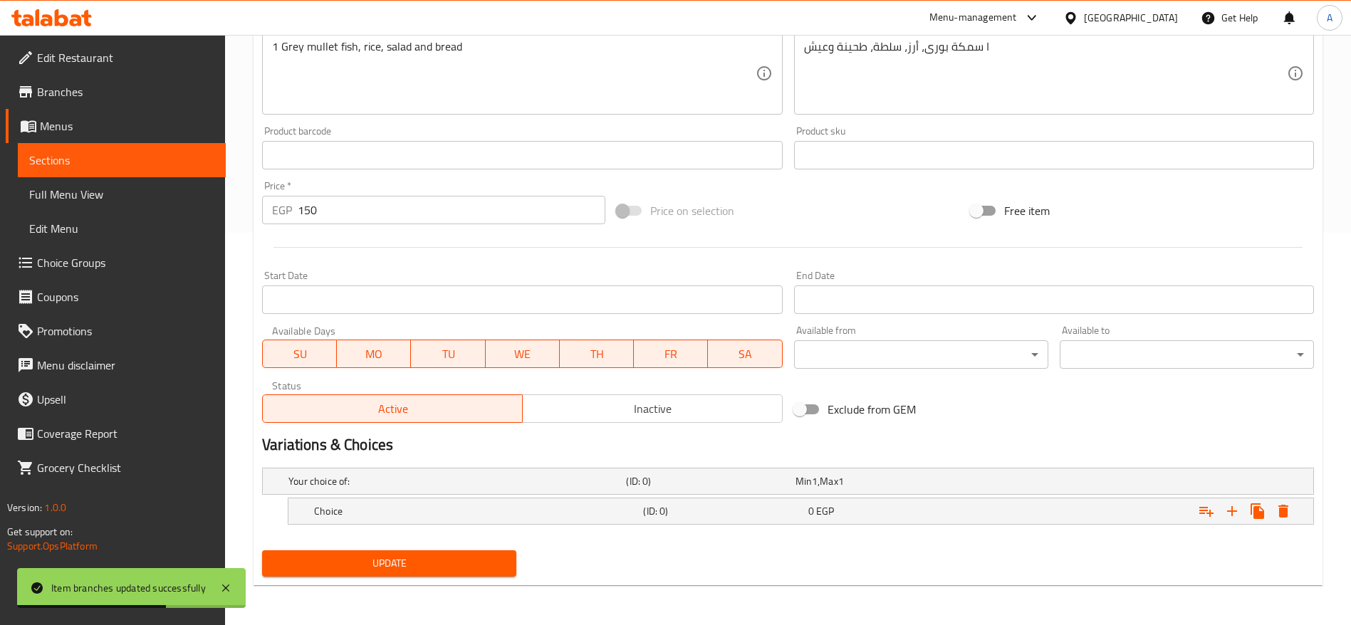
scroll to position [392, 0]
click at [348, 214] on input "150" at bounding box center [452, 210] width 308 height 28
type input "1"
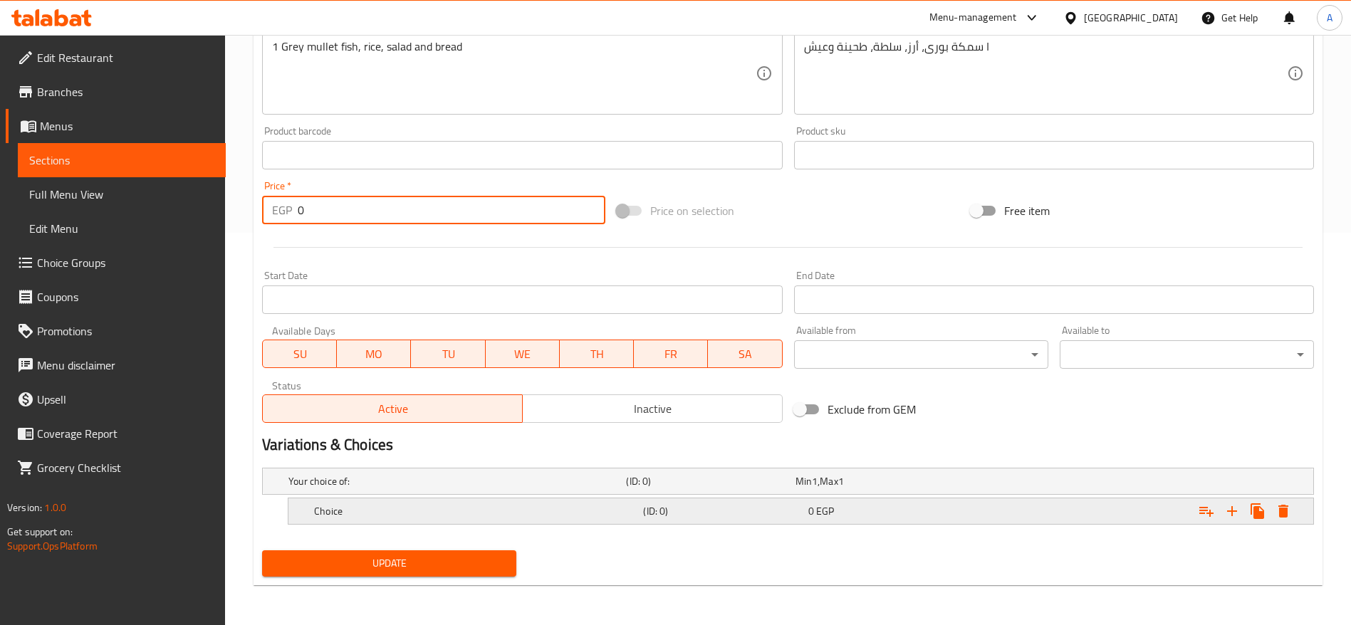
type input "0"
click at [406, 503] on div "Choice" at bounding box center [475, 511] width 329 height 20
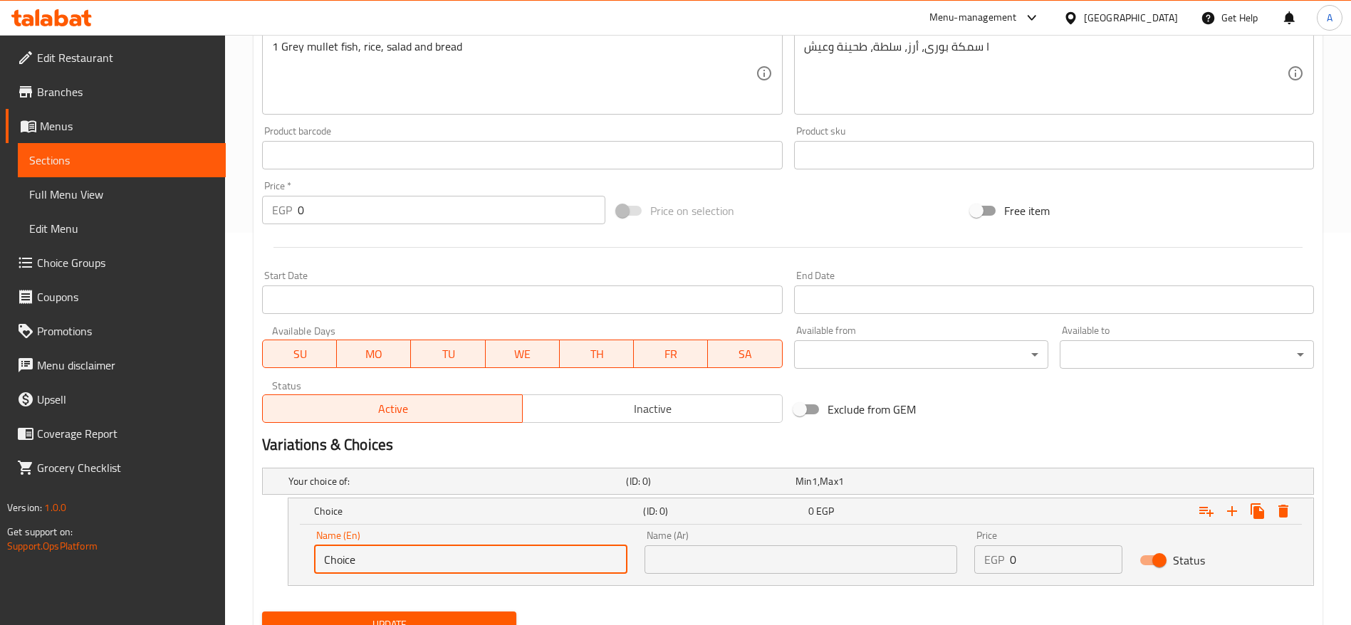
click at [432, 557] on input "Choice" at bounding box center [470, 560] width 313 height 28
type input "L"
type input "Small"
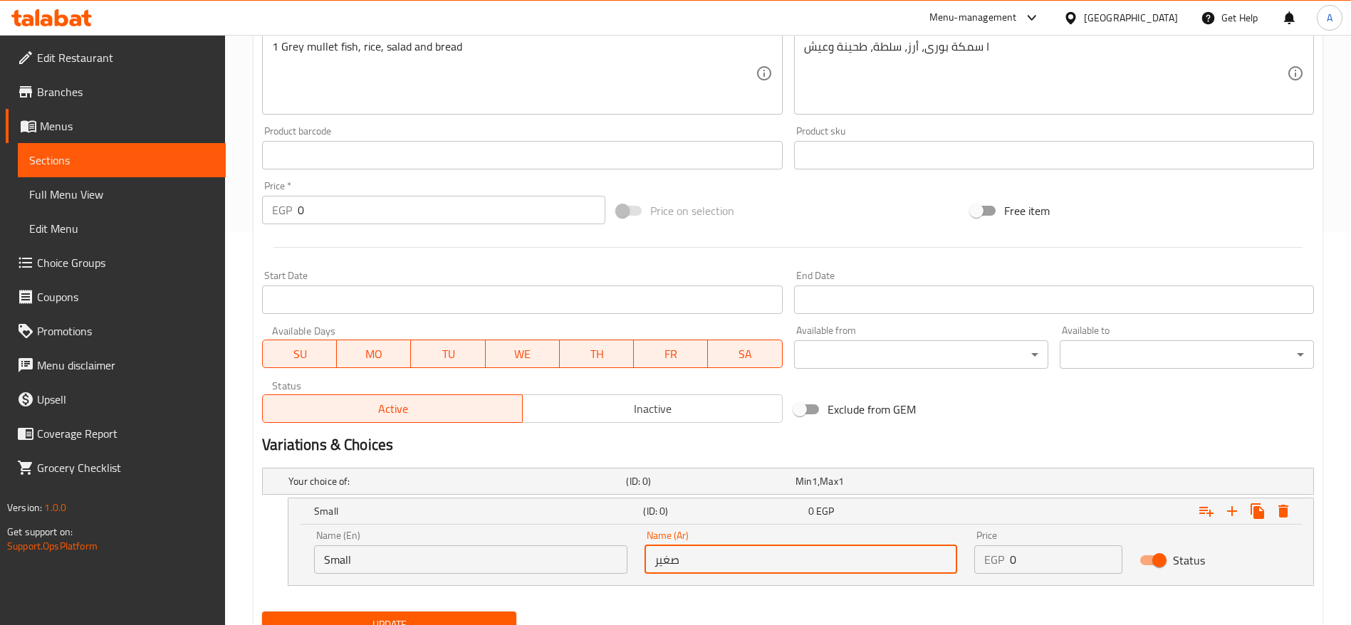
type input "صغير"
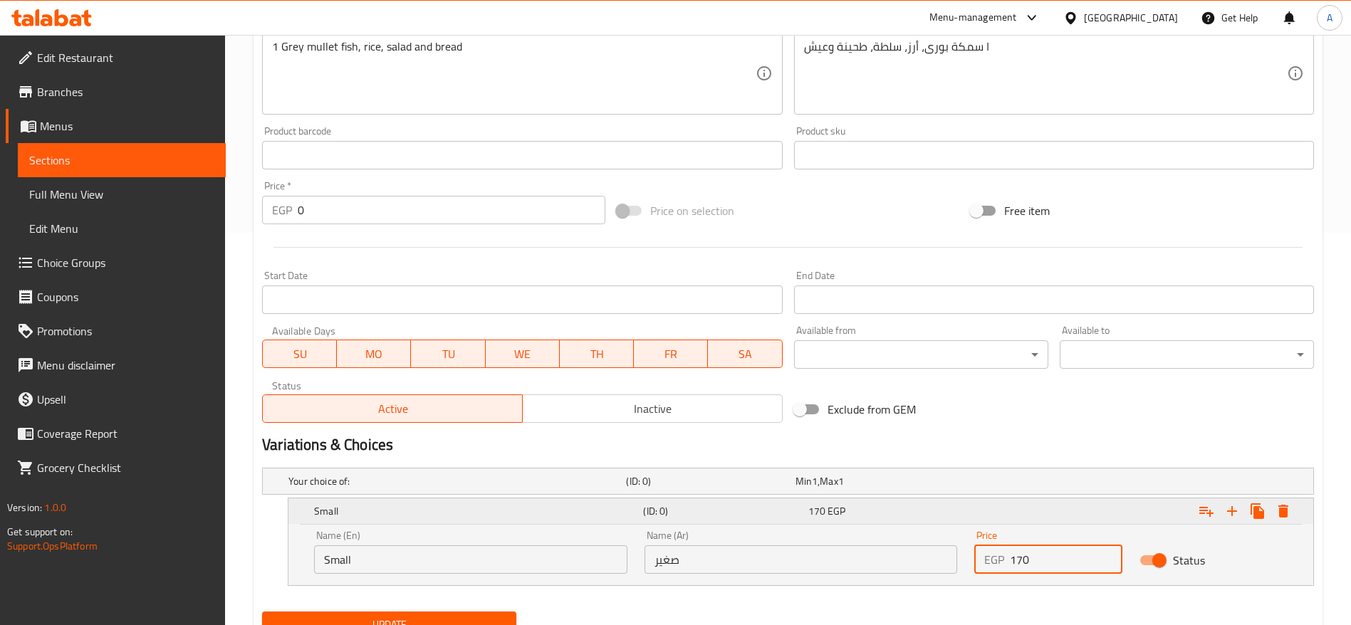
type input "170"
click at [1236, 509] on icon "Expand" at bounding box center [1232, 511] width 17 height 17
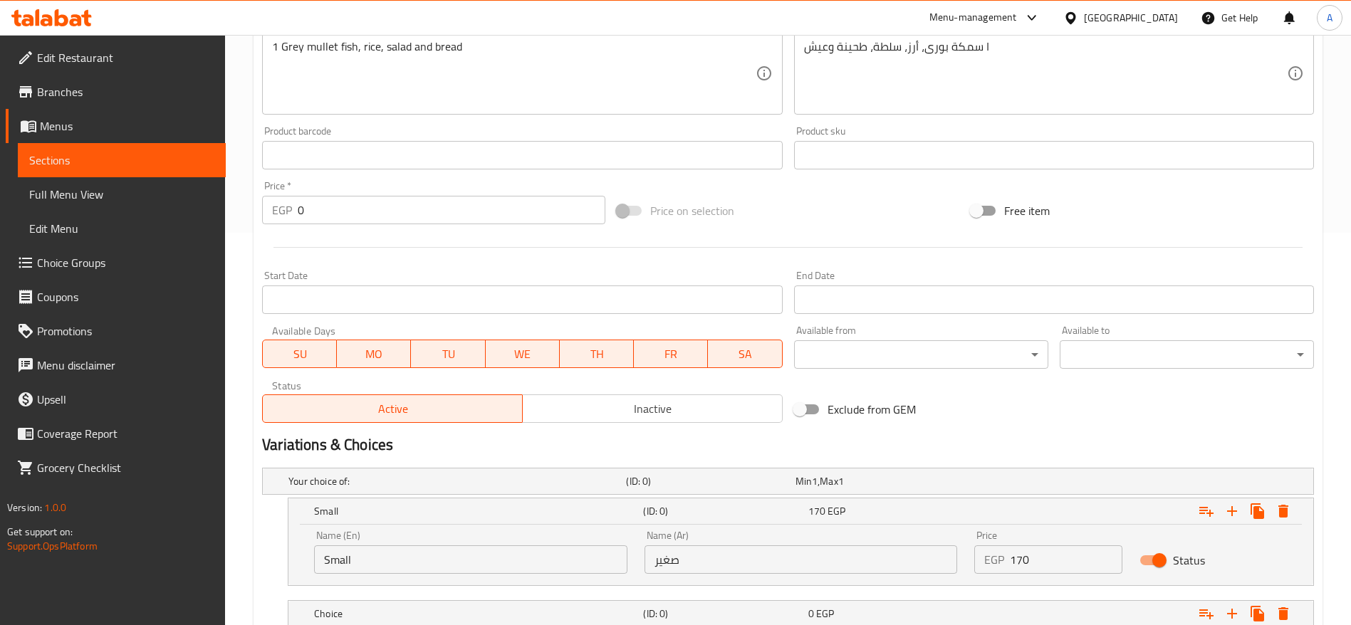
scroll to position [495, 0]
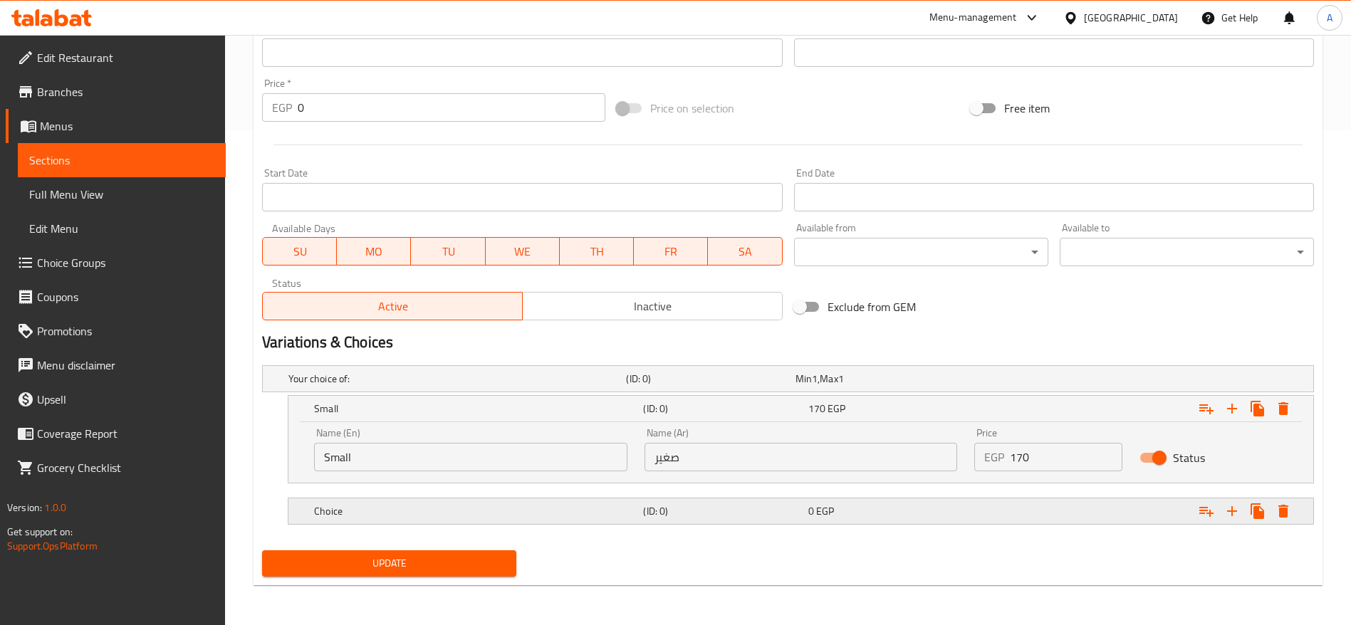
click at [534, 518] on div "Choice" at bounding box center [475, 511] width 329 height 20
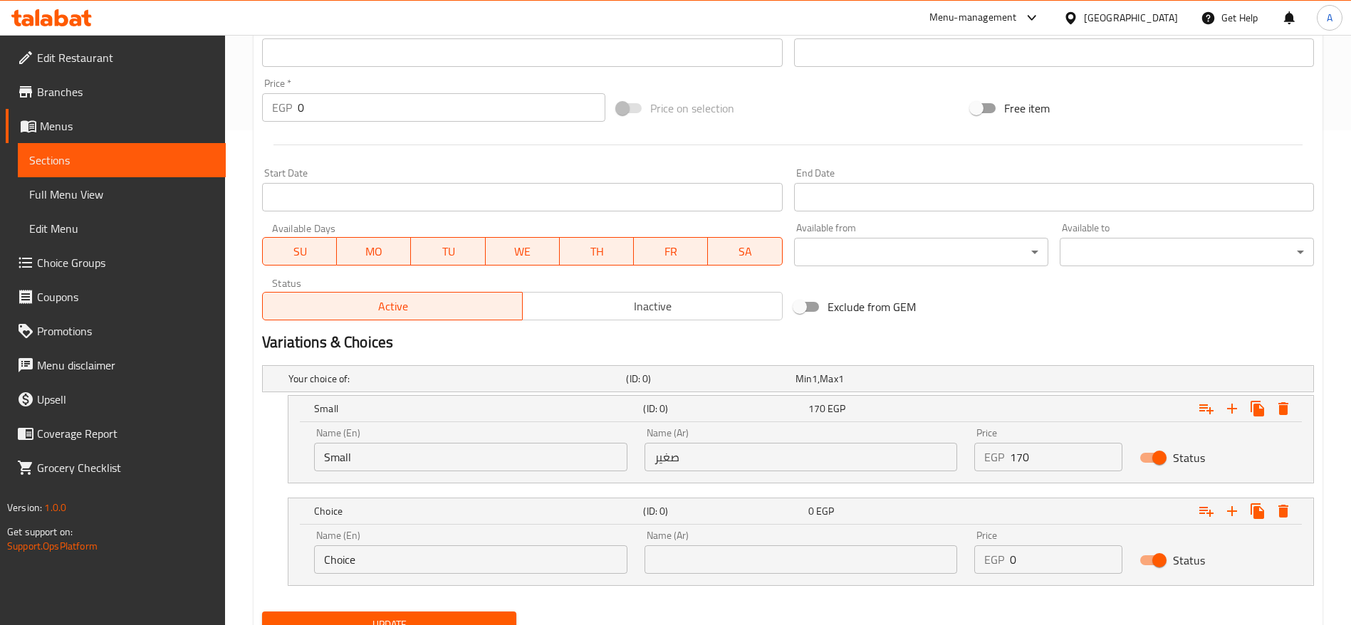
click at [418, 562] on input "Choice" at bounding box center [470, 560] width 313 height 28
type input "Large"
type input ";"
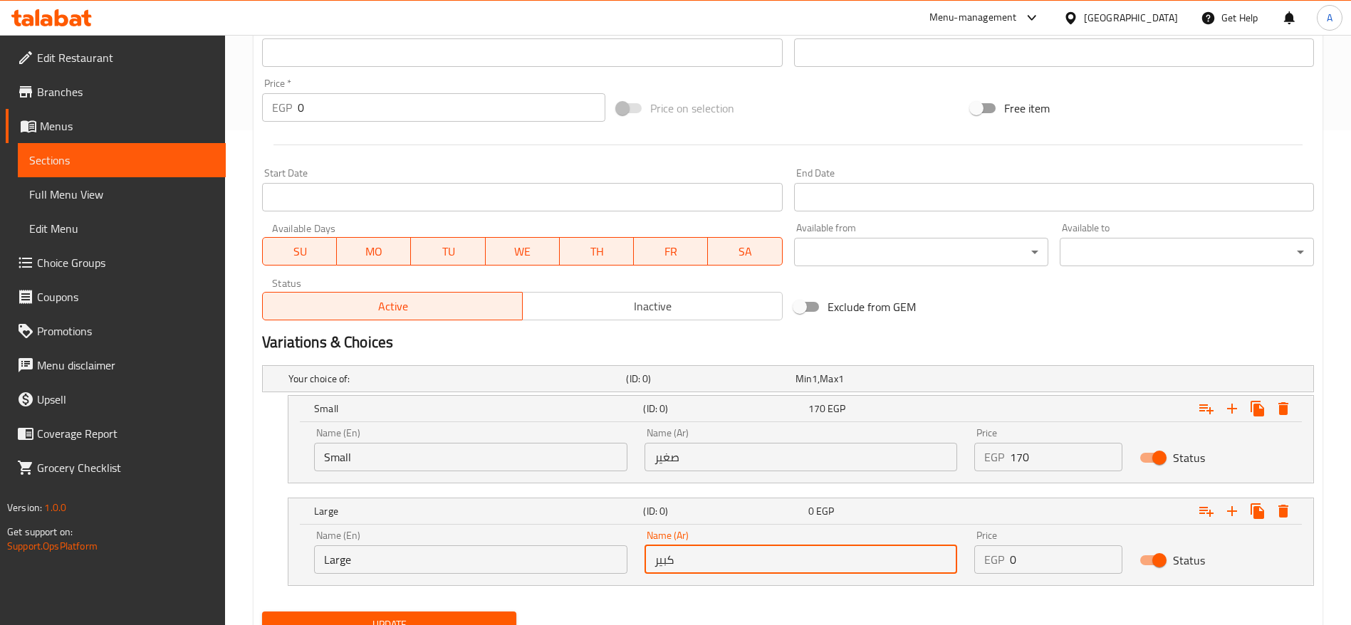
type input "كبير"
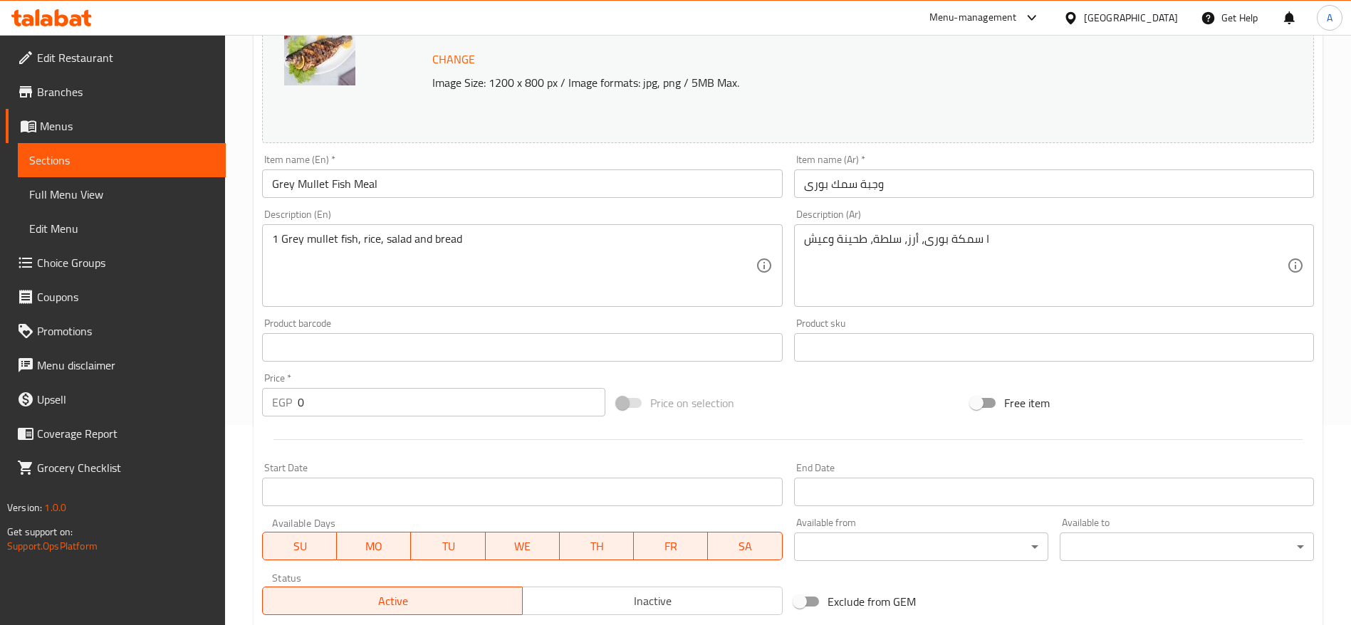
scroll to position [196, 0]
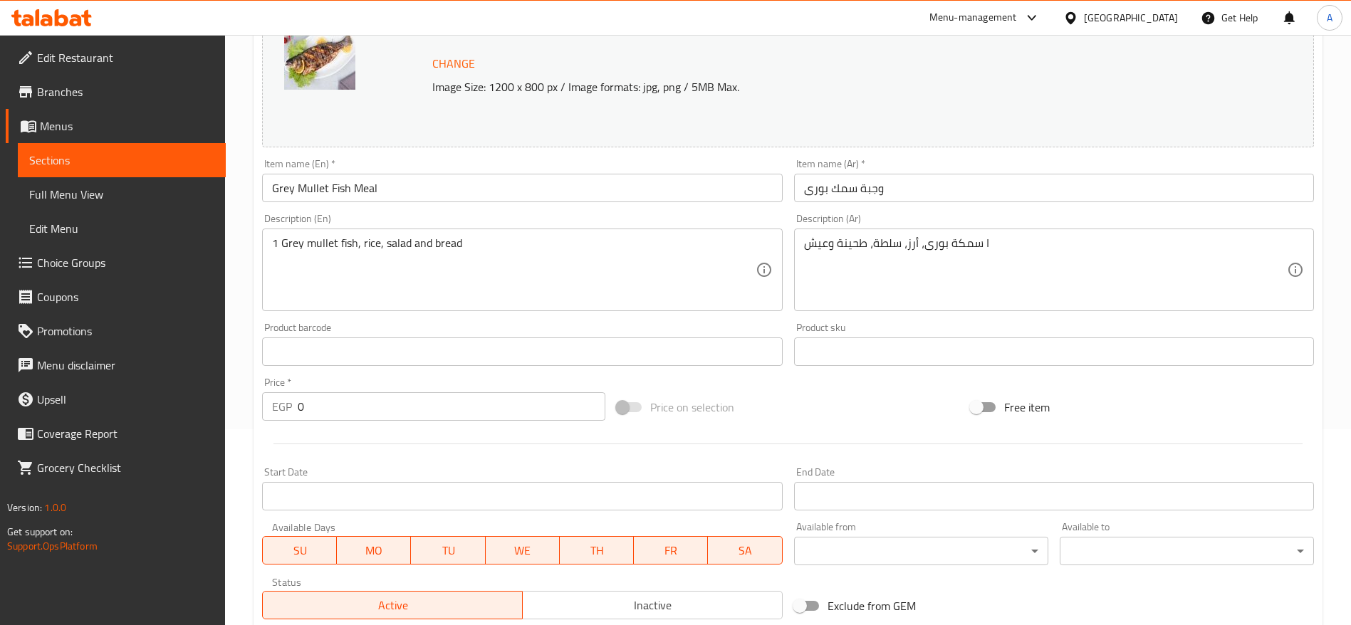
type input "200"
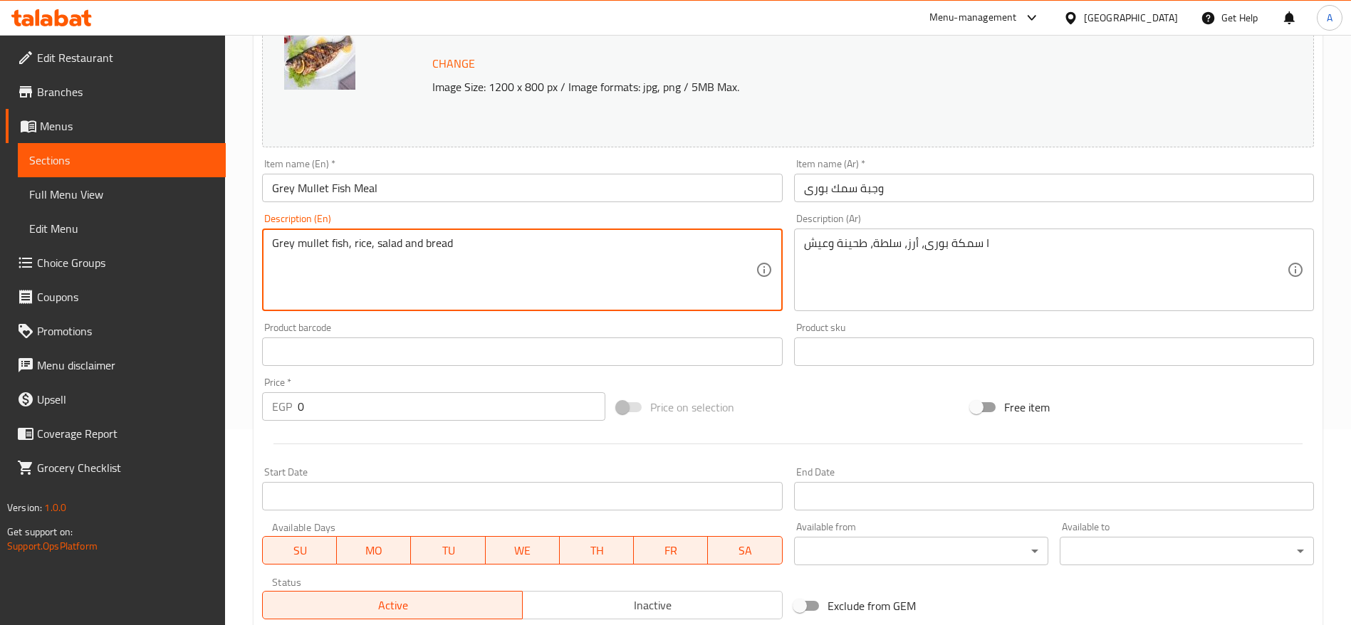
type textarea "Grey mullet fish, rice, salad and bread"
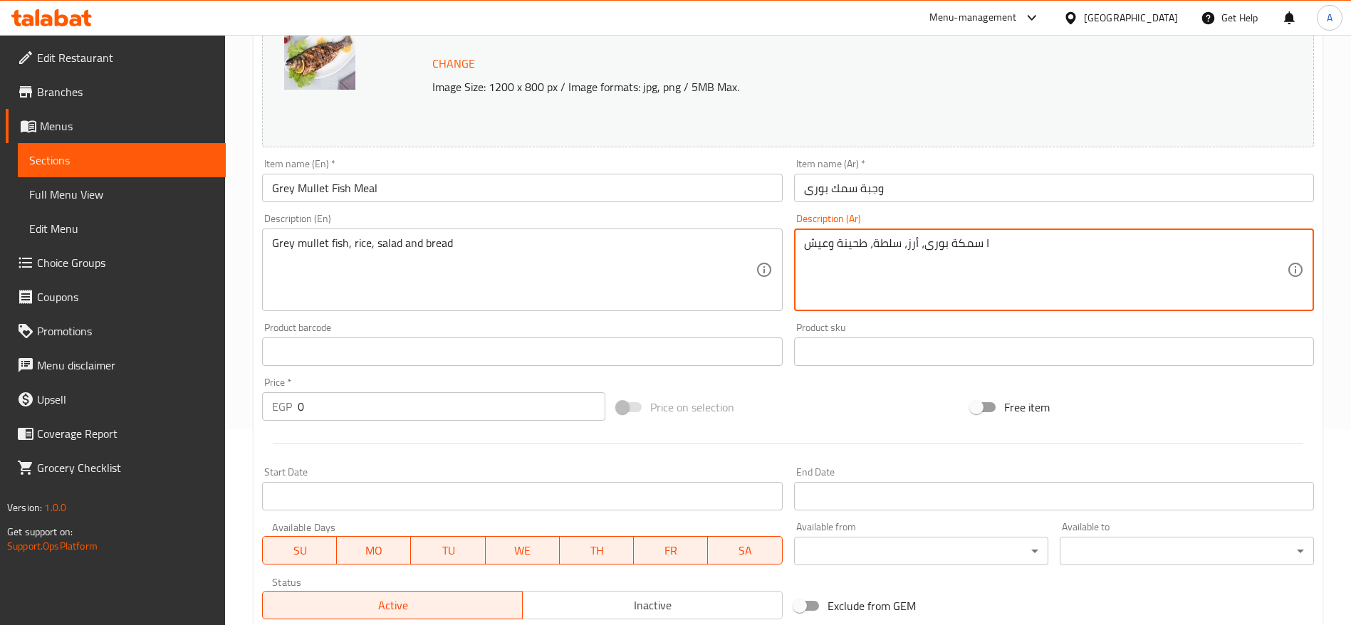
drag, startPoint x: 980, startPoint y: 239, endPoint x: 999, endPoint y: 322, distance: 84.7
click at [999, 322] on div "Change Image Size: 1200 x 800 px / Image formats: jpg, png / 5MB Max. Item name…" at bounding box center [787, 308] width 1063 height 635
drag, startPoint x: 950, startPoint y: 244, endPoint x: 977, endPoint y: 316, distance: 76.9
click at [977, 316] on div "Description (Ar) سمكة بورى، أرز، سلطة، طحينة وعيش Description (Ar)" at bounding box center [1053, 262] width 531 height 109
type textarea "سمك بورى، أرز، سلطة، طحينة وعيش"
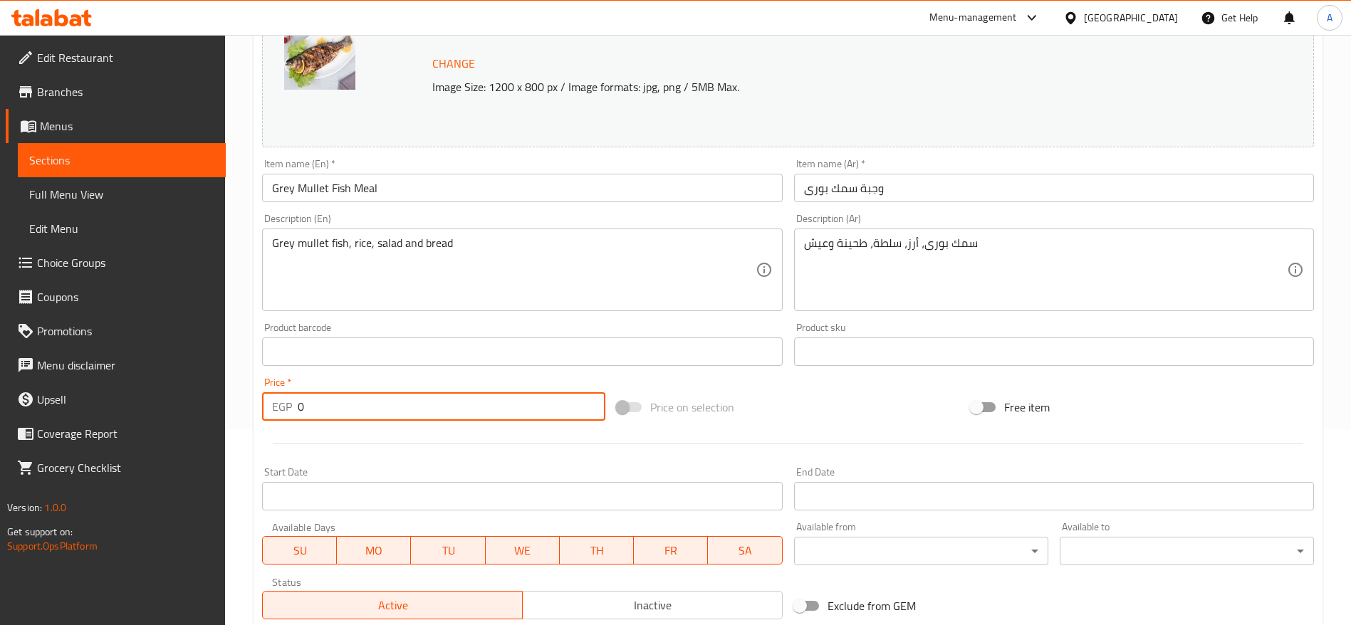
click at [464, 406] on input "0" at bounding box center [452, 406] width 308 height 28
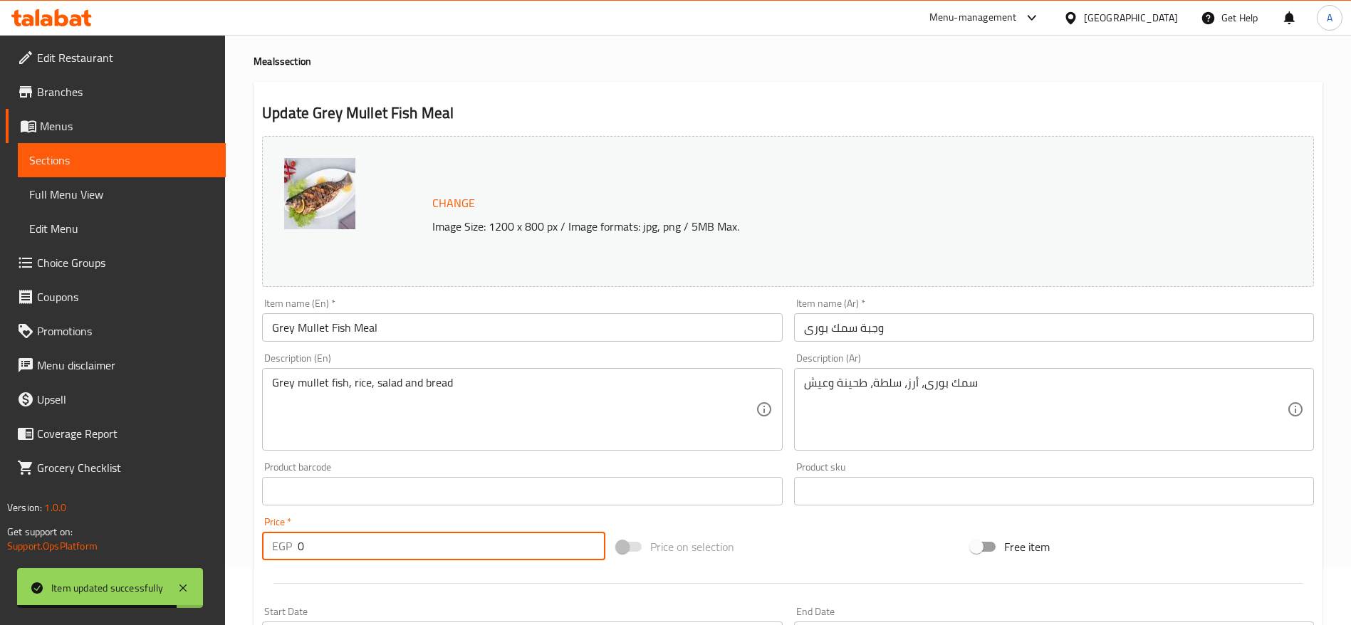
scroll to position [0, 0]
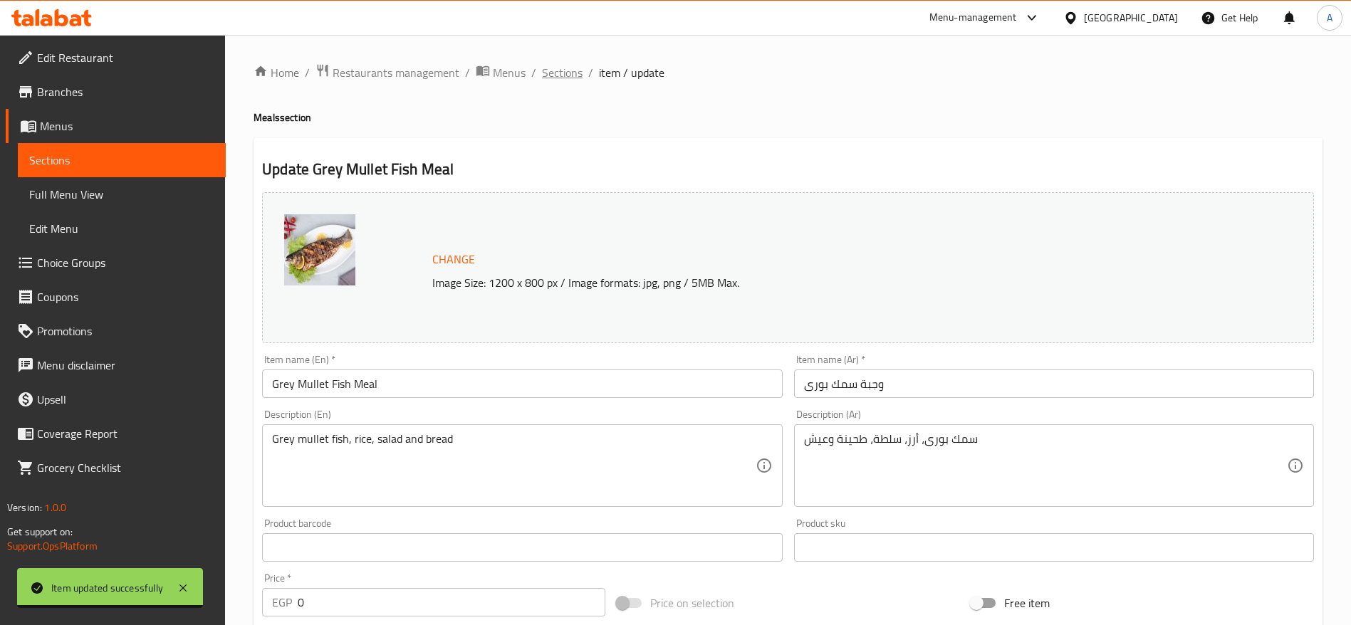
click at [563, 68] on span "Sections" at bounding box center [562, 72] width 41 height 17
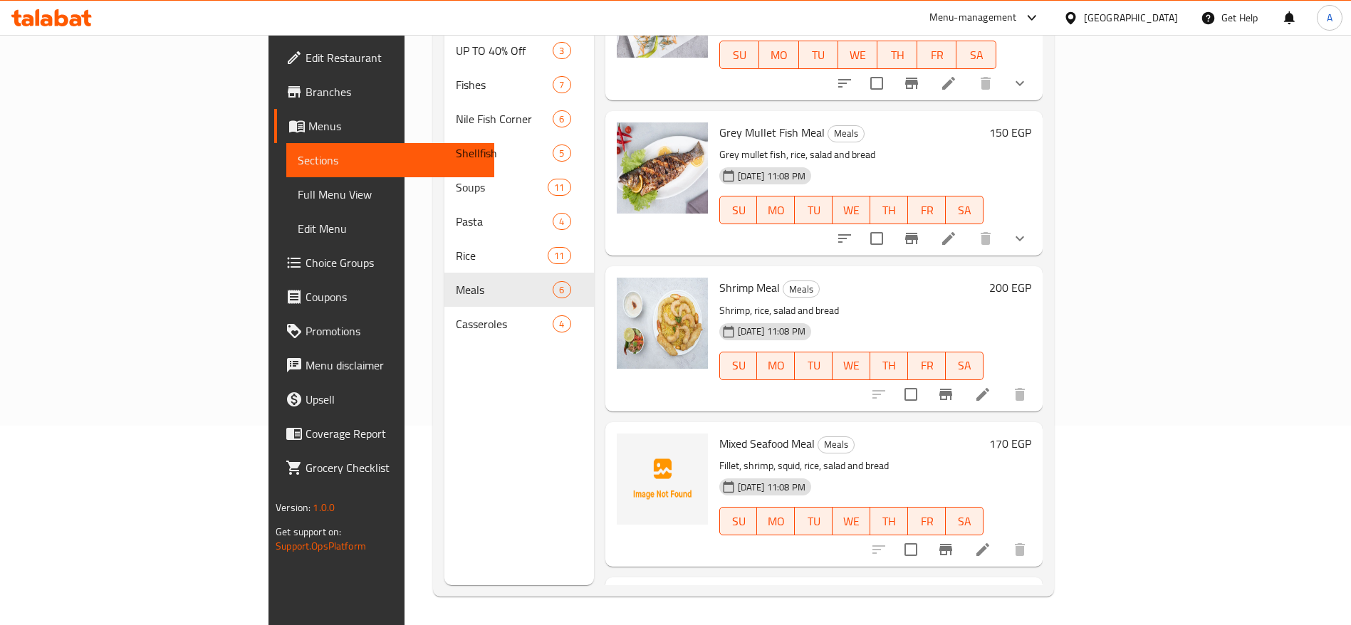
scroll to position [283, 0]
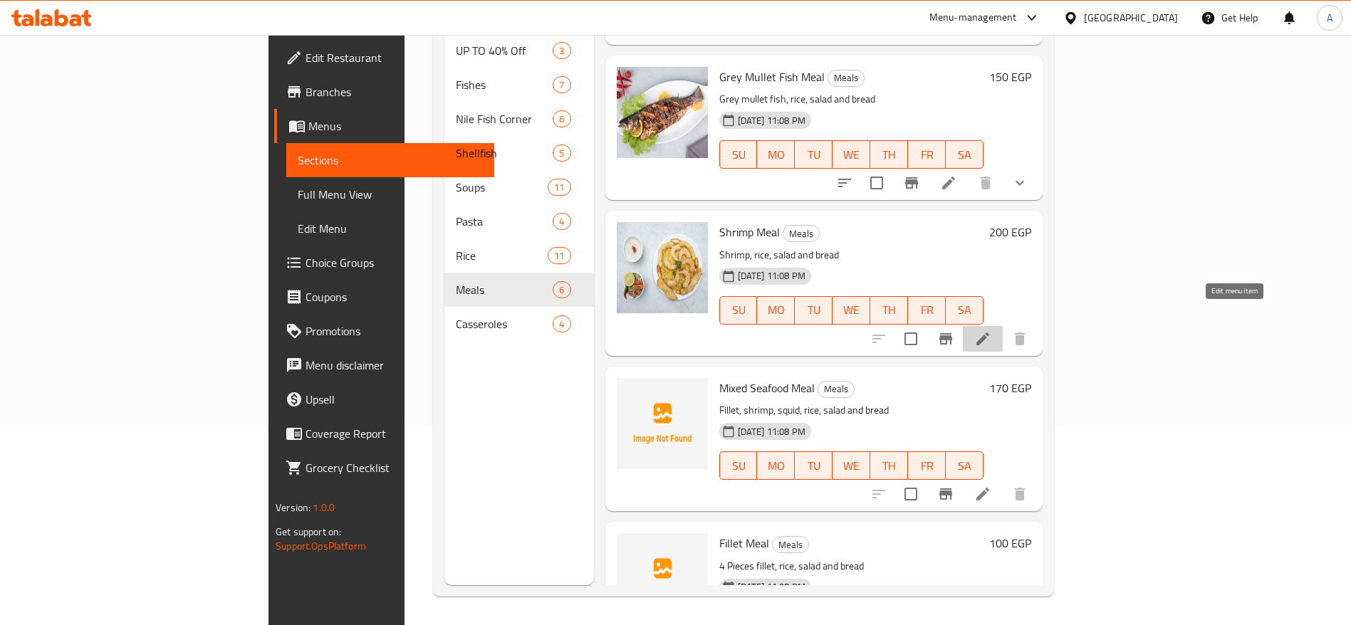
click at [991, 330] on icon at bounding box center [982, 338] width 17 height 17
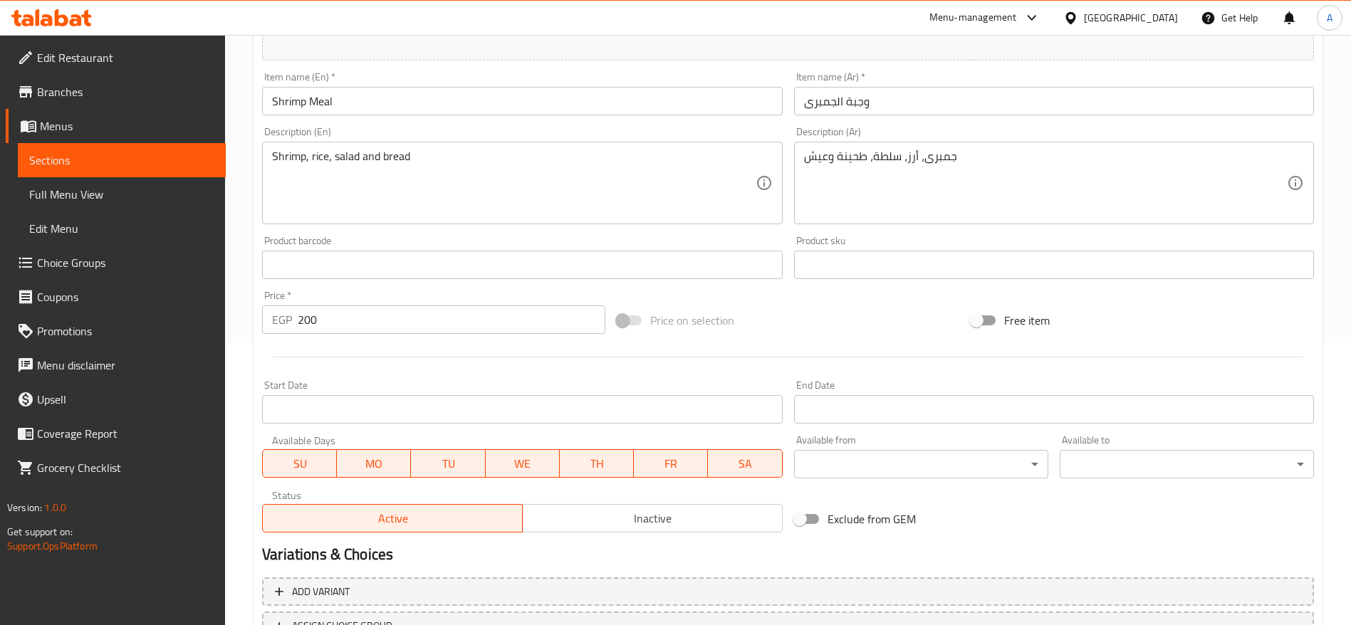
scroll to position [402, 0]
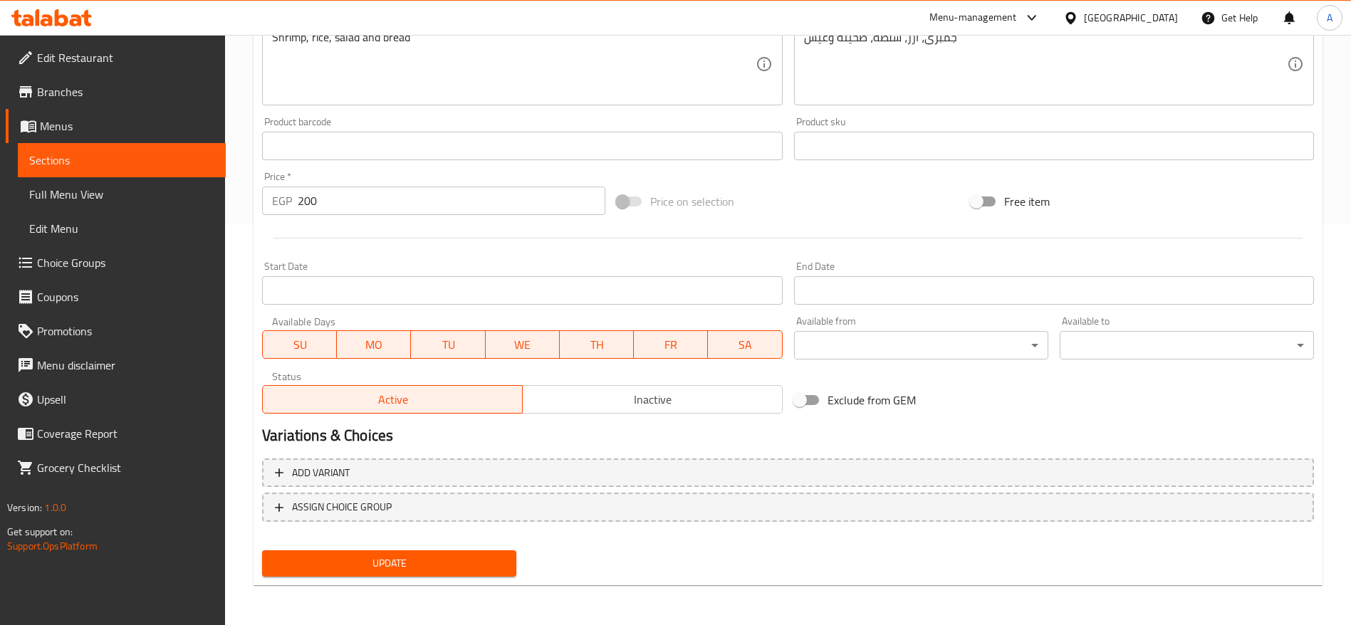
click at [355, 202] on input "200" at bounding box center [452, 201] width 308 height 28
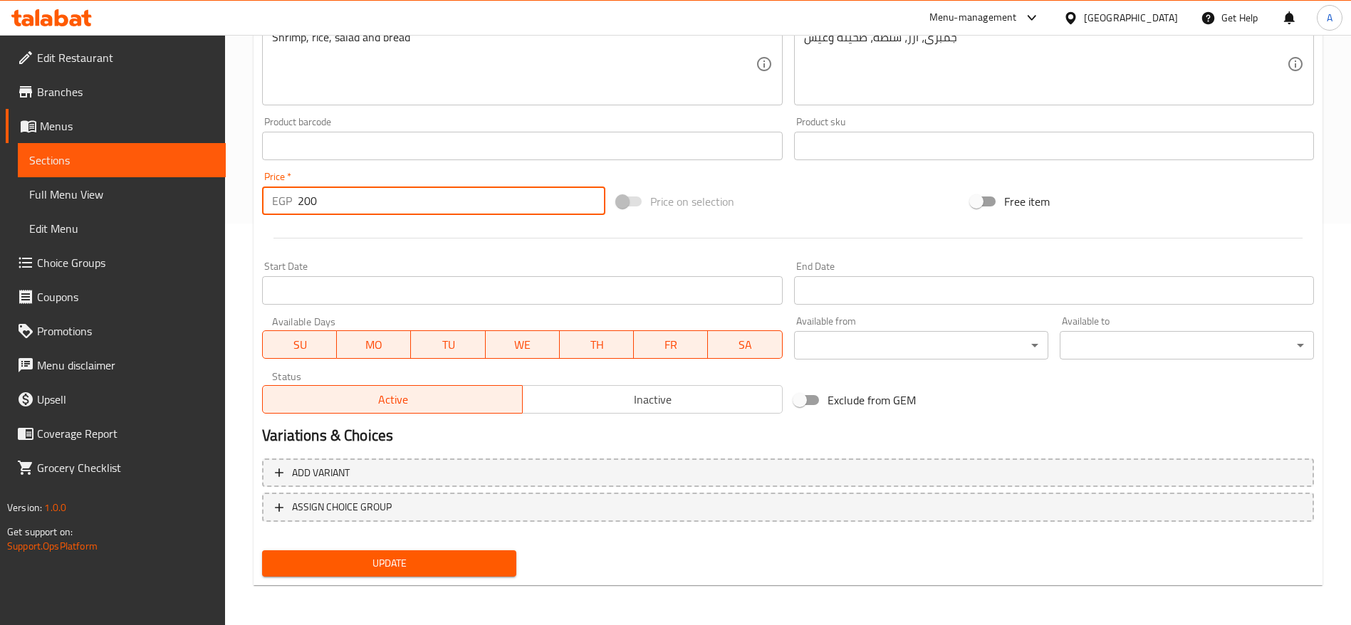
click at [355, 202] on input "200" at bounding box center [452, 201] width 308 height 28
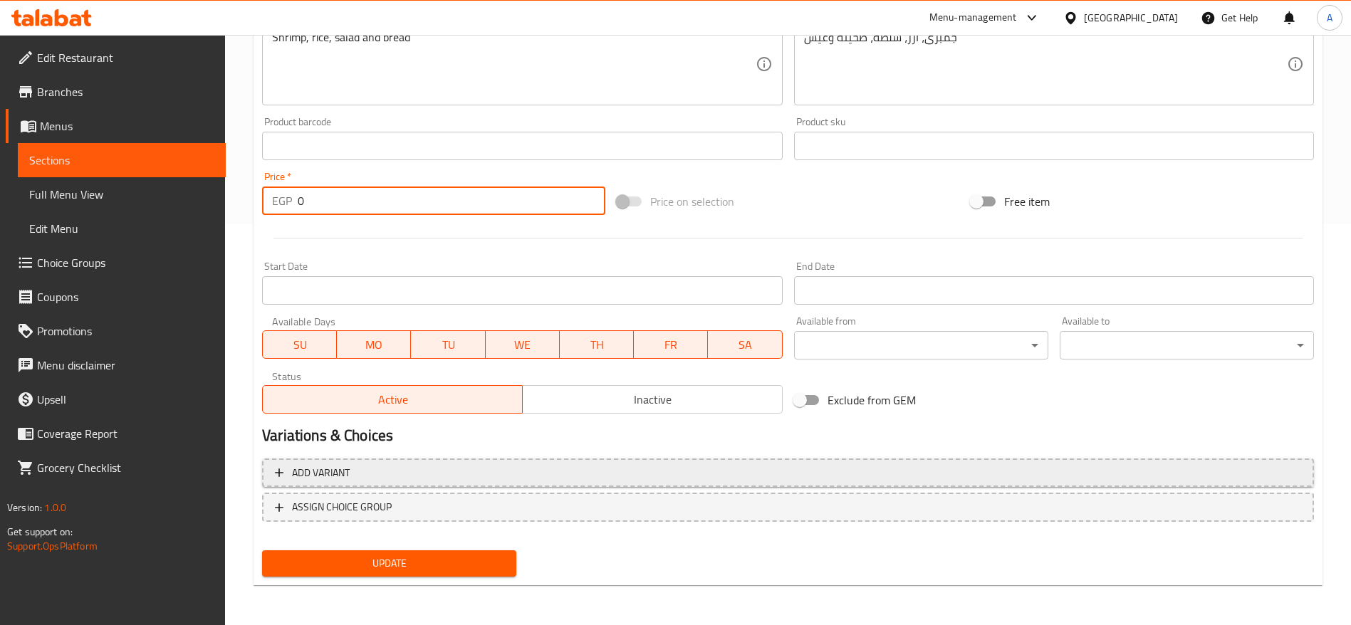
type input "0"
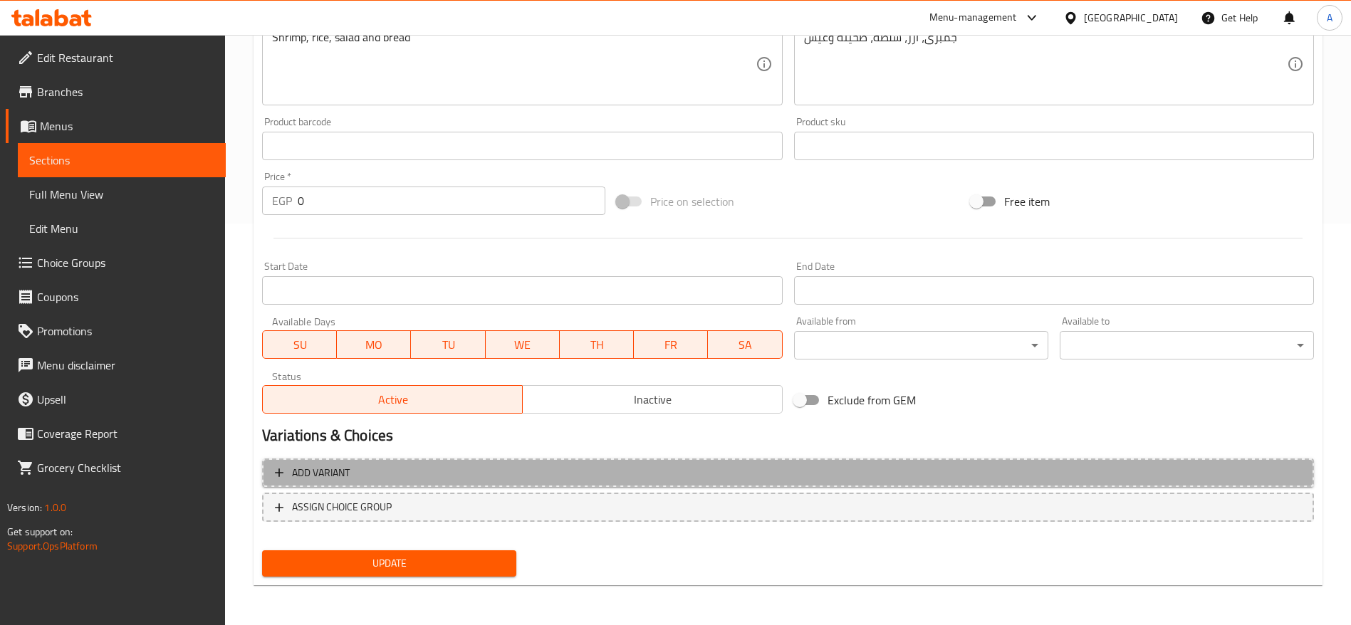
click at [397, 479] on span "Add variant" at bounding box center [788, 473] width 1026 height 18
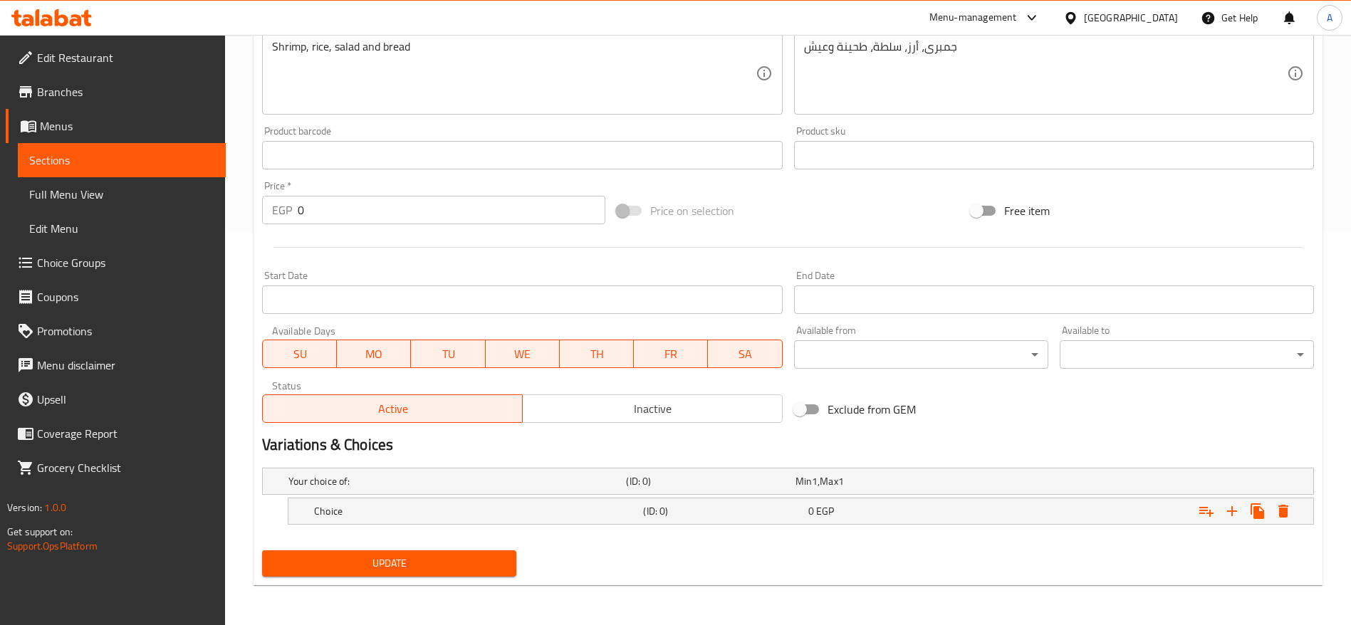
scroll to position [392, 0]
click at [950, 509] on div "0 EGP" at bounding box center [887, 511] width 159 height 14
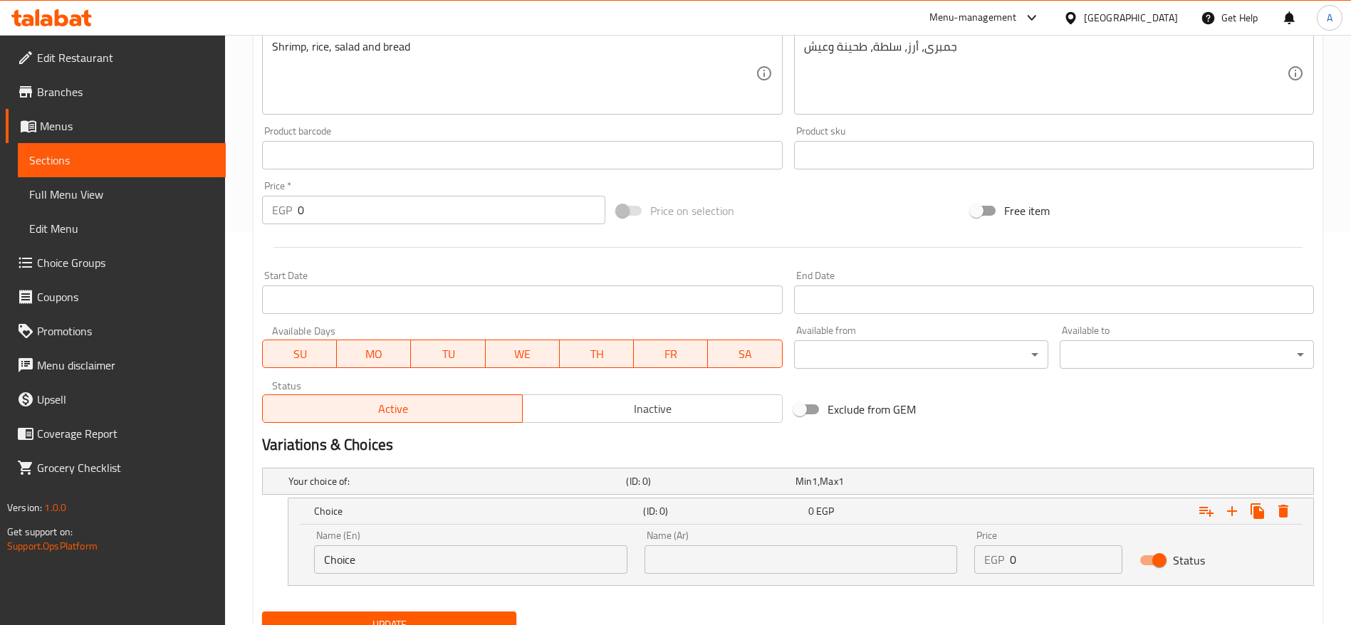
click at [1036, 553] on input "0" at bounding box center [1066, 560] width 113 height 28
type input "200"
click at [587, 559] on input "Choice" at bounding box center [470, 560] width 313 height 28
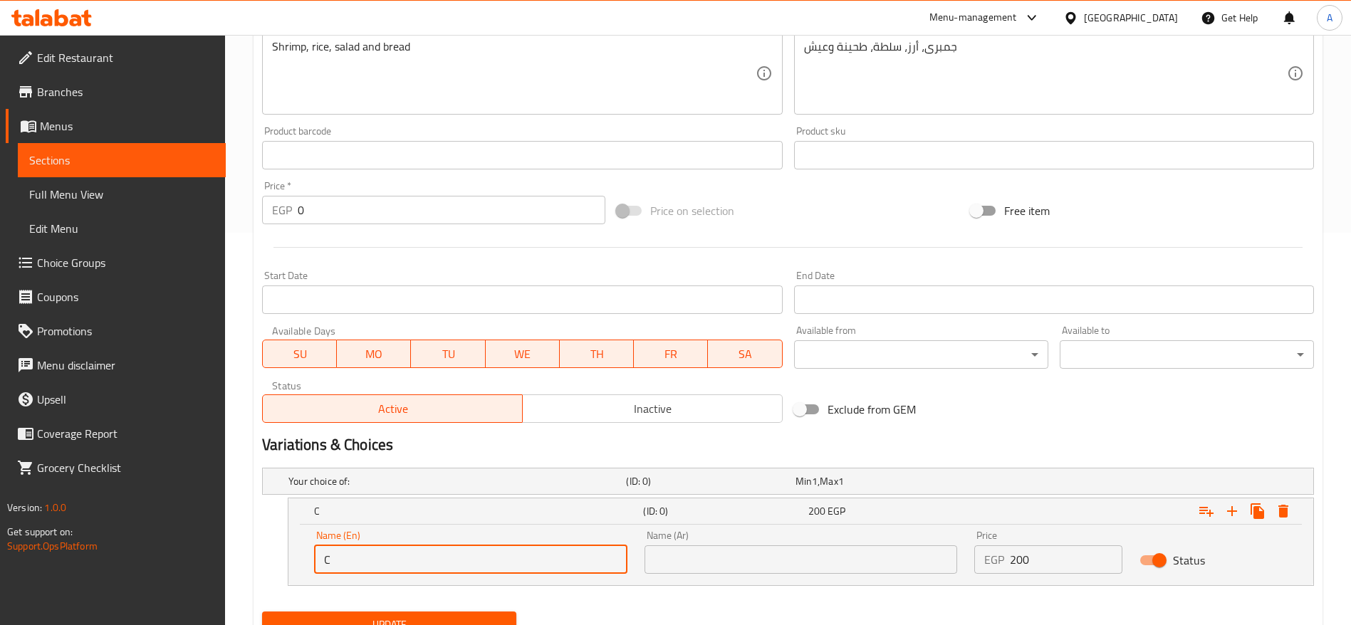
type input "C"
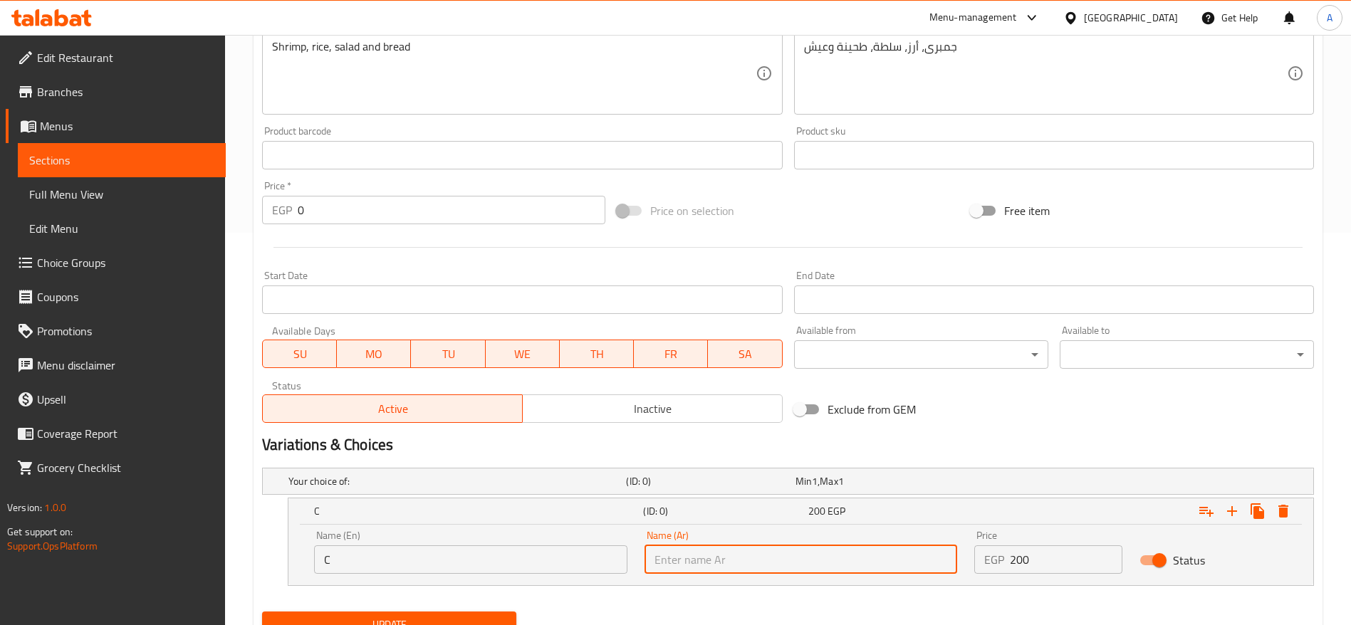
click at [716, 564] on input "text" at bounding box center [801, 560] width 313 height 28
type input "صغير"
click at [563, 566] on input "C" at bounding box center [470, 560] width 313 height 28
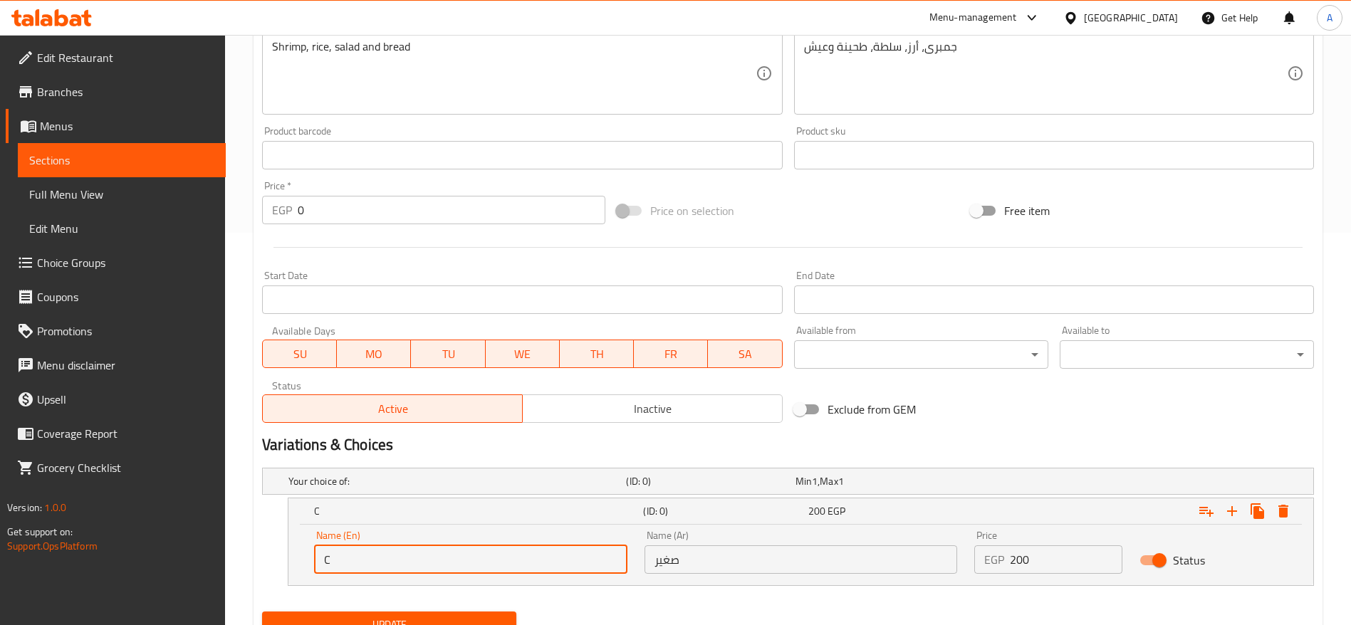
click at [563, 566] on input "C" at bounding box center [470, 560] width 313 height 28
type input "Small"
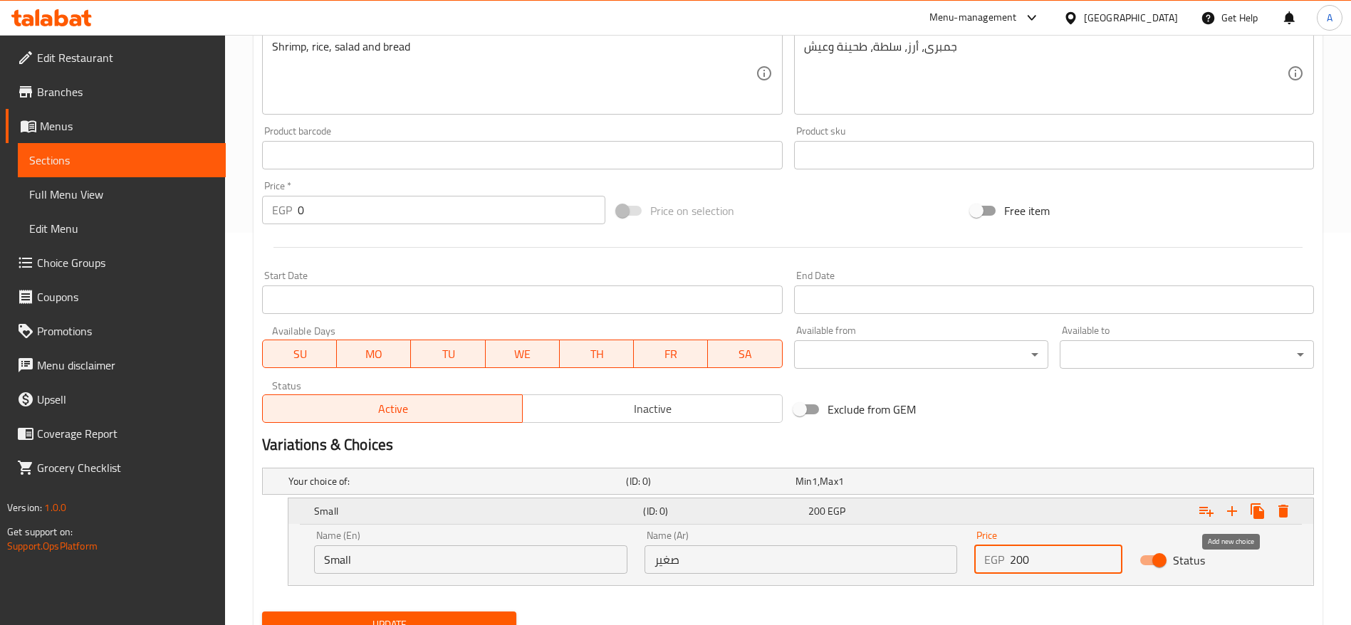
click at [1224, 504] on icon "Expand" at bounding box center [1232, 511] width 17 height 17
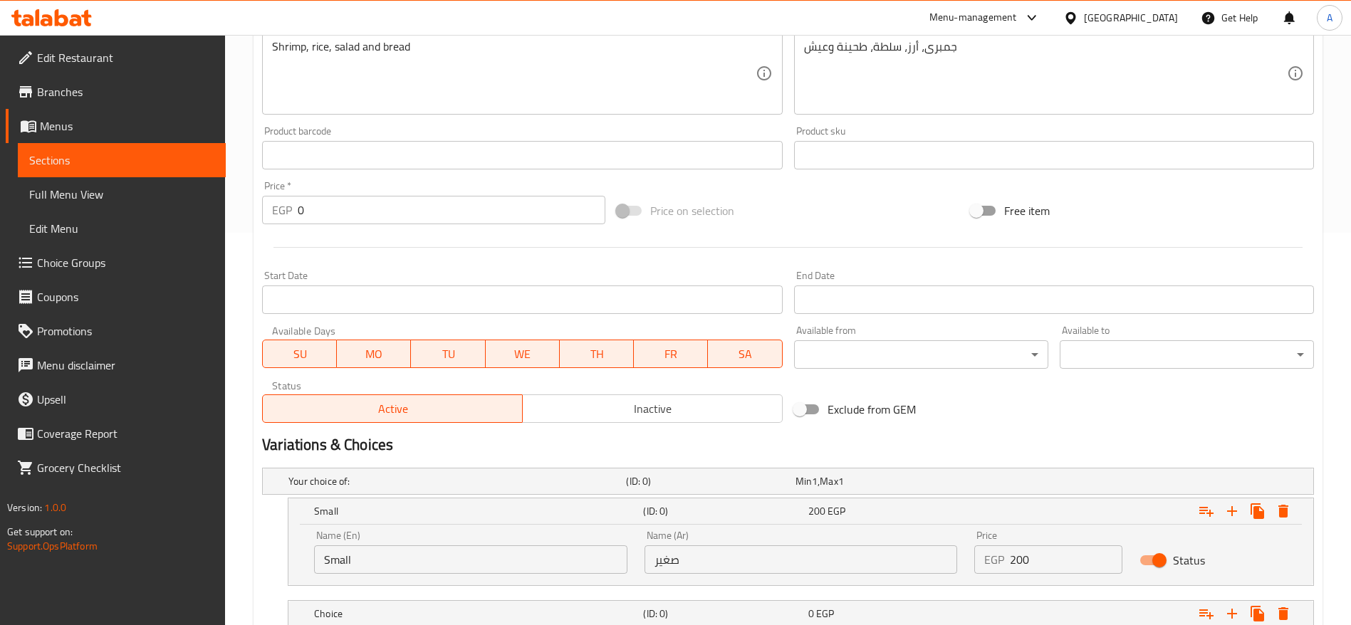
scroll to position [495, 0]
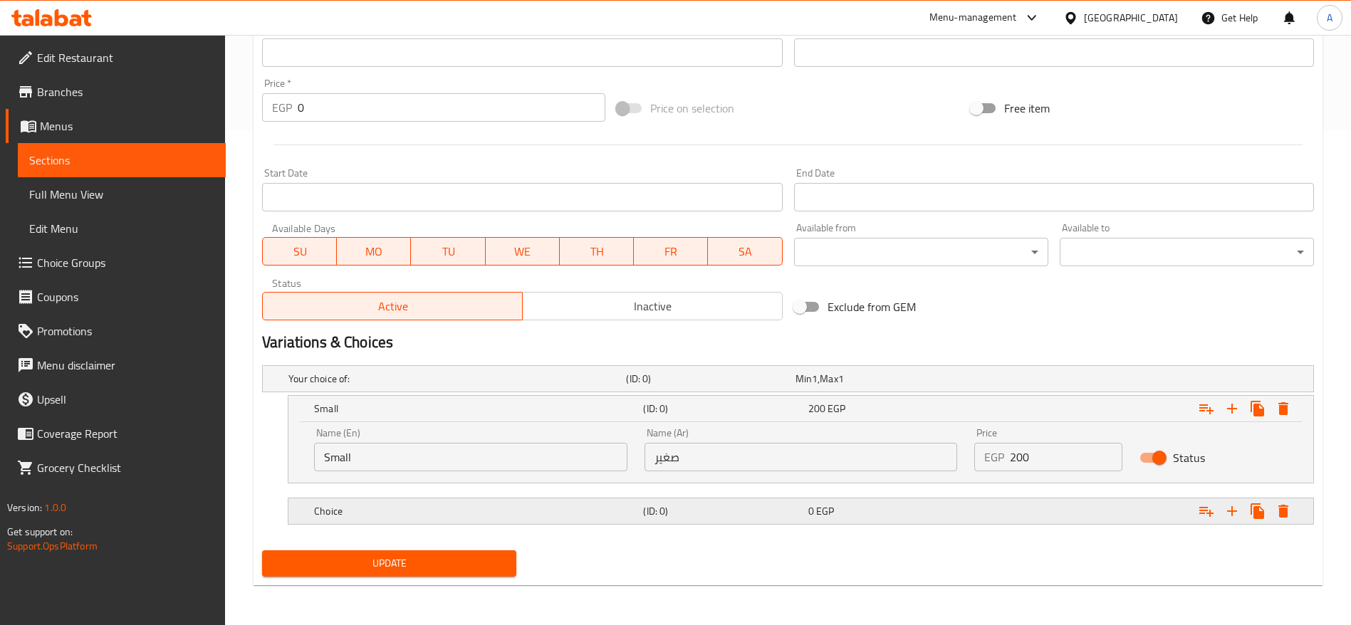
click at [607, 518] on div "Choice" at bounding box center [475, 511] width 329 height 20
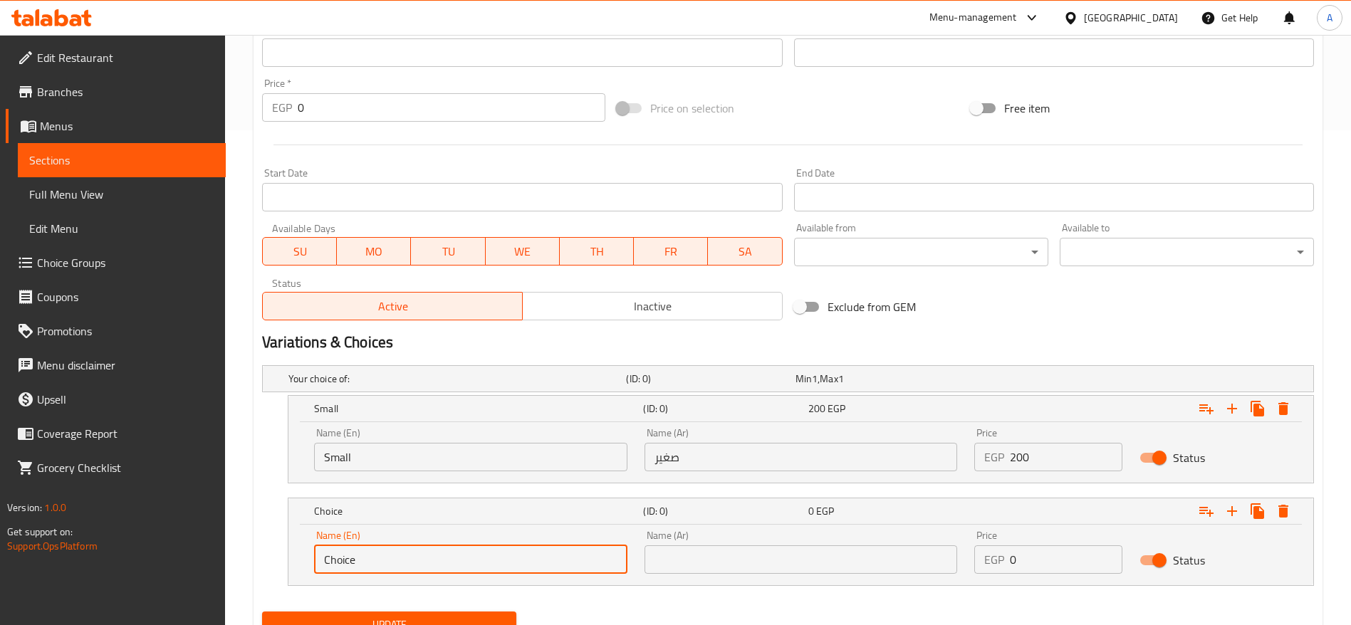
click at [449, 551] on input "Choice" at bounding box center [470, 560] width 313 height 28
type input "Large"
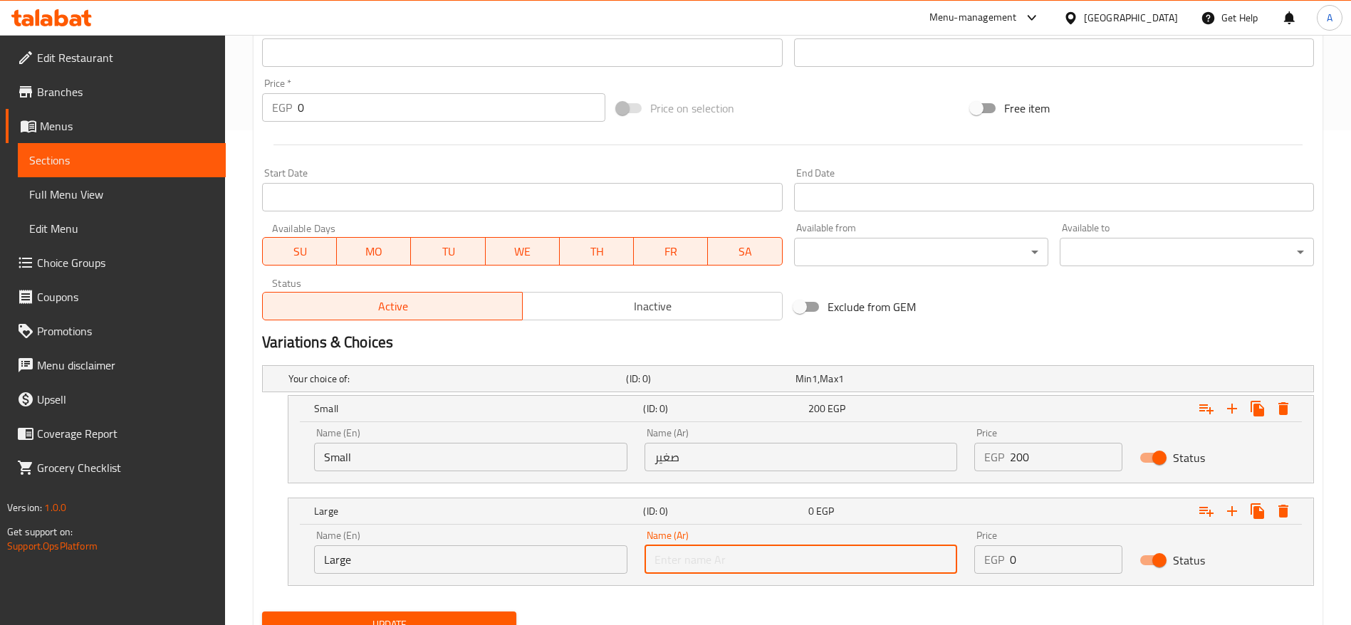
click at [744, 563] on input "text" at bounding box center [801, 560] width 313 height 28
type input "كبير"
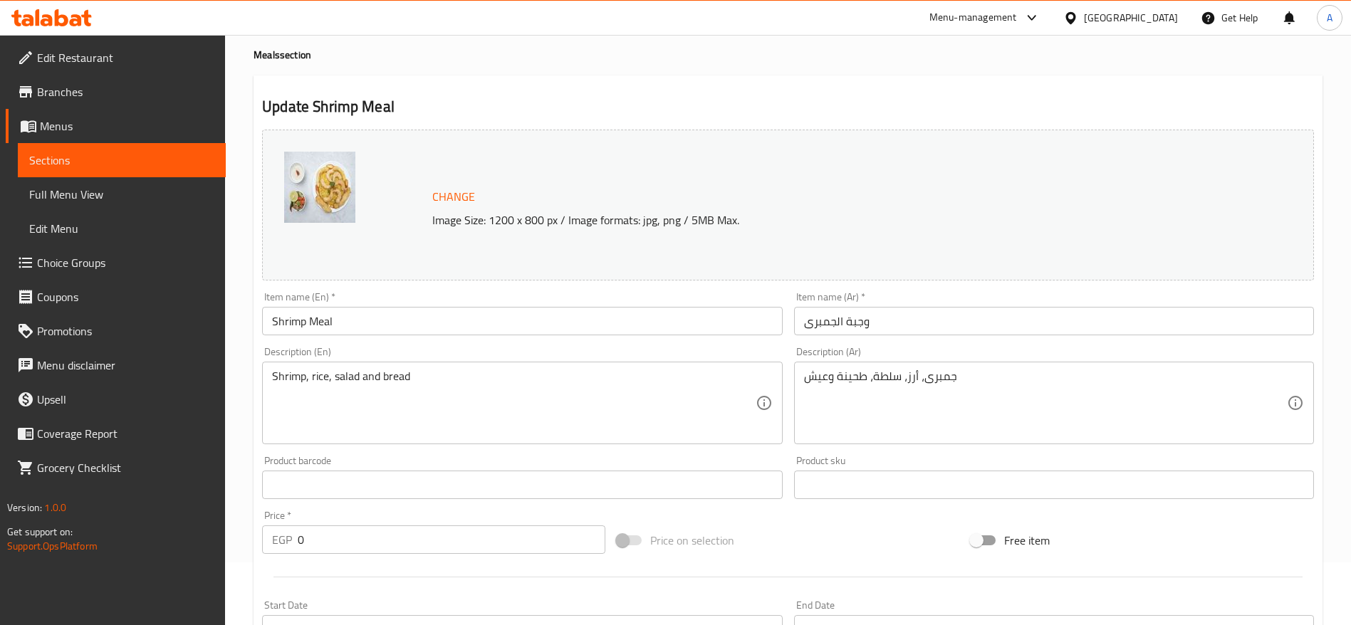
scroll to position [556, 0]
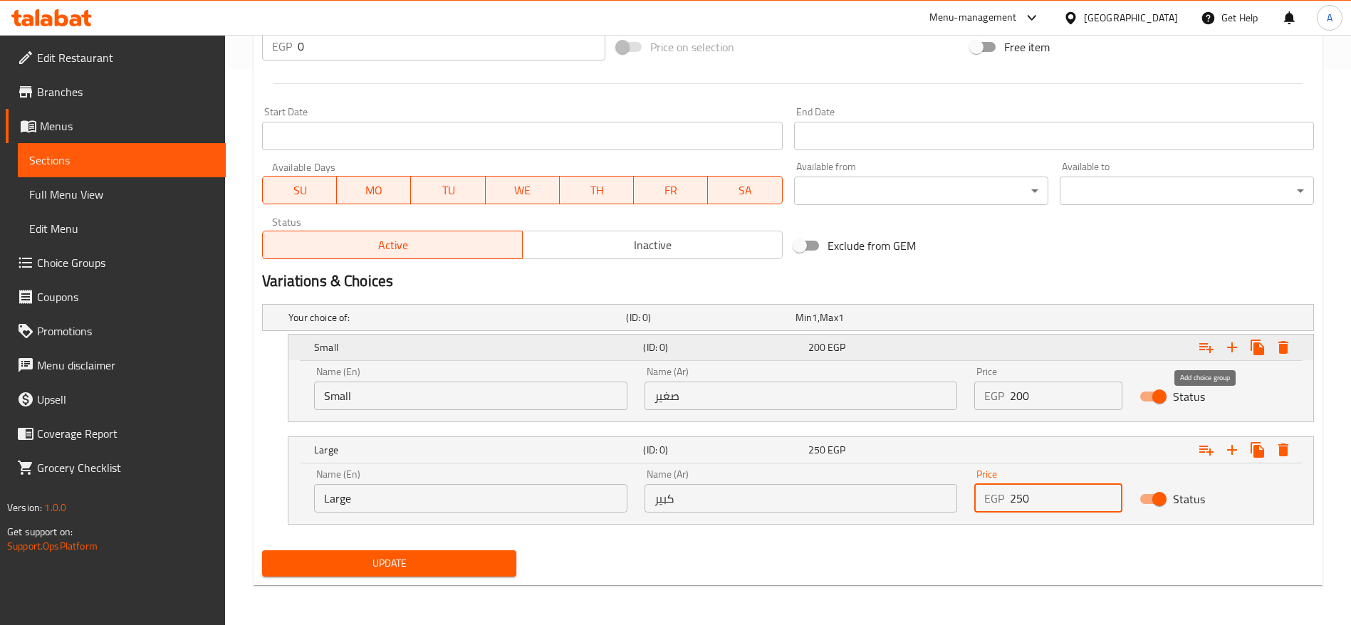
type input "250"
click at [1209, 344] on icon "Expand" at bounding box center [1206, 347] width 17 height 17
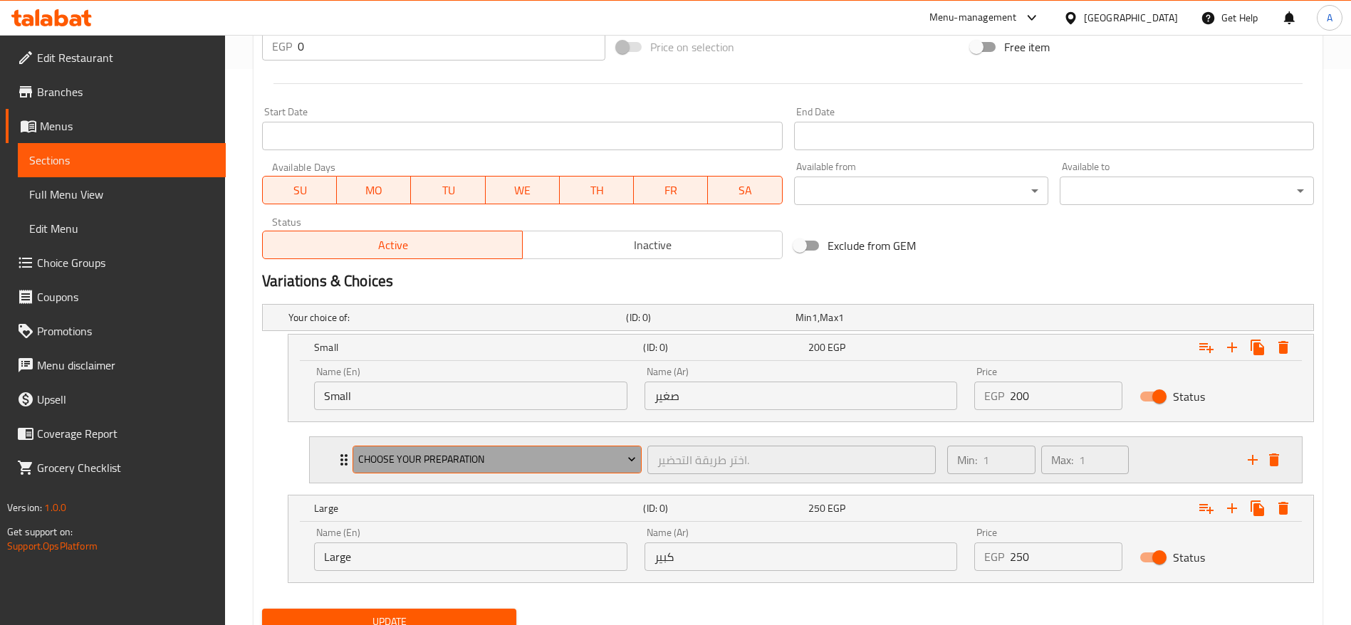
click at [577, 462] on span "Choose Your Preparation" at bounding box center [497, 460] width 278 height 18
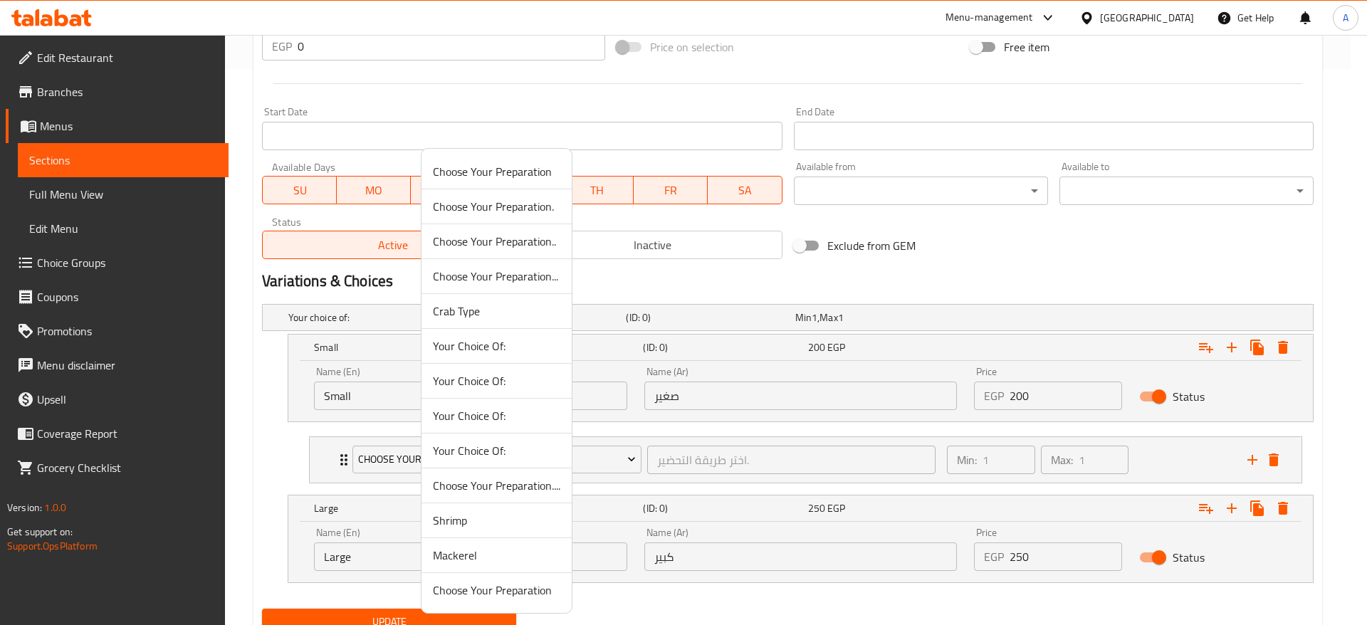
click at [335, 459] on div at bounding box center [683, 312] width 1367 height 625
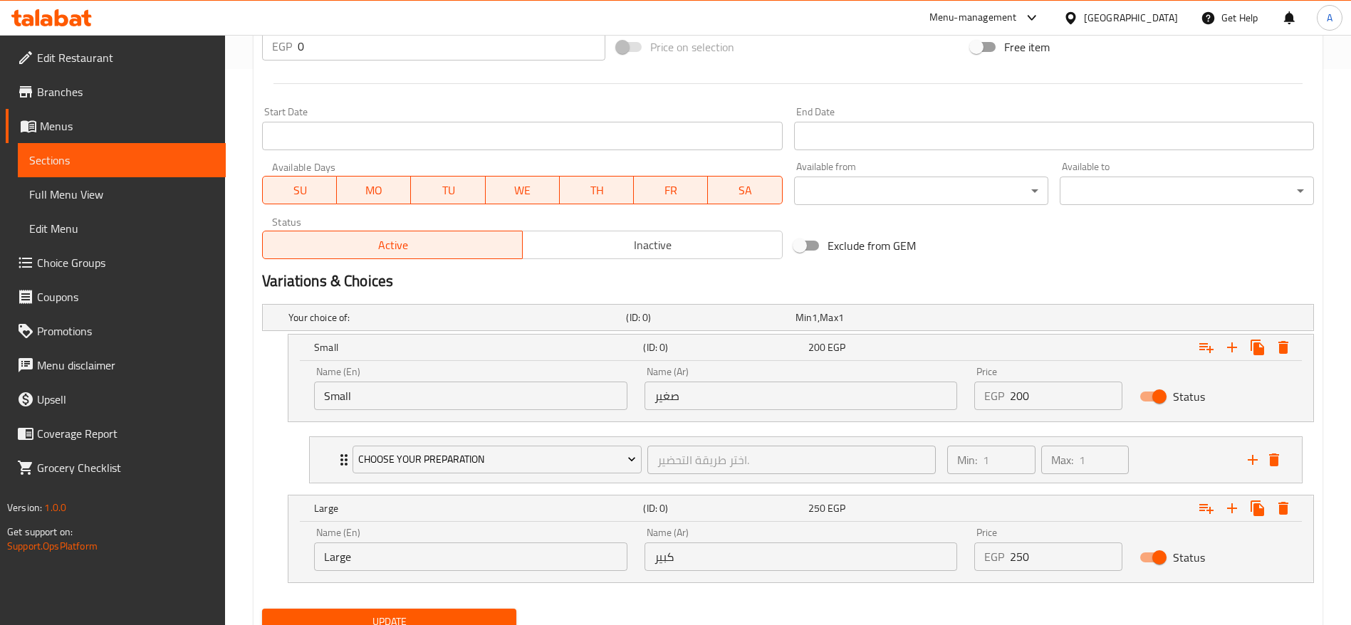
click at [335, 459] on div "Choose Your Preparation اختر طريقة التحضير. ​ Min: 1 ​ Max: 1 ​" at bounding box center [806, 460] width 992 height 46
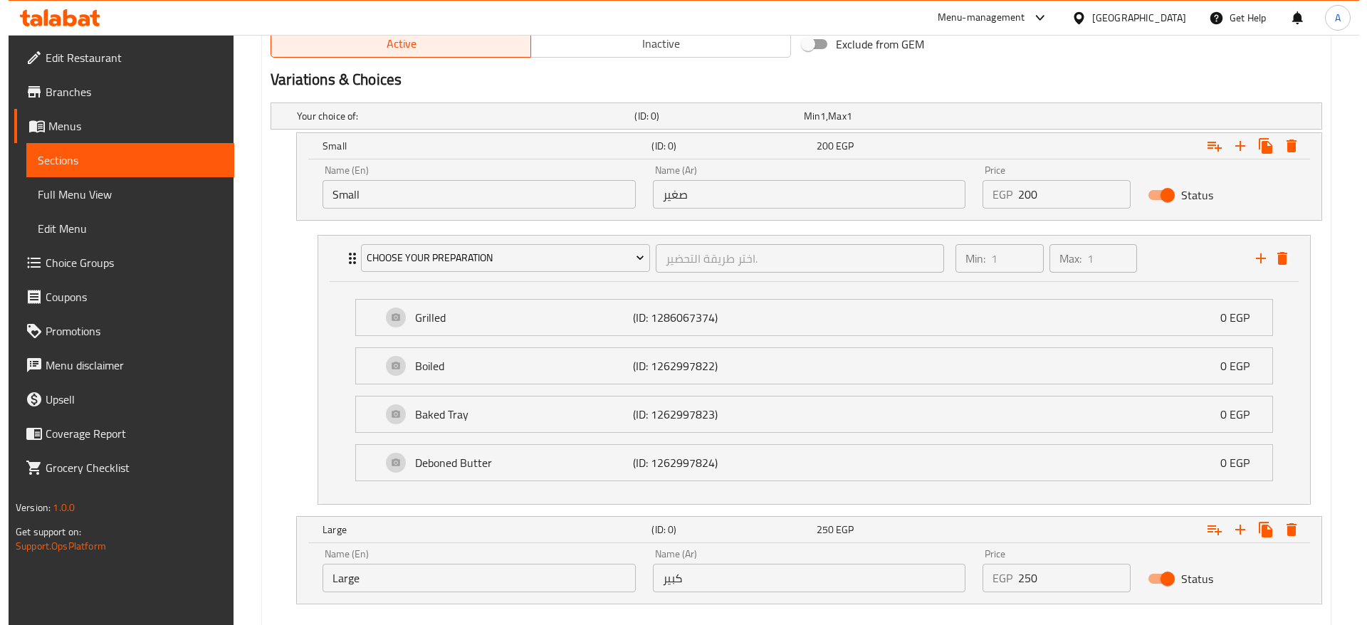
scroll to position [783, 0]
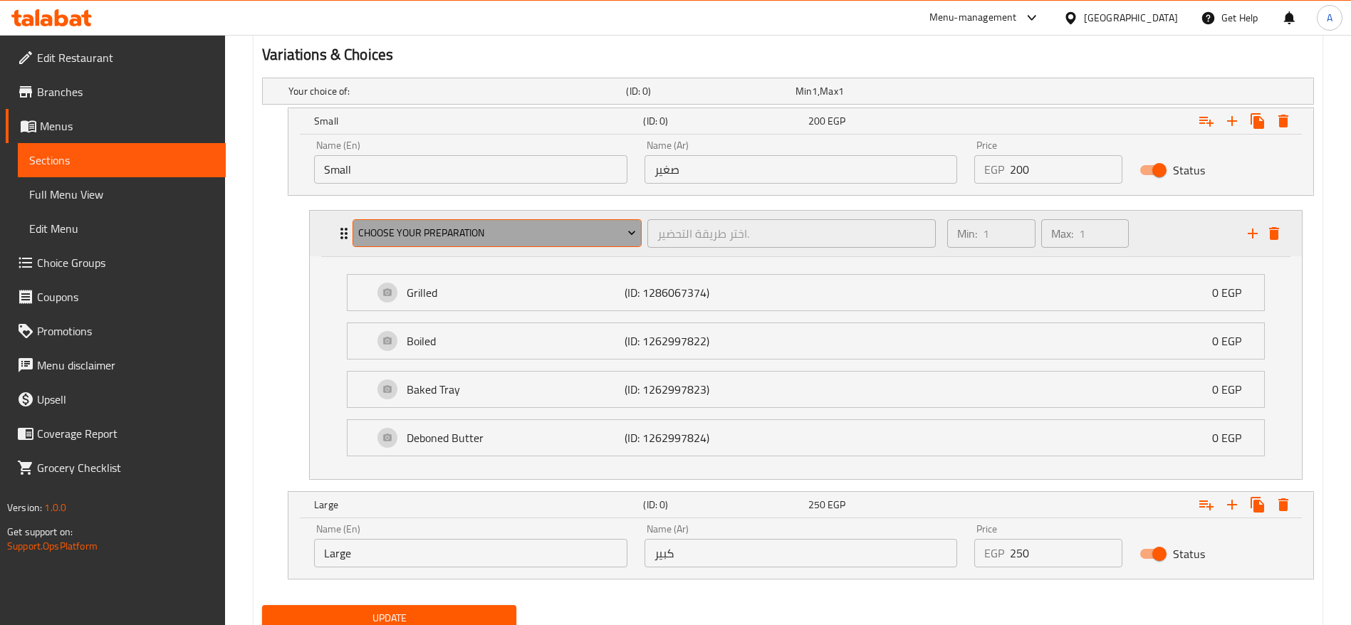
click at [628, 228] on icon "Expand" at bounding box center [632, 233] width 14 height 14
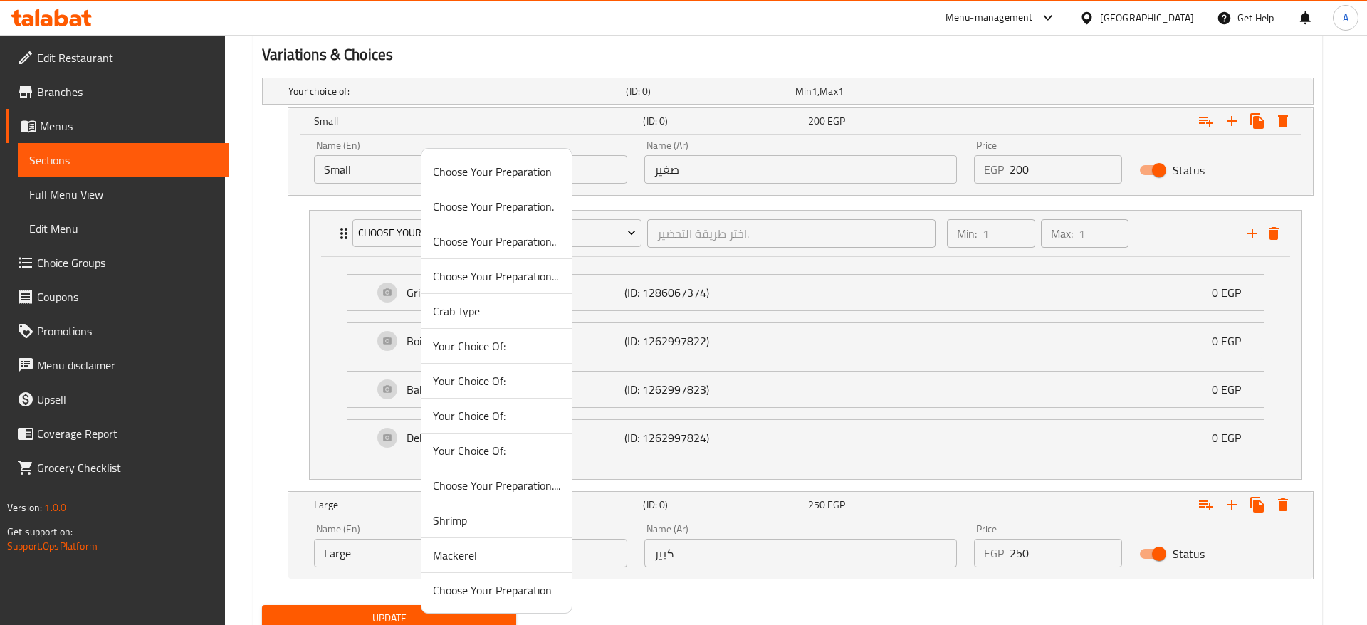
click at [488, 341] on span "Your Choice Of:" at bounding box center [496, 346] width 127 height 17
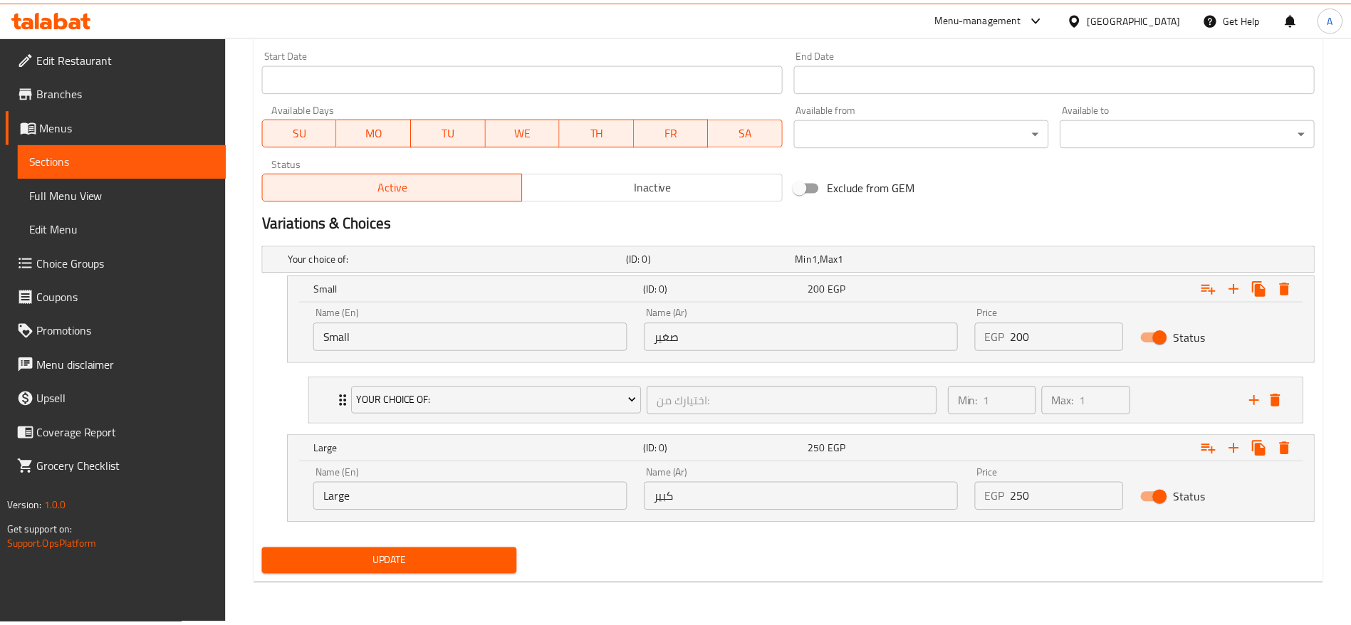
scroll to position [615, 0]
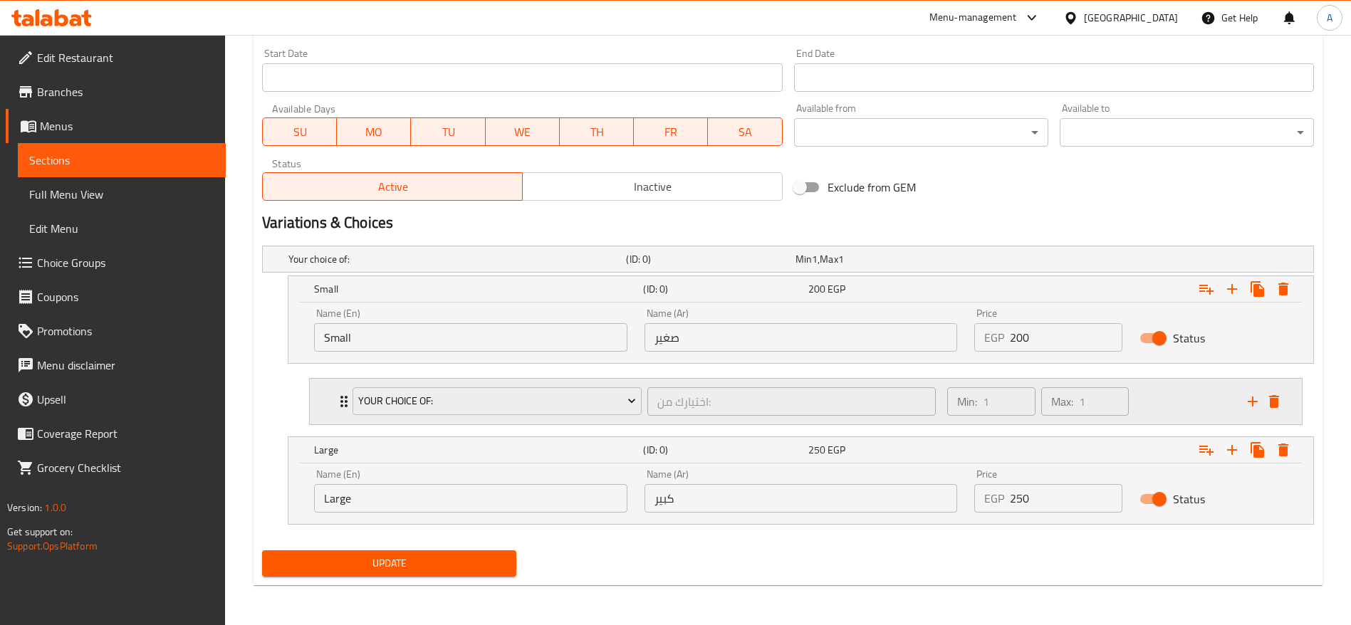
click at [338, 400] on icon "Expand" at bounding box center [343, 401] width 17 height 17
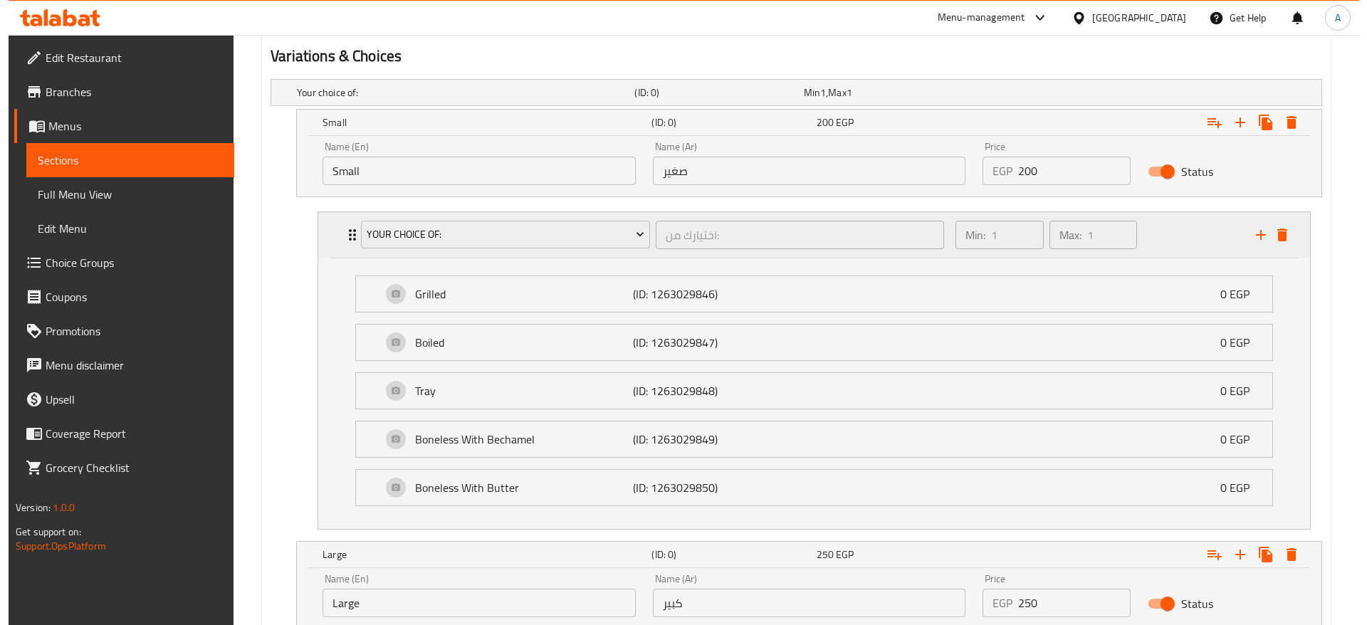
scroll to position [783, 0]
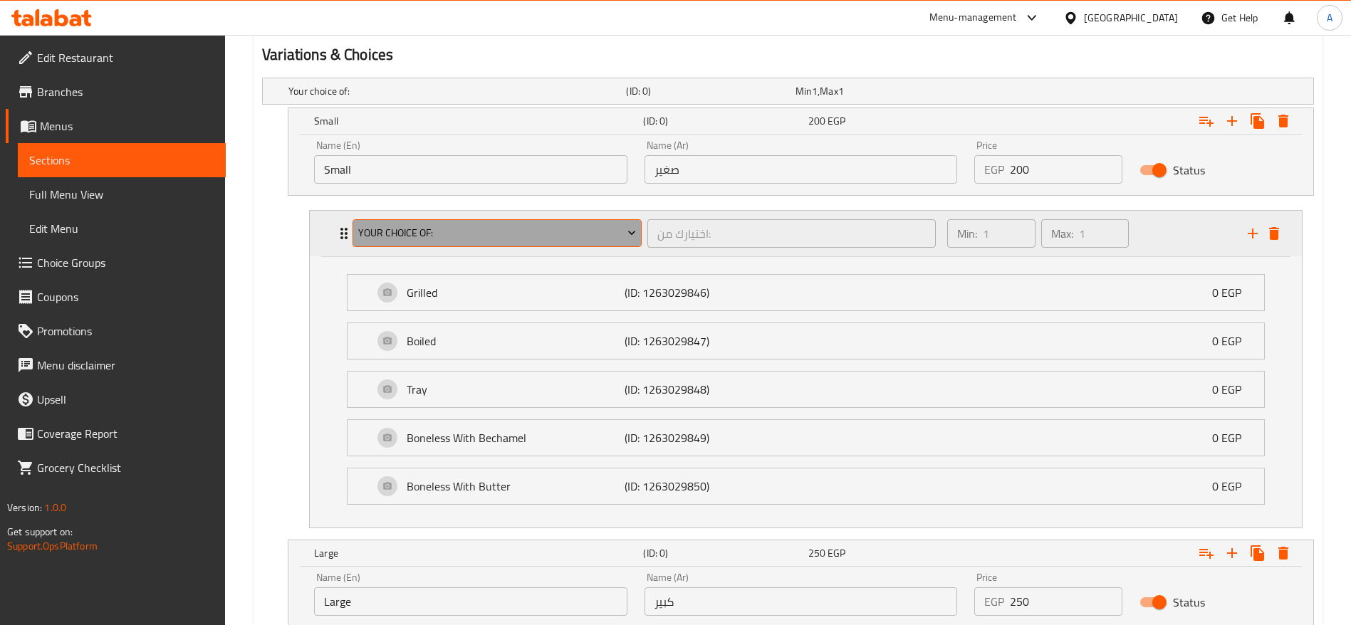
click at [630, 235] on icon "Expand" at bounding box center [632, 233] width 14 height 14
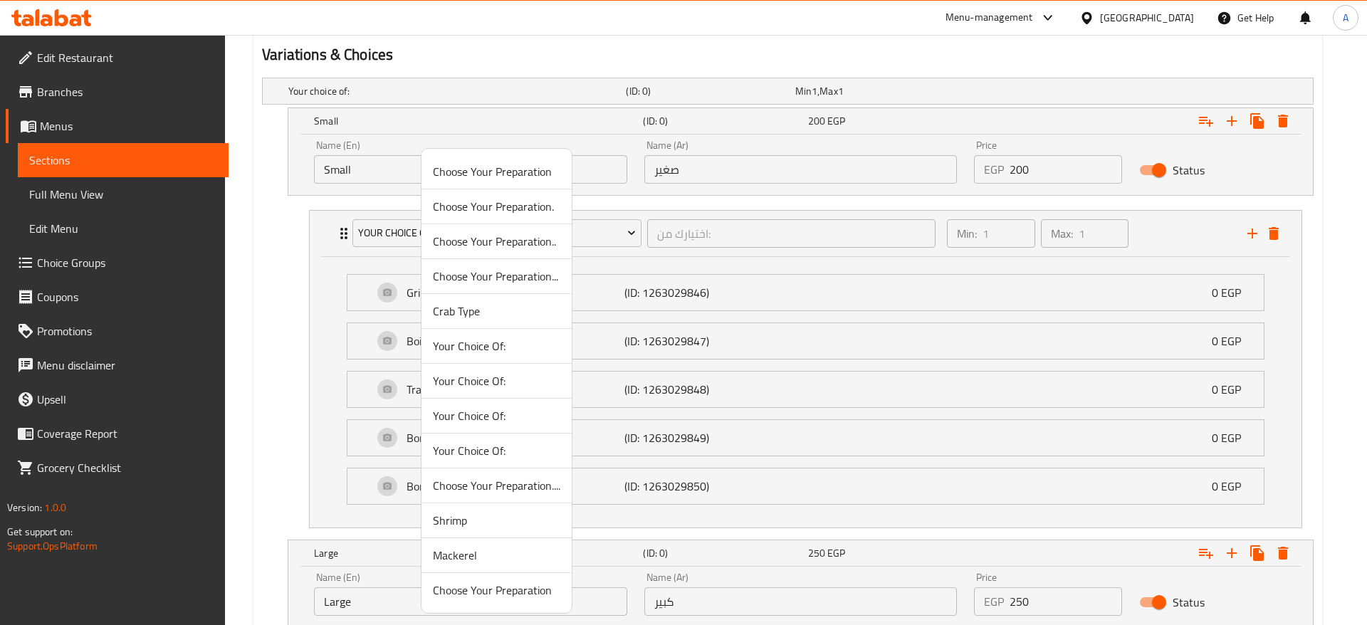
click at [487, 375] on span "Your Choice Of:" at bounding box center [496, 380] width 127 height 17
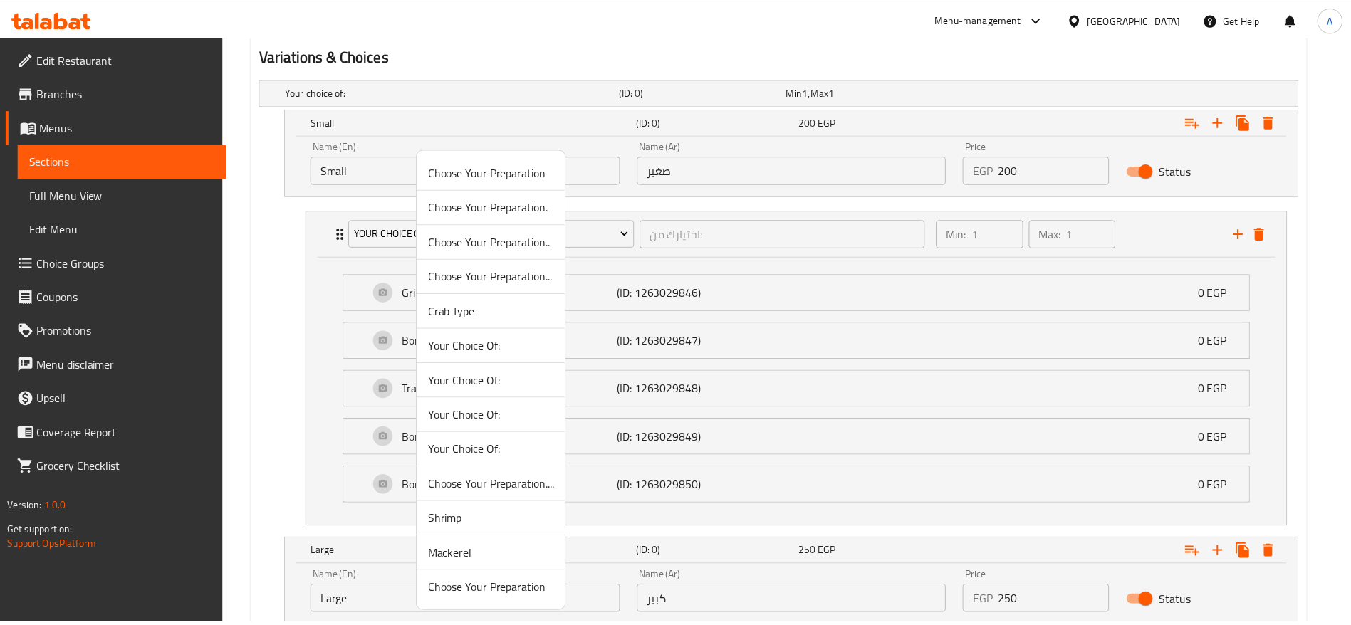
scroll to position [615, 0]
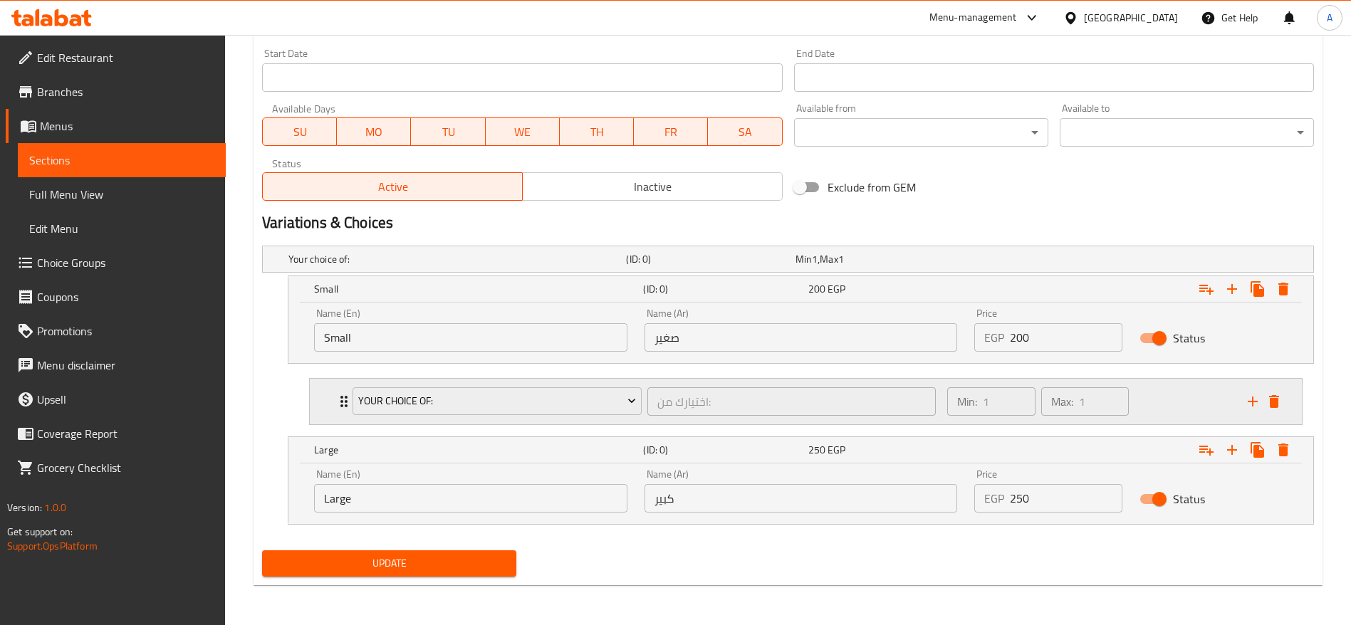
click at [335, 394] on div "Your Choice Of: اختيارك من: ​ Min: 1 ​ Max: 1 ​" at bounding box center [806, 402] width 992 height 46
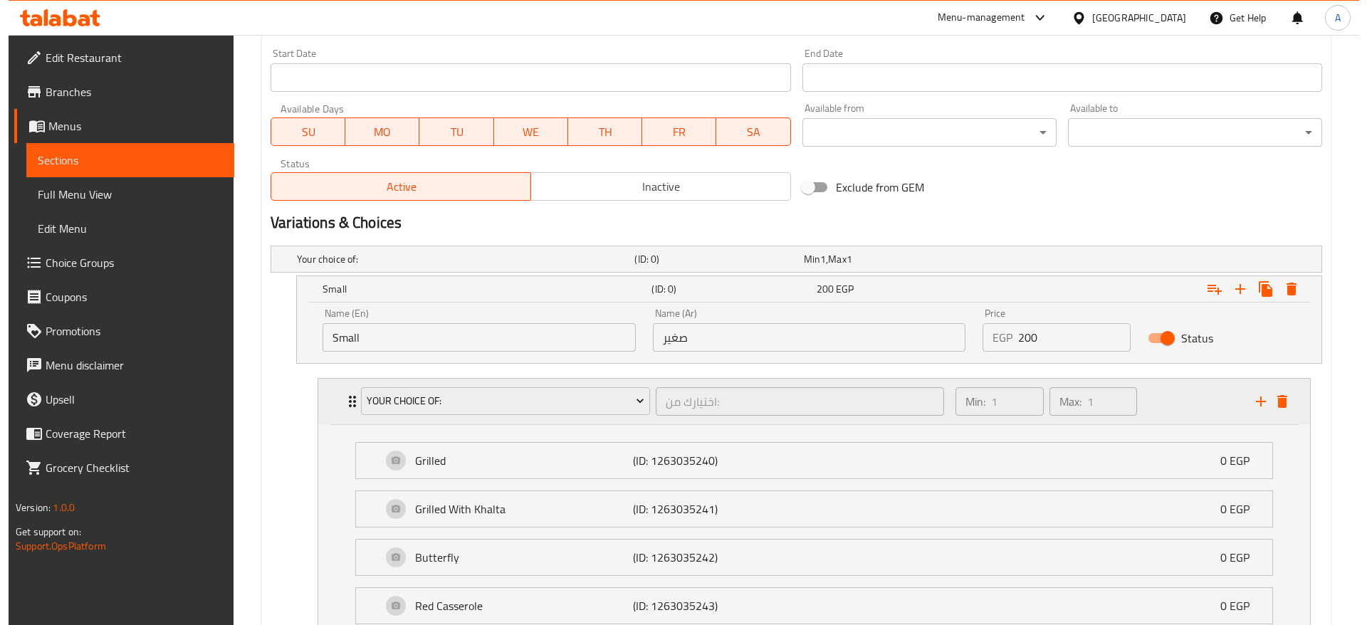
scroll to position [783, 0]
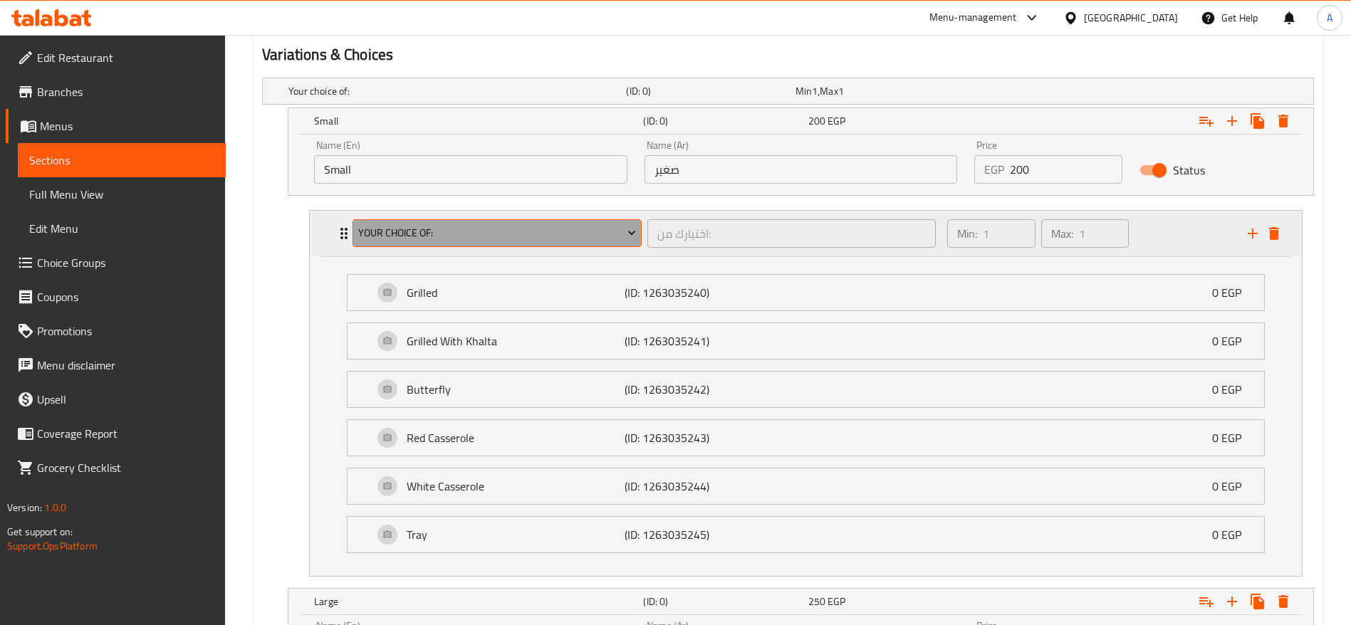
click at [629, 231] on icon "Expand" at bounding box center [632, 233] width 14 height 14
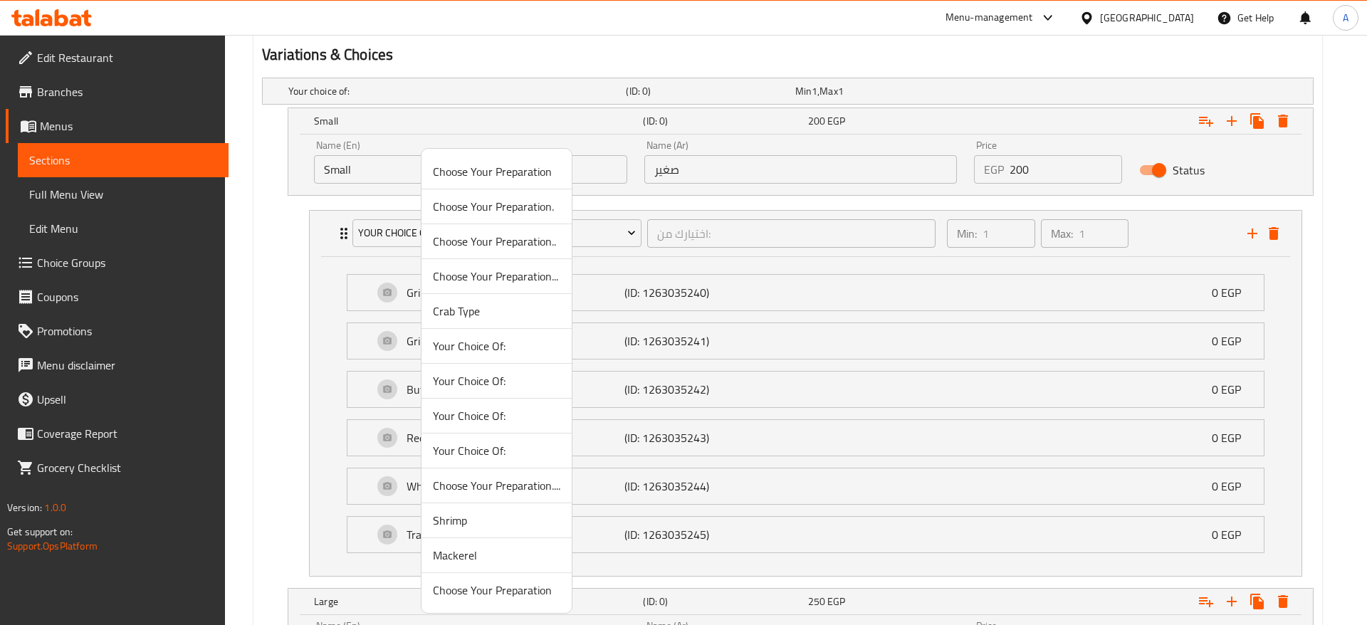
click at [495, 407] on span "Your Choice Of:" at bounding box center [496, 415] width 127 height 17
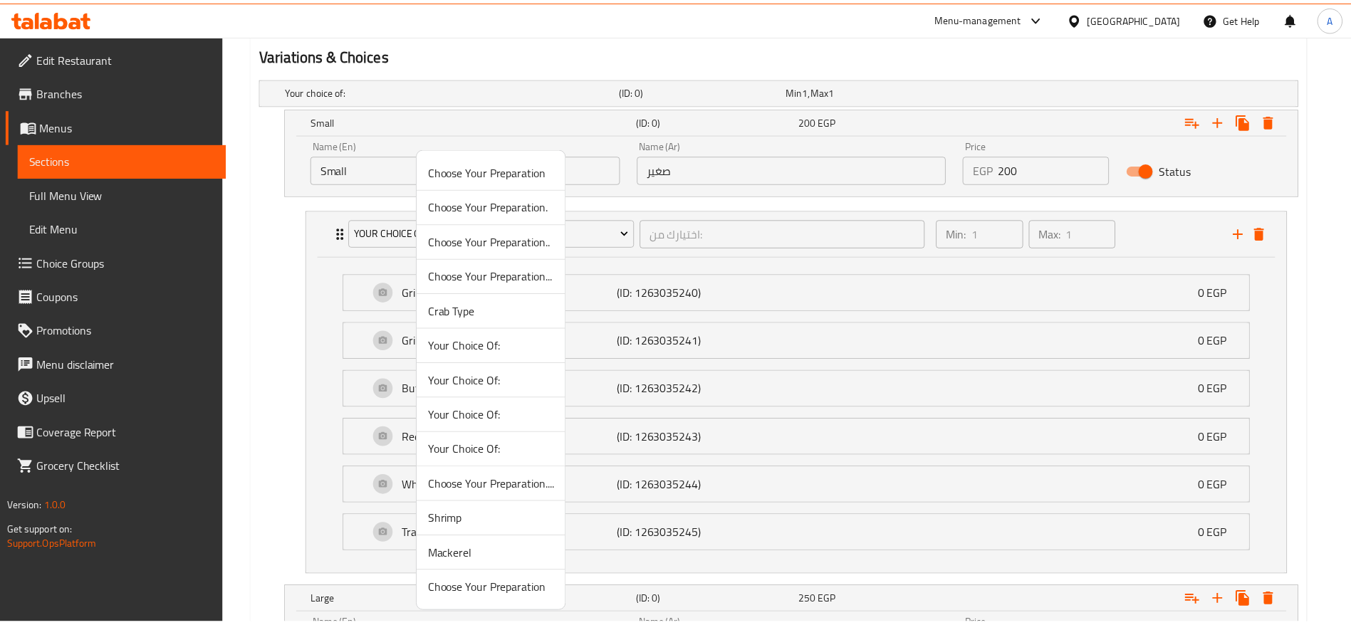
scroll to position [615, 0]
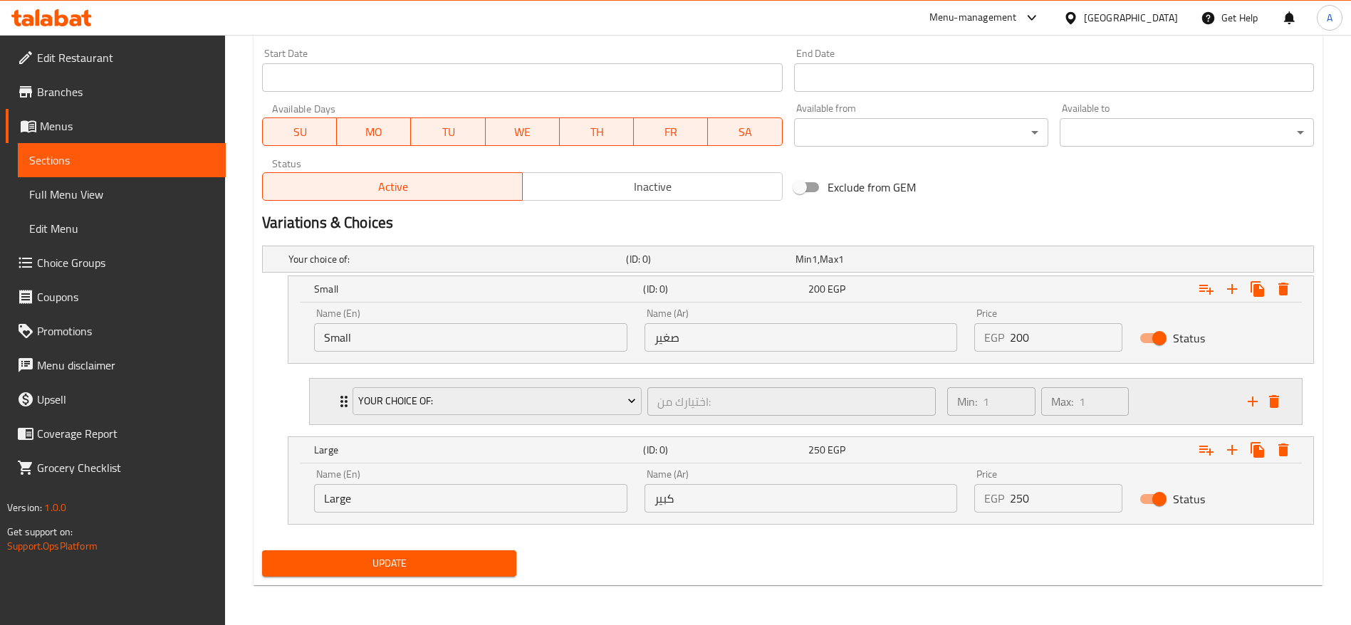
click at [336, 398] on icon "Expand" at bounding box center [343, 401] width 17 height 17
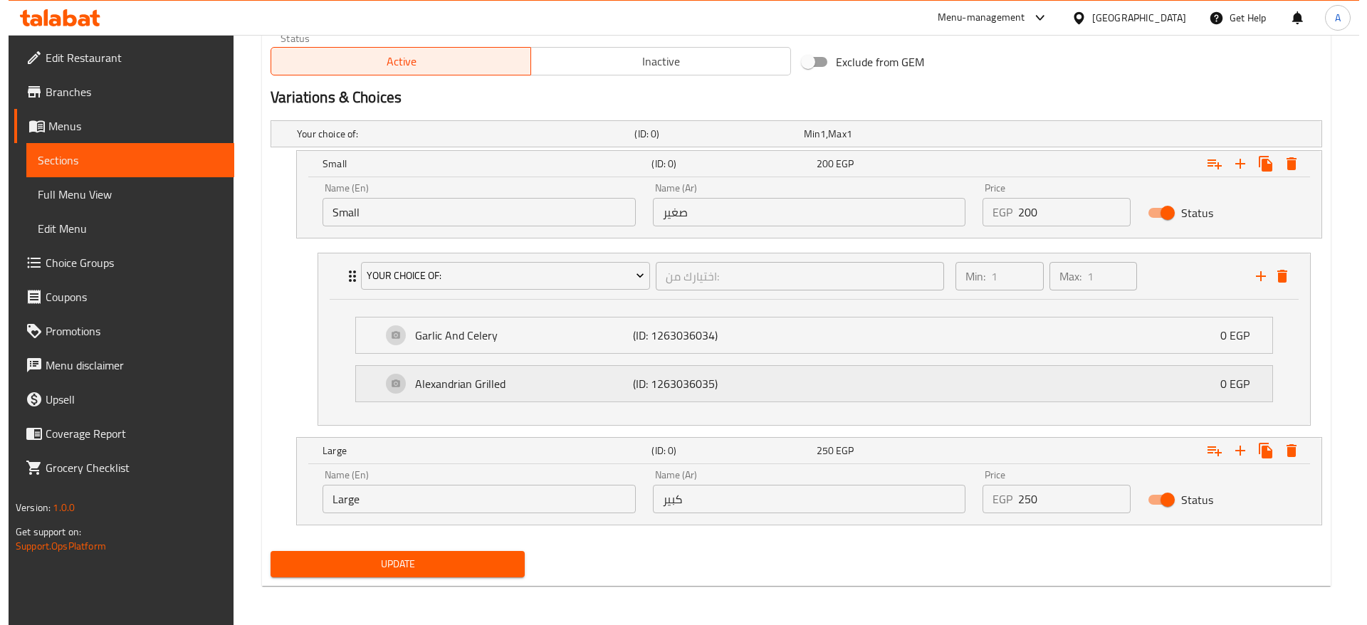
scroll to position [741, 0]
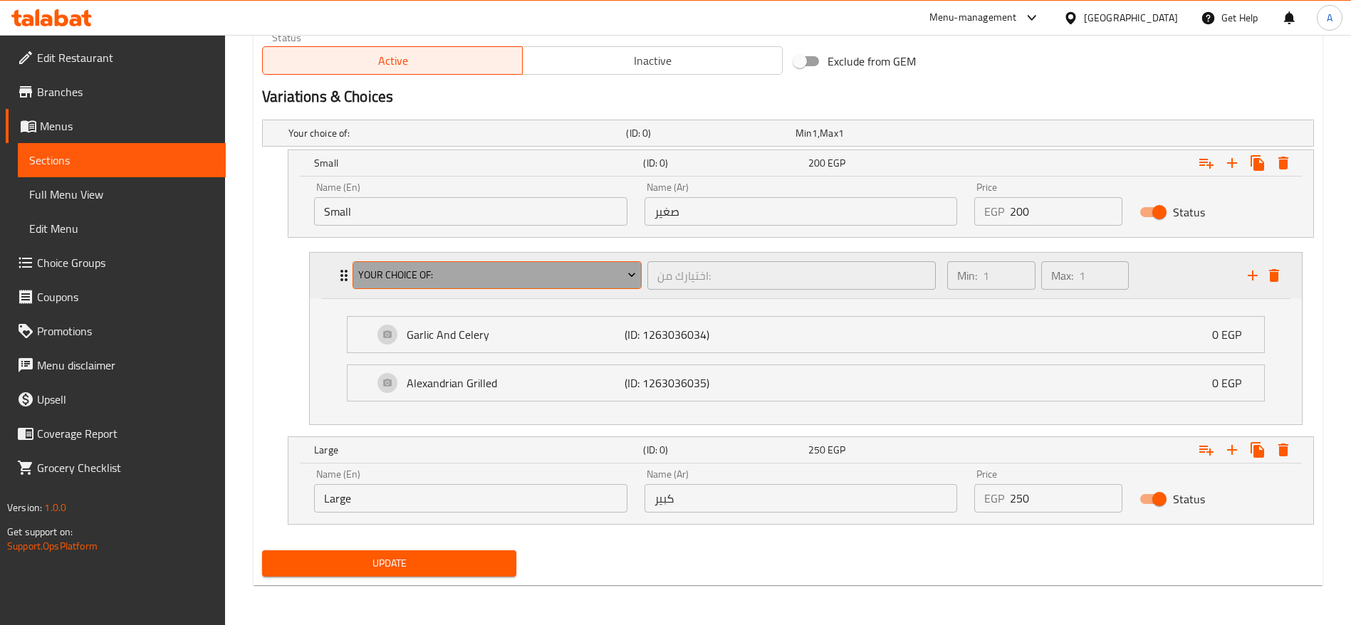
click at [630, 280] on icon "Expand" at bounding box center [632, 275] width 14 height 14
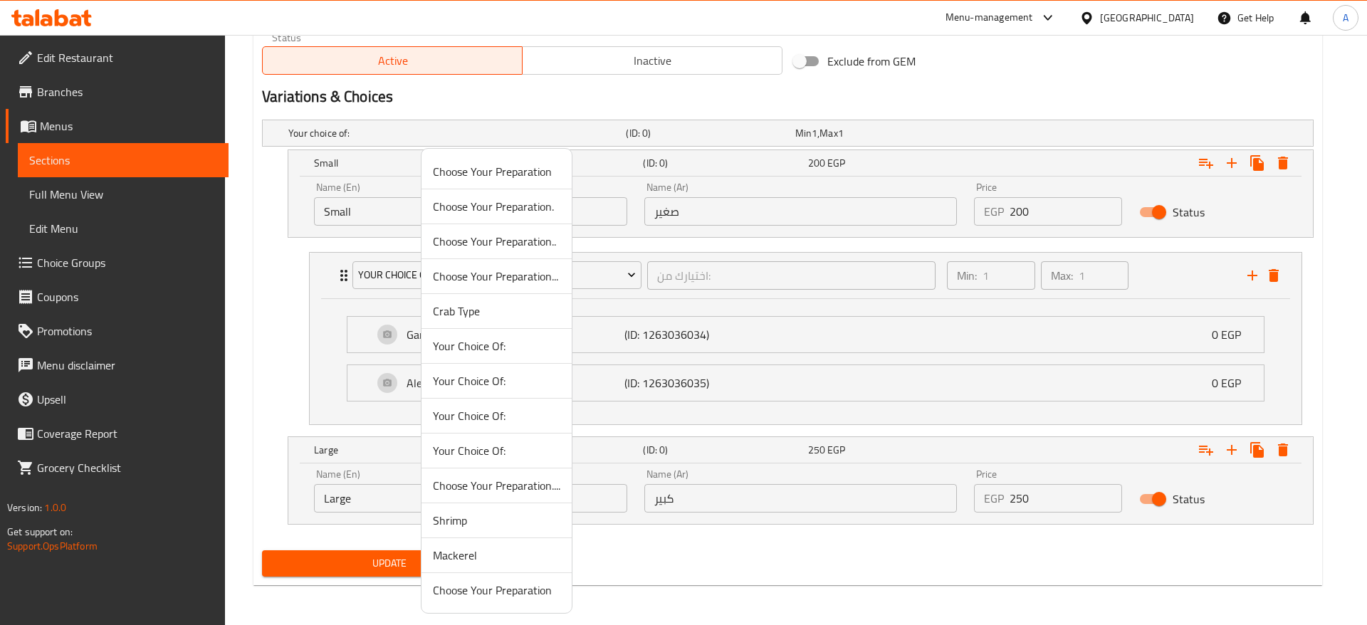
click at [506, 418] on span "Your Choice Of:" at bounding box center [496, 415] width 127 height 17
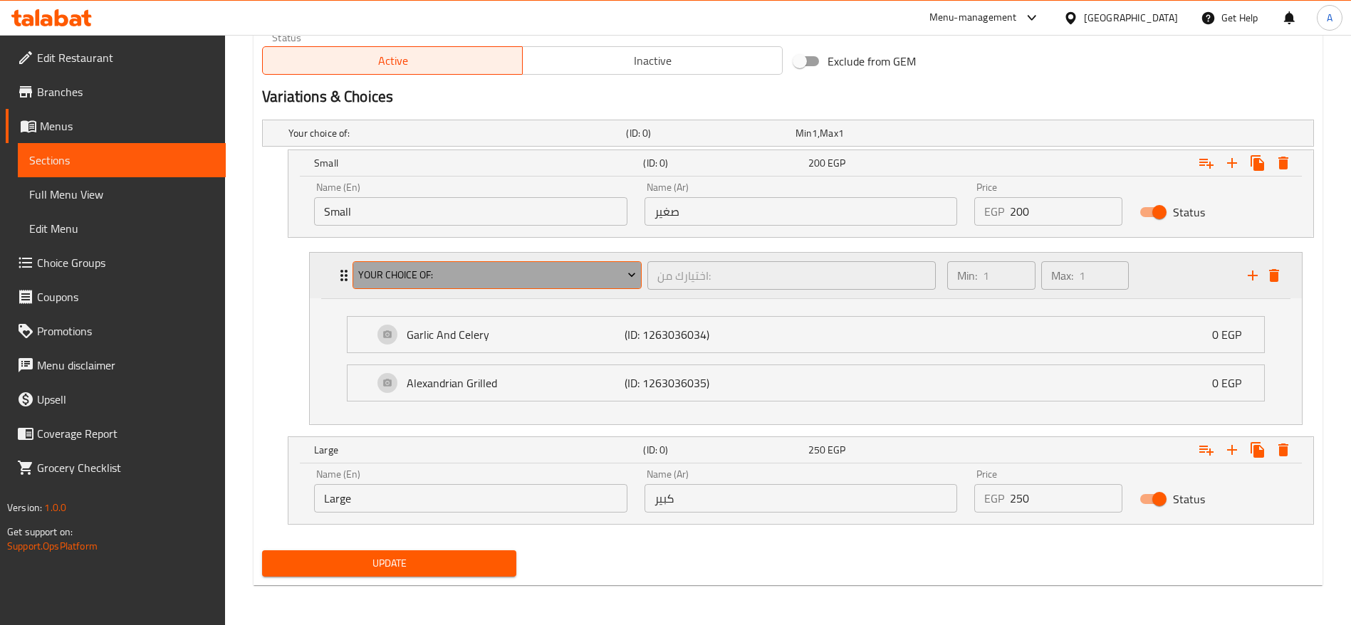
click at [629, 274] on icon "Expand" at bounding box center [632, 275] width 14 height 14
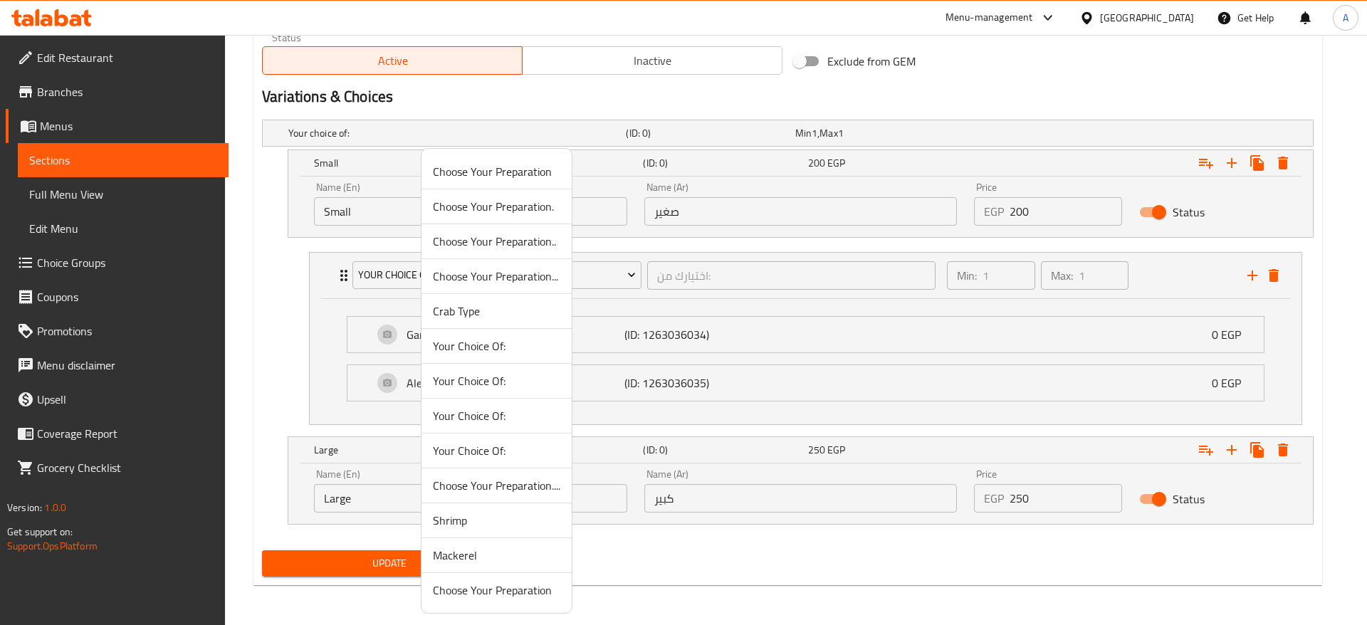
click at [509, 451] on span "Your Choice Of:" at bounding box center [496, 450] width 127 height 17
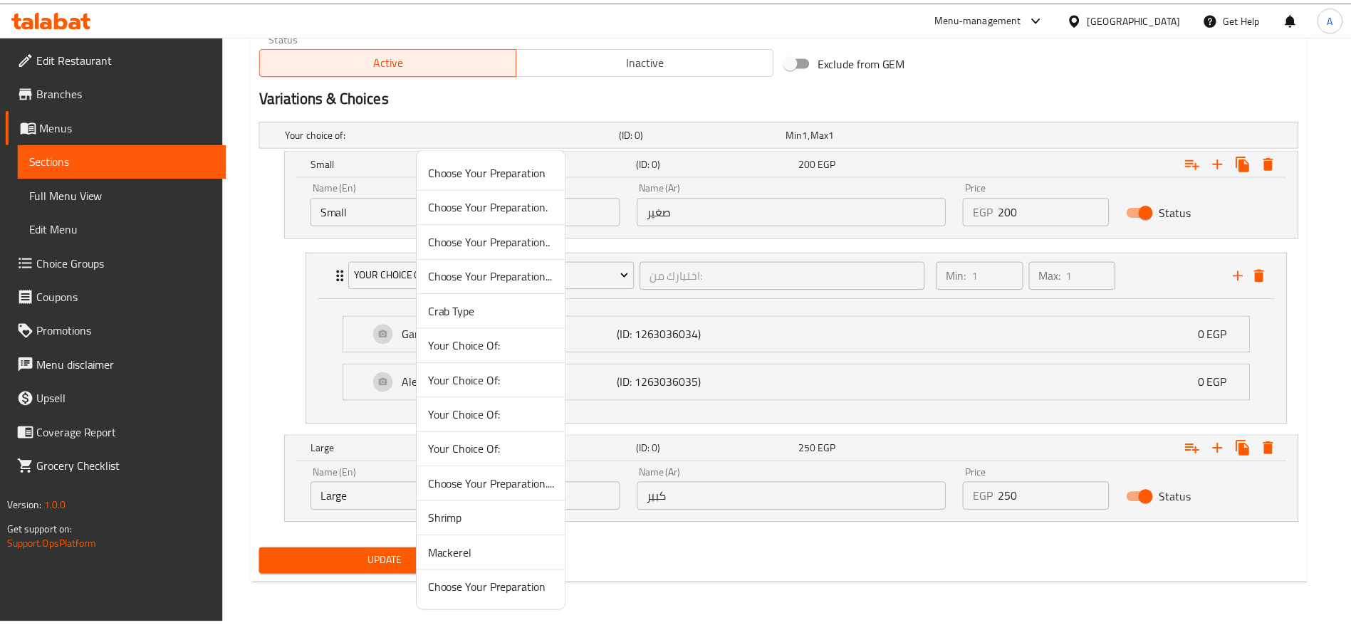
scroll to position [615, 0]
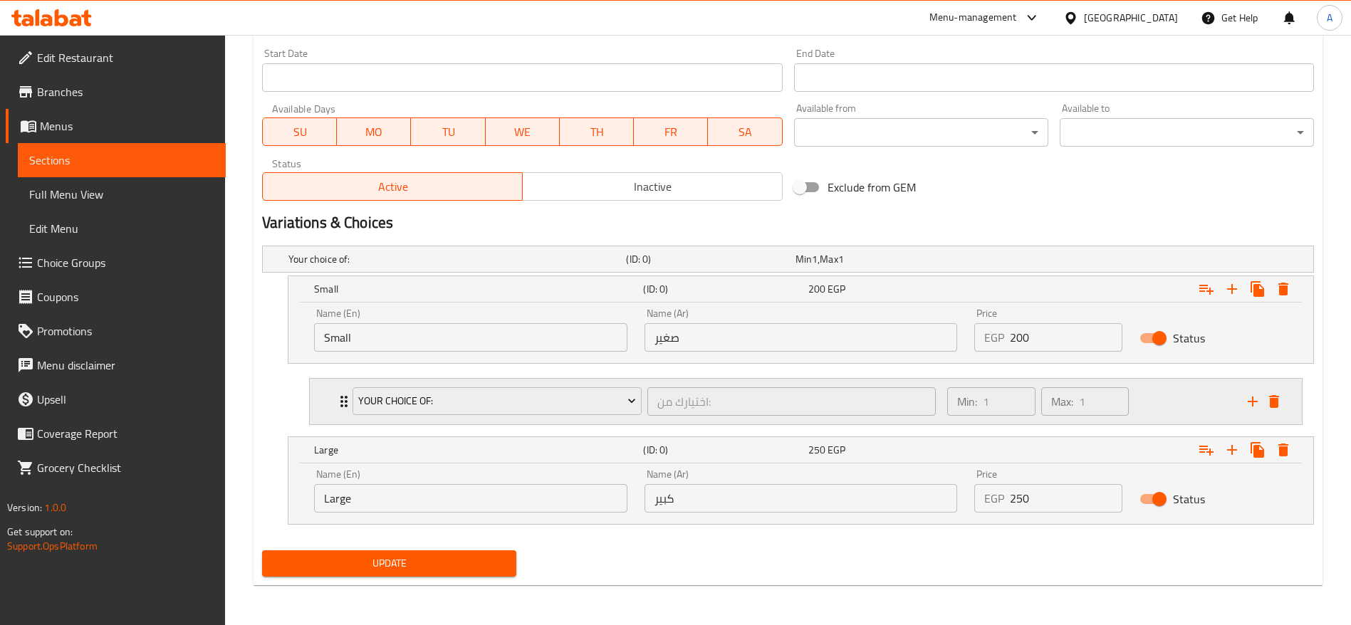
click at [333, 405] on div "Your Choice Of: اختيارك من: ​ Min: 1 ​ Max: 1 ​" at bounding box center [806, 402] width 992 height 46
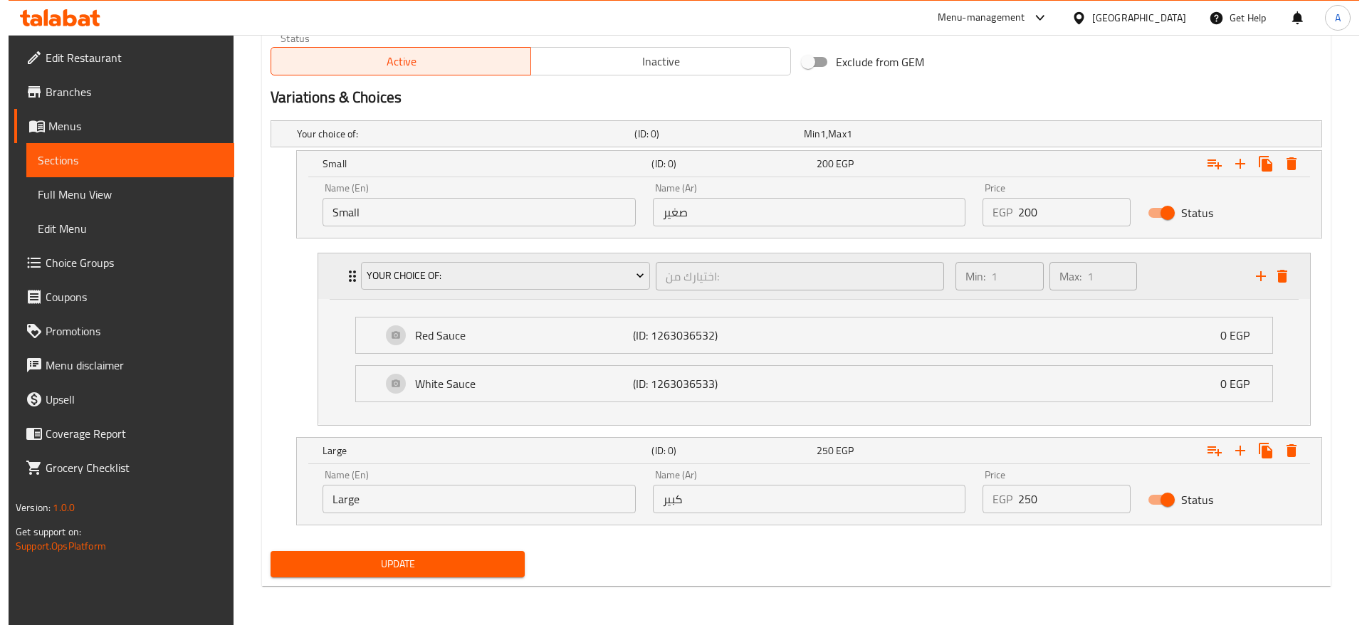
scroll to position [741, 0]
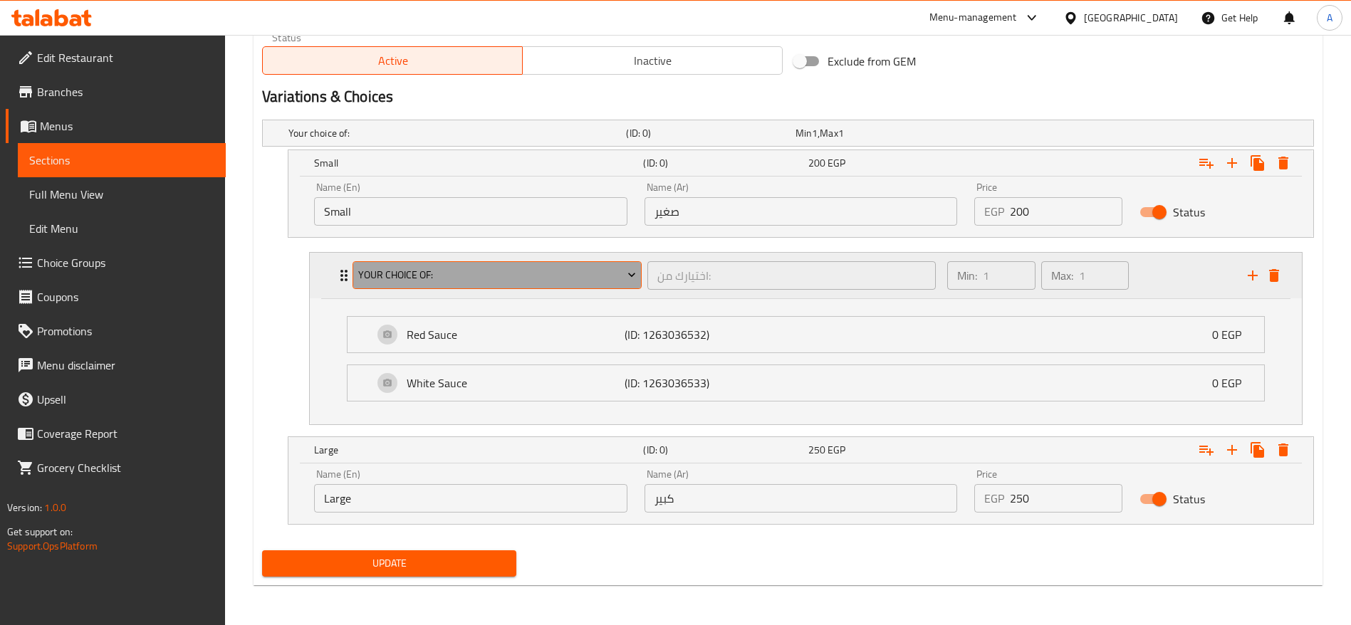
click at [622, 276] on span "Your Choice Of:" at bounding box center [497, 275] width 278 height 18
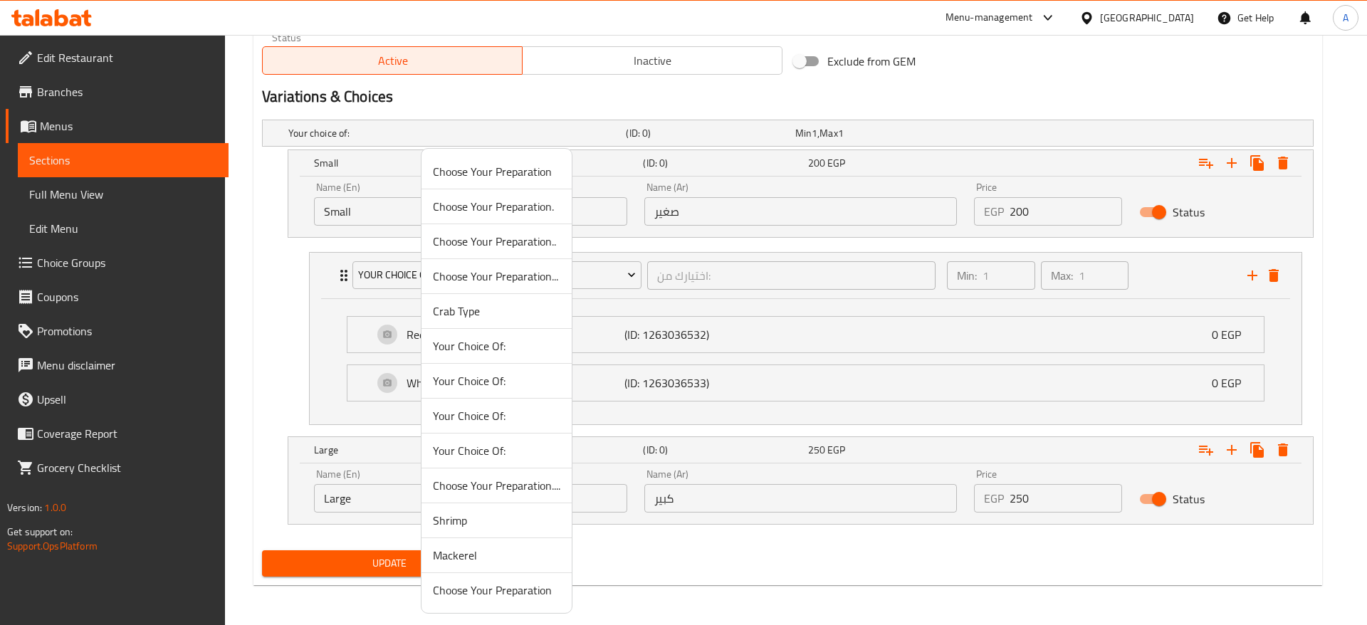
click at [496, 530] on li "Shrimp" at bounding box center [497, 521] width 150 height 35
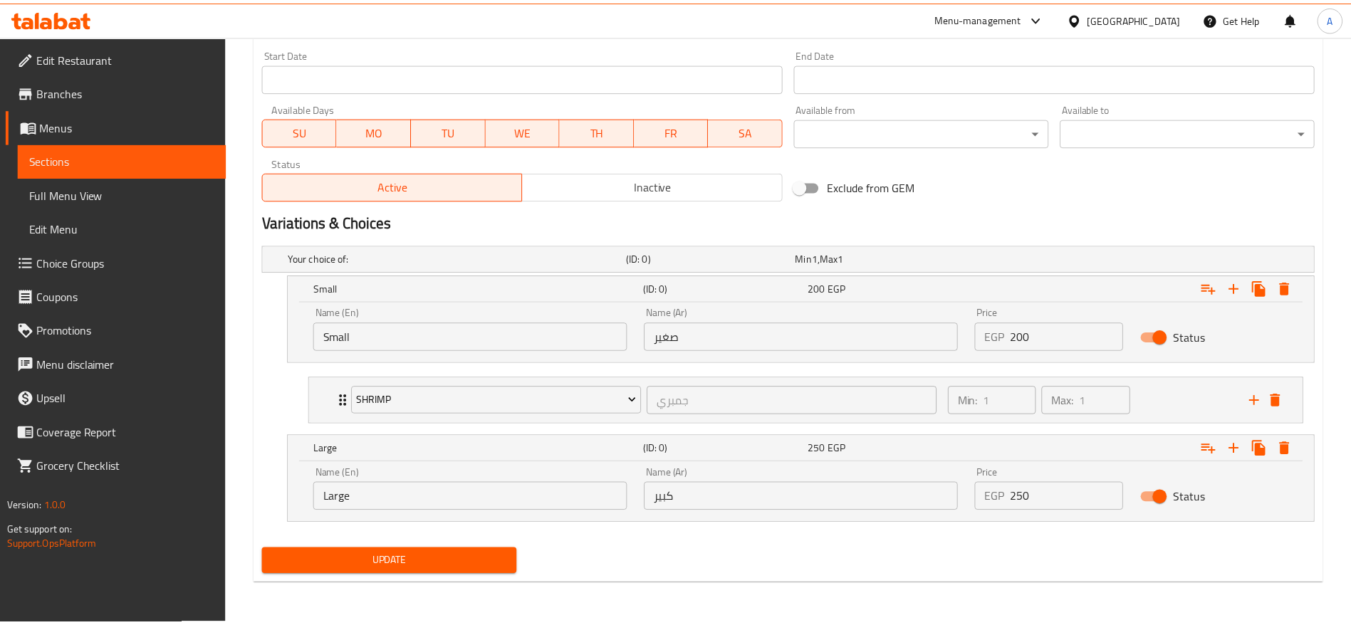
scroll to position [615, 0]
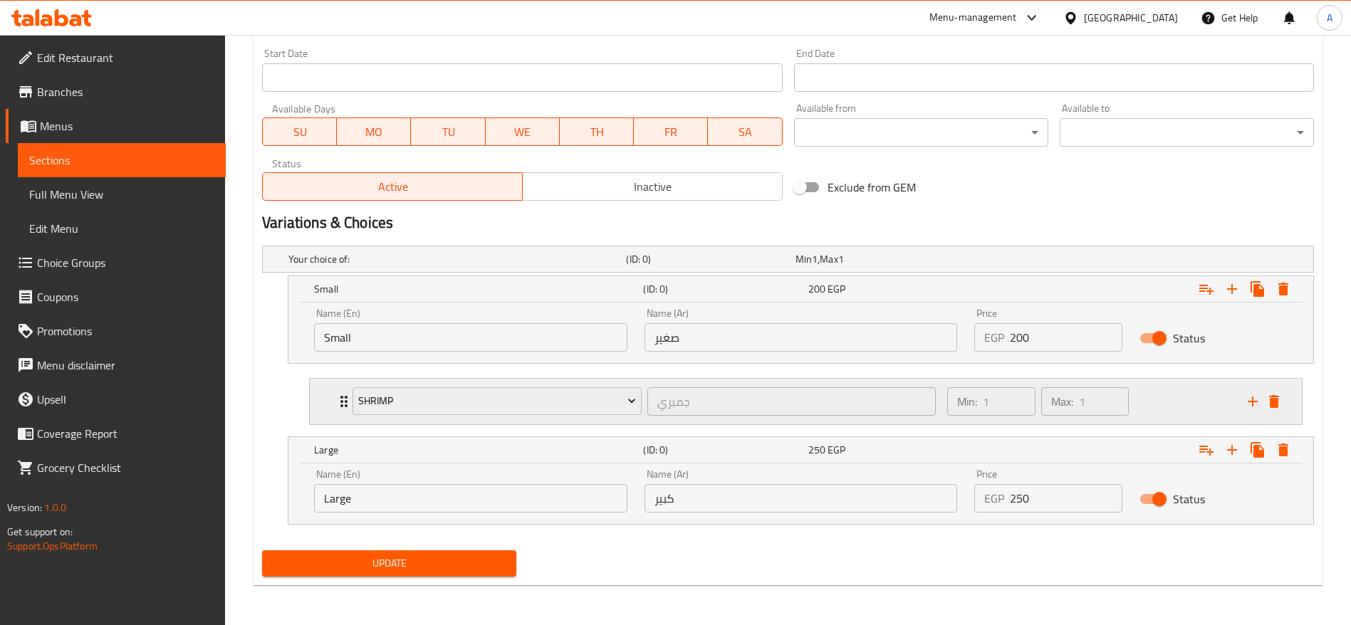
click at [337, 400] on icon "Expand" at bounding box center [343, 401] width 17 height 17
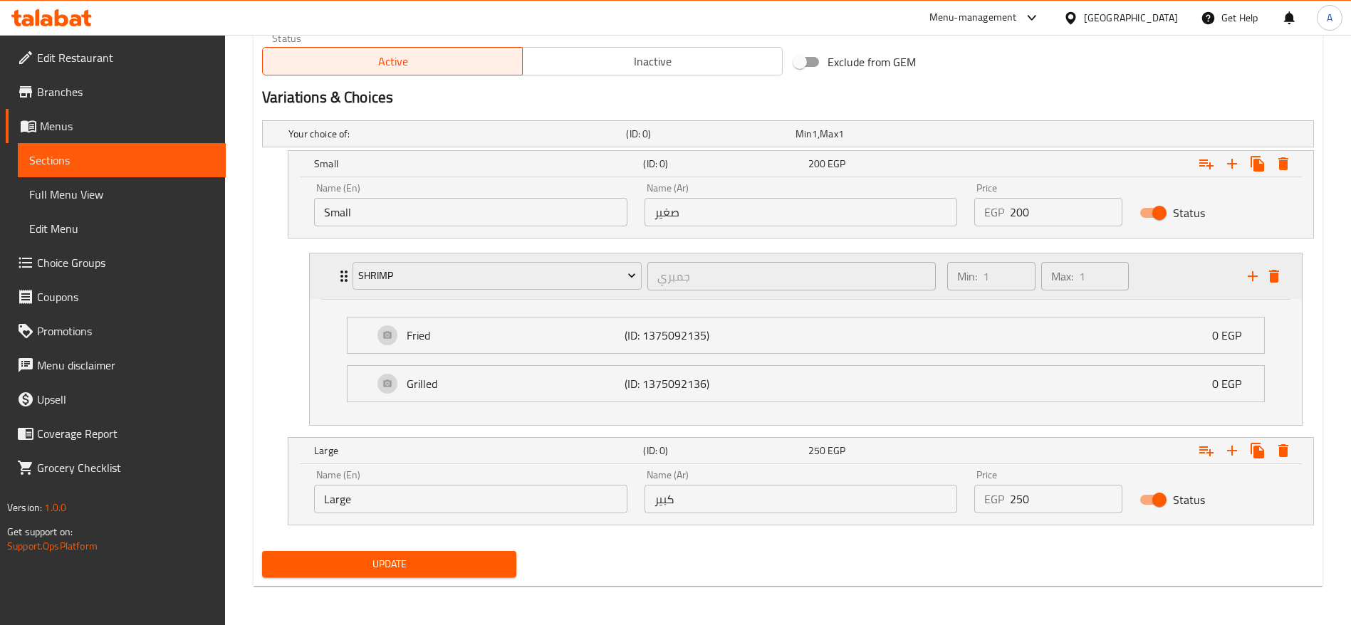
scroll to position [741, 0]
click at [1226, 452] on icon "Expand" at bounding box center [1232, 450] width 17 height 17
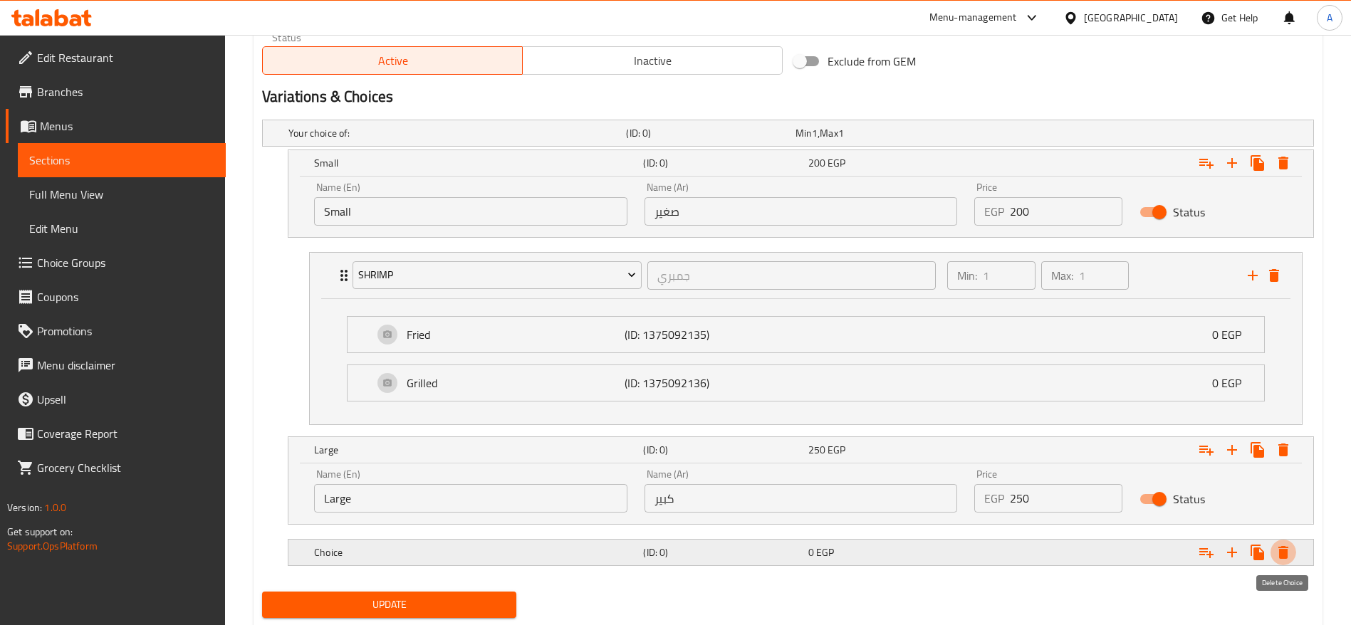
click at [1278, 553] on icon "Expand" at bounding box center [1283, 552] width 17 height 17
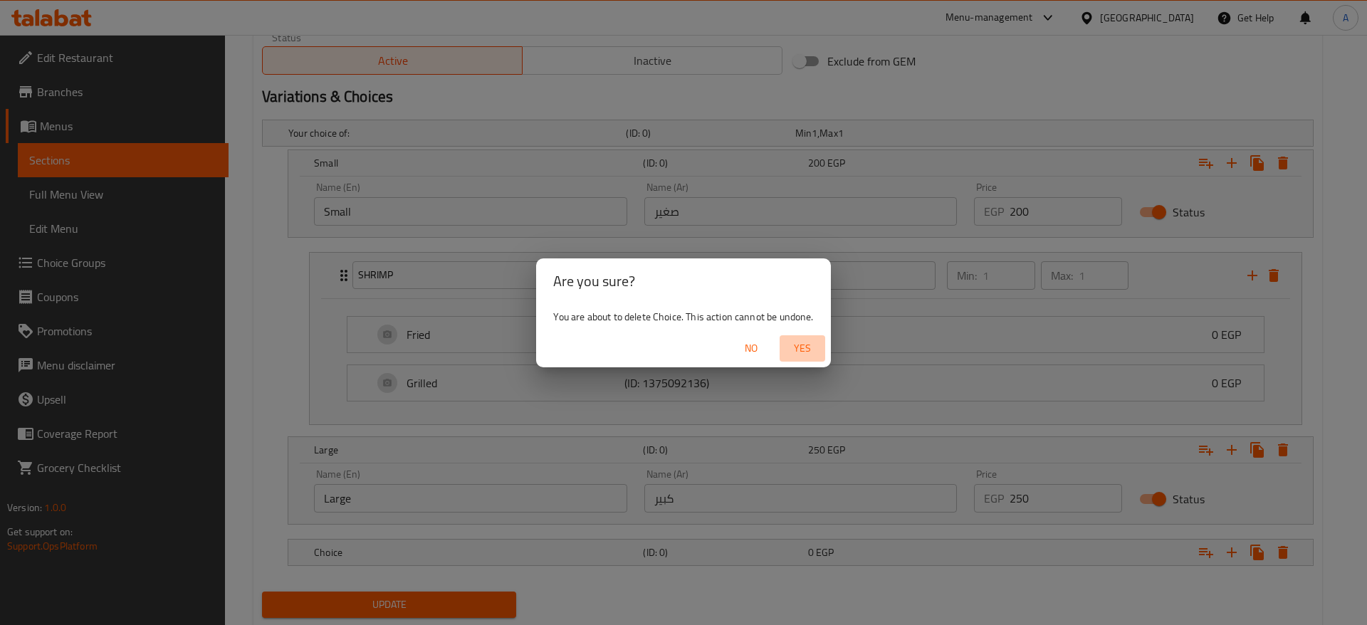
click at [811, 348] on span "Yes" at bounding box center [803, 349] width 34 height 18
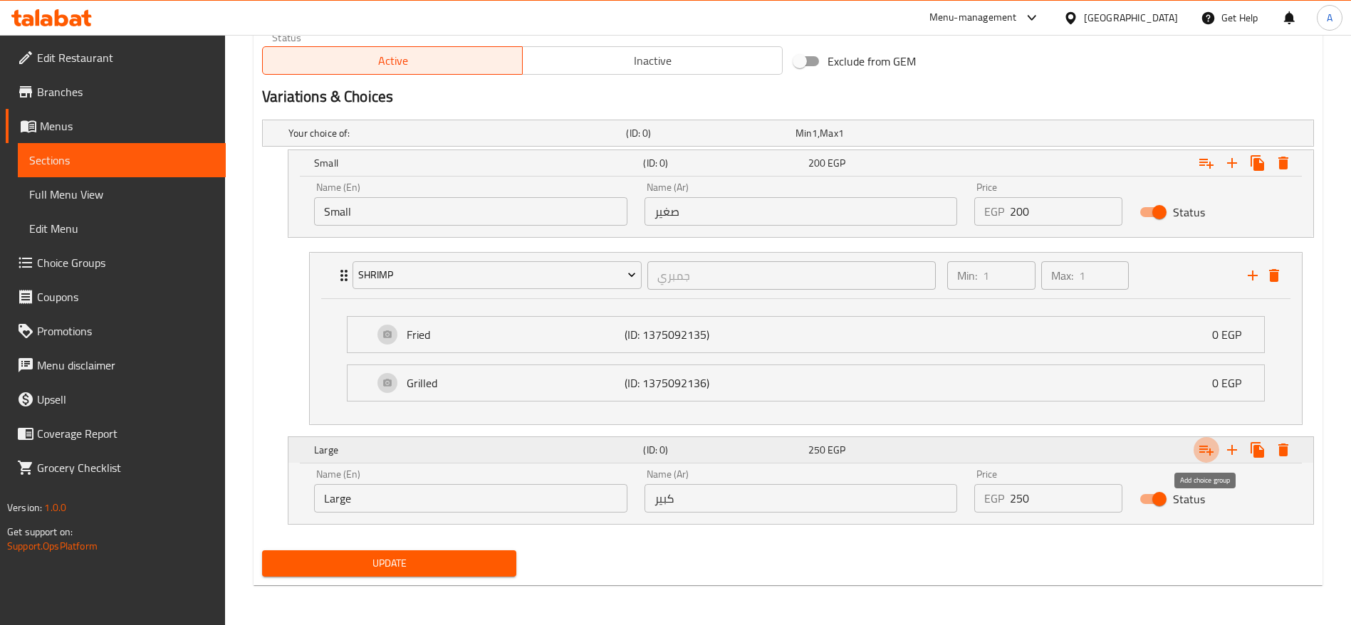
click at [1209, 453] on icon "Expand" at bounding box center [1206, 450] width 17 height 17
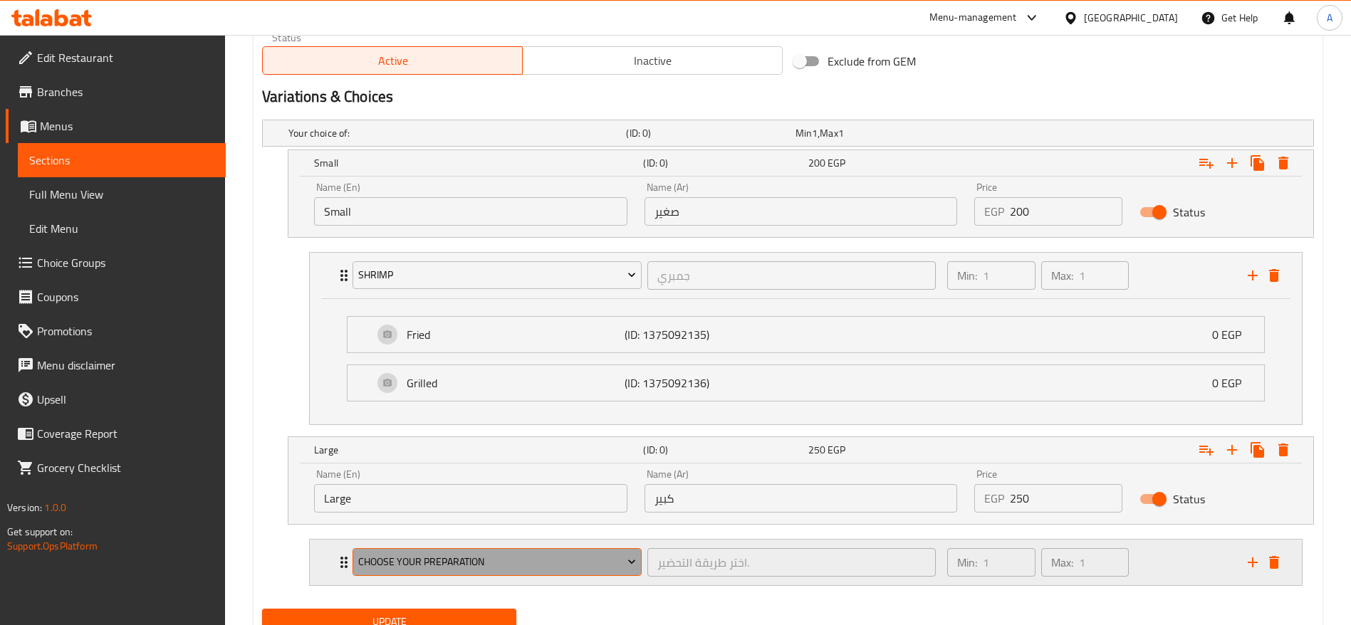
click at [489, 566] on span "Choose Your Preparation" at bounding box center [497, 562] width 278 height 18
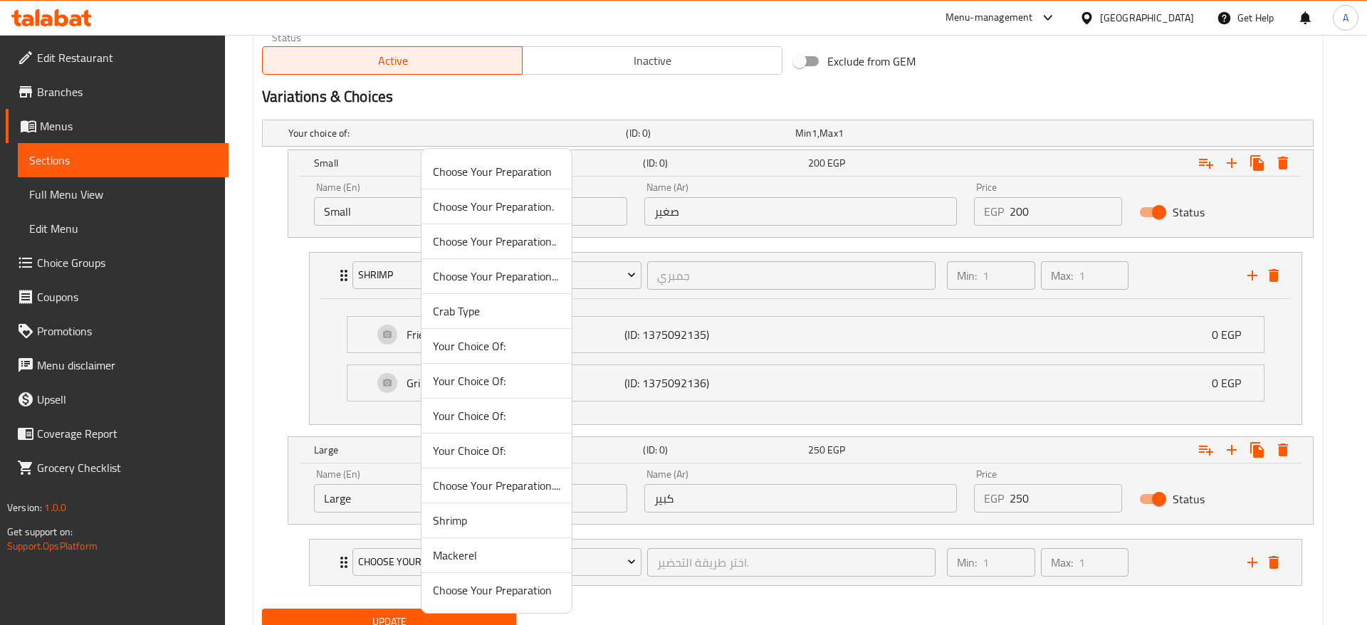
click at [477, 522] on span "Shrimp" at bounding box center [496, 520] width 127 height 17
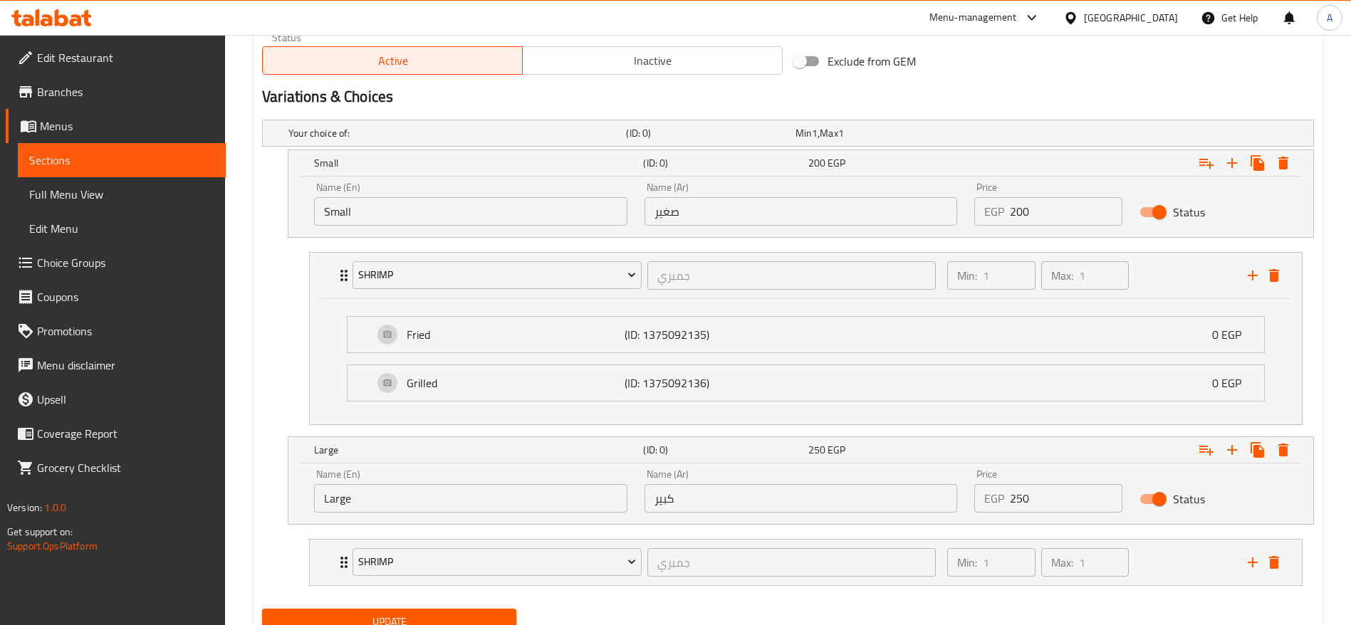
click at [261, 385] on div "Your choice of: (ID: 0) Min 1 , Max 1 Name (En) Your choice of: Name (En) Name …" at bounding box center [787, 358] width 1063 height 489
click at [333, 564] on div "Shrimp جمبري ​ Min: 1 ​ Max: 1 ​" at bounding box center [806, 563] width 992 height 46
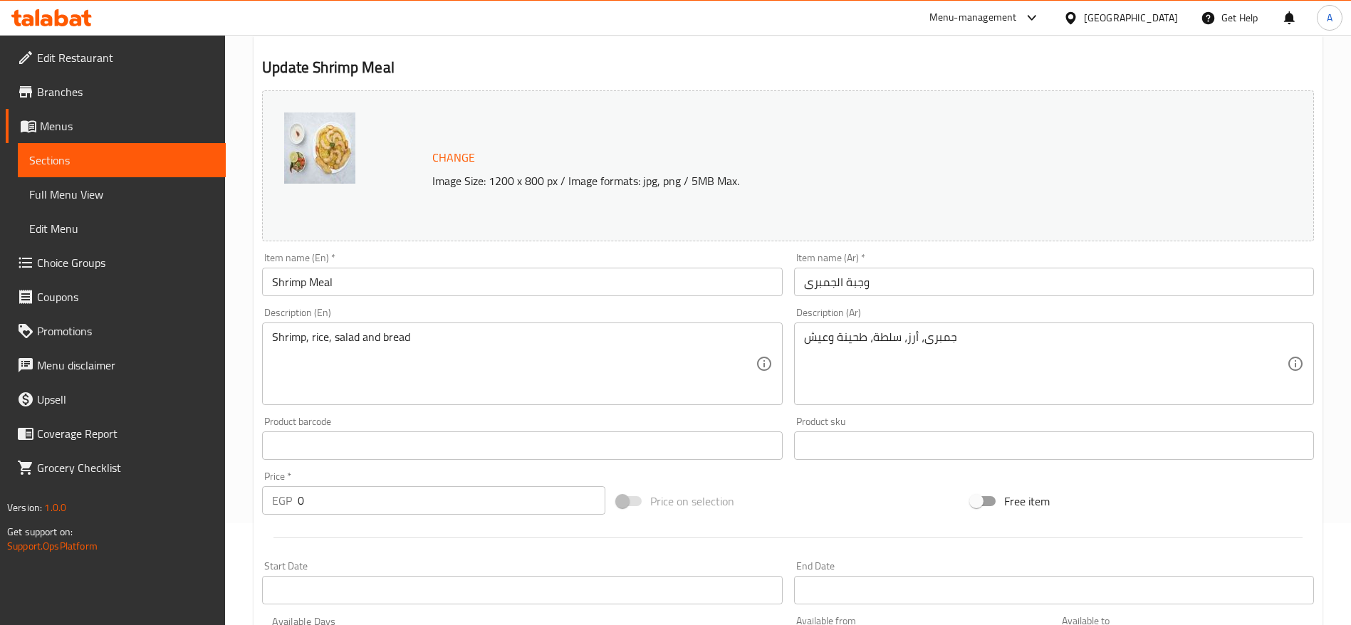
scroll to position [70, 0]
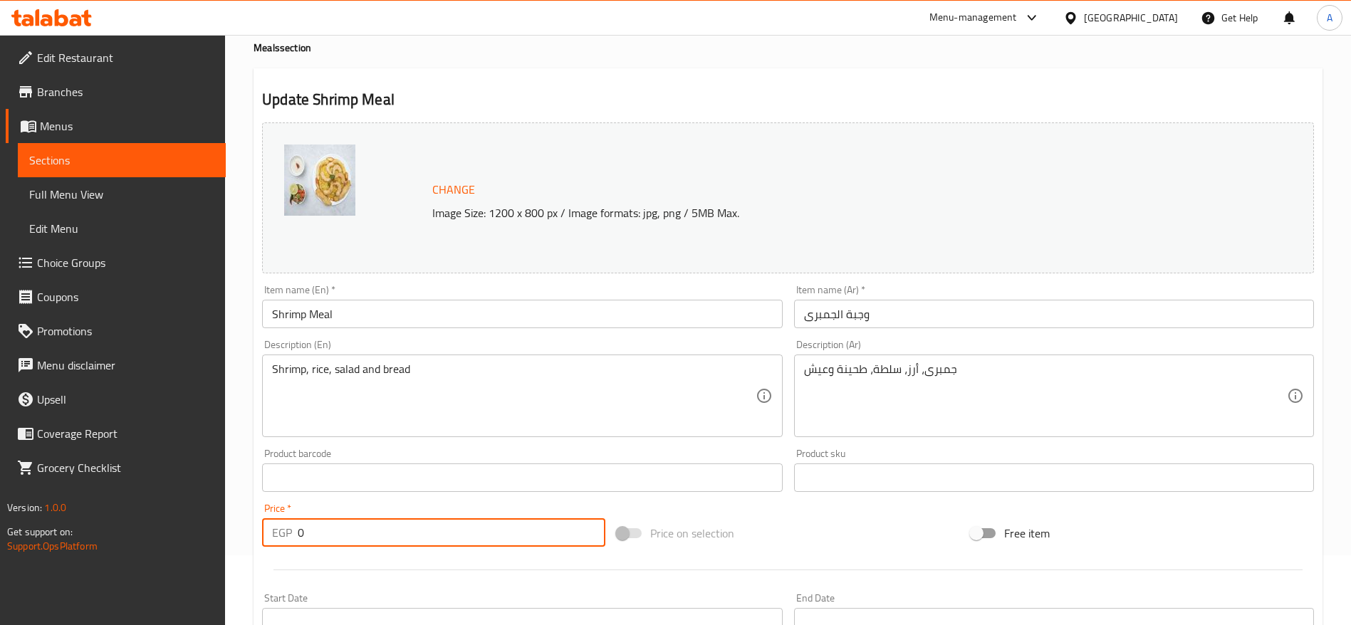
click at [348, 529] on input "0" at bounding box center [452, 532] width 308 height 28
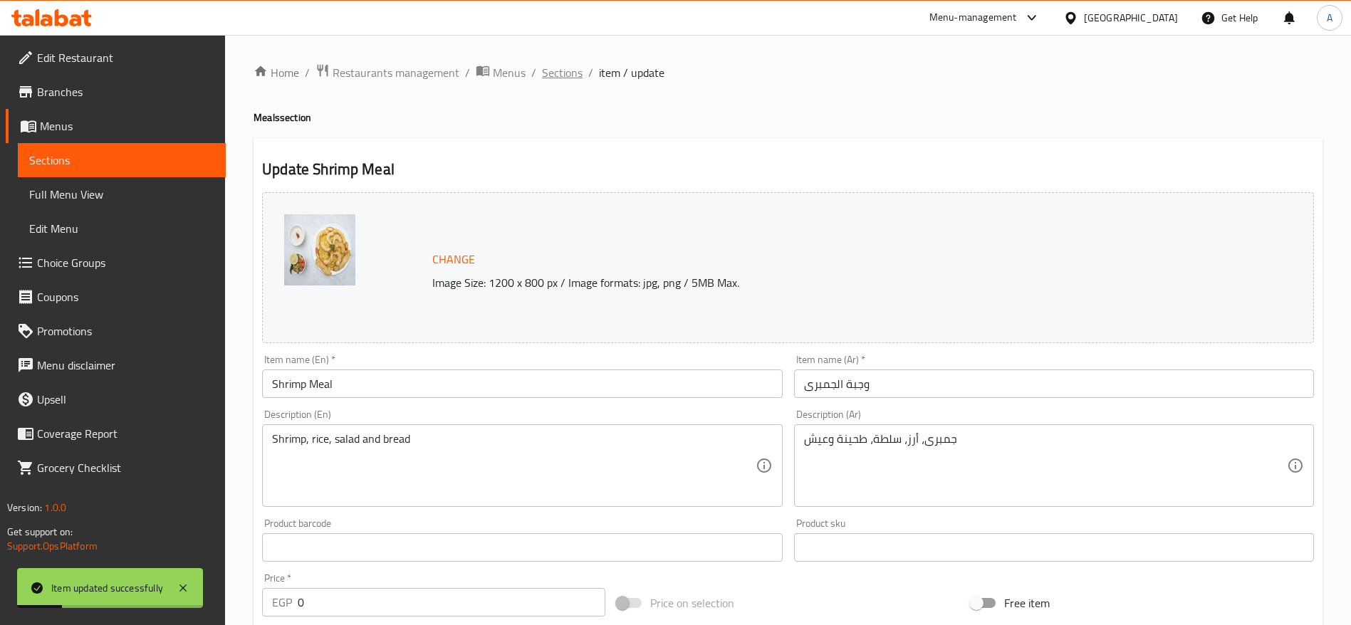
click at [552, 70] on span "Sections" at bounding box center [562, 72] width 41 height 17
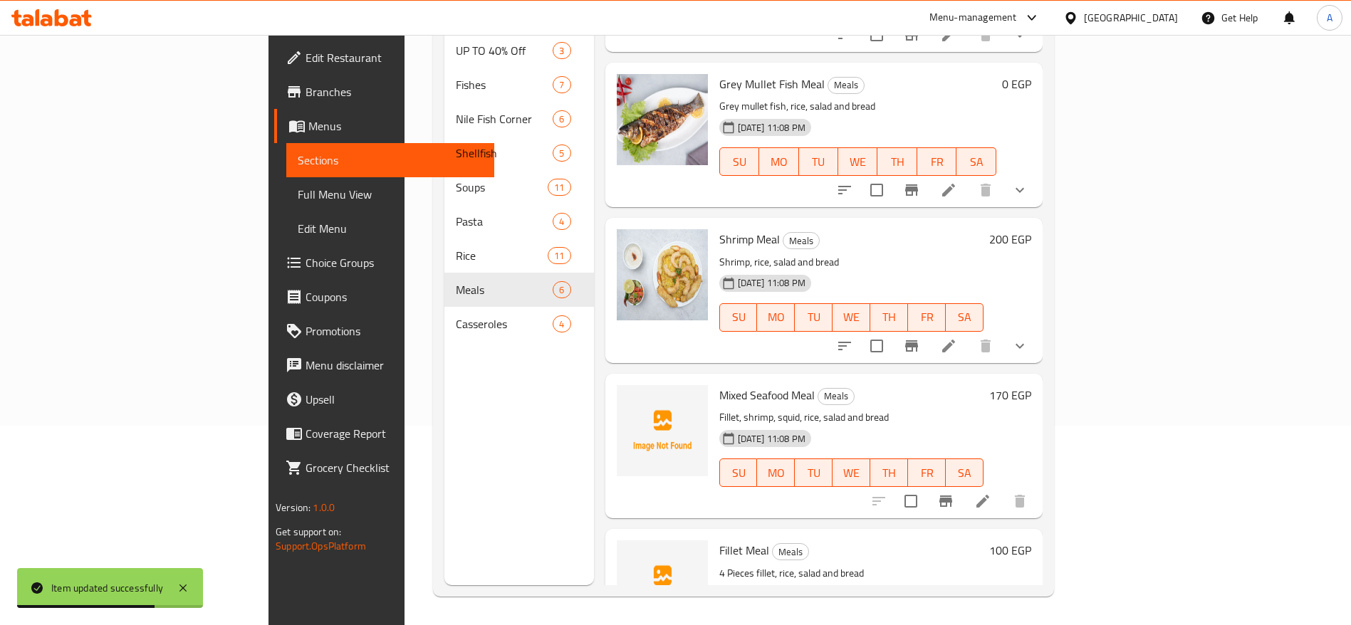
scroll to position [344, 0]
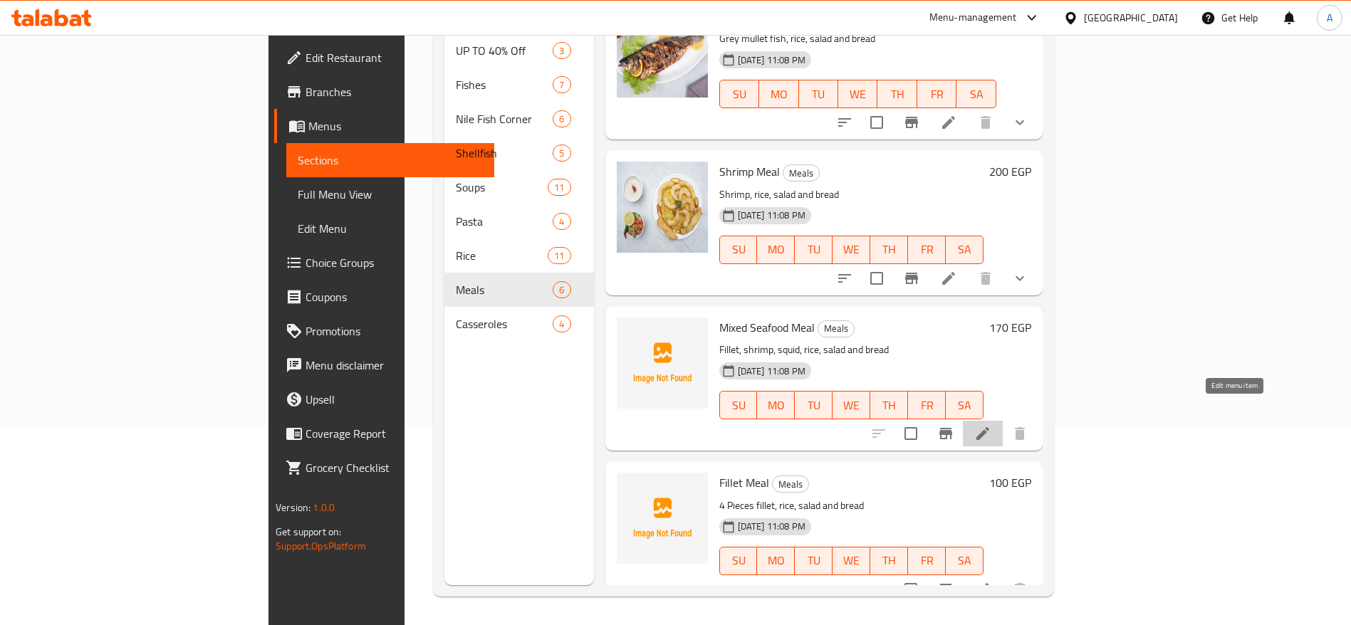
click at [991, 425] on icon at bounding box center [982, 433] width 17 height 17
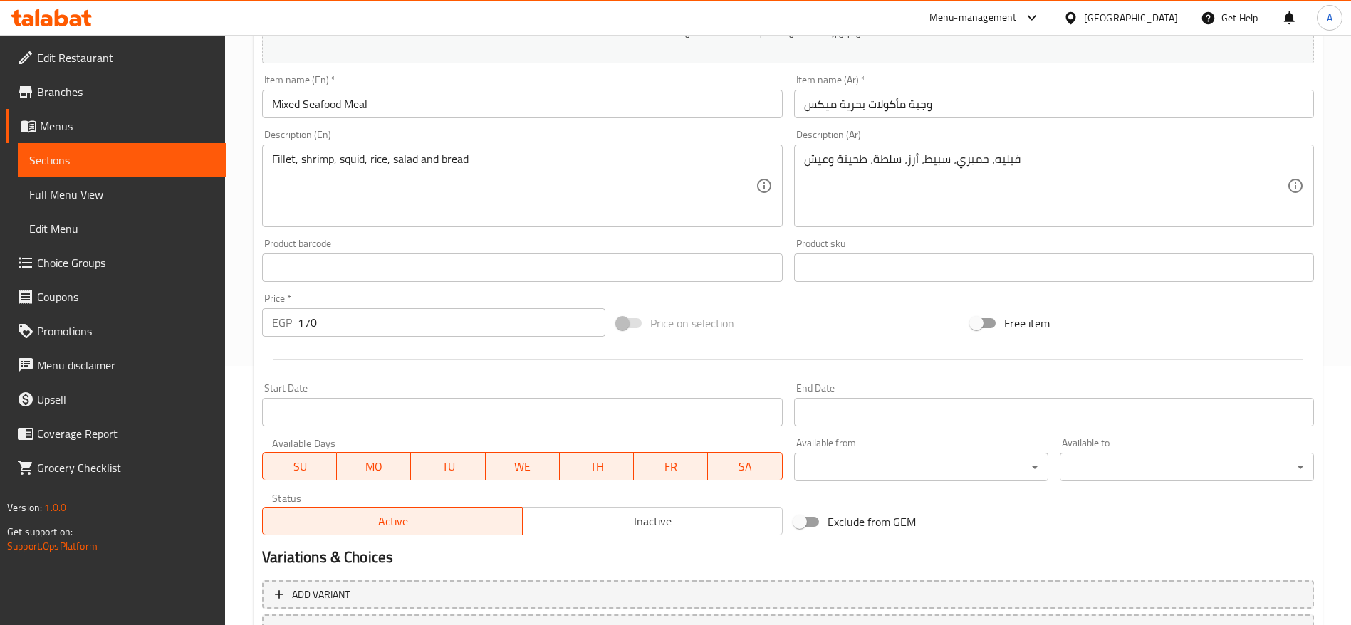
scroll to position [381, 0]
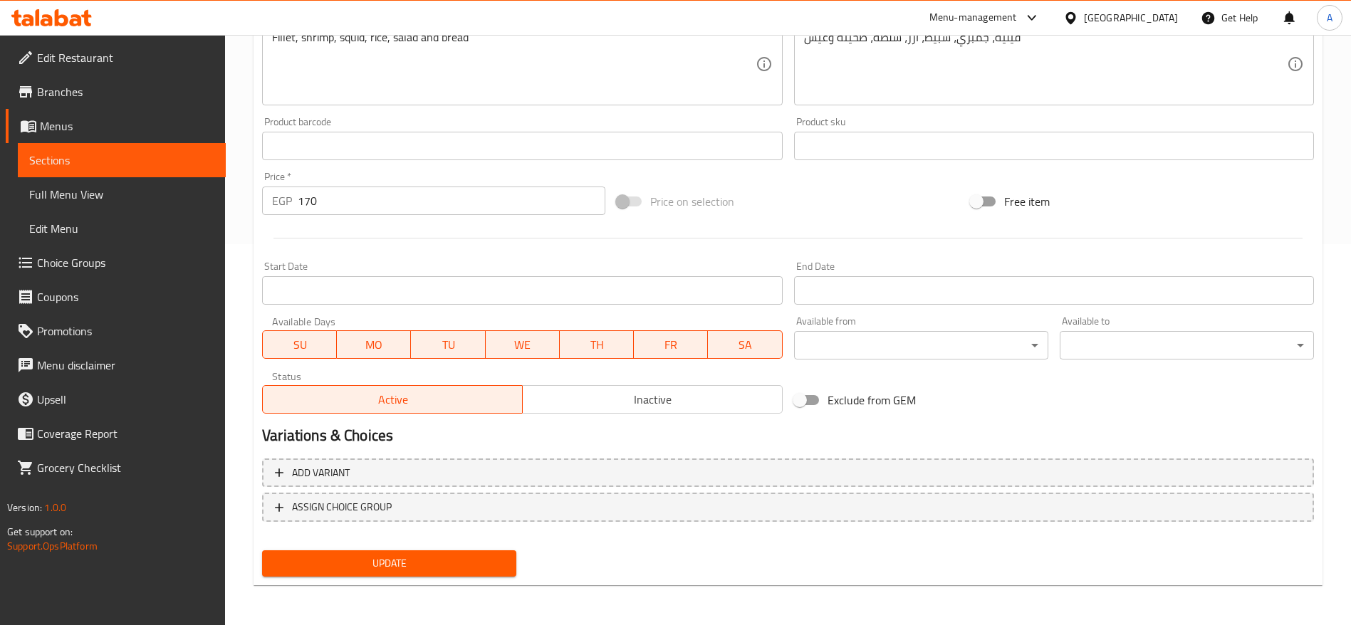
click at [528, 193] on input "170" at bounding box center [452, 201] width 308 height 28
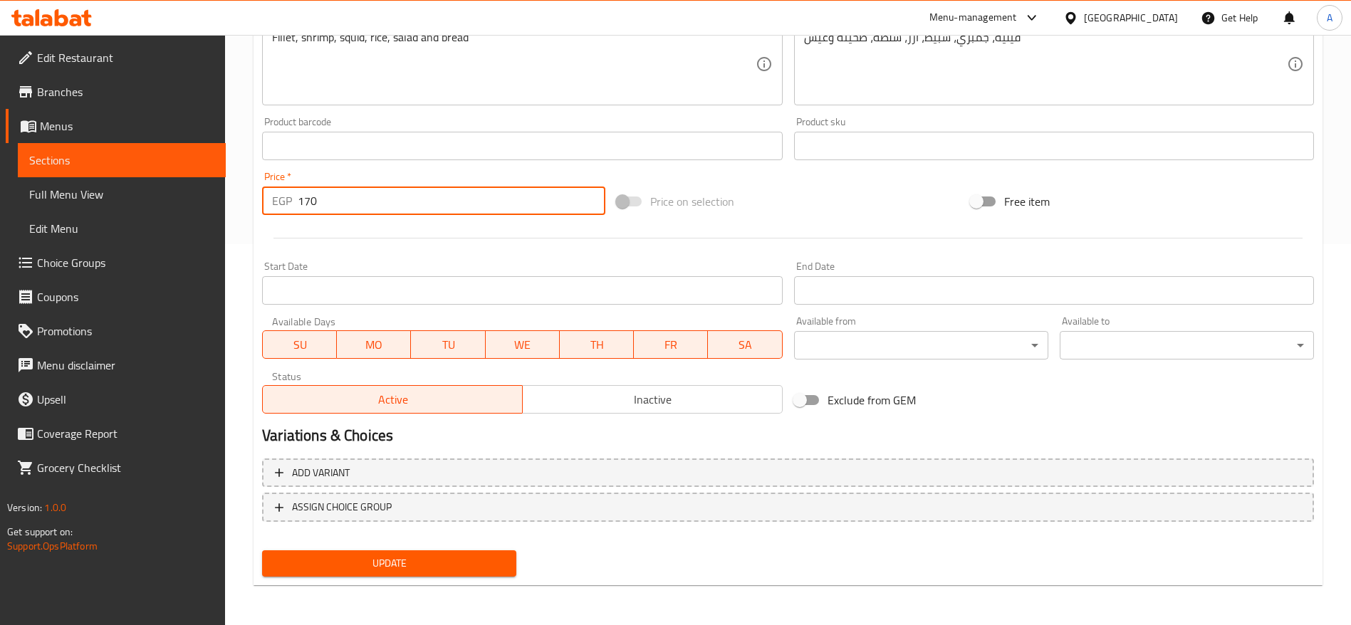
click at [528, 193] on input "170" at bounding box center [452, 201] width 308 height 28
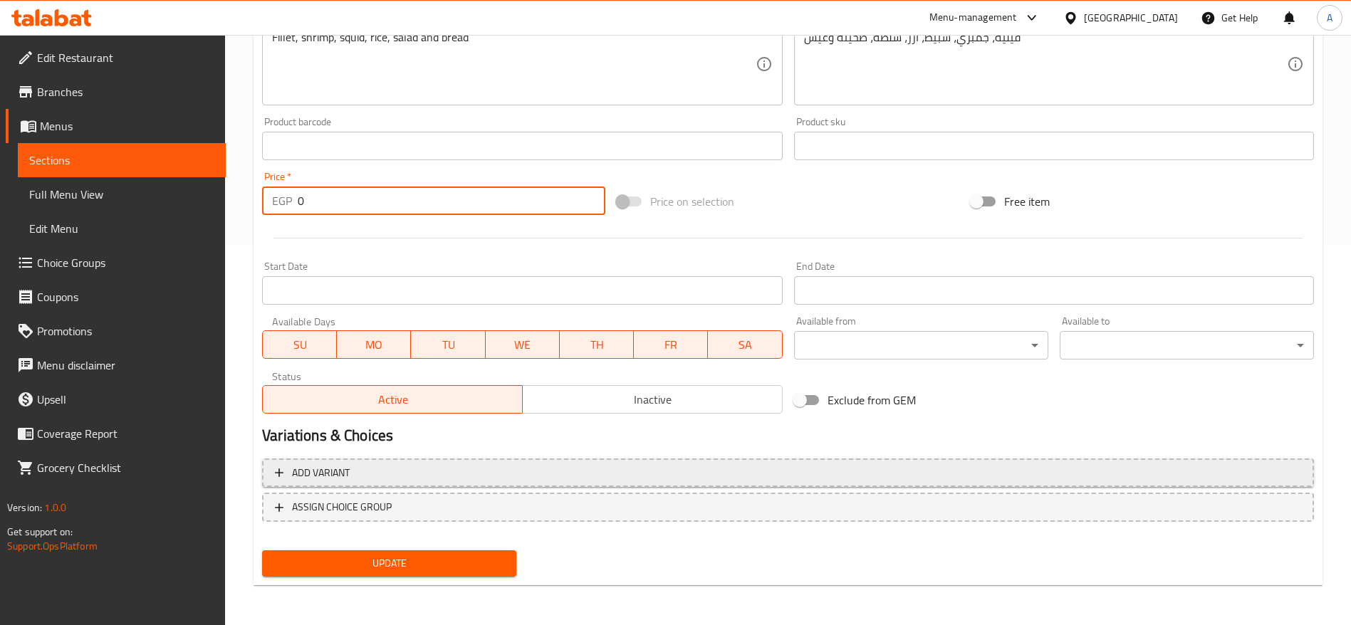
type input "0"
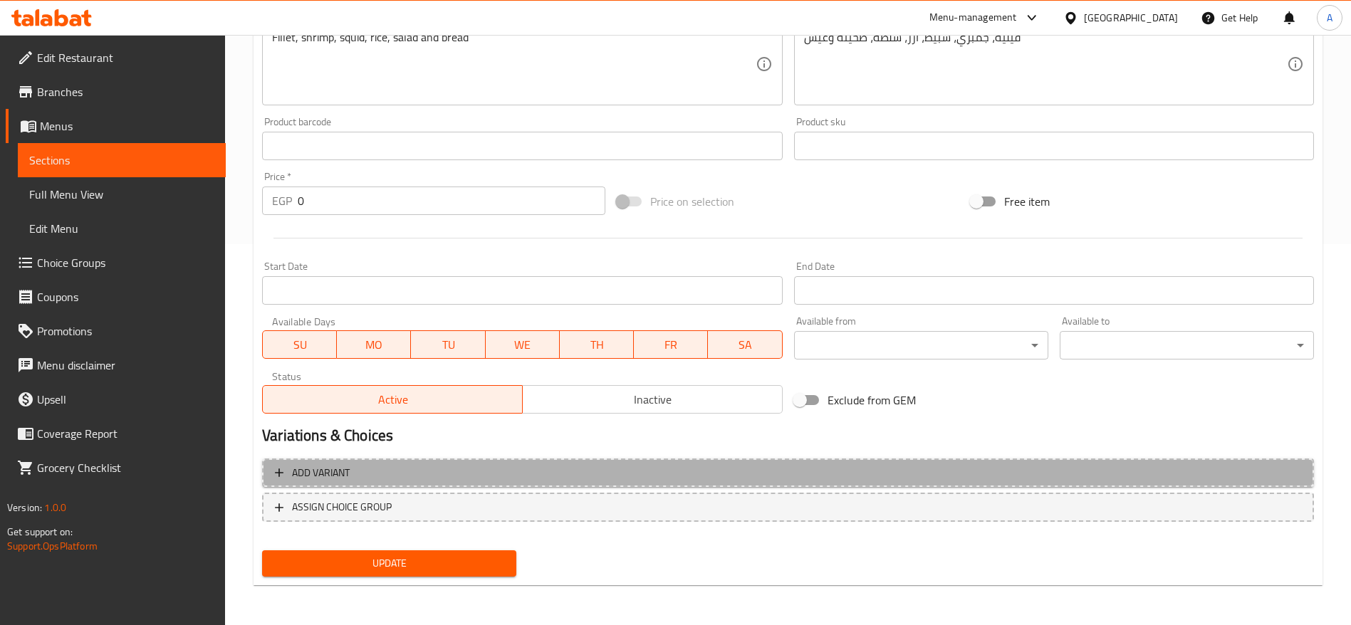
click at [415, 469] on span "Add variant" at bounding box center [788, 473] width 1026 height 18
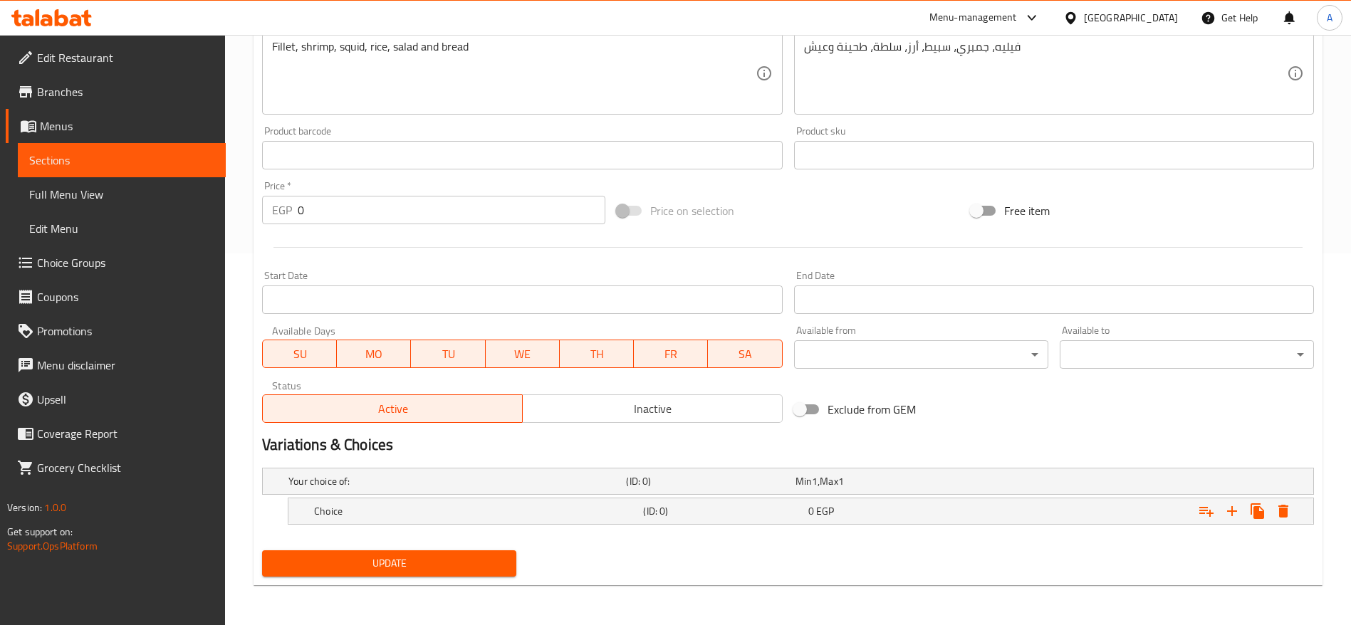
scroll to position [372, 0]
click at [511, 509] on h5 "Choice" at bounding box center [475, 511] width 323 height 14
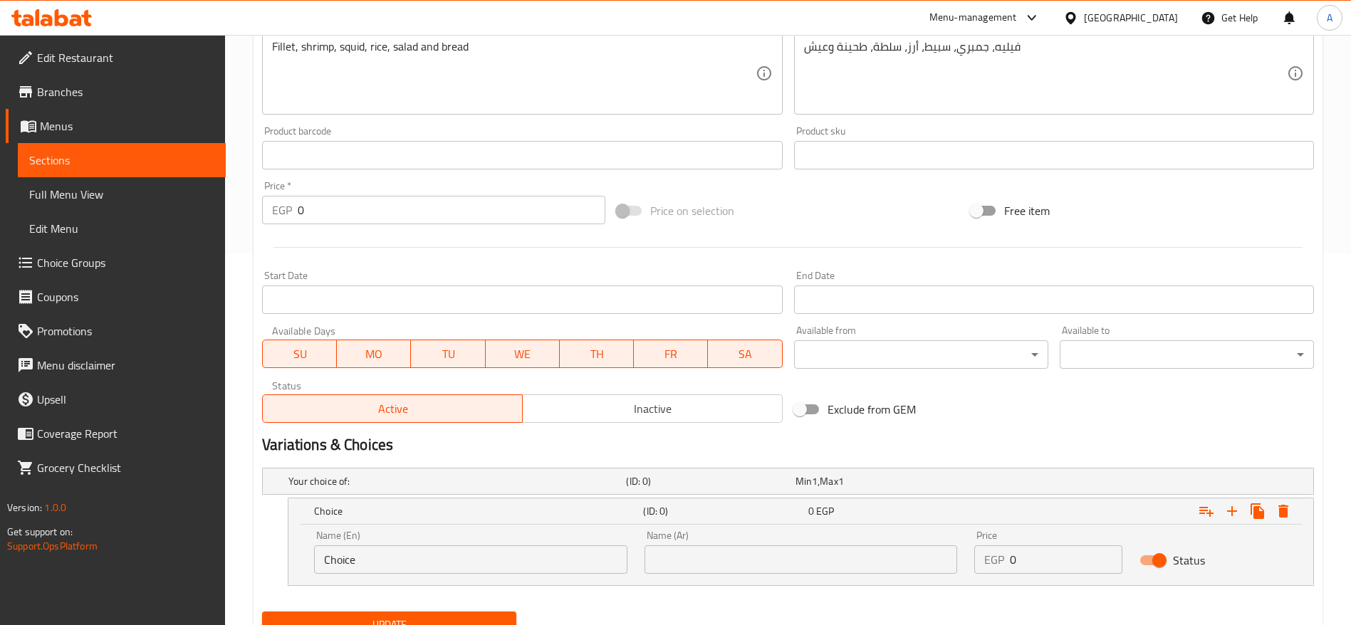
scroll to position [433, 0]
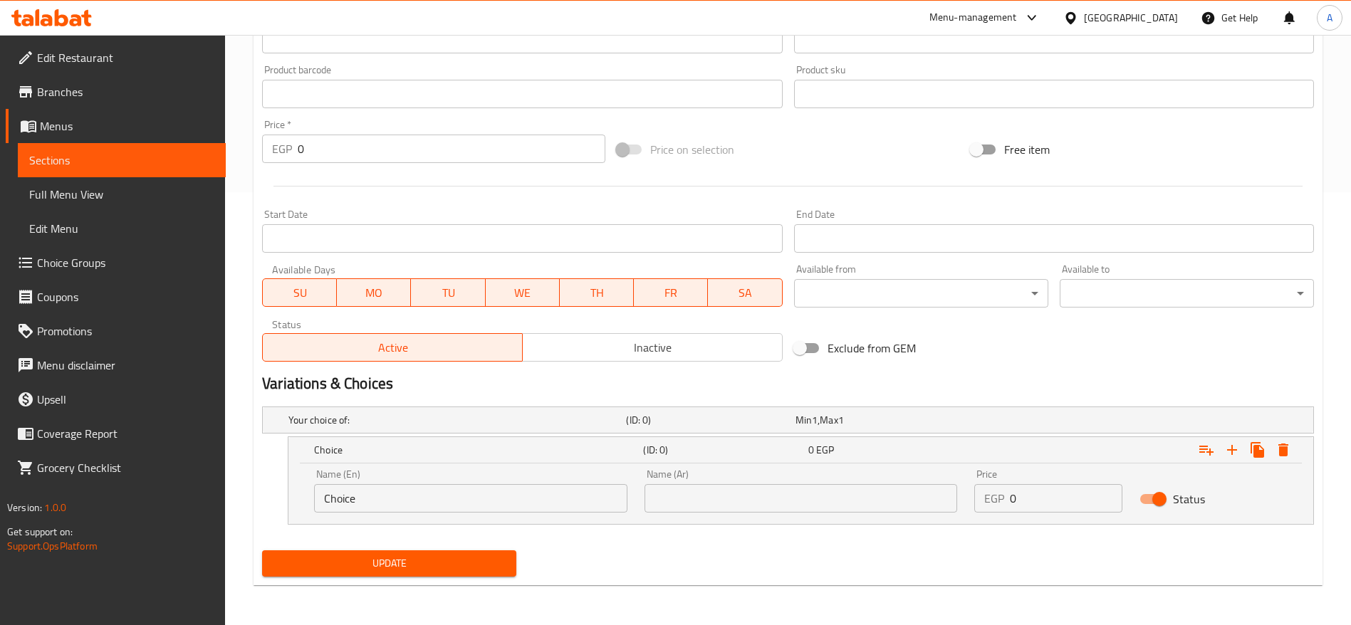
click at [553, 518] on div "Name (En) Choice Name (En)" at bounding box center [471, 491] width 330 height 61
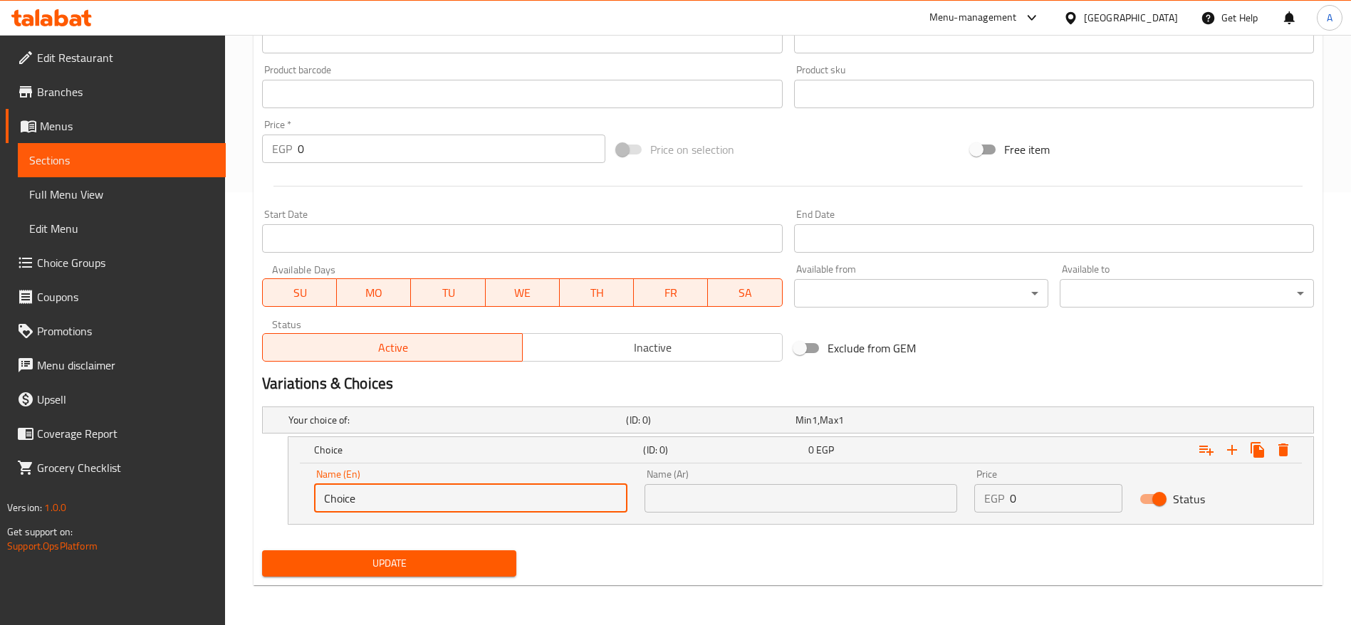
click at [548, 506] on input "Choice" at bounding box center [470, 498] width 313 height 28
type input "L"
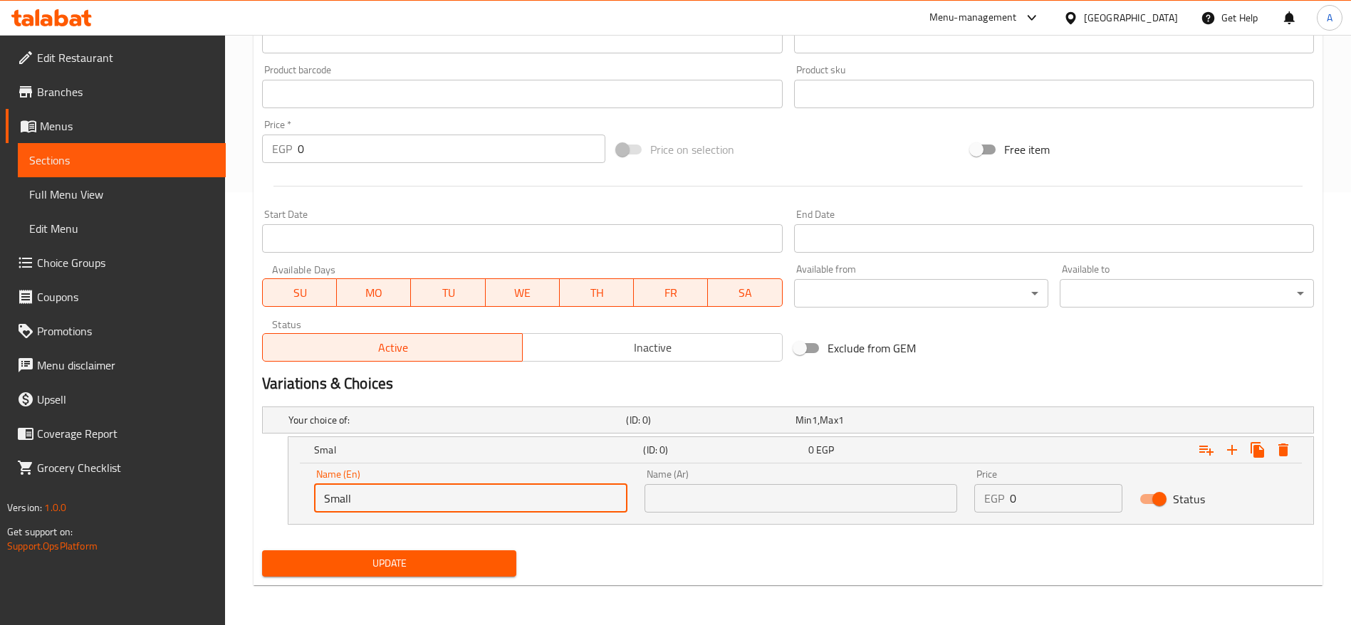
type input "Small"
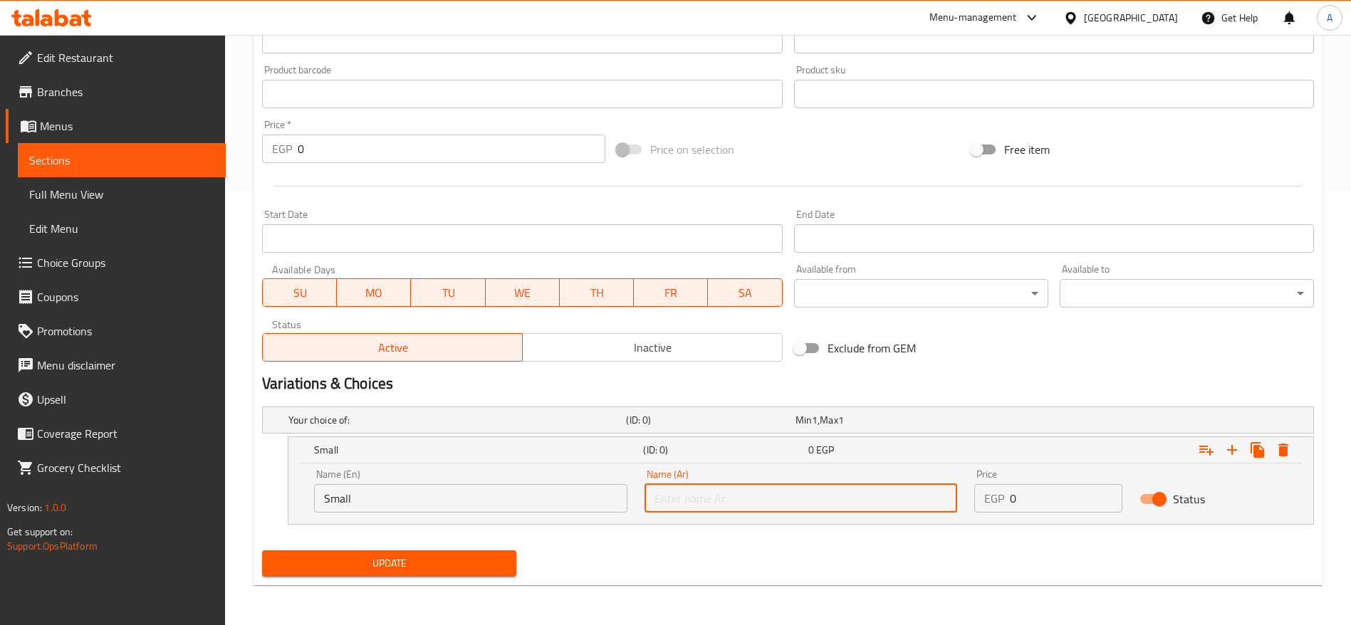
type input "w"
type input "صغير"
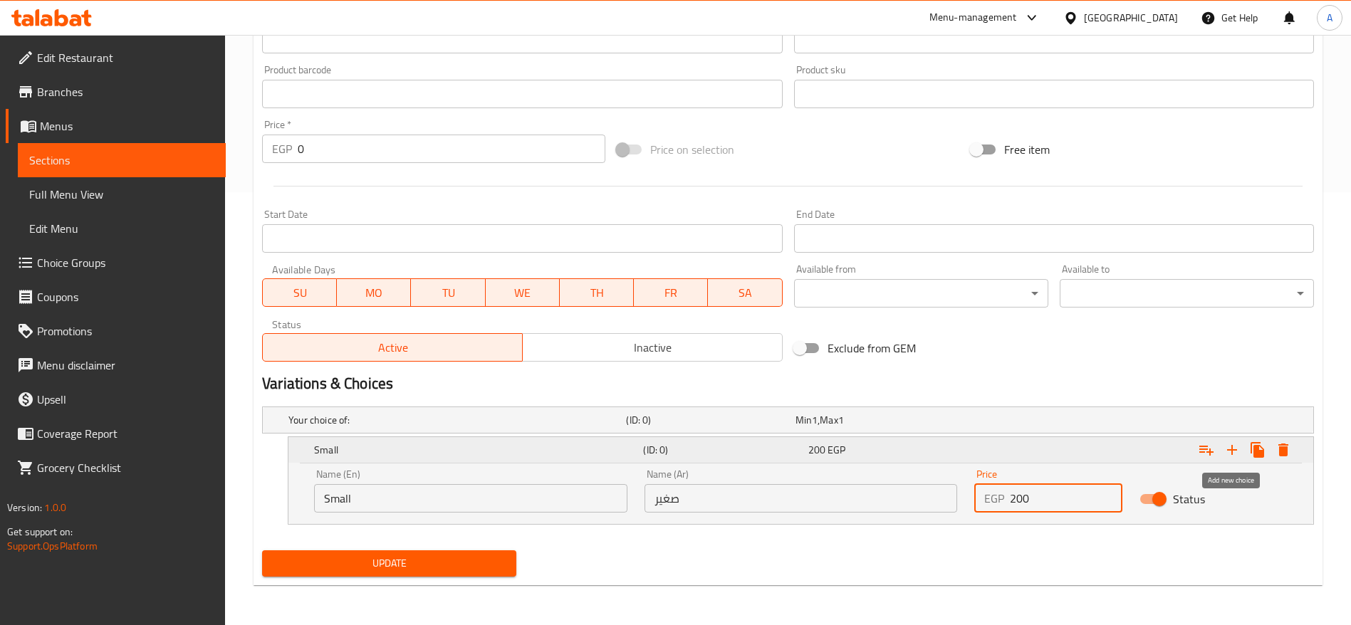
type input "200"
click at [1229, 449] on icon "Expand" at bounding box center [1232, 450] width 17 height 17
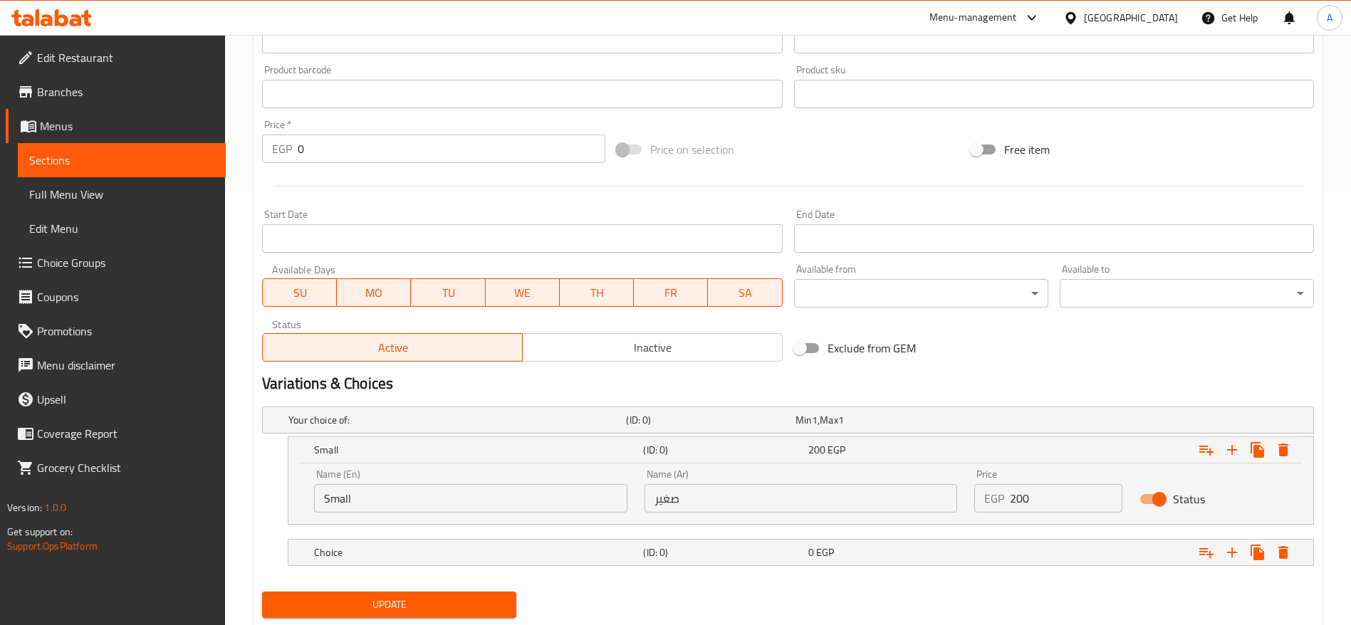
scroll to position [474, 0]
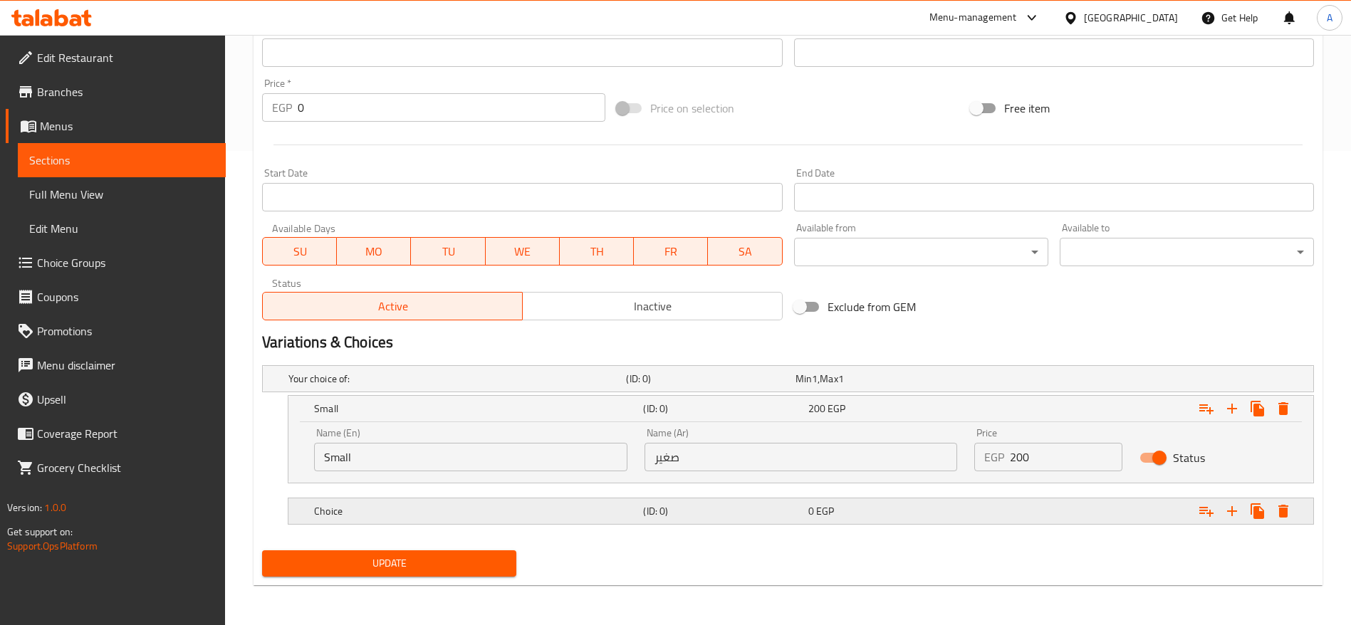
click at [640, 502] on div "(ID: 0)" at bounding box center [722, 511] width 165 height 20
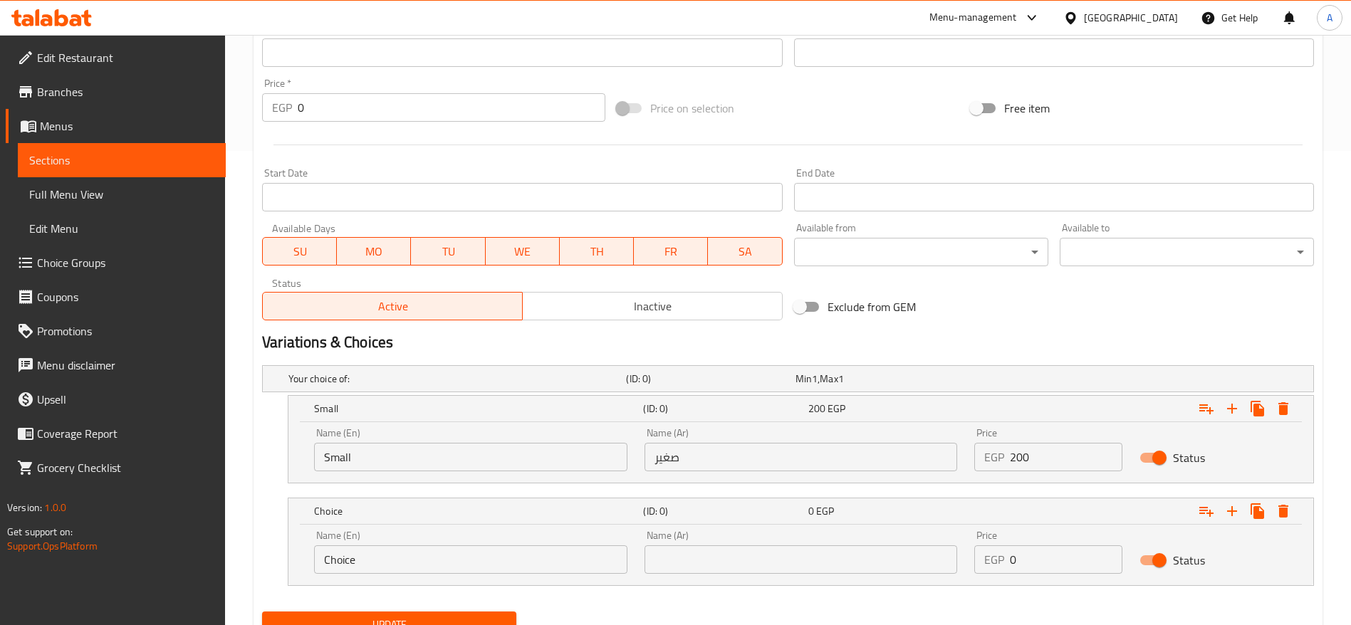
drag, startPoint x: 396, startPoint y: 541, endPoint x: 385, endPoint y: 556, distance: 18.4
click at [385, 556] on div "Name (En) Choice Name (En)" at bounding box center [470, 552] width 313 height 43
click at [385, 556] on input "Choice" at bounding box center [470, 560] width 313 height 28
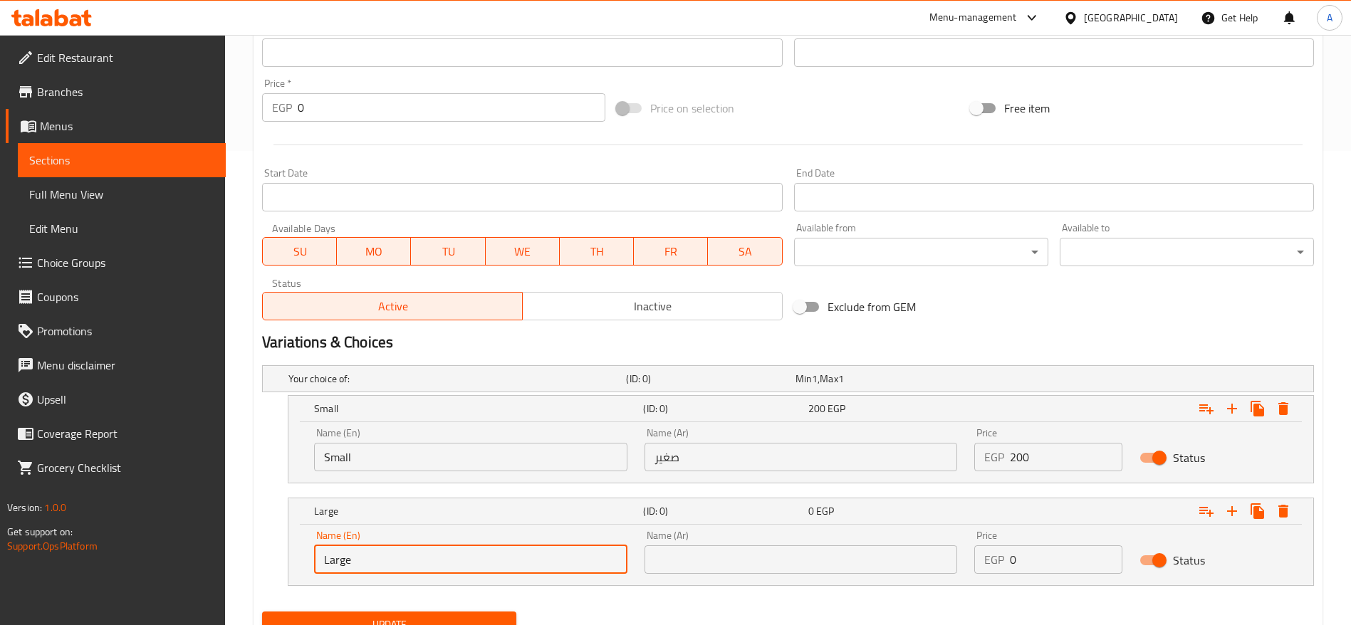
type input "Large"
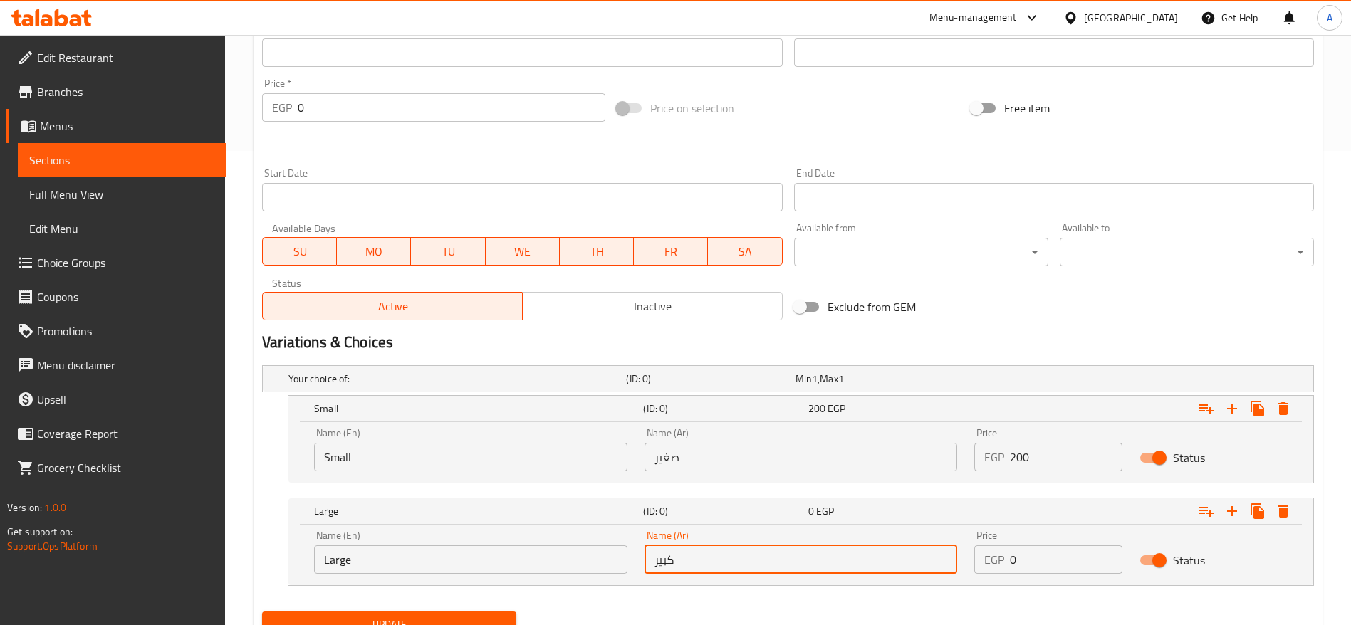
type input "كبير"
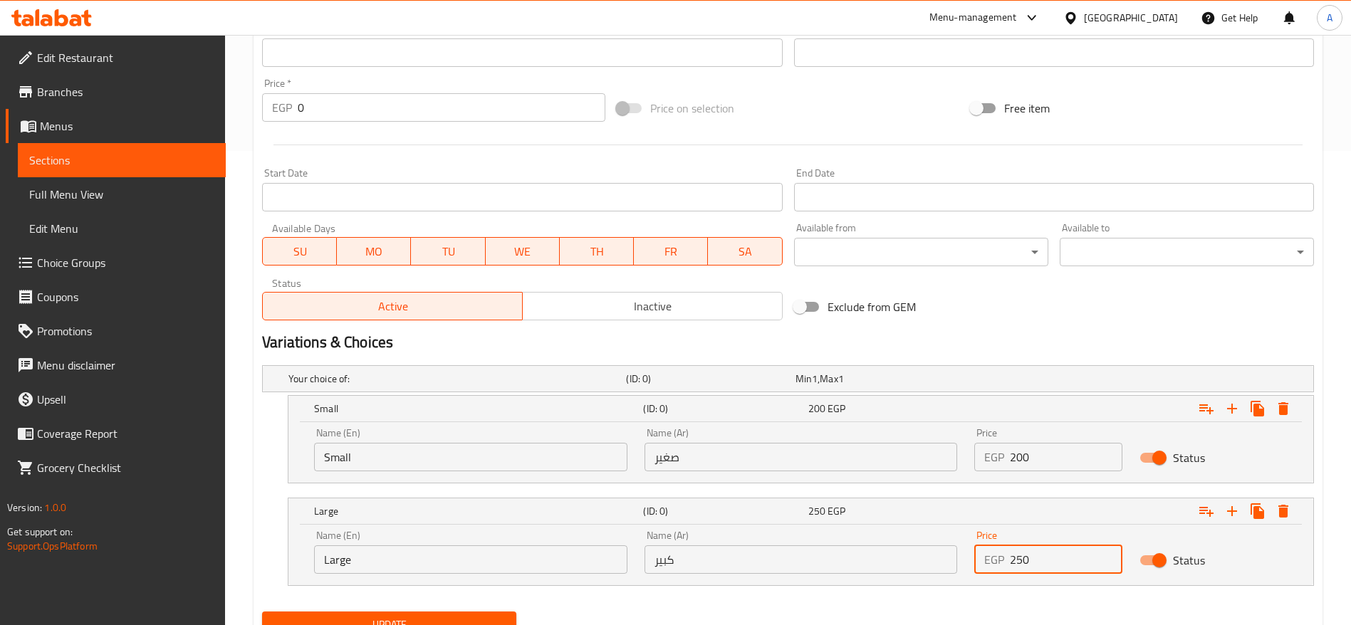
type input "250"
click at [262, 612] on button "Update" at bounding box center [389, 625] width 254 height 26
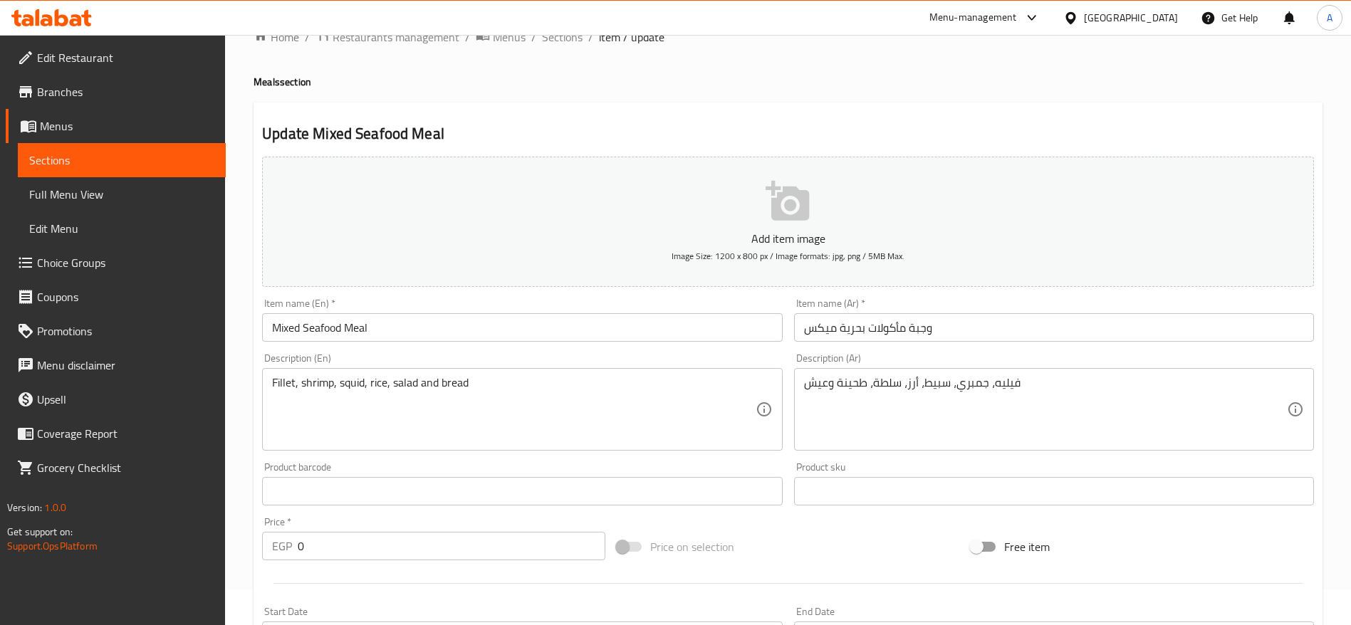
scroll to position [27, 0]
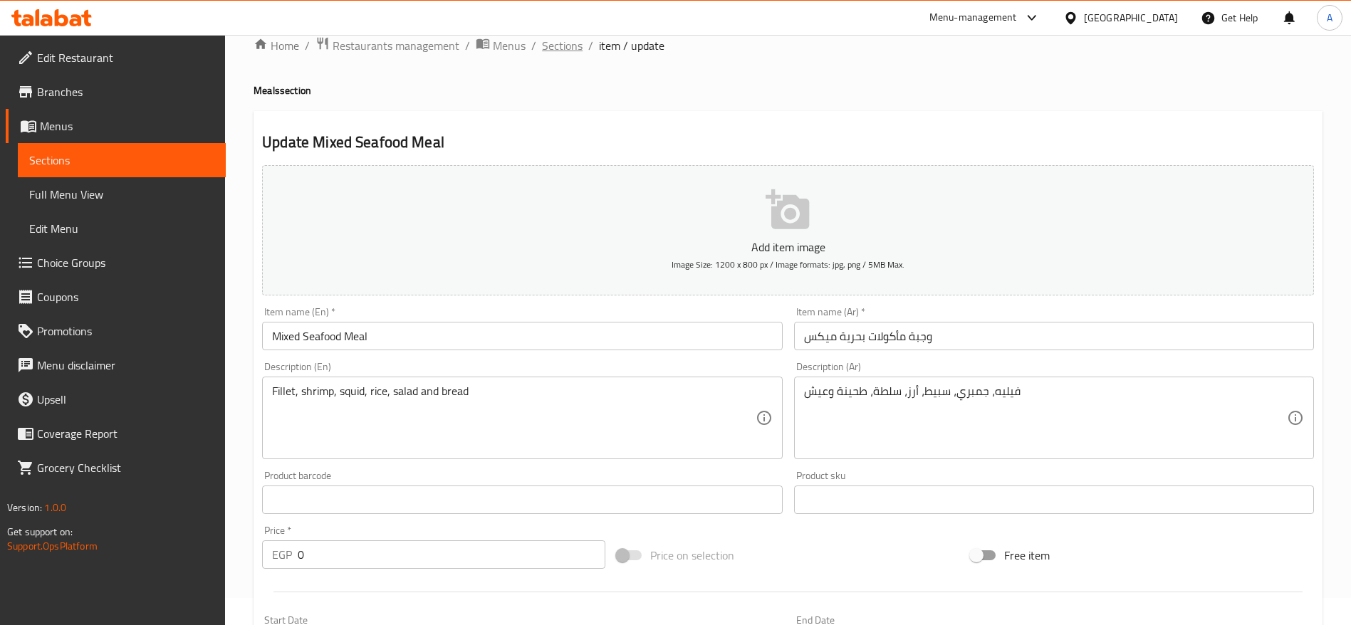
click at [563, 48] on span "Sections" at bounding box center [562, 45] width 41 height 17
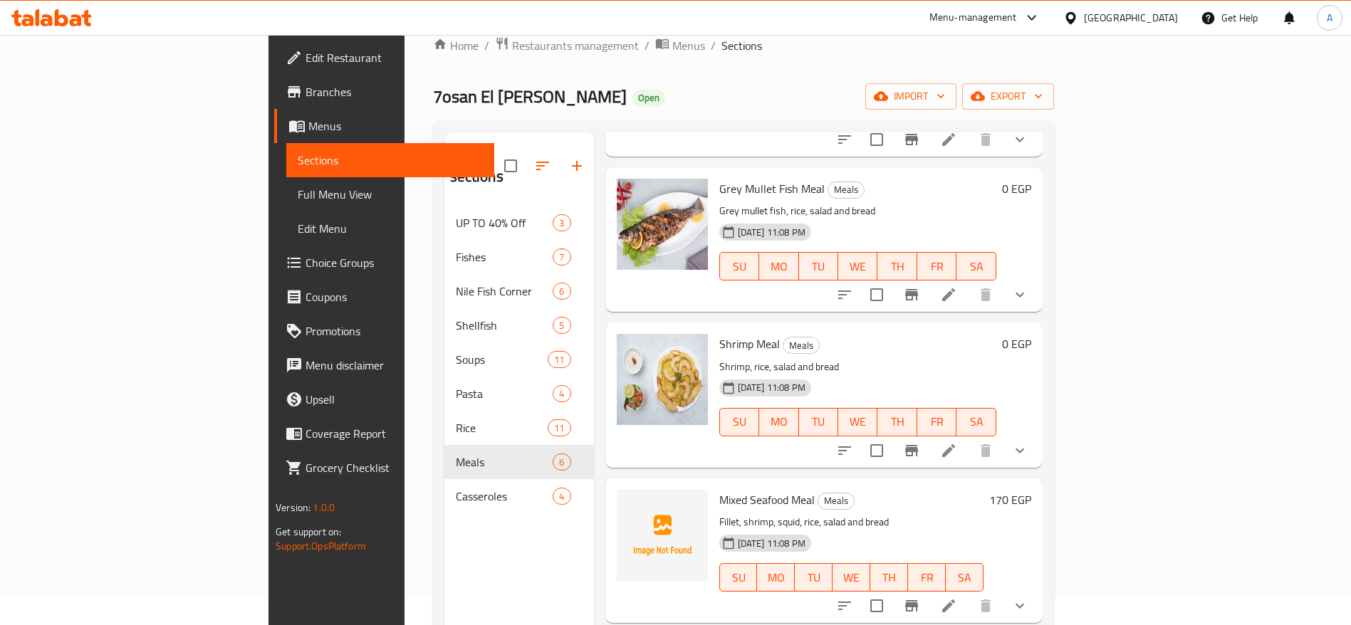
scroll to position [199, 0]
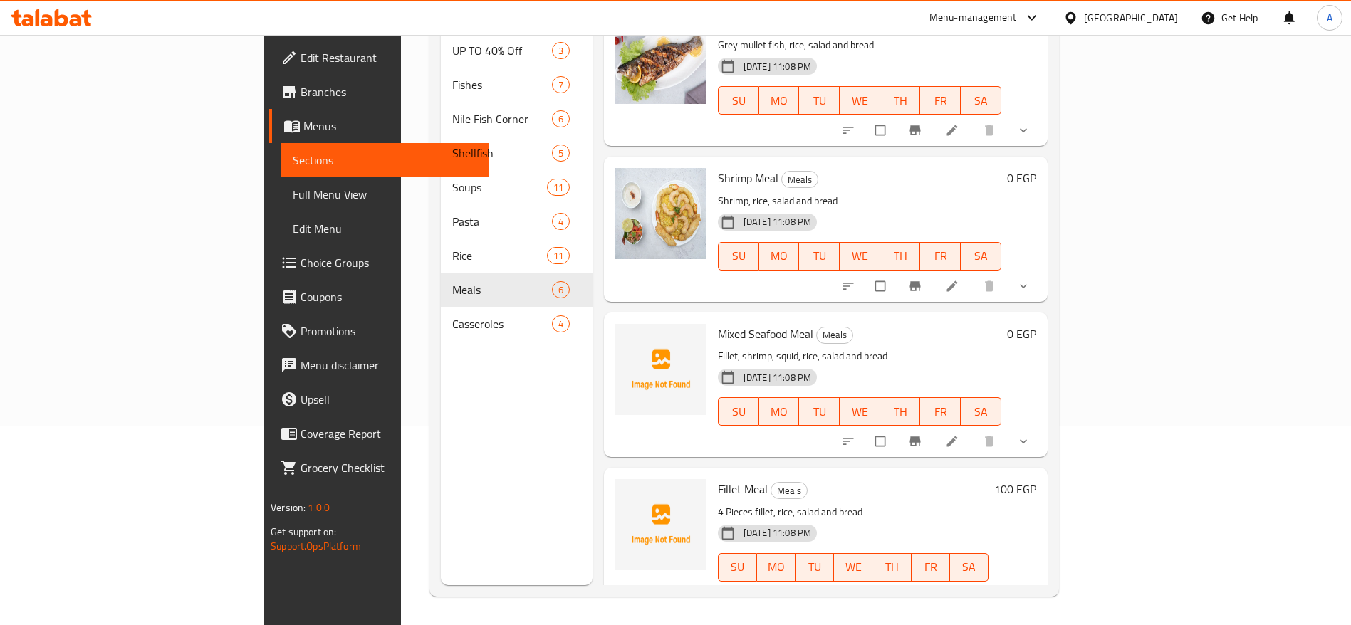
scroll to position [344, 0]
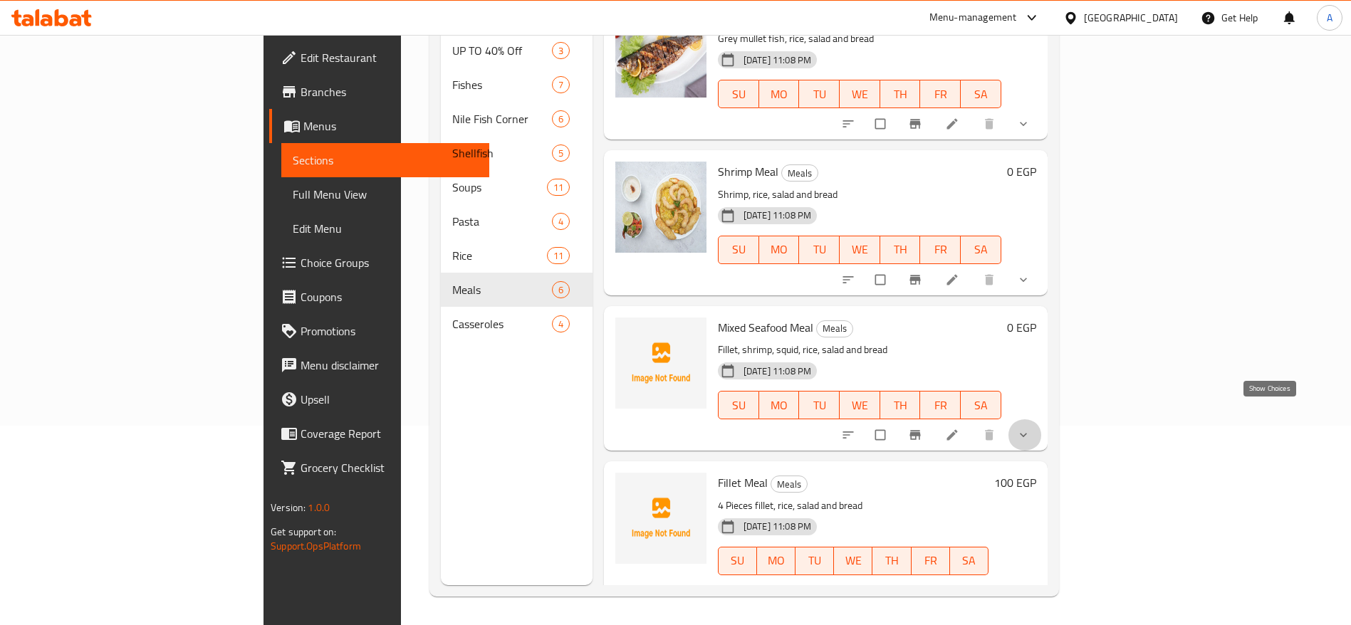
click at [1031, 428] on icon "show more" at bounding box center [1023, 435] width 14 height 14
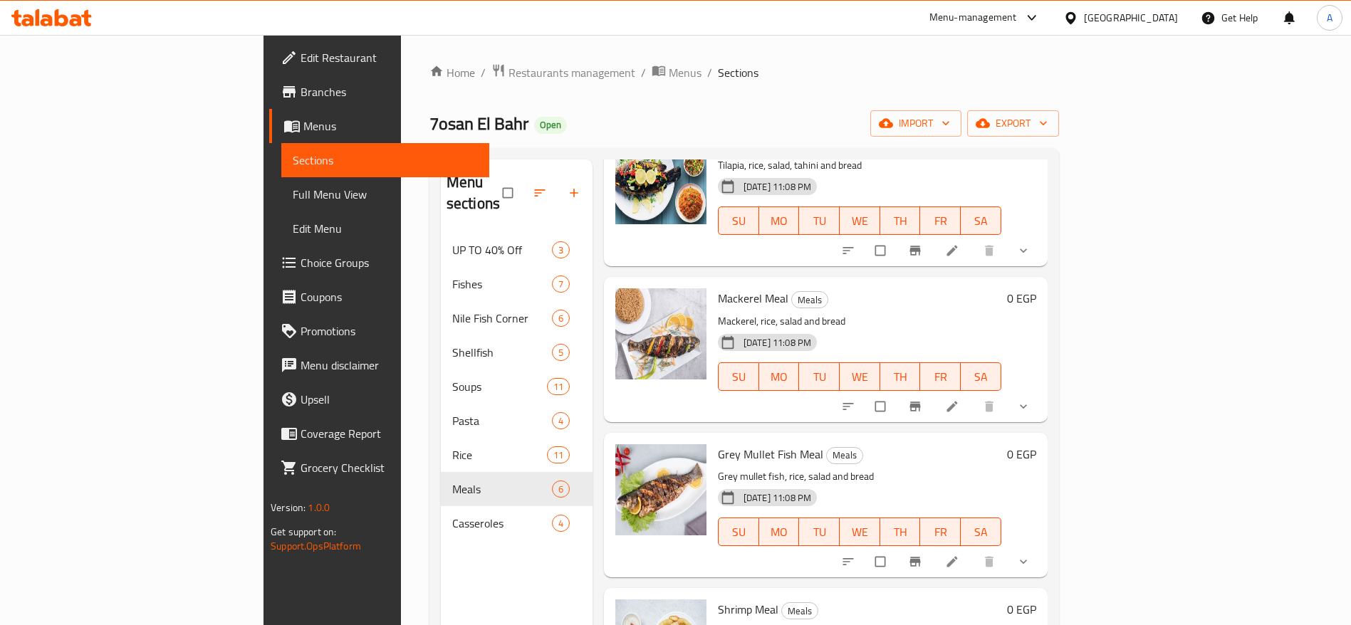
scroll to position [0, 0]
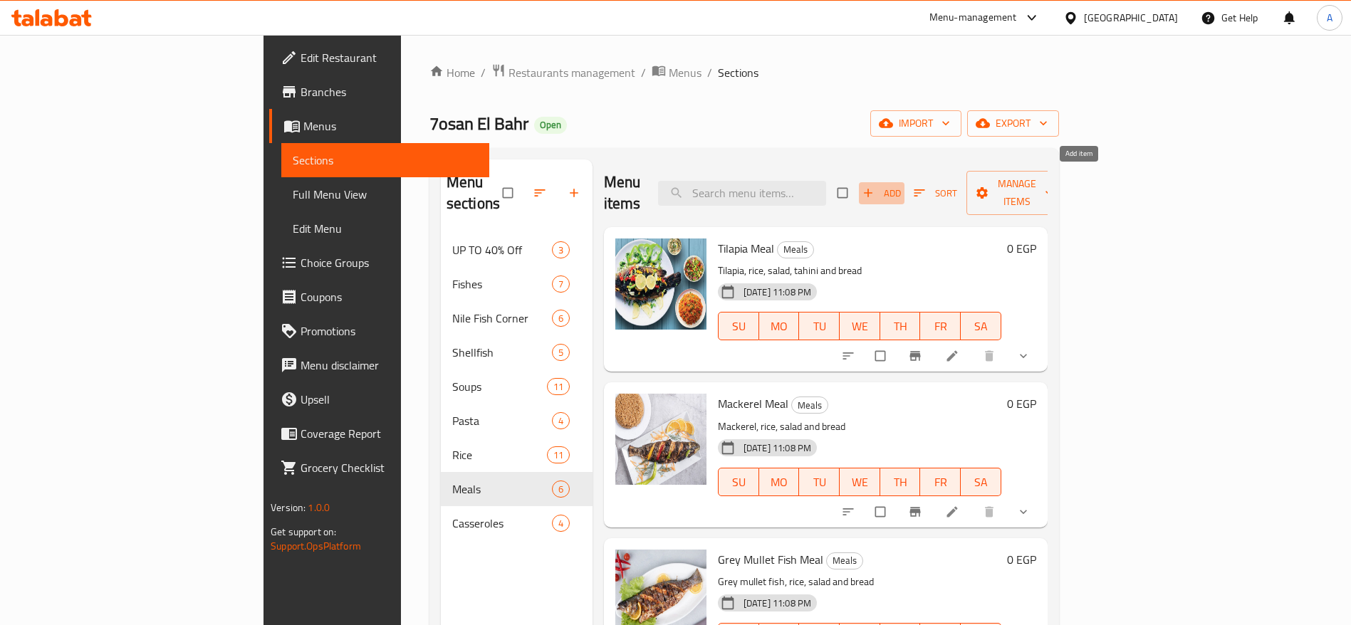
click at [901, 185] on span "Add" at bounding box center [882, 193] width 38 height 16
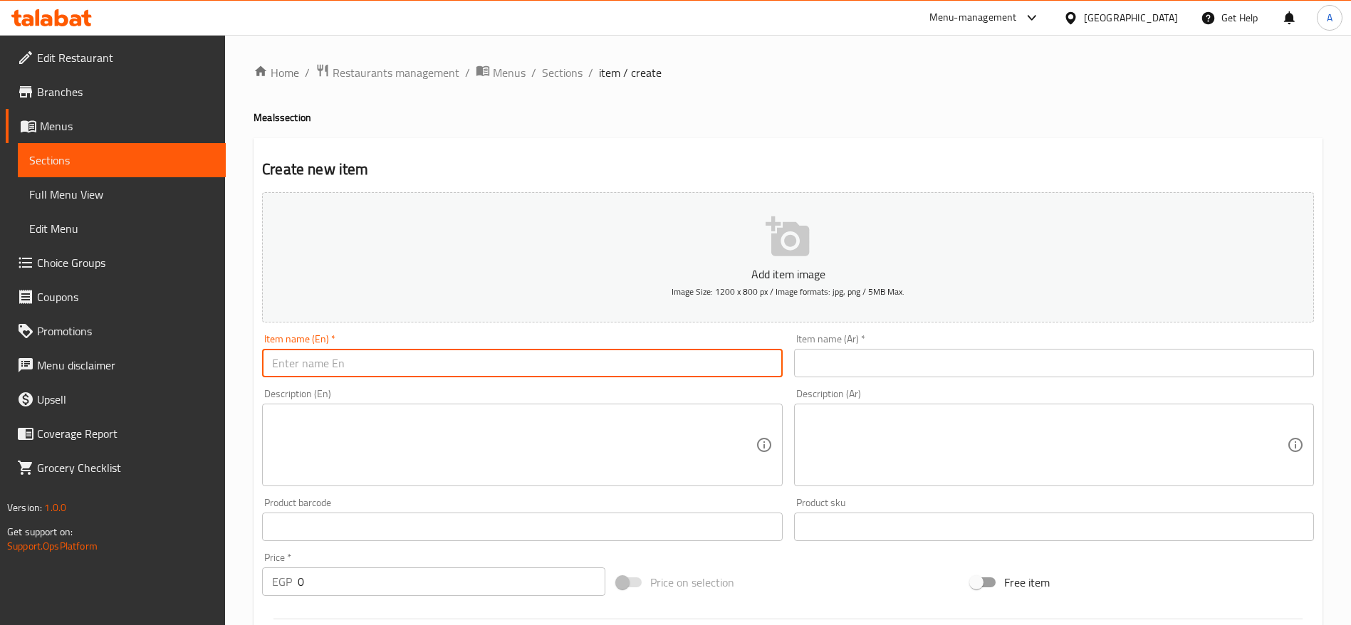
click at [743, 372] on input "text" at bounding box center [522, 363] width 520 height 28
paste input "وجبة سبيط"
type input "وجبة سبيط"
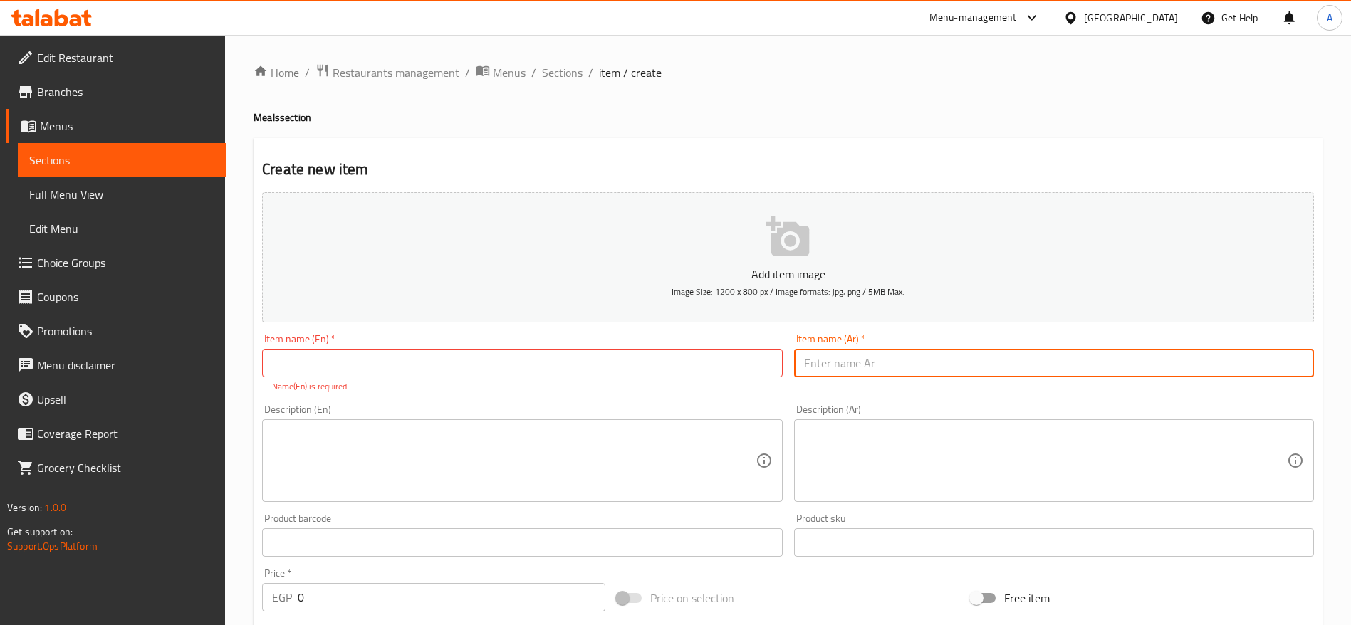
click at [867, 364] on input "text" at bounding box center [1054, 363] width 520 height 28
paste input "وجبة سبيط"
type input "وجبة سبيط"
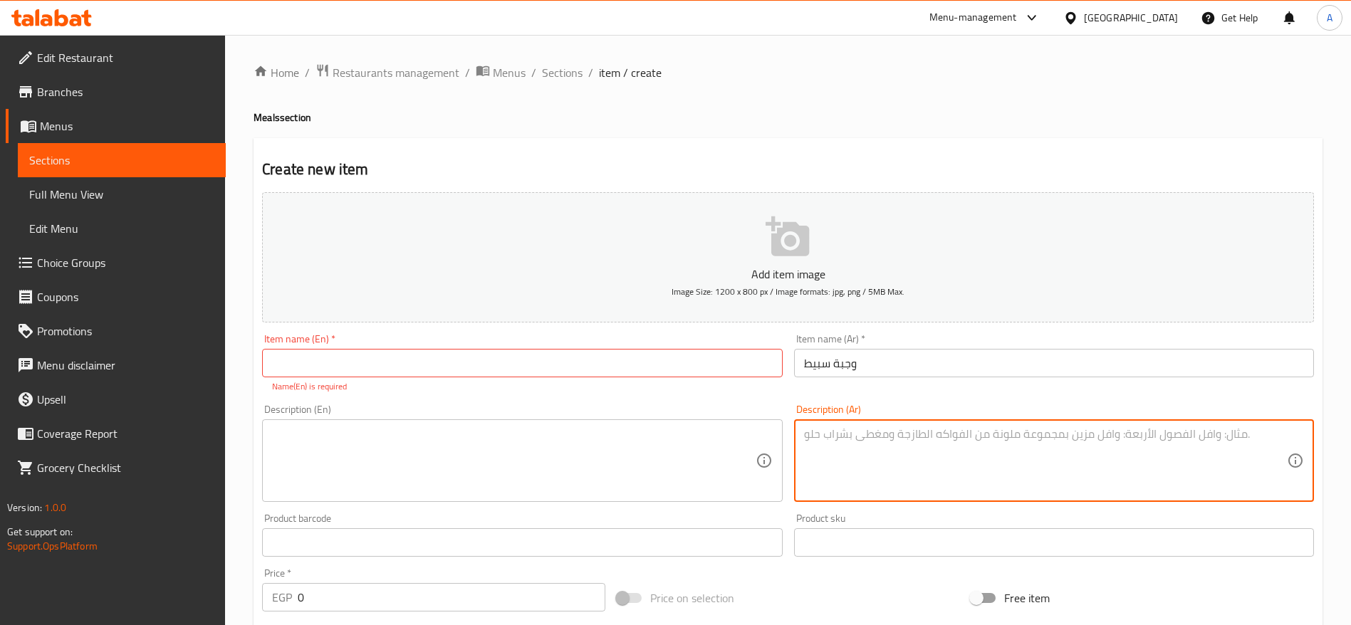
click at [892, 439] on textarea at bounding box center [1045, 461] width 483 height 68
paste textarea "سبيط طازج يقدم مع أرز وسلطة وعيش وطحينة."
type textarea "سبيط طازج يقدم مع أرز وسلطة وعيش وطحينة."
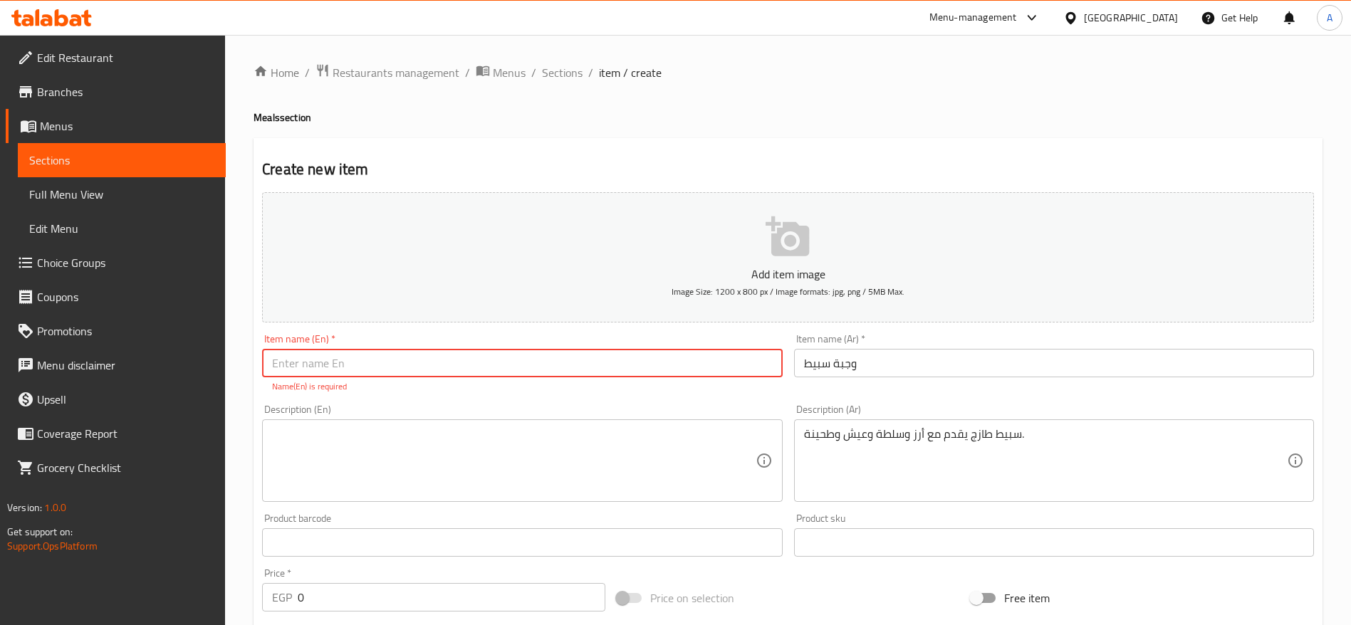
click at [630, 366] on input "text" at bounding box center [522, 363] width 520 height 28
paste input "Calamari Meal"
type input "Calamari Meal"
click at [477, 453] on textarea at bounding box center [513, 461] width 483 height 68
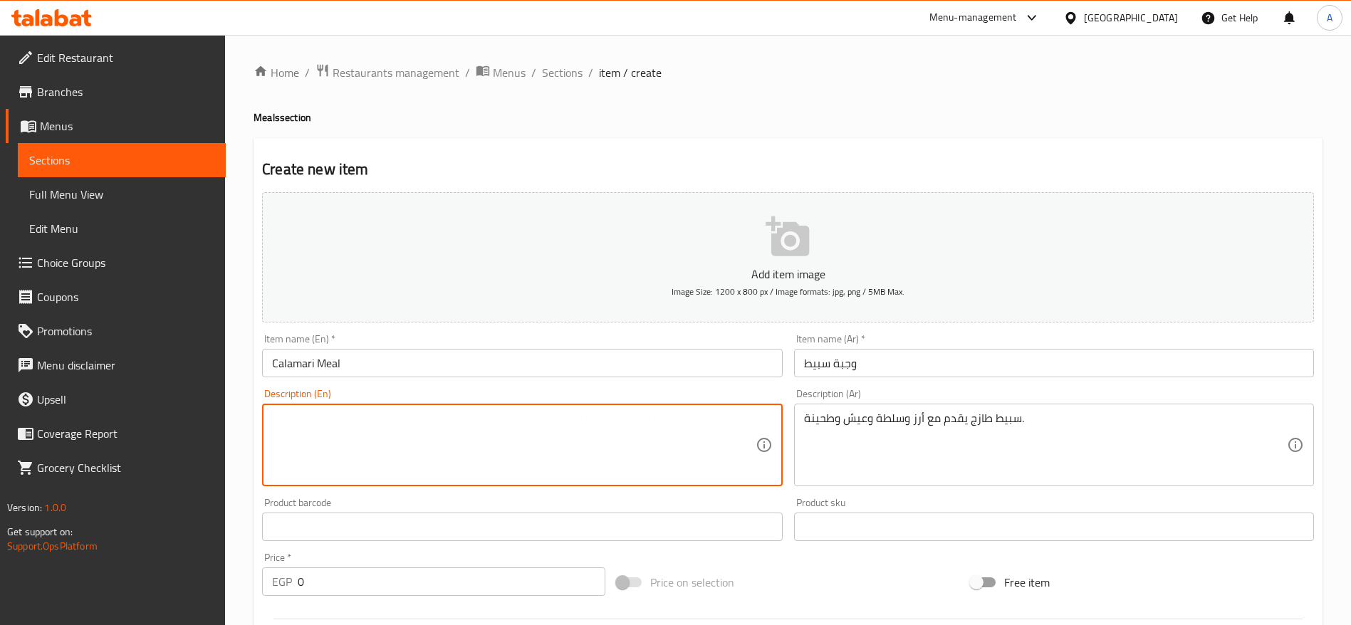
paste textarea "Fresh calamari served with rice, salad, bread, and tahini."
type textarea "Fresh calamari served with rice, salad, bread, and tahini."
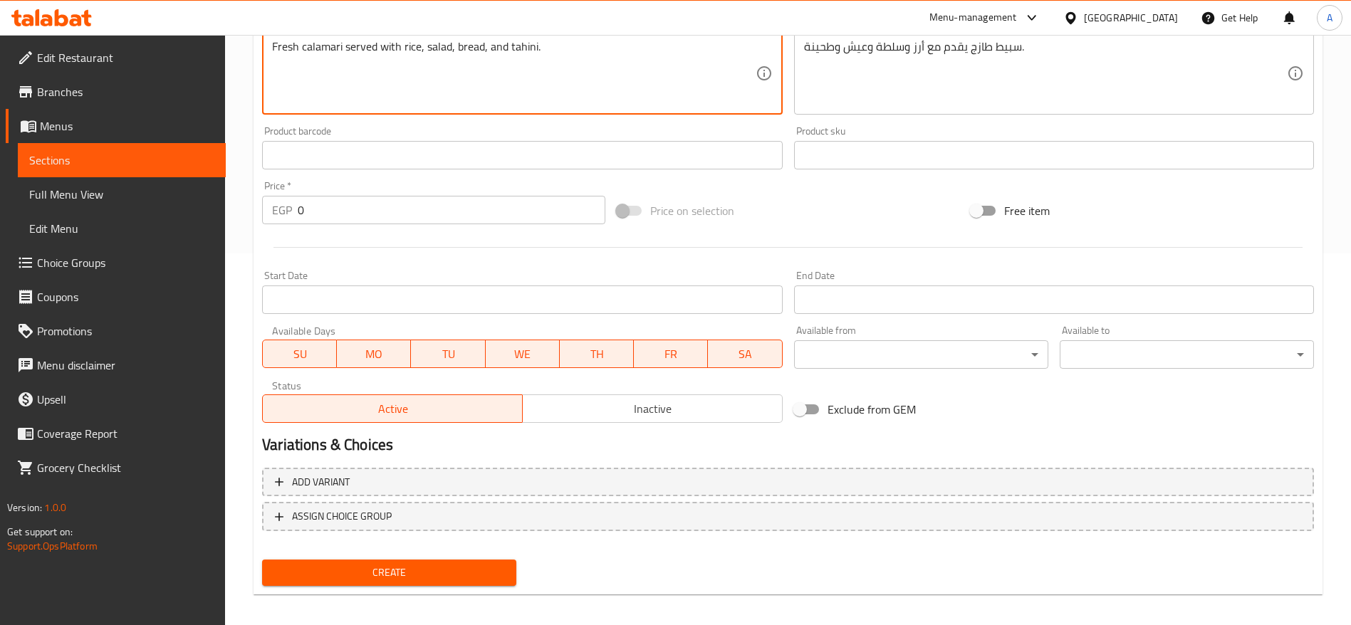
scroll to position [375, 0]
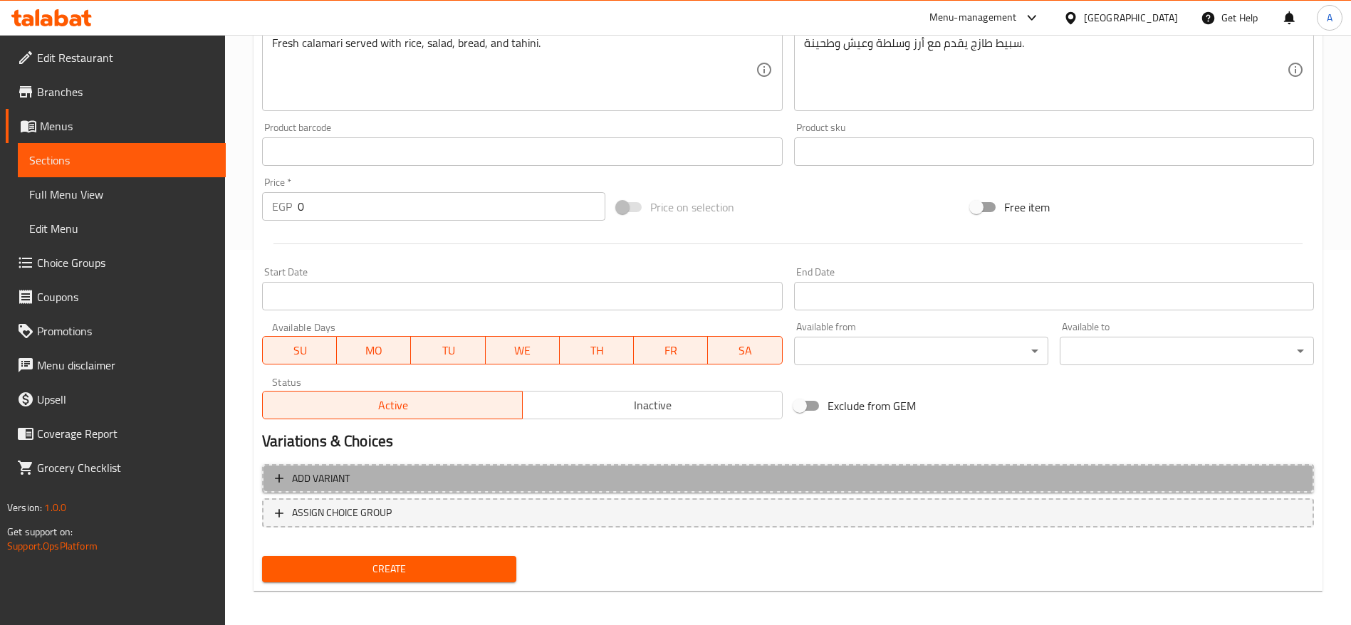
click at [490, 481] on span "Add variant" at bounding box center [788, 479] width 1026 height 18
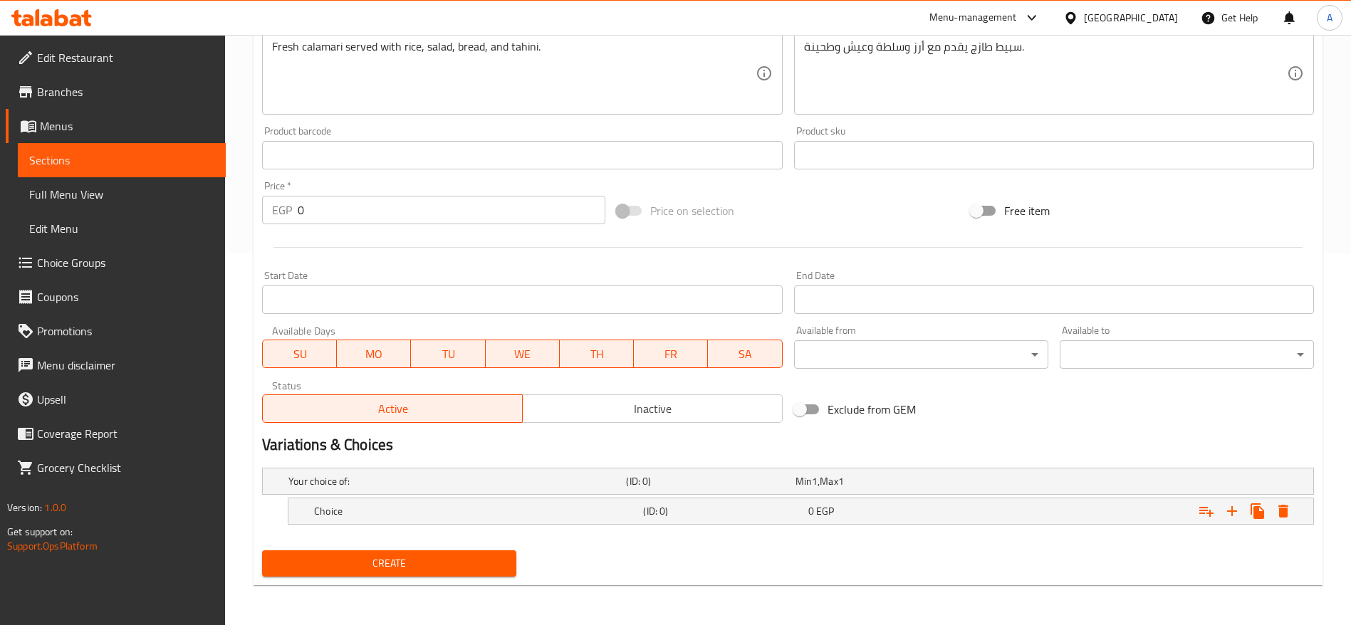
scroll to position [372, 0]
click at [506, 513] on h5 "Choice" at bounding box center [475, 511] width 323 height 14
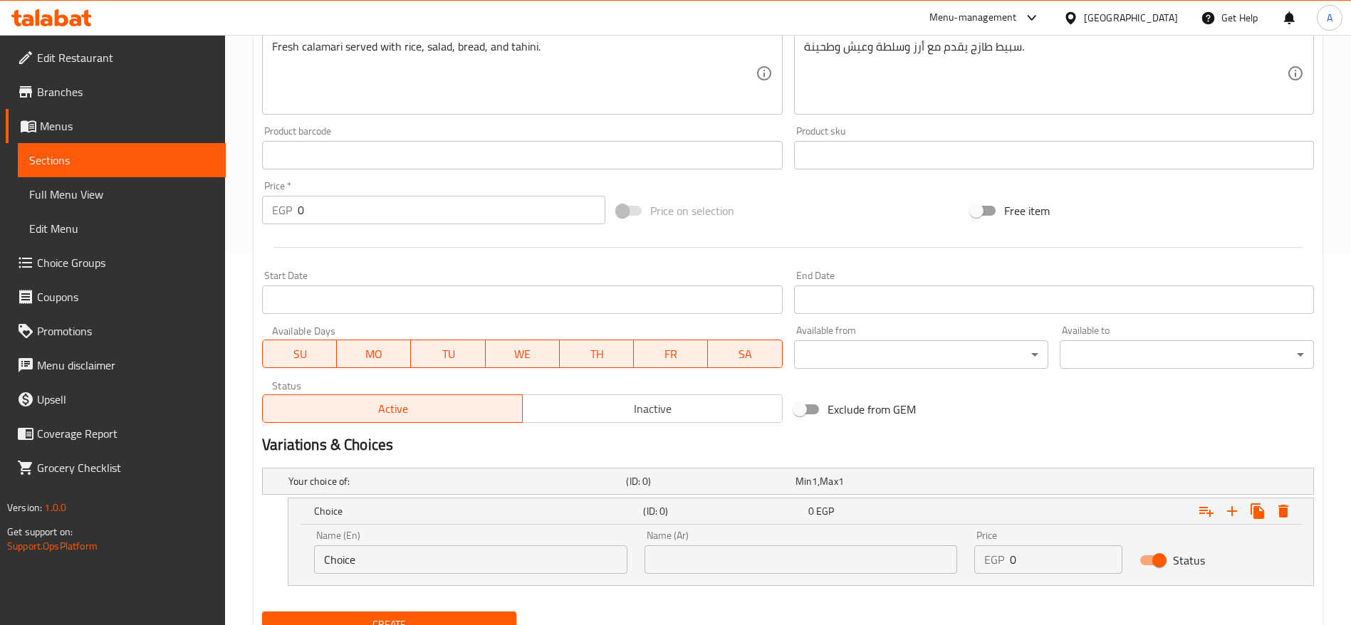
click at [455, 570] on input "Choice" at bounding box center [470, 560] width 313 height 28
type input "س"
type input "Small"
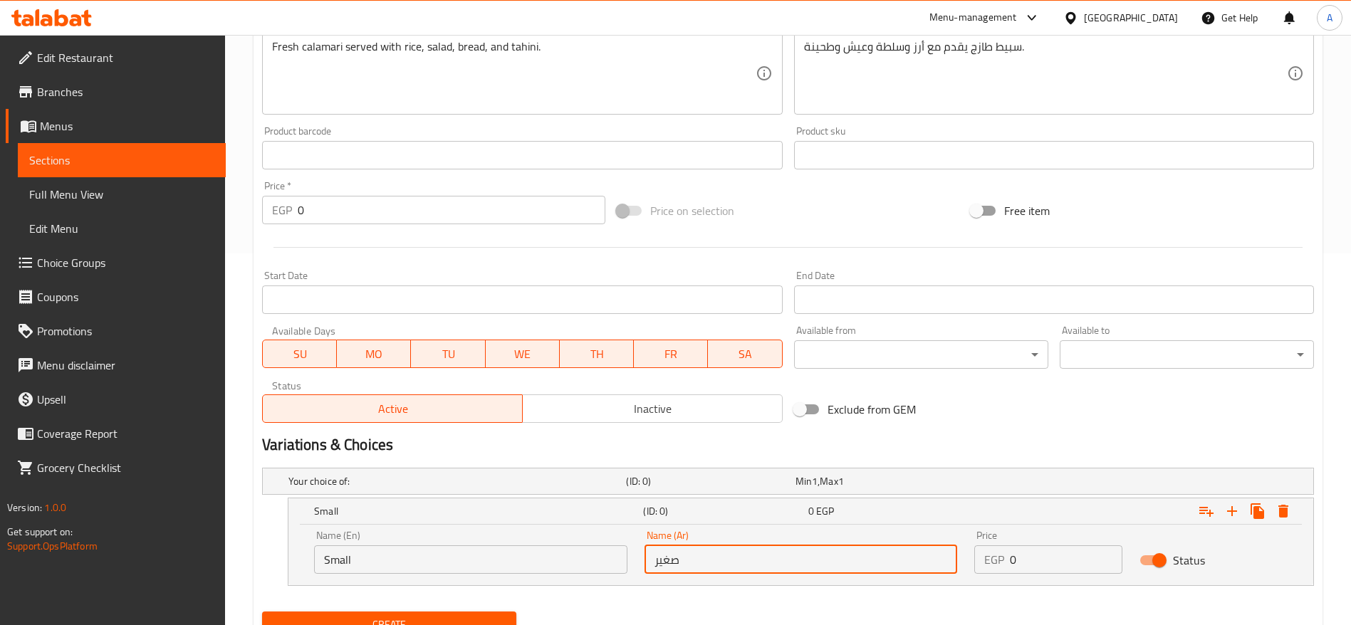
type input "صغير"
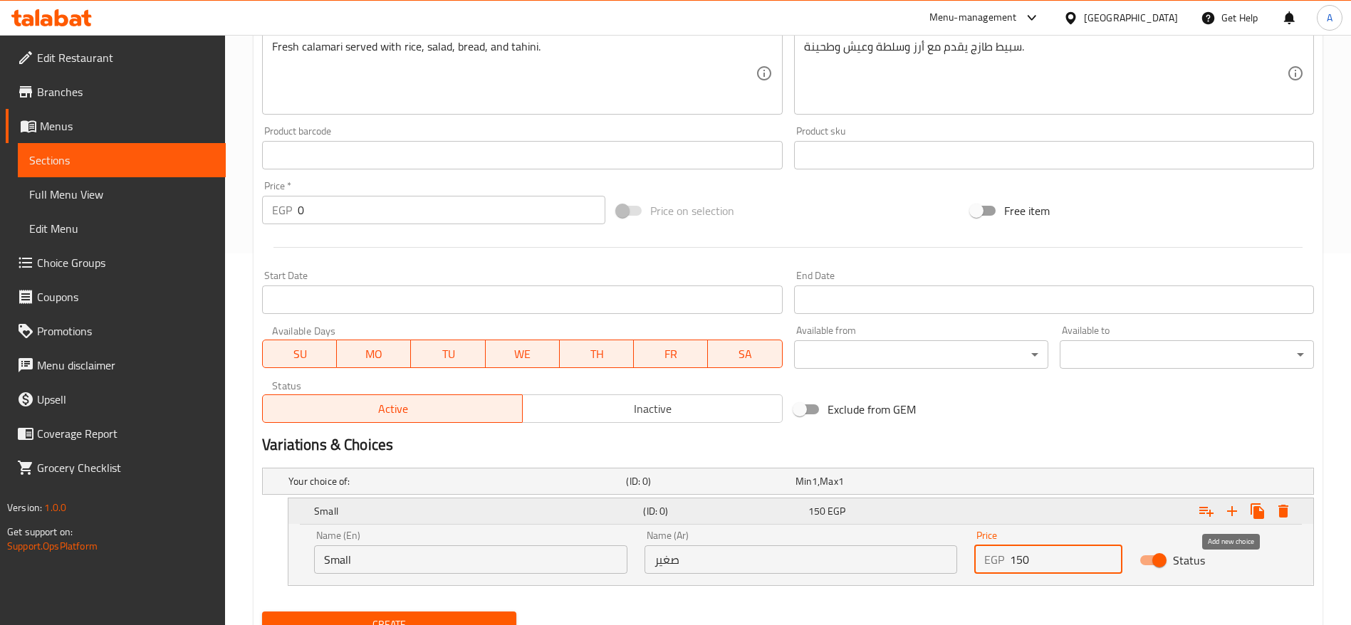
type input "150"
click at [1226, 506] on icon "Expand" at bounding box center [1232, 511] width 17 height 17
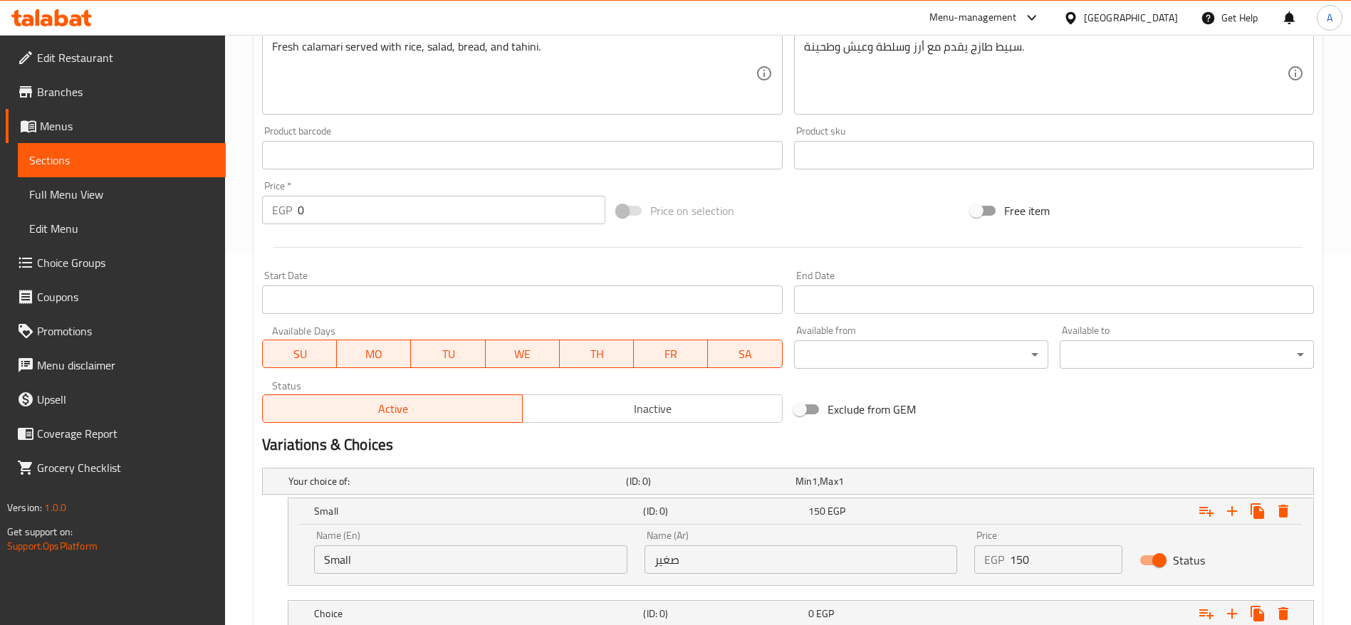
scroll to position [474, 0]
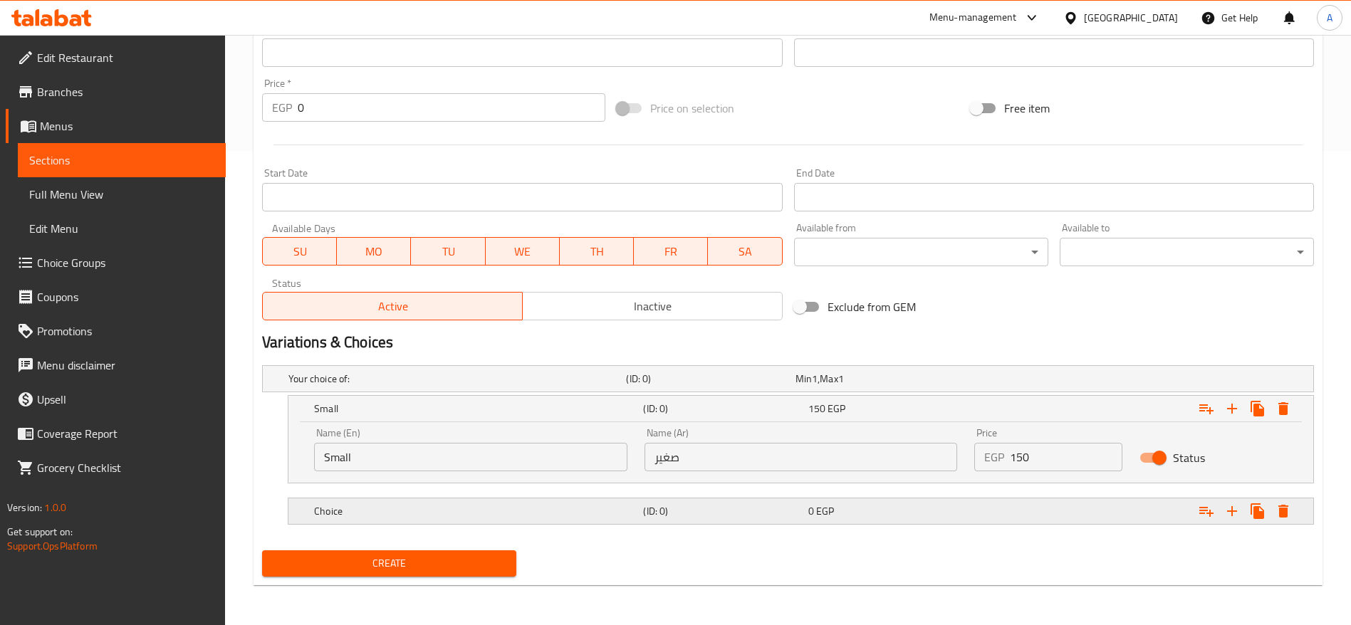
click at [571, 501] on div "Choice" at bounding box center [475, 511] width 329 height 20
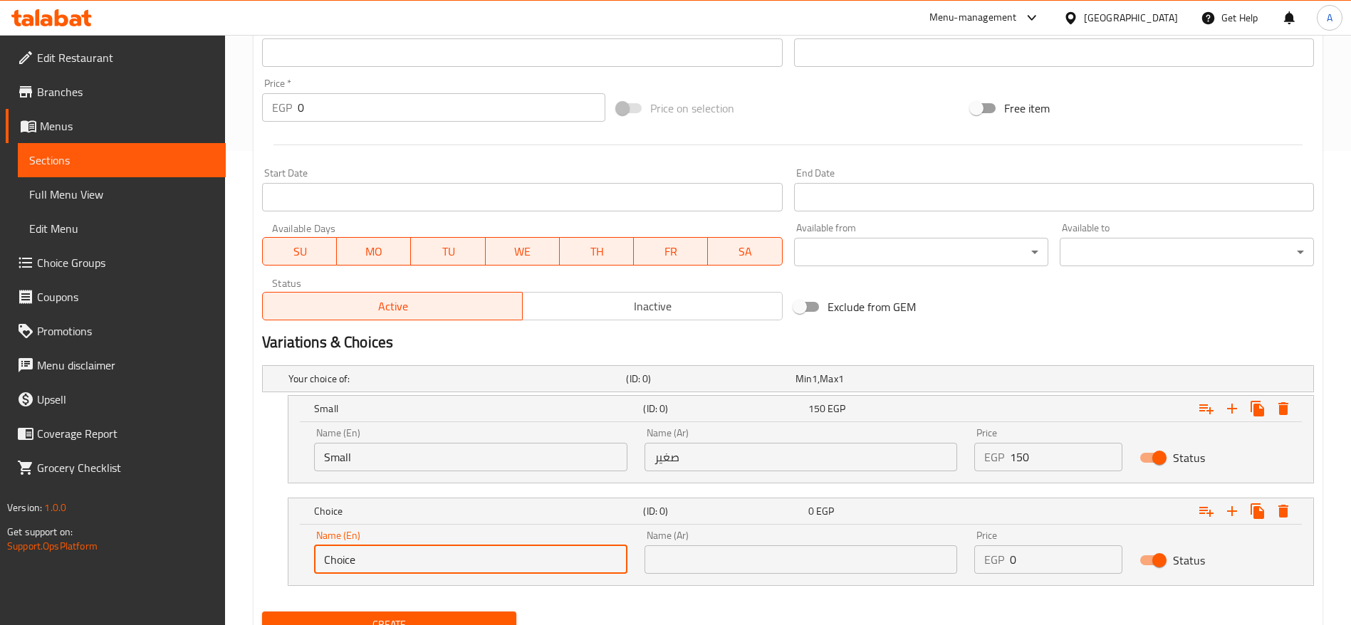
click at [443, 561] on input "Choice" at bounding box center [470, 560] width 313 height 28
type input "Large"
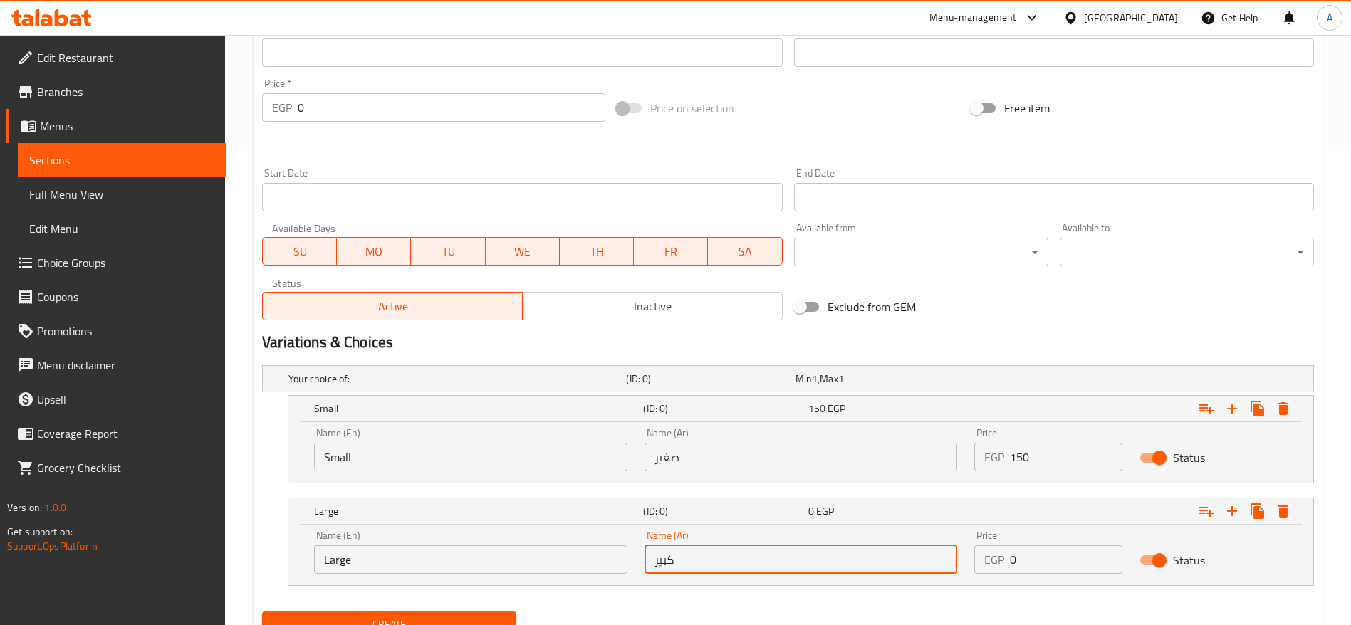
type input "كبير"
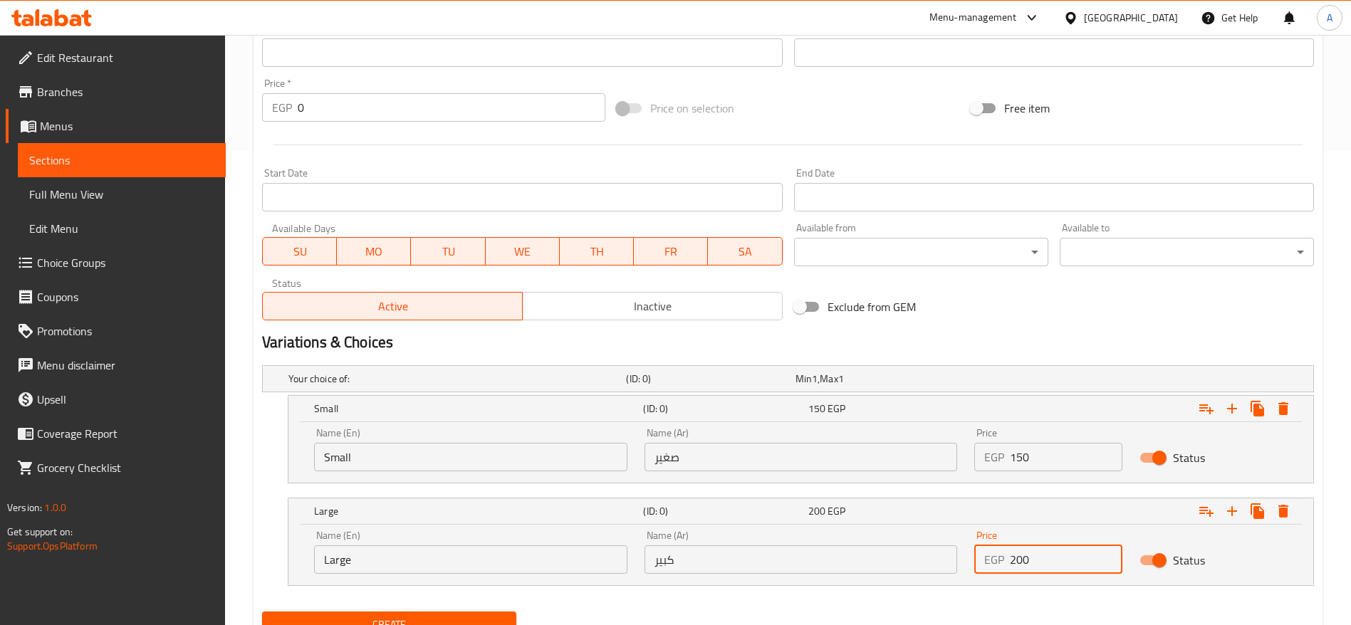
type input "200"
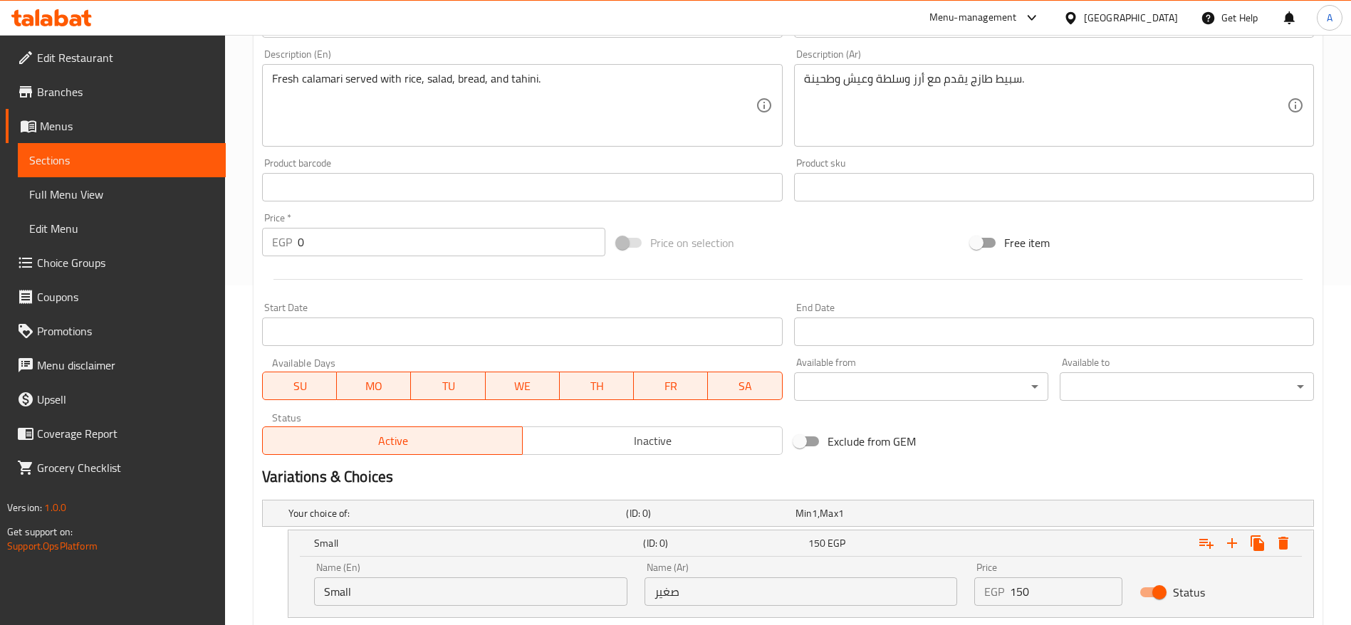
scroll to position [536, 0]
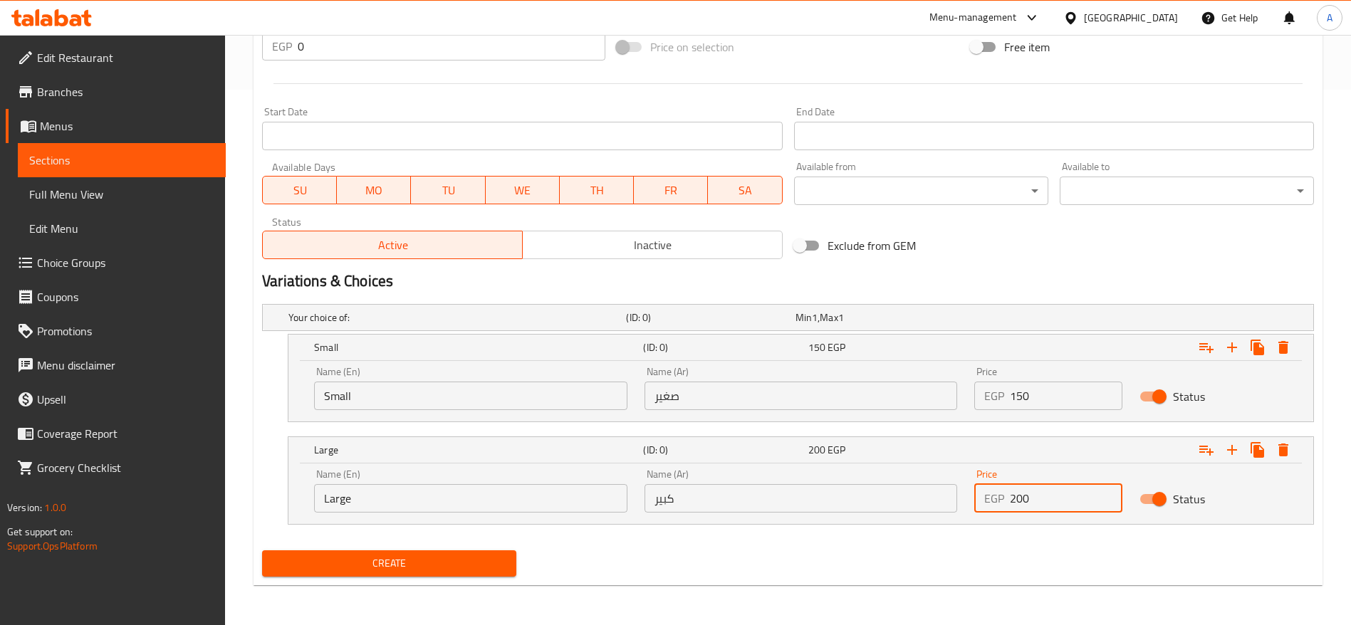
click at [262, 551] on button "Create" at bounding box center [389, 564] width 254 height 26
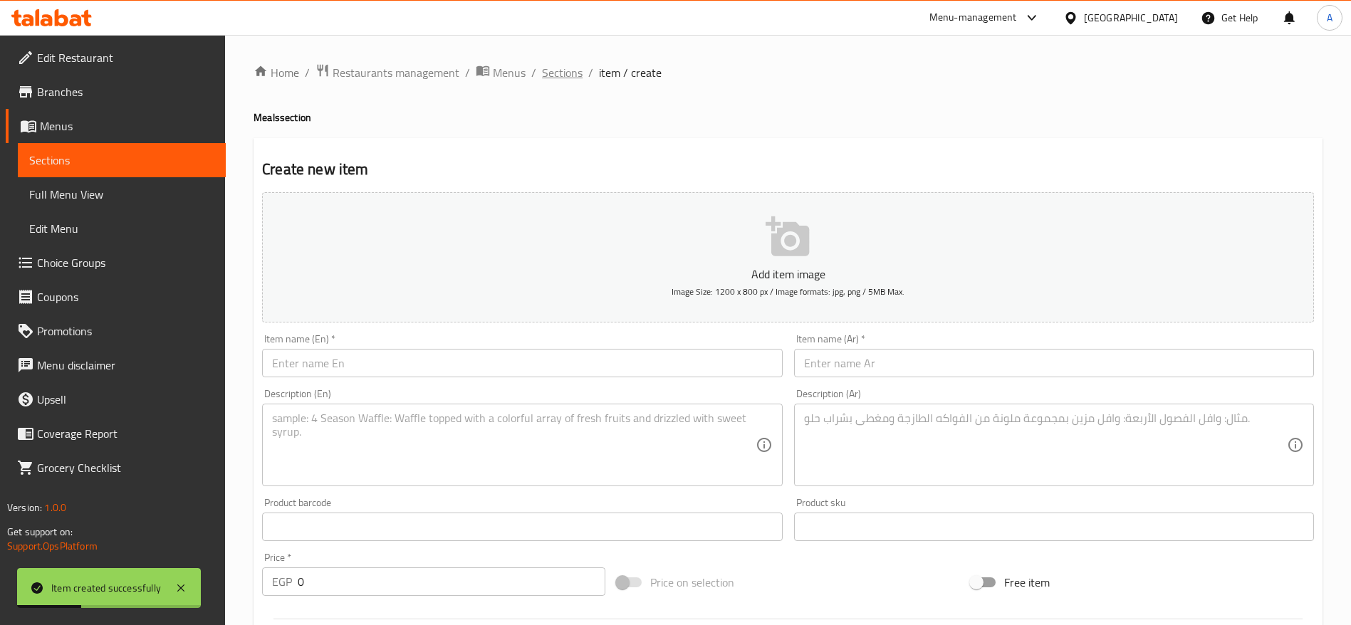
click at [554, 78] on span "Sections" at bounding box center [562, 72] width 41 height 17
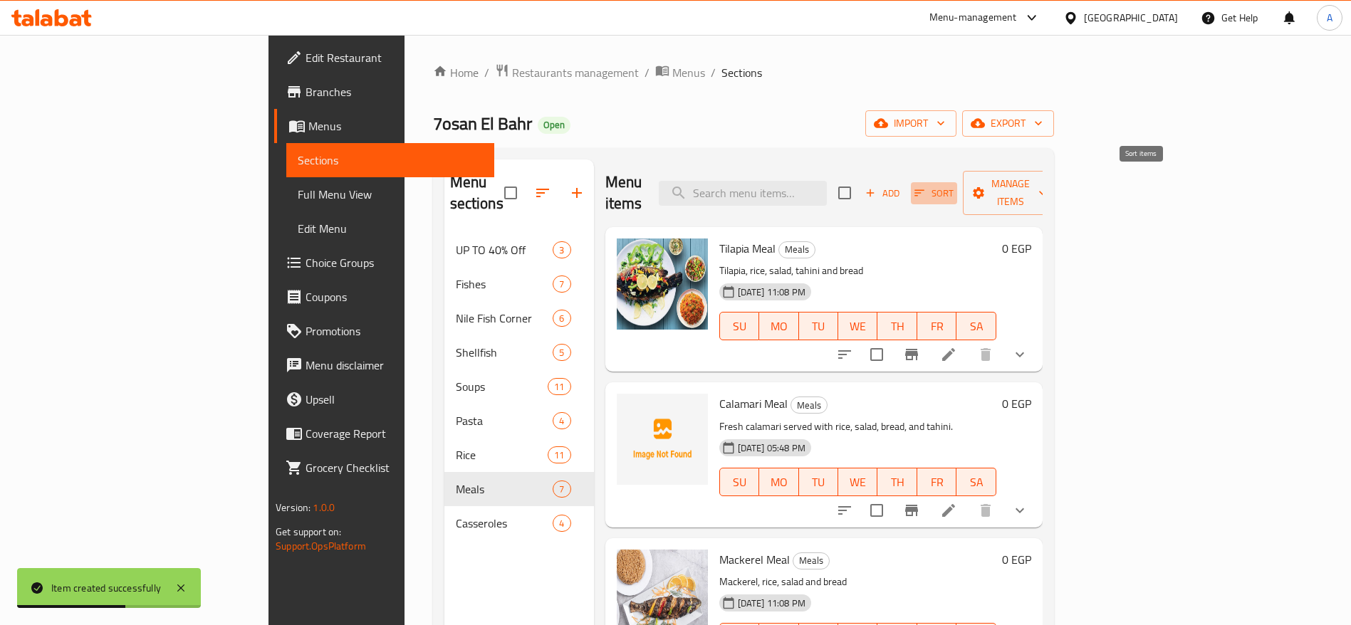
click at [926, 187] on icon "button" at bounding box center [919, 193] width 13 height 13
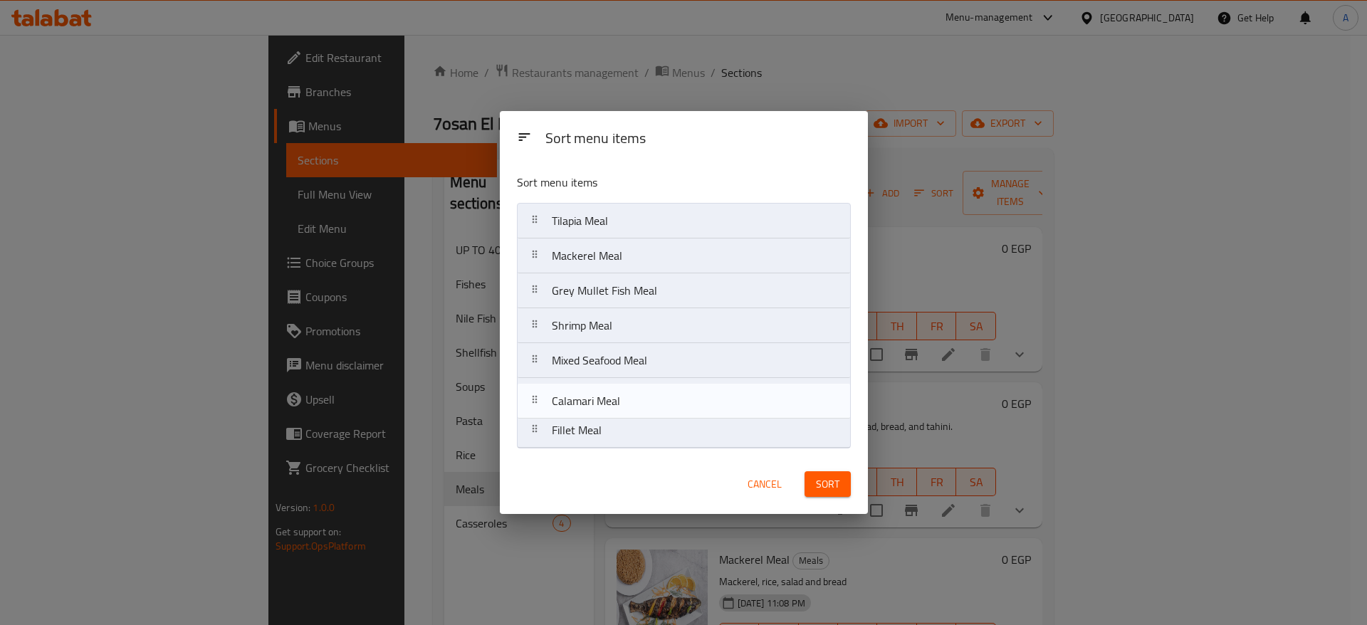
drag, startPoint x: 541, startPoint y: 261, endPoint x: 541, endPoint y: 412, distance: 151.0
click at [541, 412] on nav "Tilapia Meal Calamari Meal Mackerel Meal Grey Mullet Fish Meal Shrimp Meal Mixe…" at bounding box center [684, 326] width 334 height 246
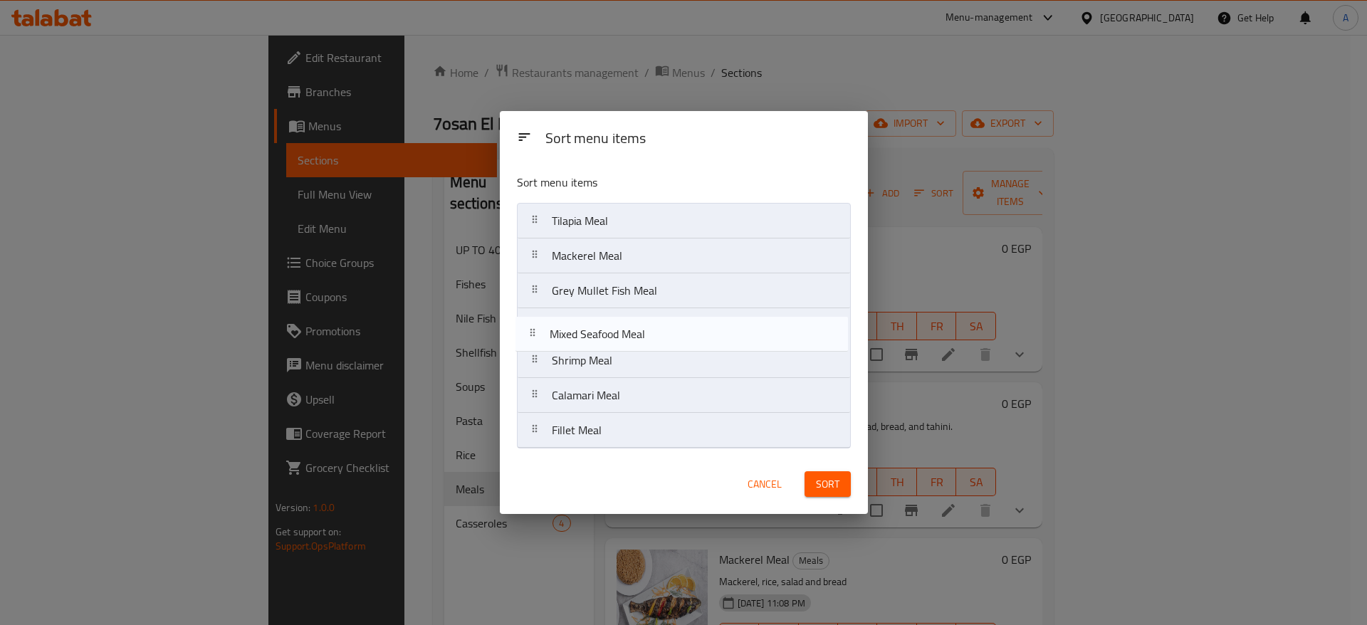
drag, startPoint x: 540, startPoint y: 366, endPoint x: 536, endPoint y: 331, distance: 35.1
click at [536, 331] on nav "Tilapia Meal Mackerel Meal Grey Mullet Fish Meal Shrimp Meal Mixed Seafood Meal…" at bounding box center [684, 326] width 334 height 246
drag, startPoint x: 535, startPoint y: 371, endPoint x: 527, endPoint y: 333, distance: 38.6
click at [527, 333] on nav "Tilapia Meal Mackerel Meal Grey Mullet Fish Meal Mixed Seafood Meal Shrimp Meal…" at bounding box center [684, 326] width 334 height 246
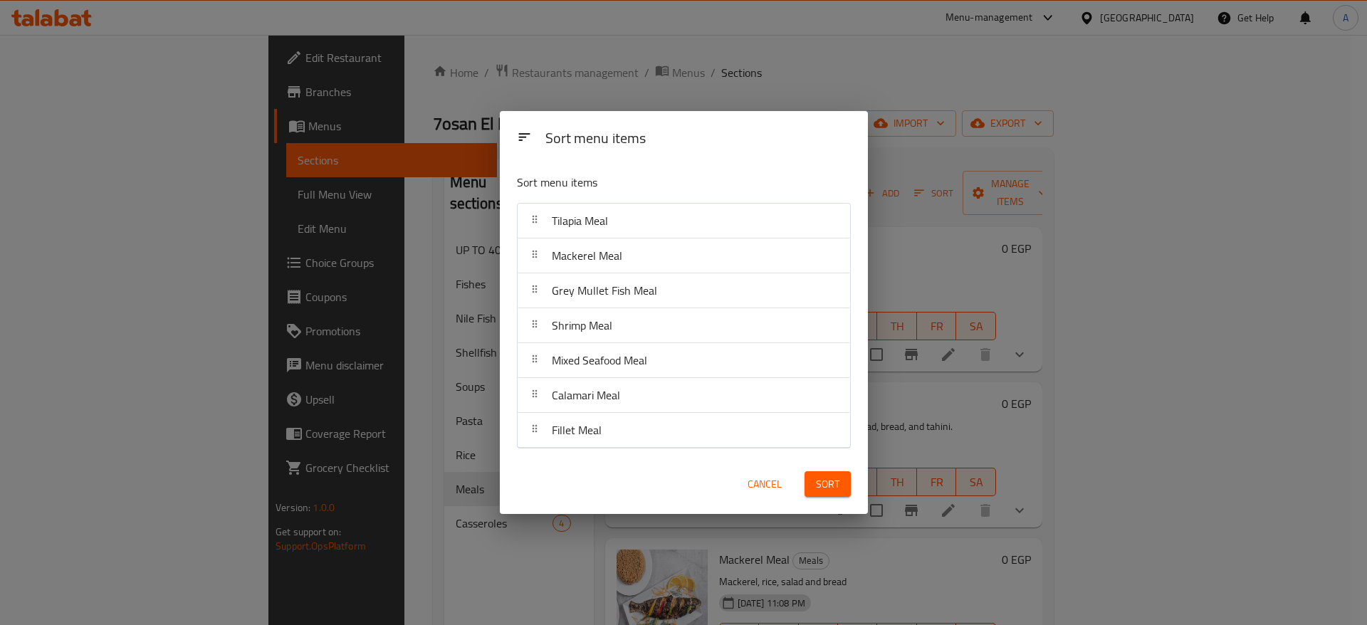
click at [836, 492] on span "Sort" at bounding box center [828, 485] width 24 height 18
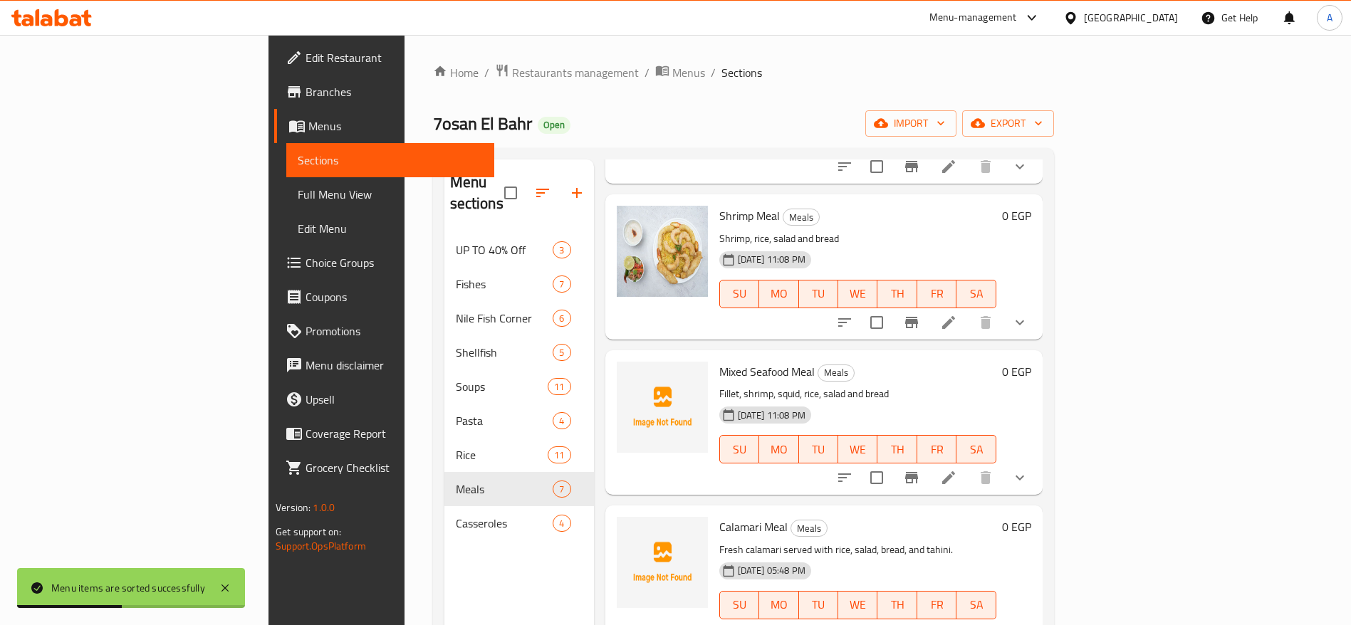
scroll to position [199, 0]
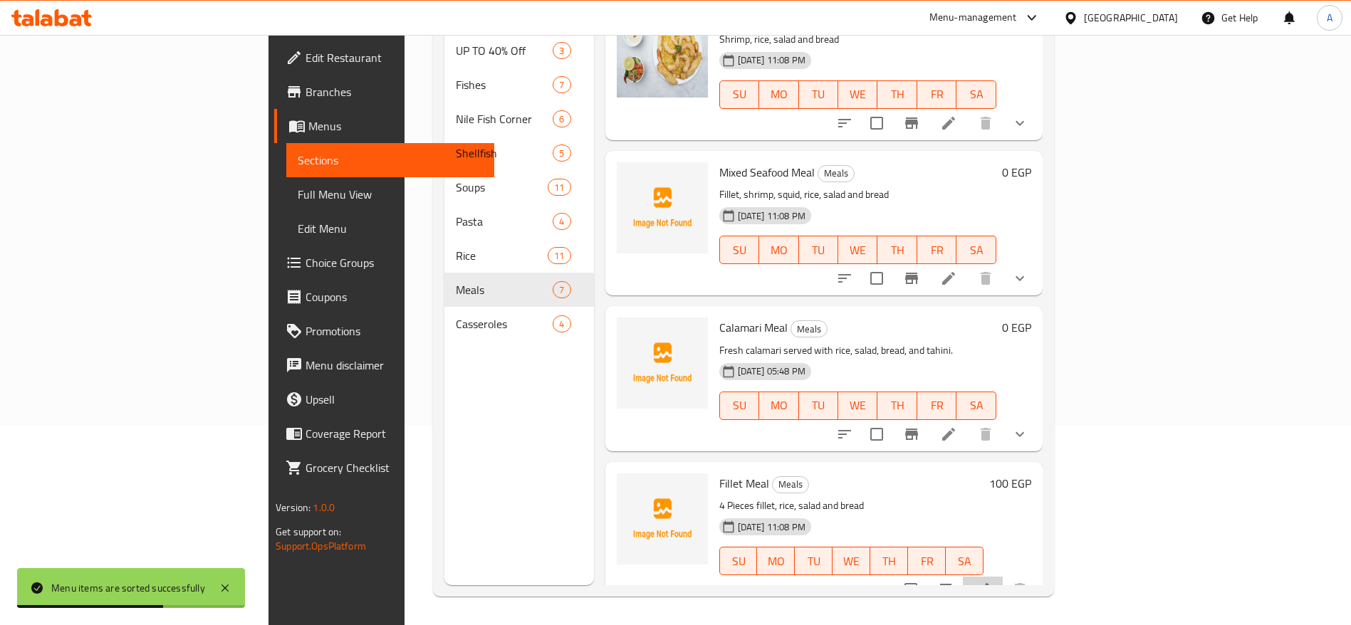
click at [1003, 579] on li at bounding box center [983, 590] width 40 height 26
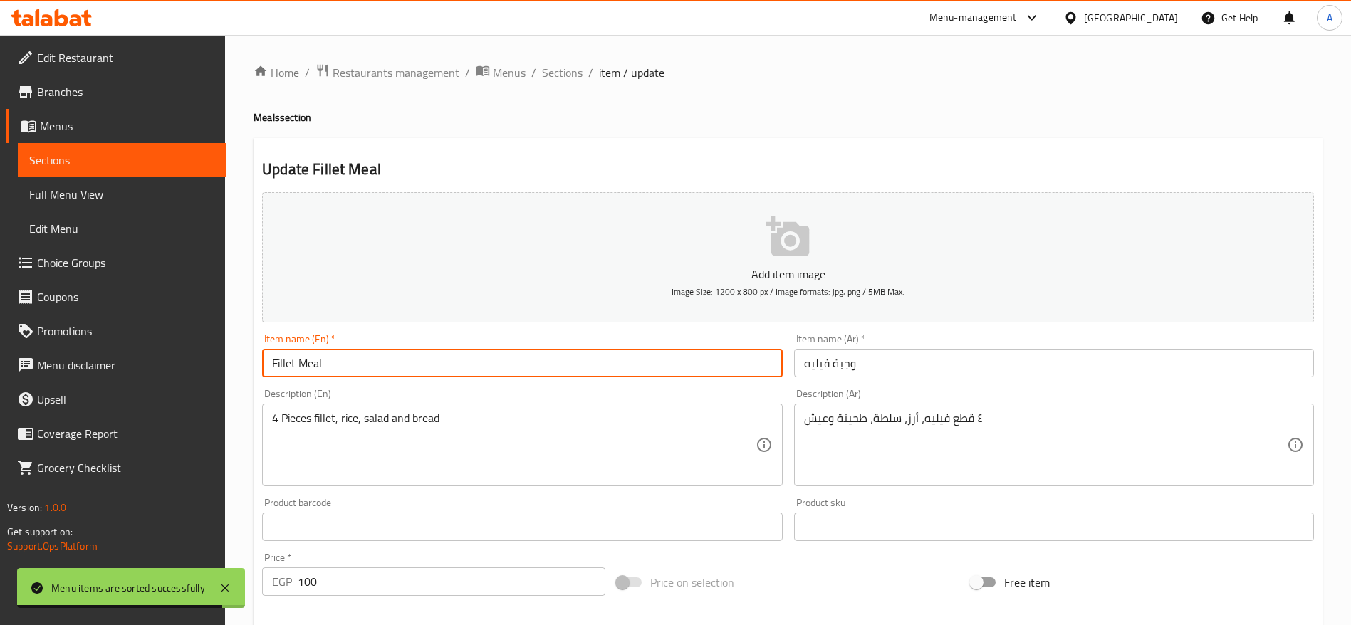
click at [570, 363] on input "Fillet Meal" at bounding box center [522, 363] width 520 height 28
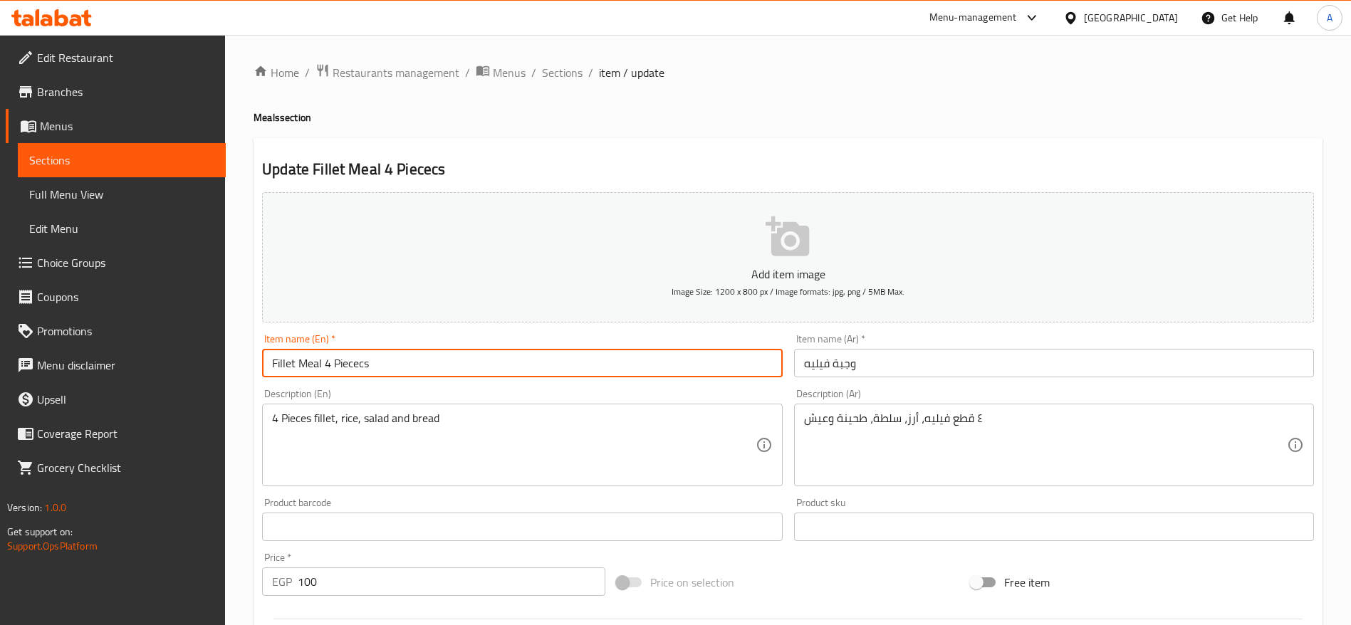
click at [358, 365] on input "Fillet Meal 4 Piececs" at bounding box center [522, 363] width 520 height 28
type input "Fillet Meal 4 Pieces"
click at [889, 363] on input "وجبة فيليه" at bounding box center [1054, 363] width 520 height 28
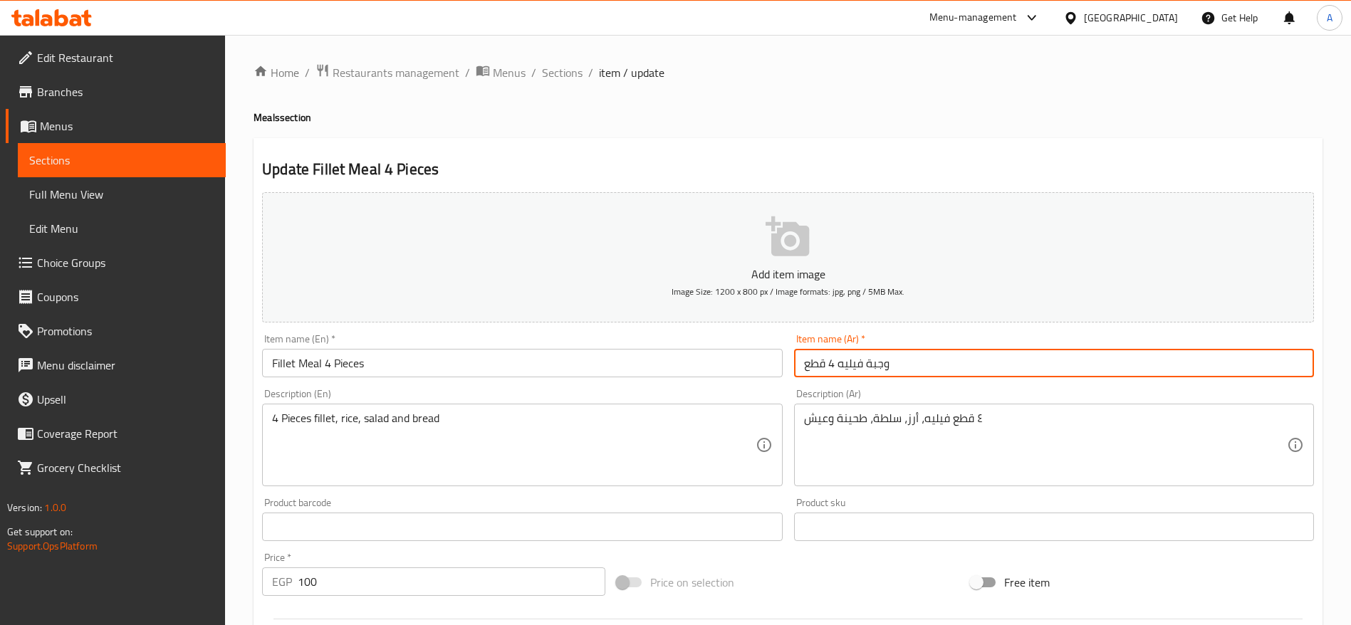
type input "وجبة فيليه 4 قطع"
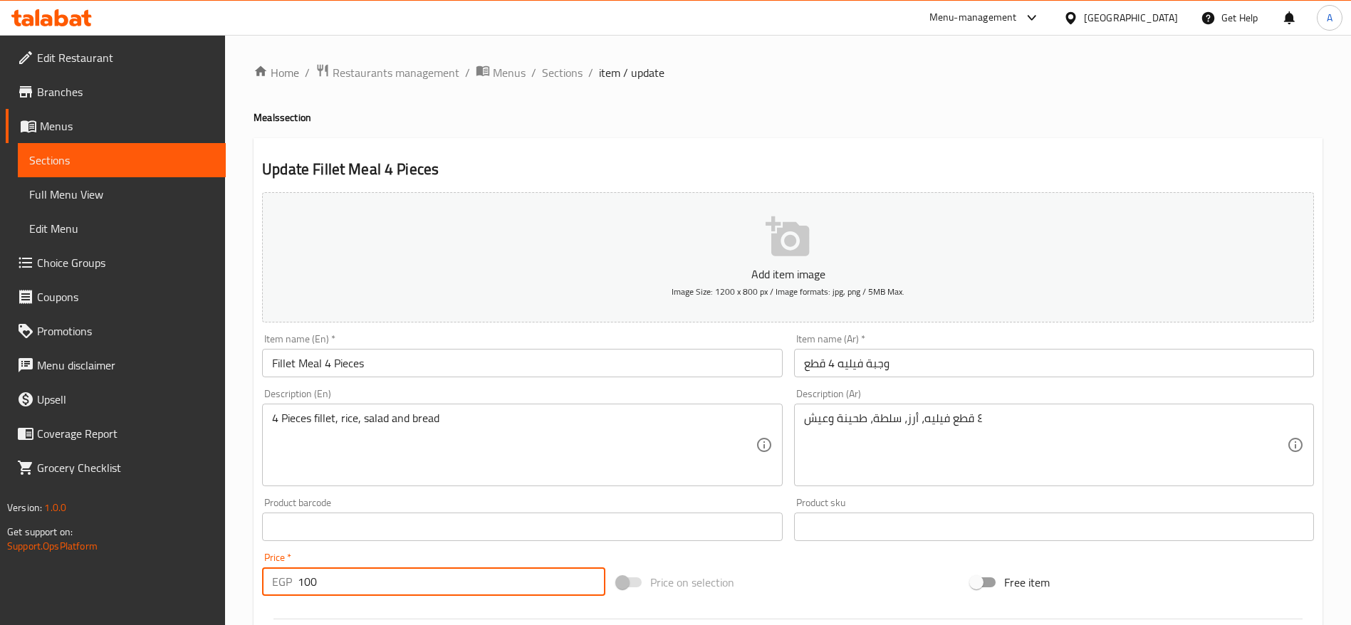
click at [456, 580] on input "100" at bounding box center [452, 582] width 308 height 28
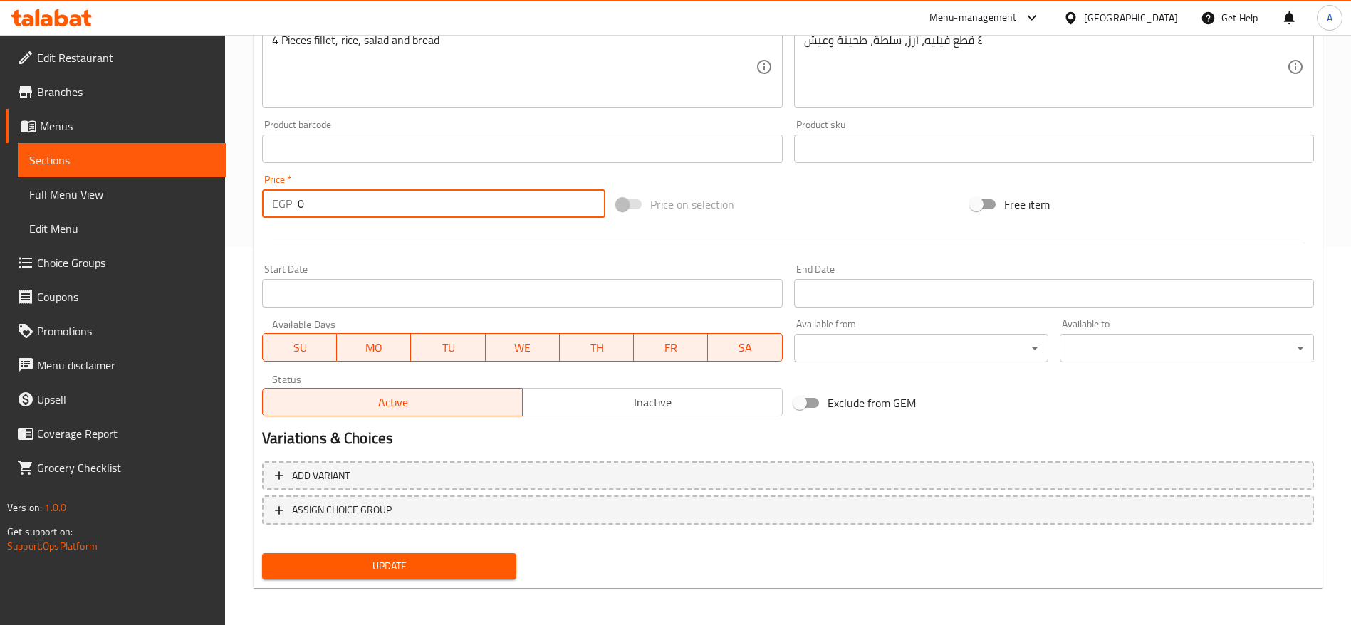
scroll to position [381, 0]
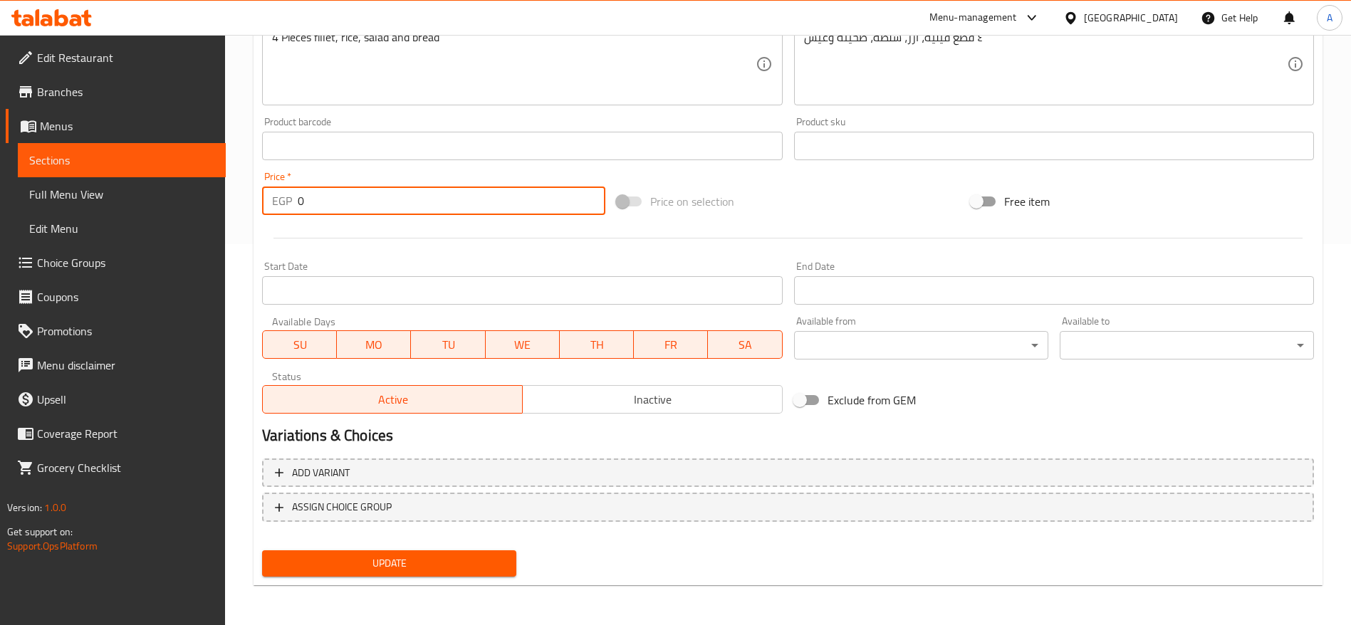
type input "0"
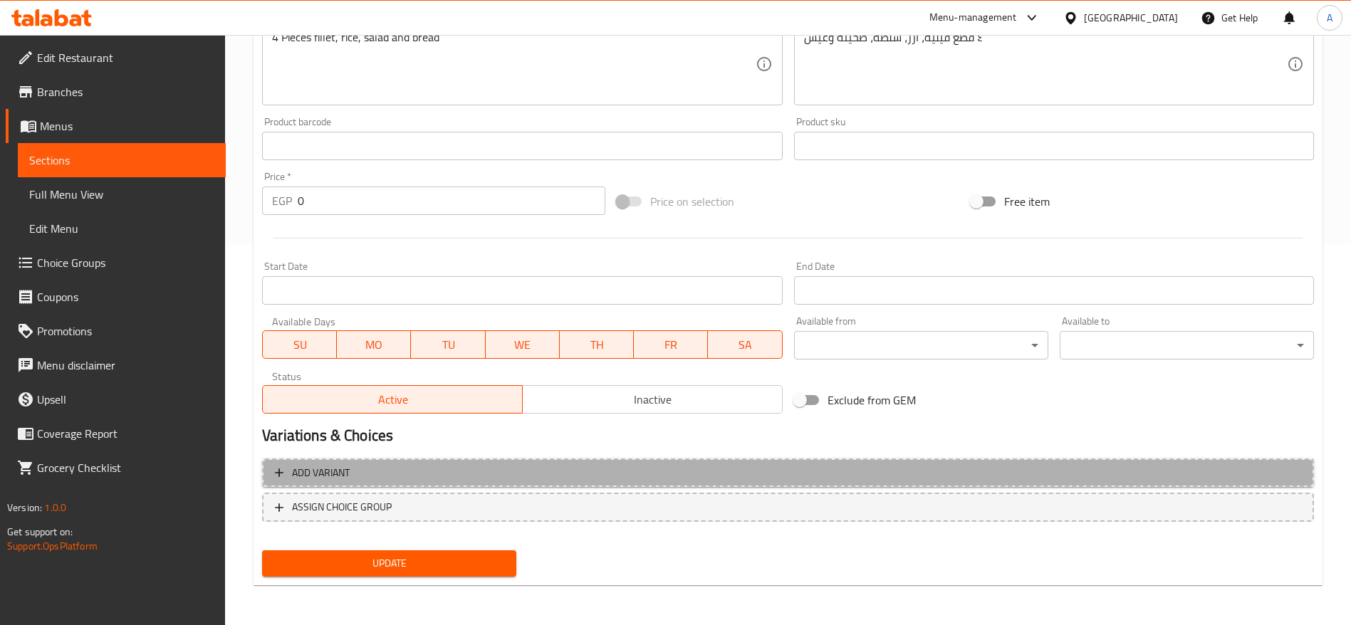
click at [635, 467] on span "Add variant" at bounding box center [788, 473] width 1026 height 18
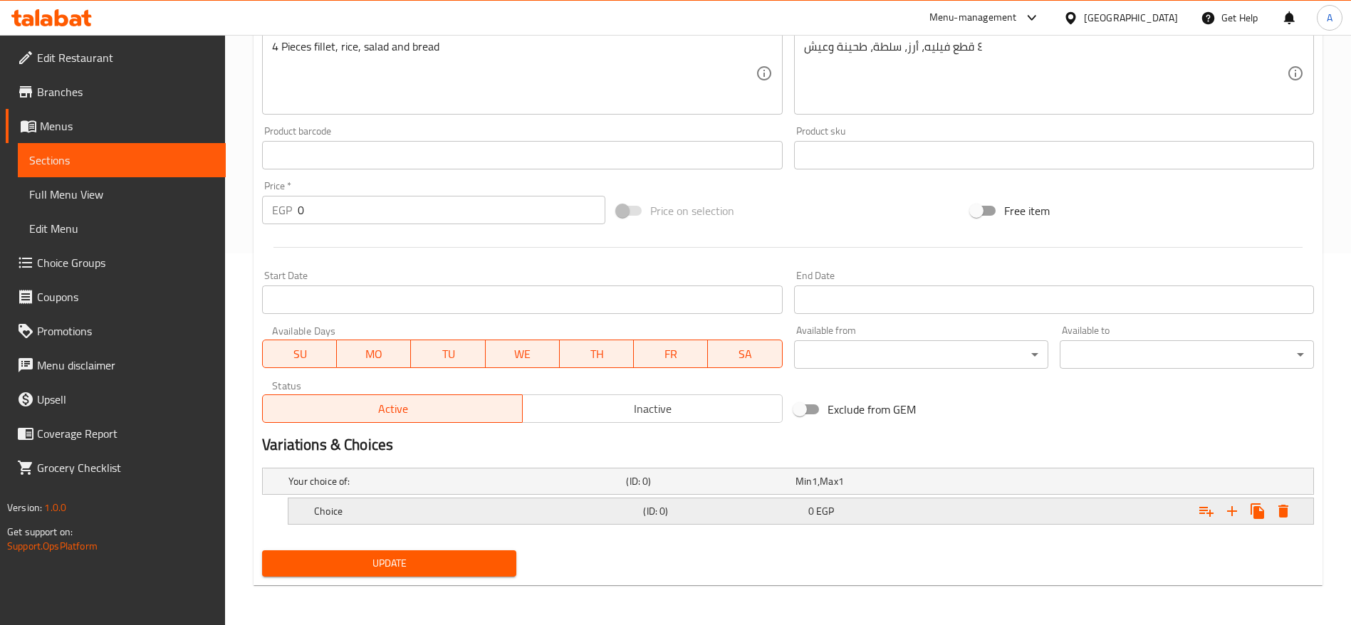
click at [561, 498] on div "Choice (ID: 0) 0 EGP" at bounding box center [805, 511] width 988 height 31
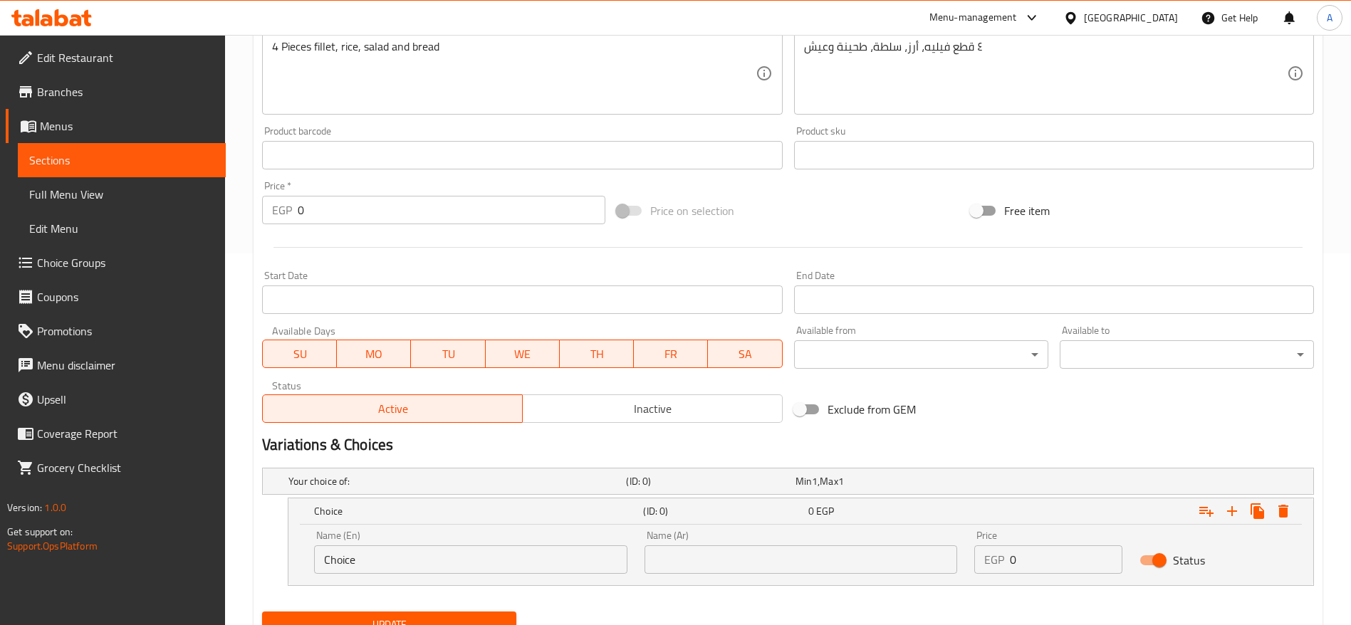
click at [496, 541] on div "Name (En) Choice Name (En)" at bounding box center [470, 552] width 313 height 43
drag, startPoint x: 496, startPoint y: 541, endPoint x: 476, endPoint y: 558, distance: 26.8
click at [476, 558] on div "Name (En) Choice Name (En)" at bounding box center [470, 552] width 313 height 43
click at [476, 558] on input "Choice" at bounding box center [470, 560] width 313 height 28
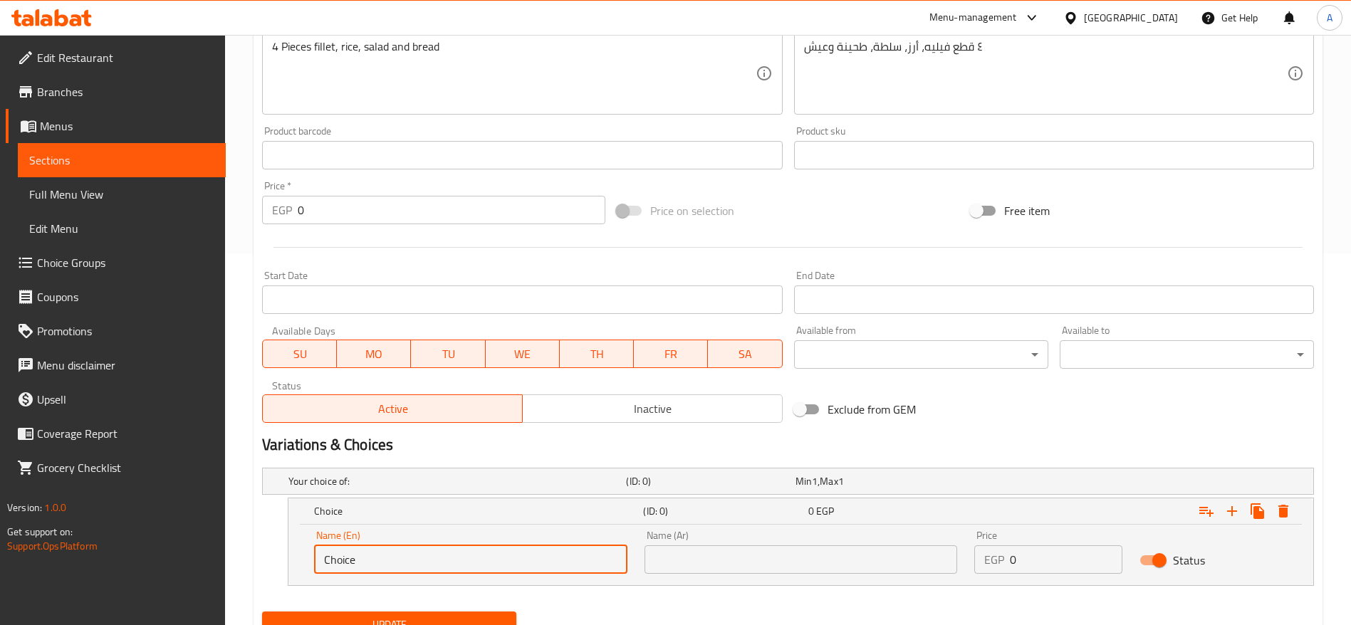
click at [476, 558] on input "Choice" at bounding box center [470, 560] width 313 height 28
type input "س"
type input "Small"
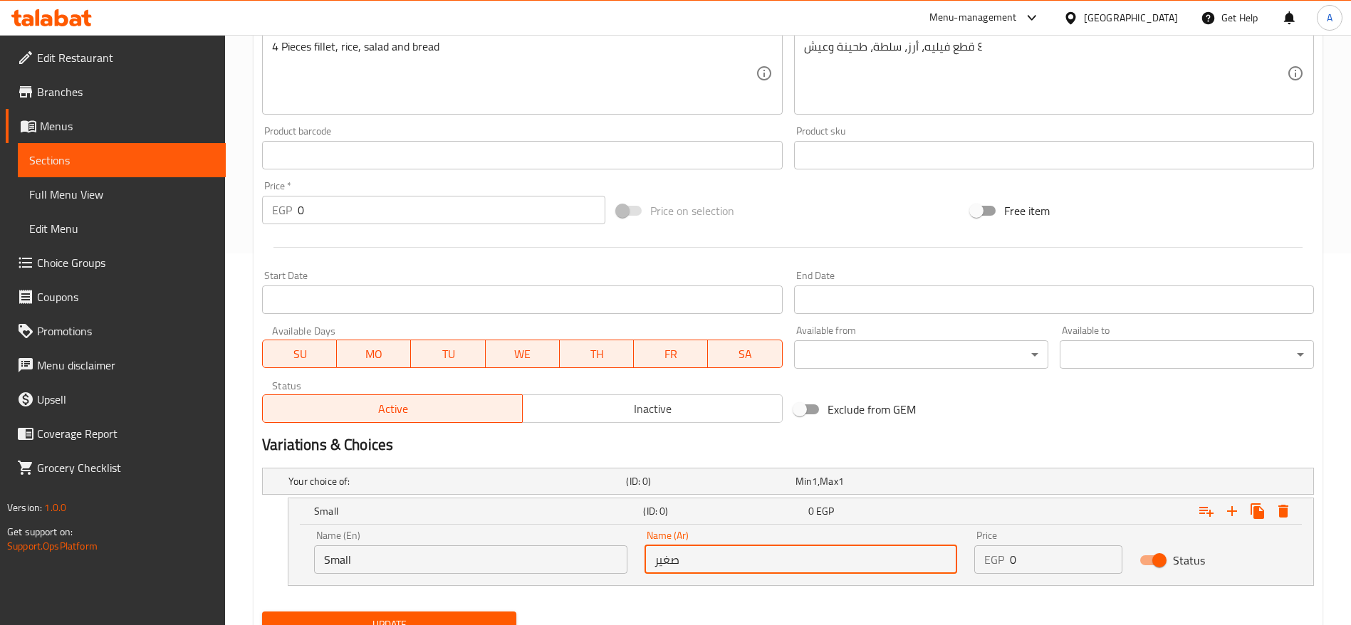
type input "صغير"
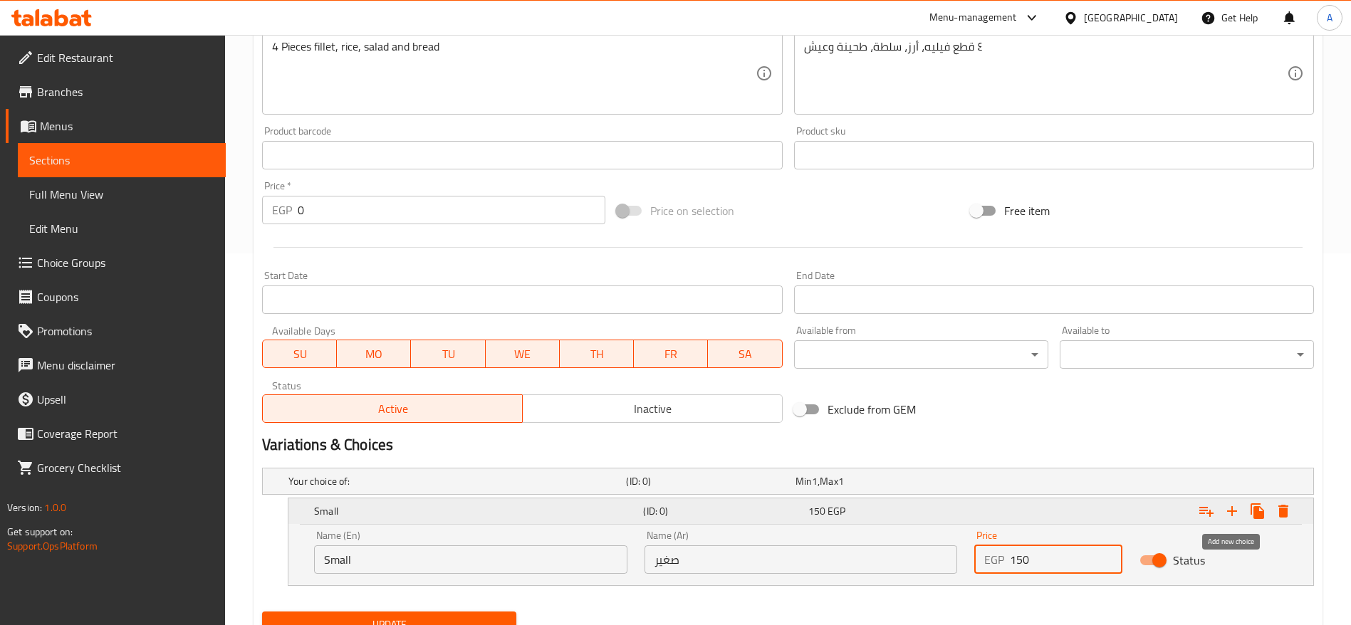
type input "150"
click at [1241, 509] on button "Expand" at bounding box center [1232, 512] width 26 height 26
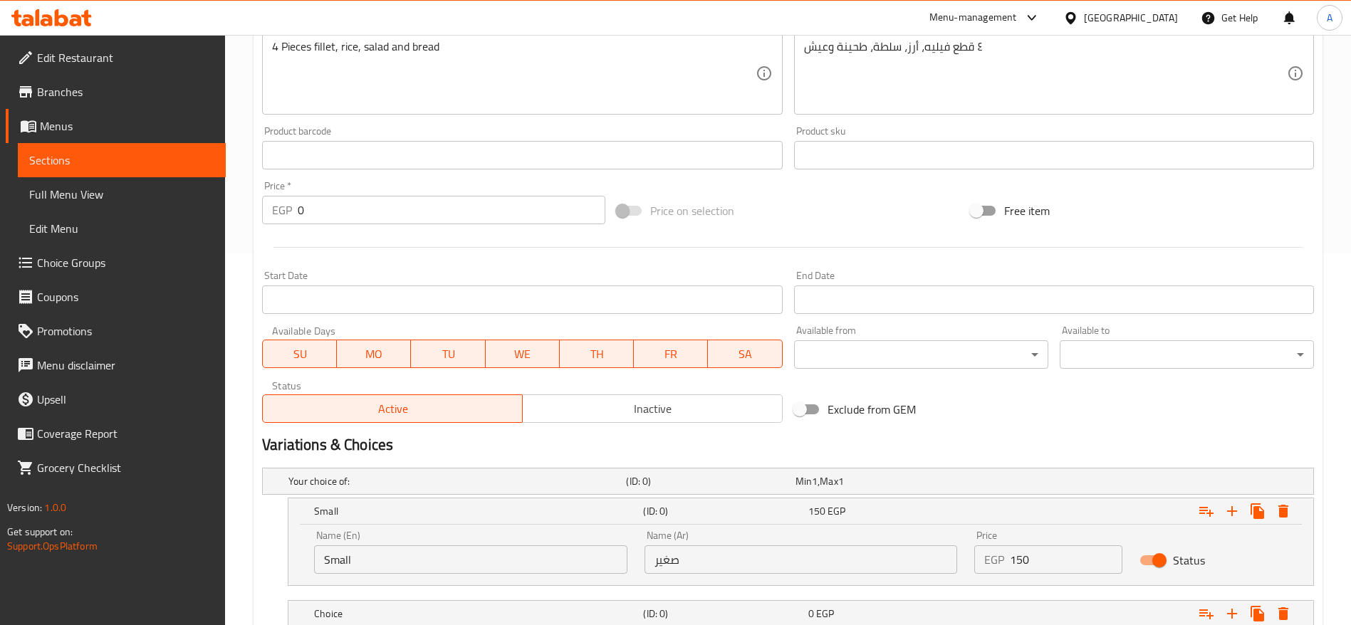
scroll to position [474, 0]
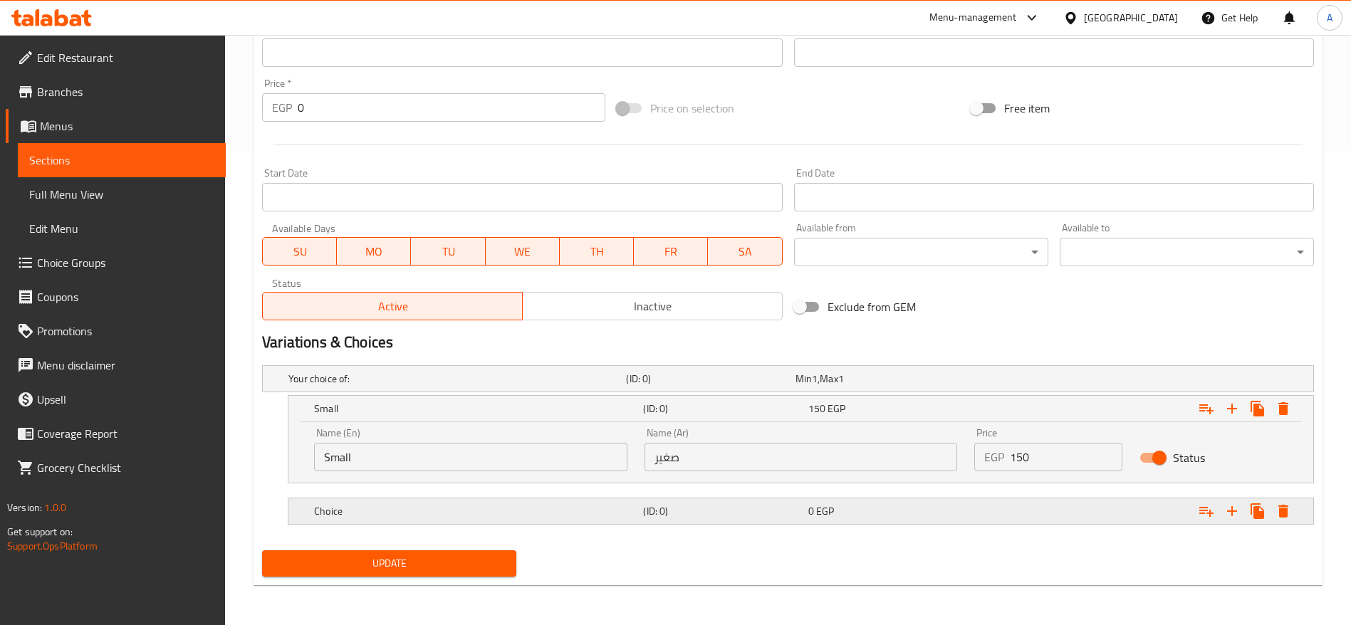
click at [459, 512] on h5 "Choice" at bounding box center [475, 511] width 323 height 14
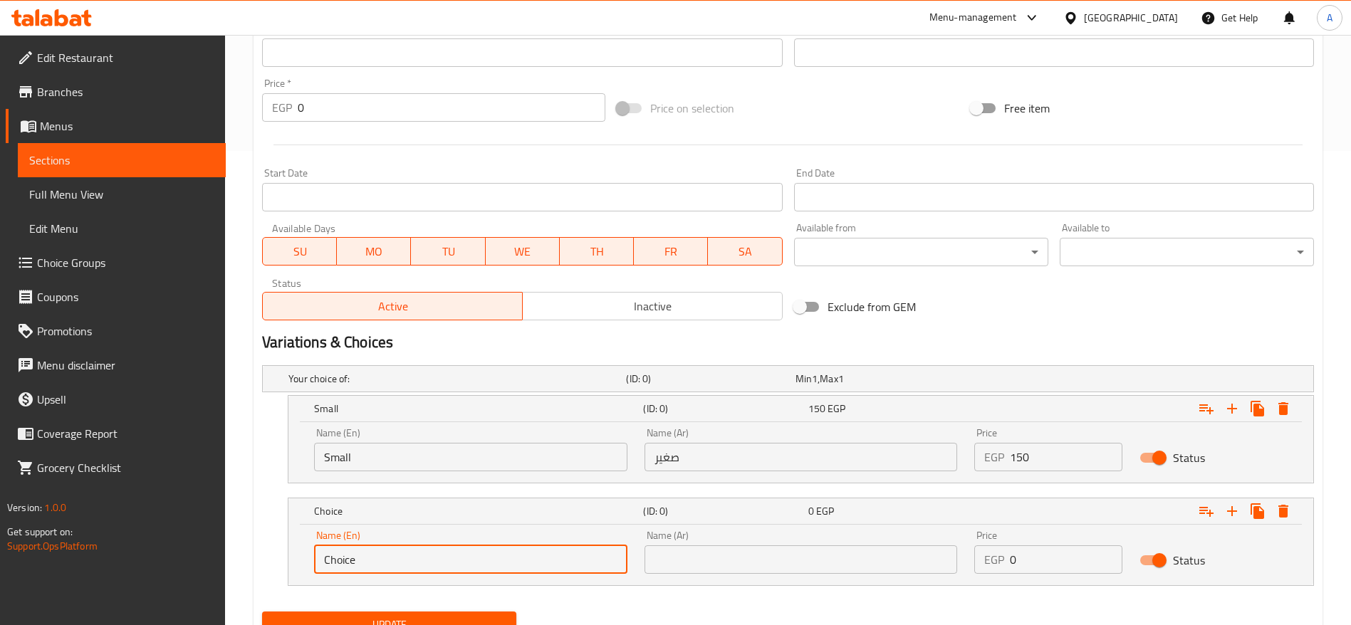
click at [412, 548] on input "Choice" at bounding box center [470, 560] width 313 height 28
type input "Large"
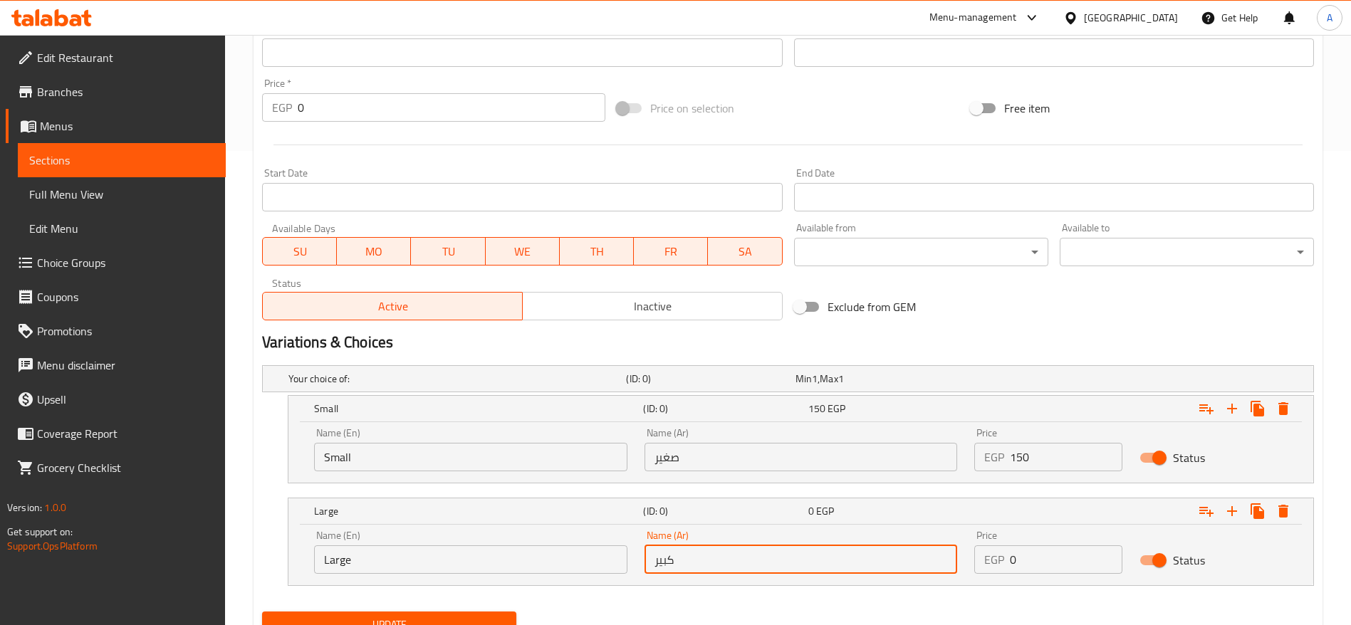
type input "كبير"
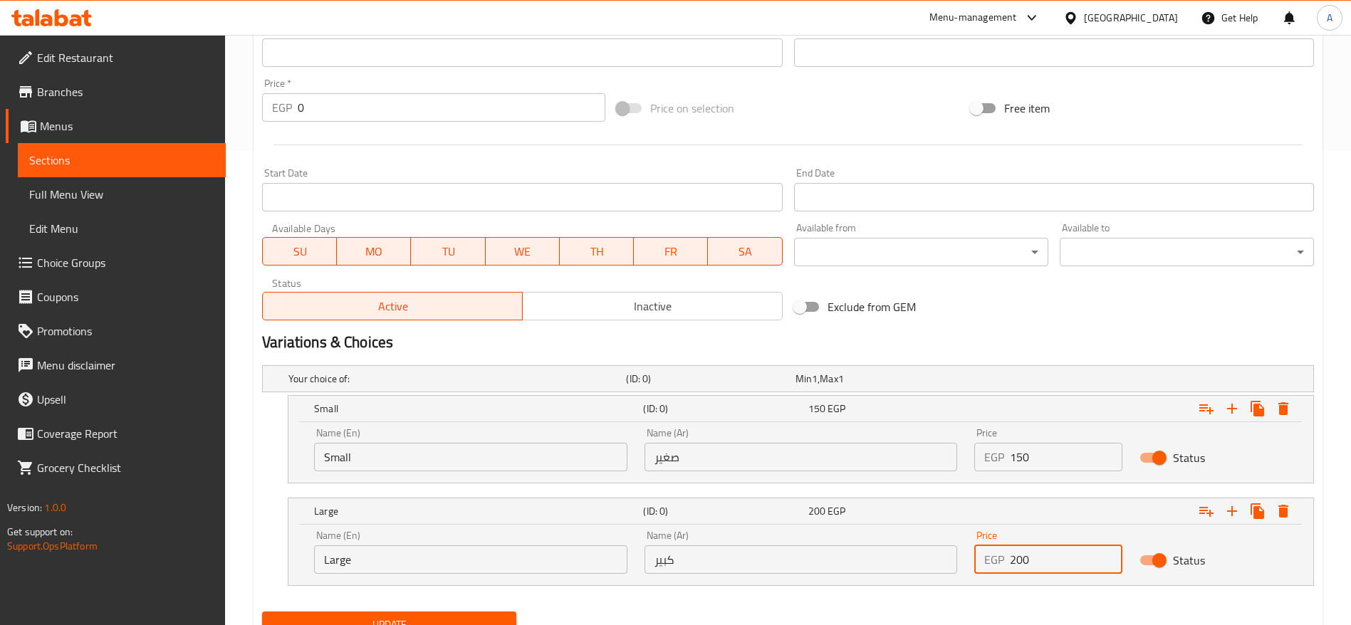
type input "200"
click at [262, 612] on button "Update" at bounding box center [389, 625] width 254 height 26
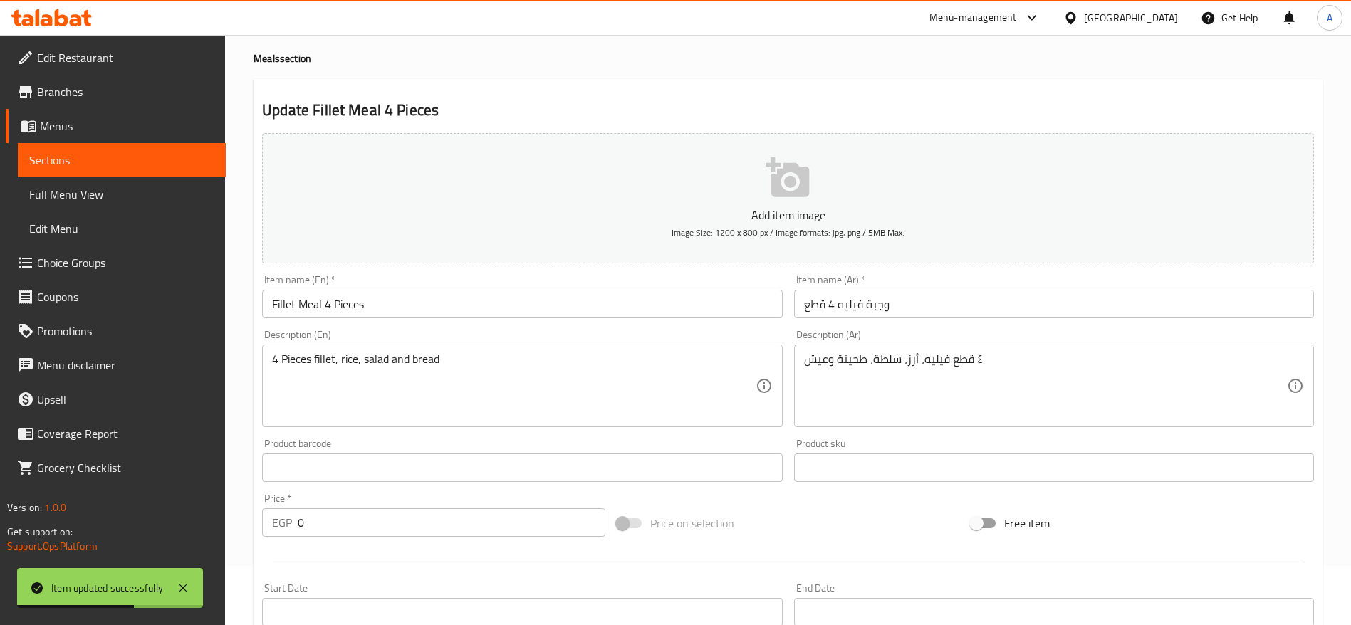
scroll to position [0, 0]
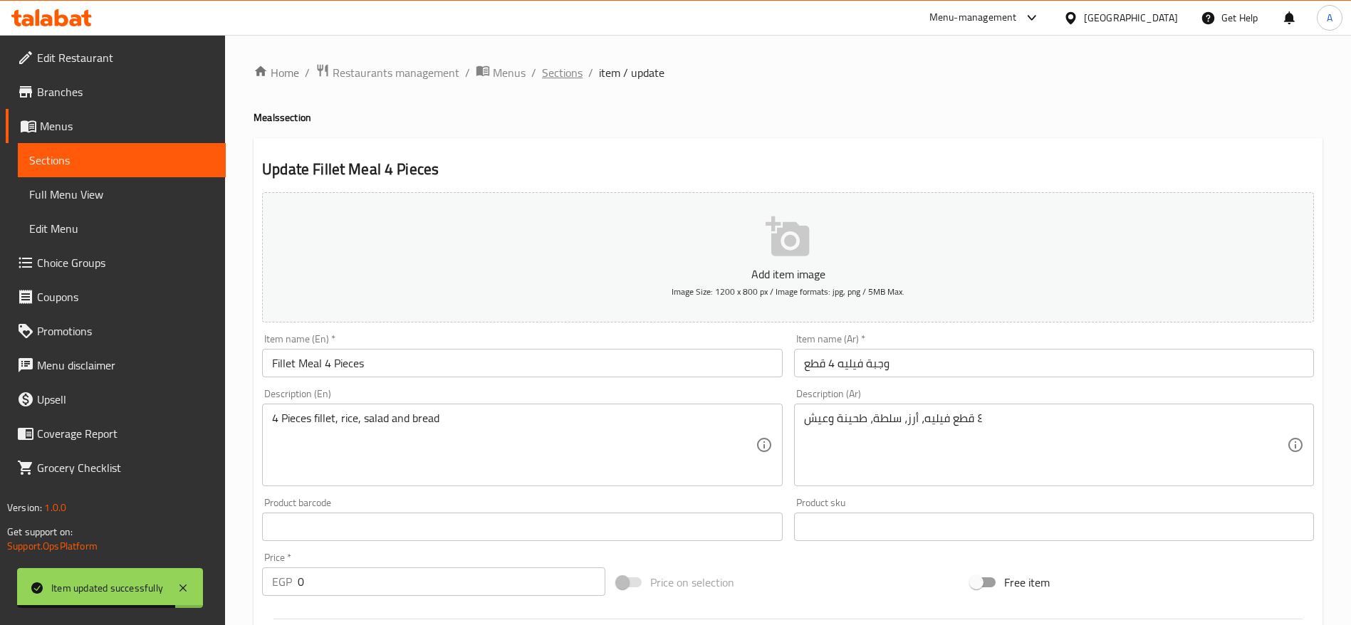
click at [567, 73] on span "Sections" at bounding box center [562, 72] width 41 height 17
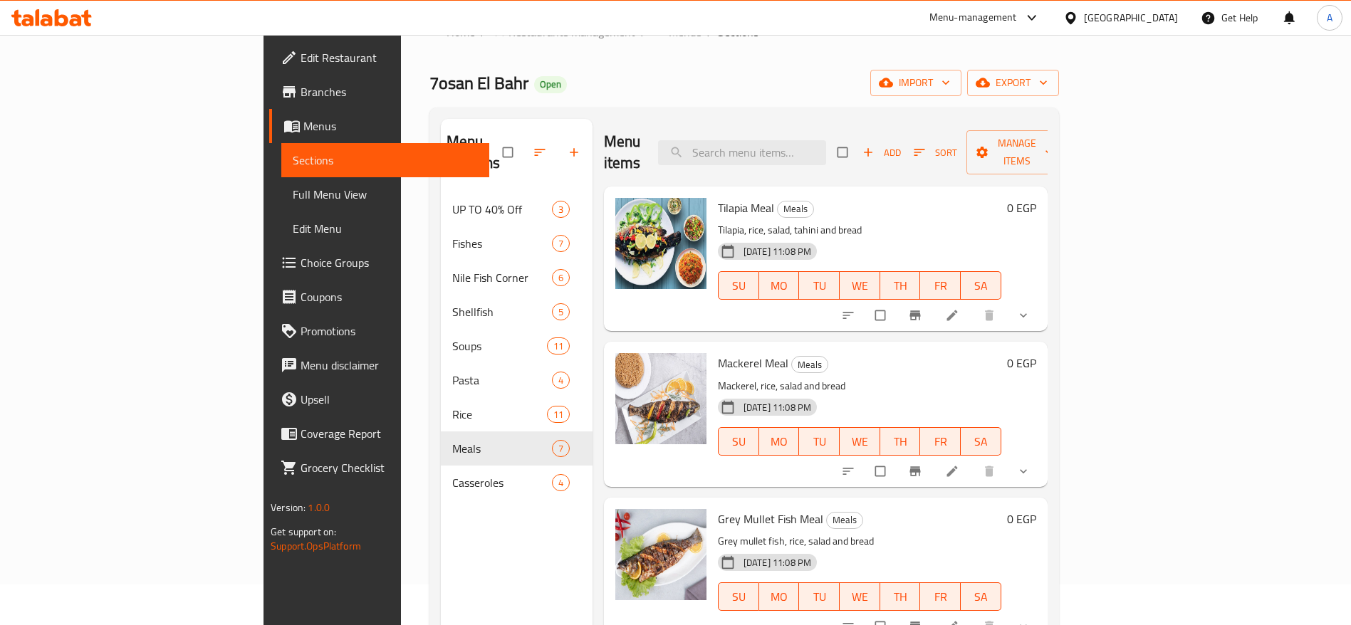
scroll to position [33, 0]
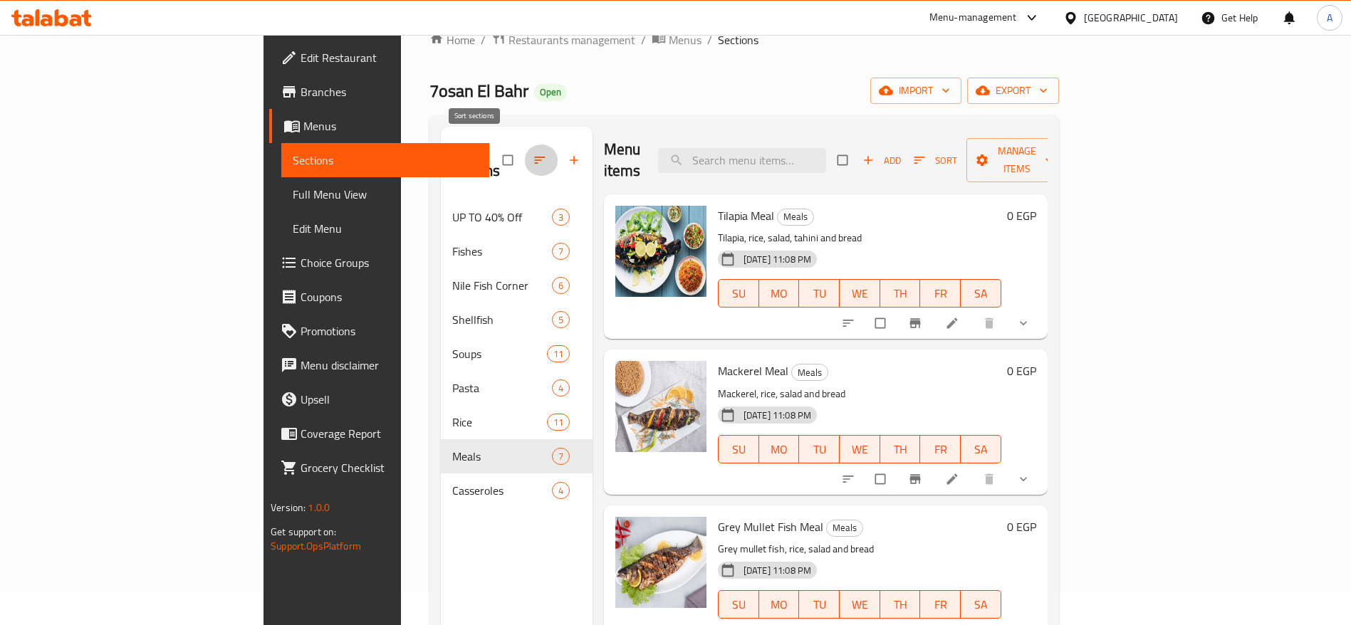
click at [533, 153] on icon "button" at bounding box center [540, 160] width 14 height 14
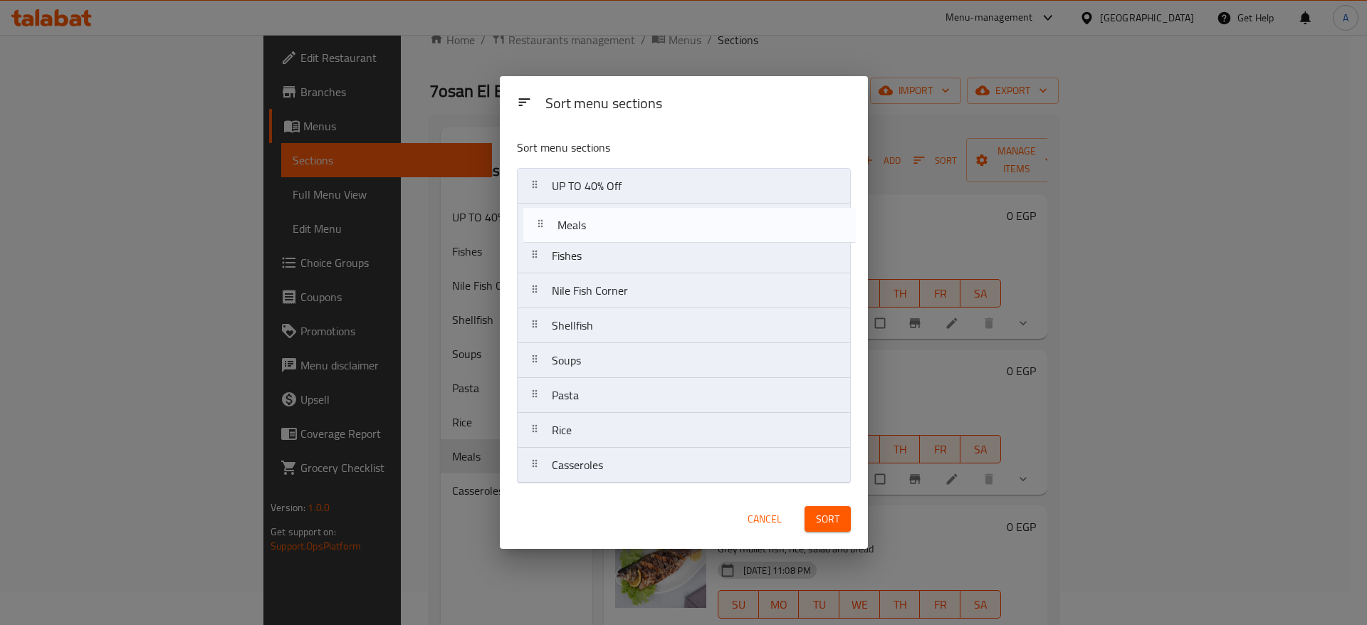
drag, startPoint x: 533, startPoint y: 432, endPoint x: 541, endPoint y: 222, distance: 209.5
click at [541, 222] on nav "UP TO 40% Off Fishes Nile Fish Corner Shellfish Soups Pasta Rice Meals Casserol…" at bounding box center [684, 326] width 334 height 316
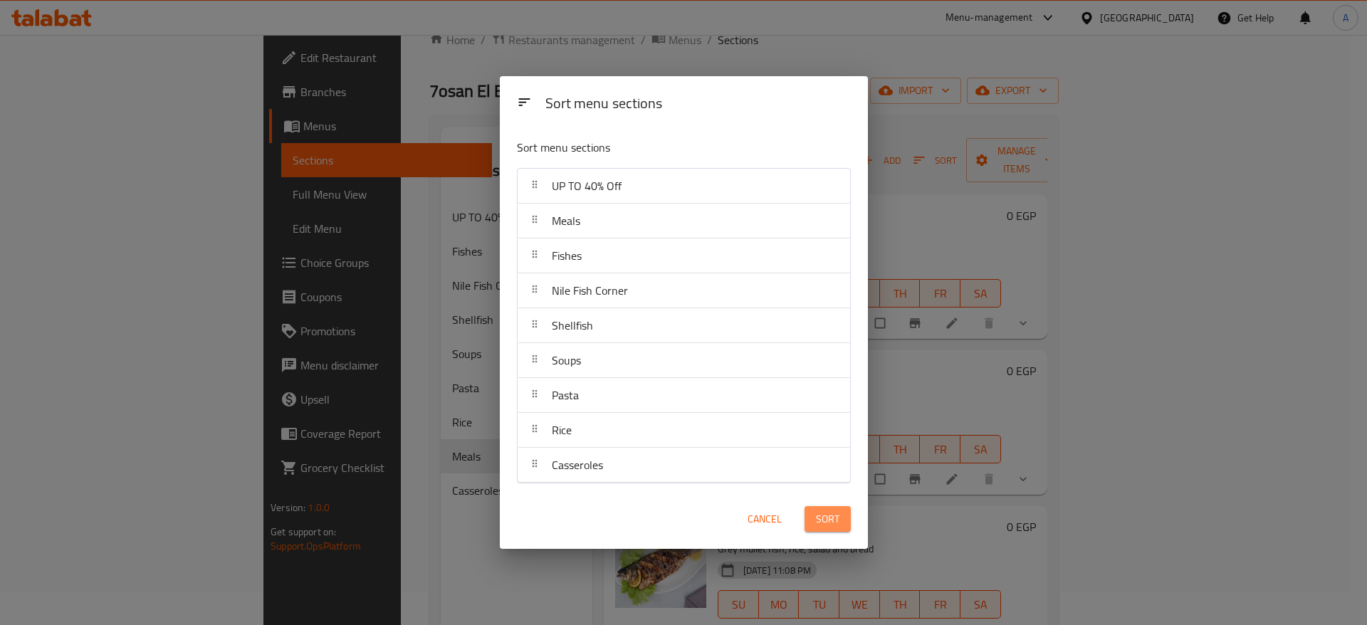
click at [840, 523] on button "Sort" at bounding box center [828, 519] width 46 height 26
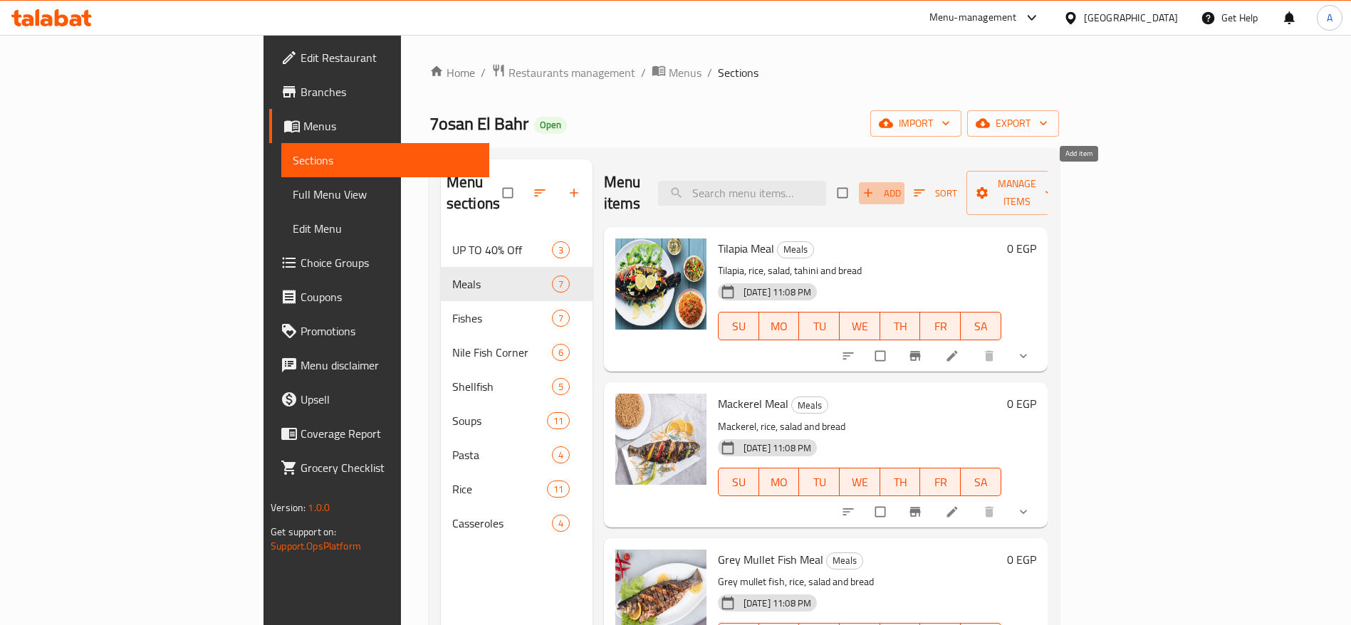
click at [901, 185] on span "Add" at bounding box center [882, 193] width 38 height 16
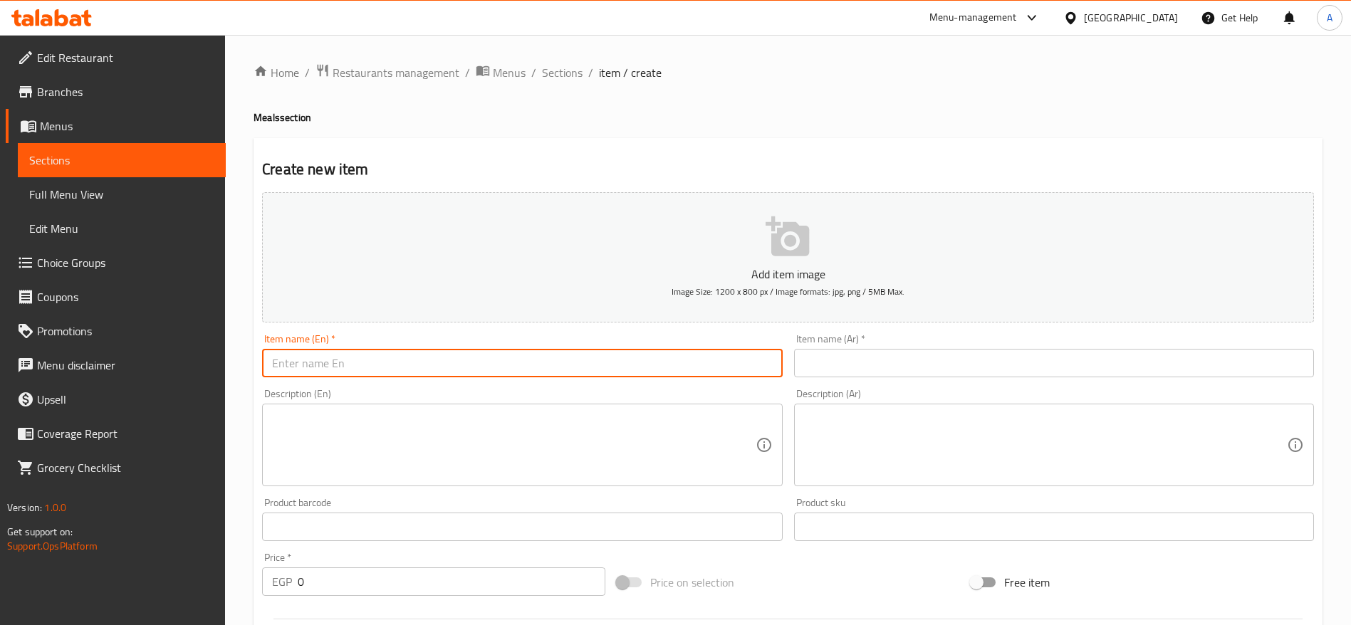
click at [648, 366] on input "text" at bounding box center [522, 363] width 520 height 28
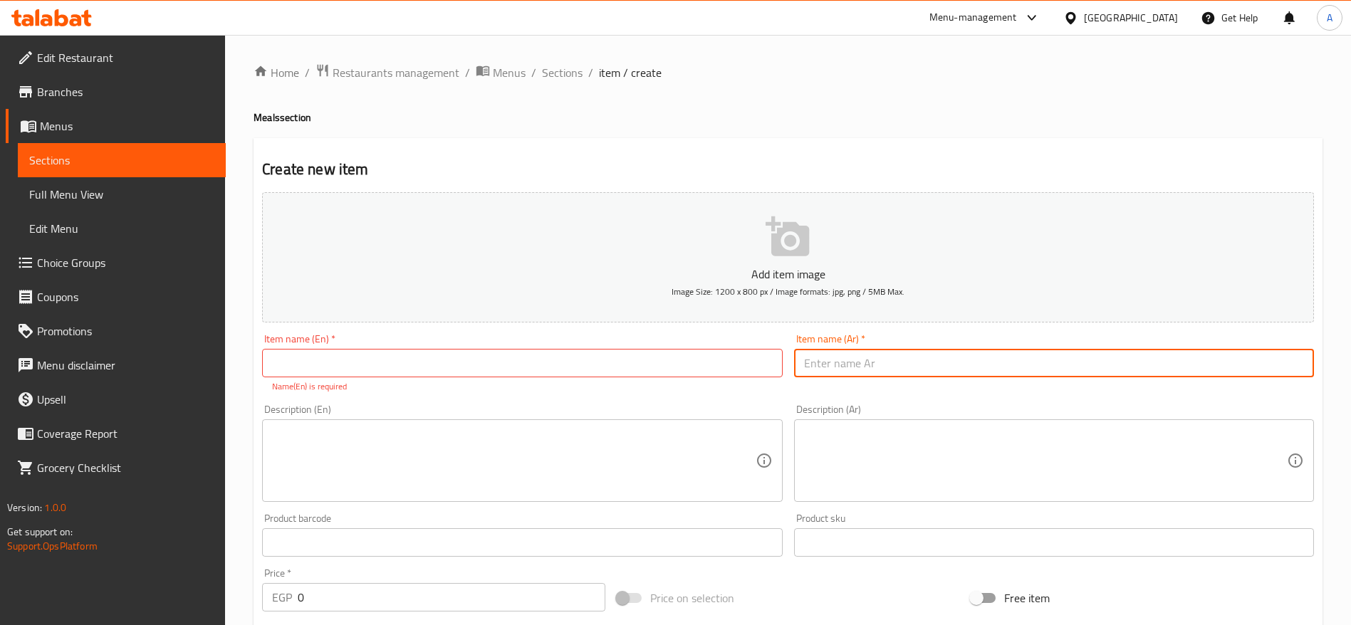
click at [855, 364] on input "text" at bounding box center [1054, 363] width 520 height 28
paste input "وجبة في آي بي"
type input "وجبة في آي بي"
click at [865, 435] on textarea at bounding box center [1045, 461] width 483 height 68
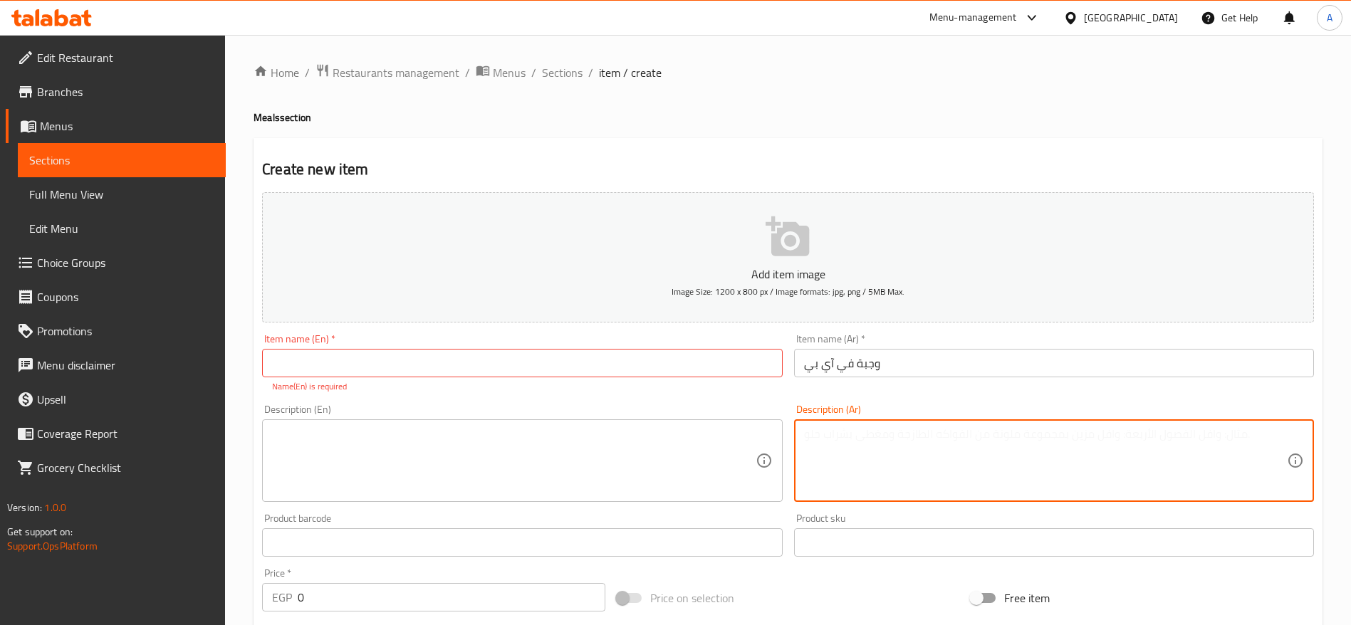
paste textarea "تشكيلة مميزة من البلطي والماكريل والبوري والجمبري، تقدم مع أرز وسلطة وعيش وطحين…"
type textarea "تشكيلة مميزة من البلطي والماكريل والبوري والجمبري، تقدم مع أرز وسلطة وعيش وطحين…"
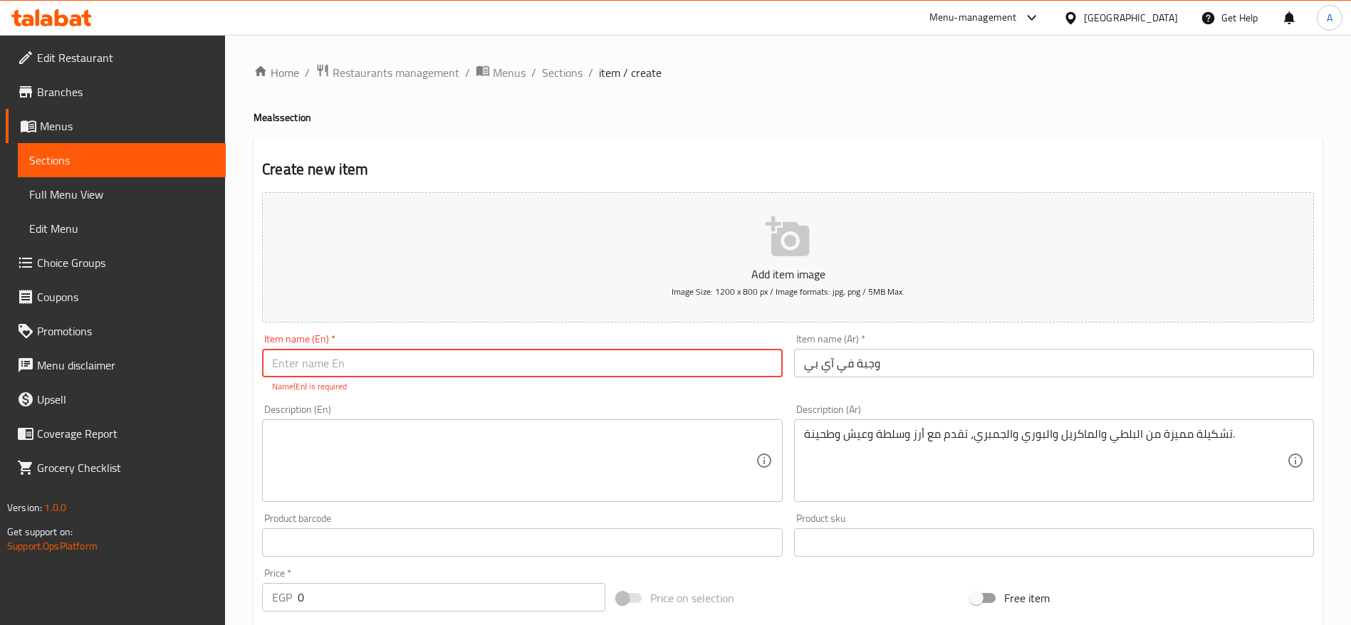
click at [546, 349] on input "text" at bounding box center [522, 363] width 520 height 28
paste input "VIP Meal"
type input "VIP Meal"
click at [398, 430] on textarea at bounding box center [513, 461] width 483 height 68
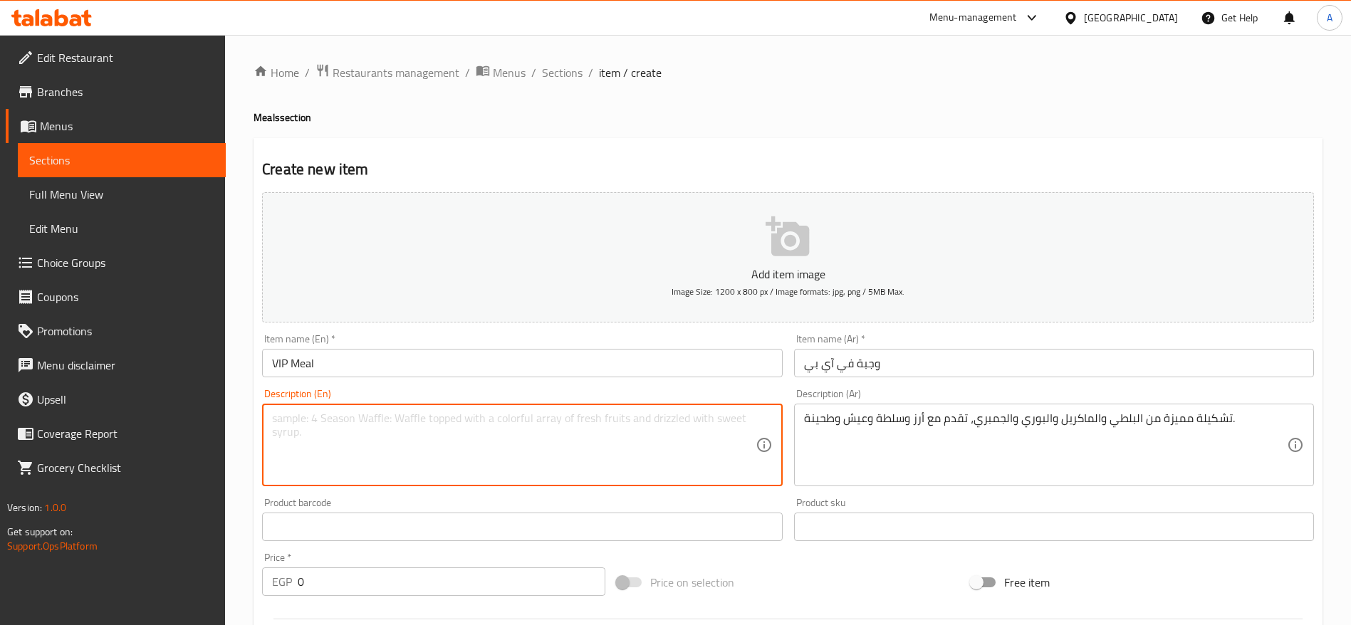
paste textarea "A premium selection of tilapia, mackerel, mullet, and shrimp served with rice, …"
type textarea "A premium selection of tilapia, mackerel, mullet, and shrimp served with rice, …"
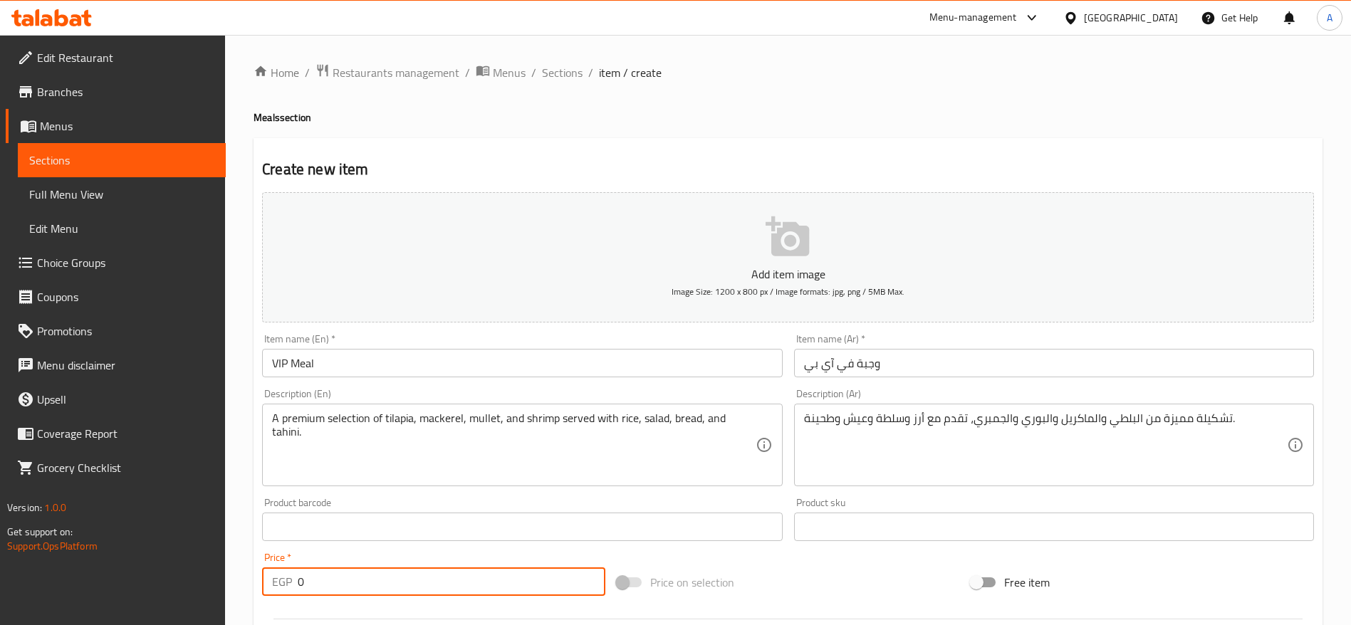
click at [431, 583] on input "0" at bounding box center [452, 582] width 308 height 28
type input "550"
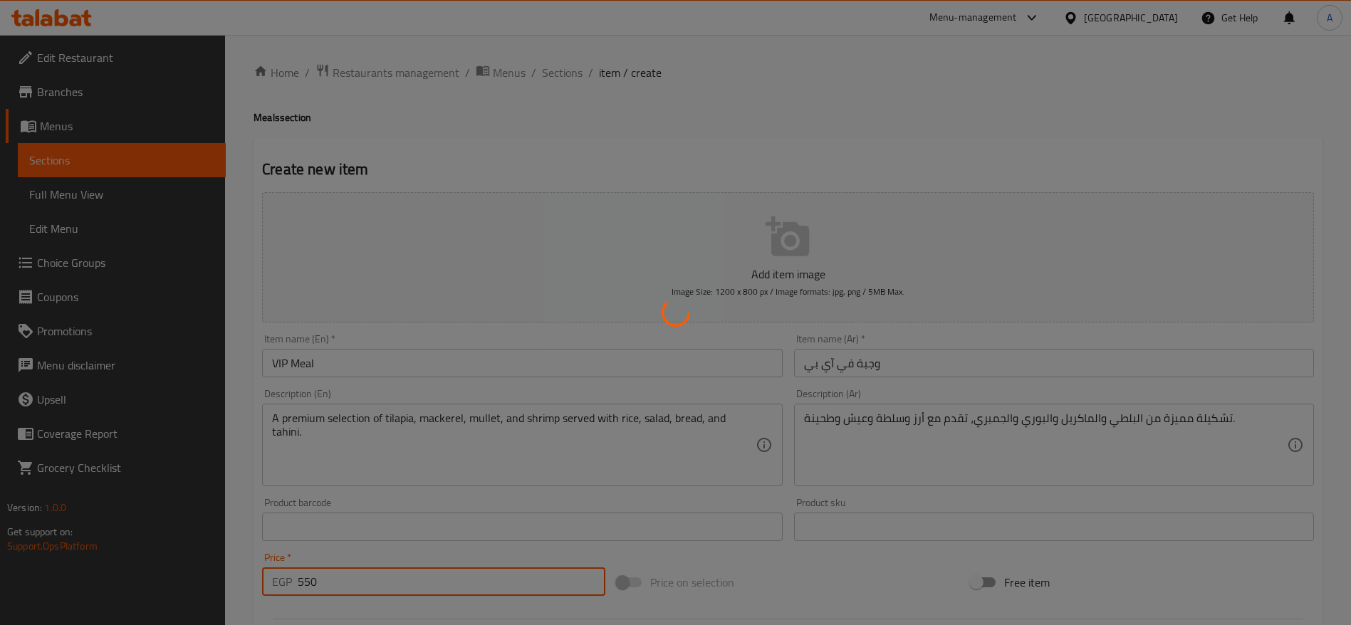
type input "0"
